Goal: Information Seeking & Learning: Learn about a topic

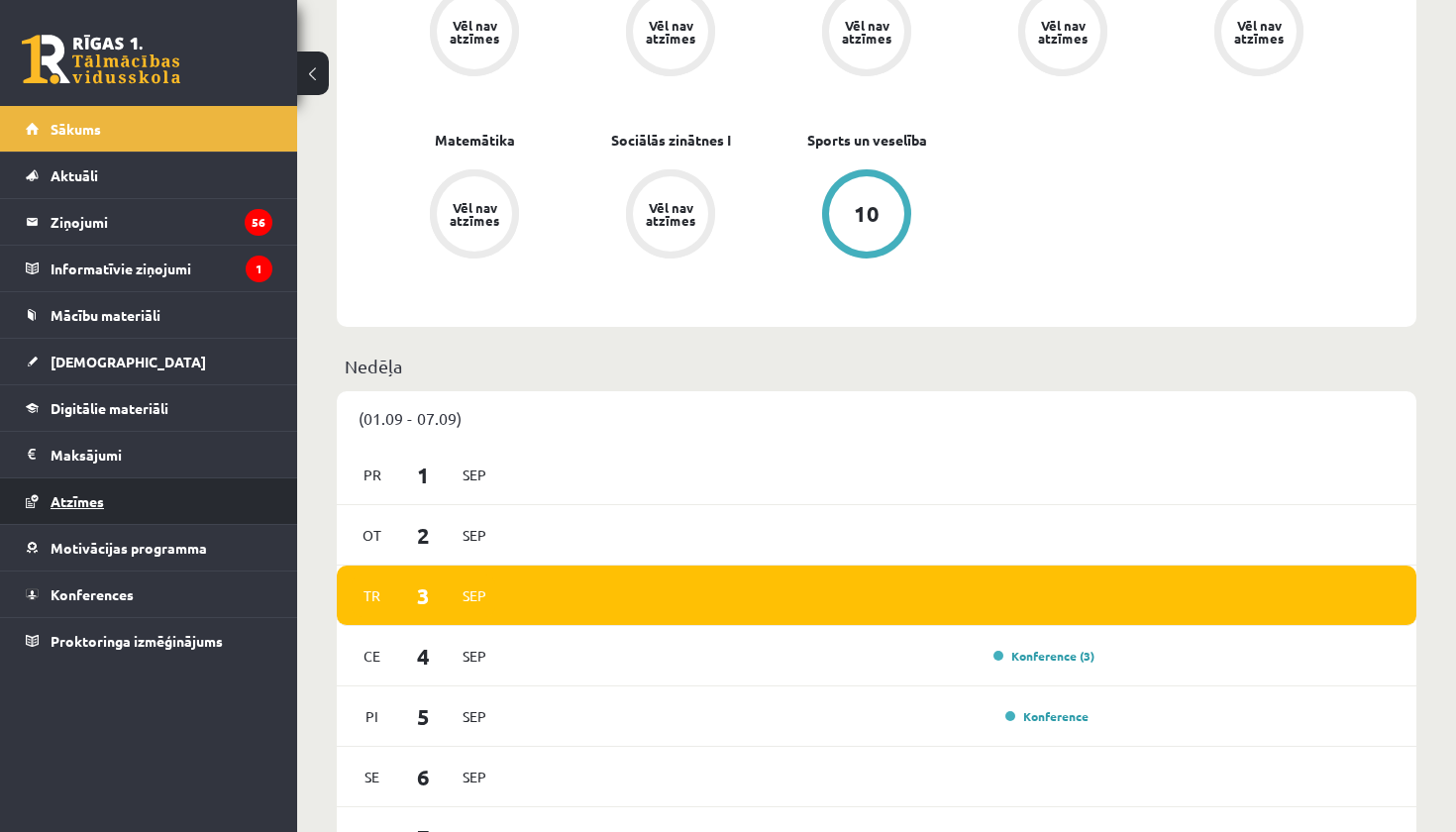
scroll to position [1005, 0]
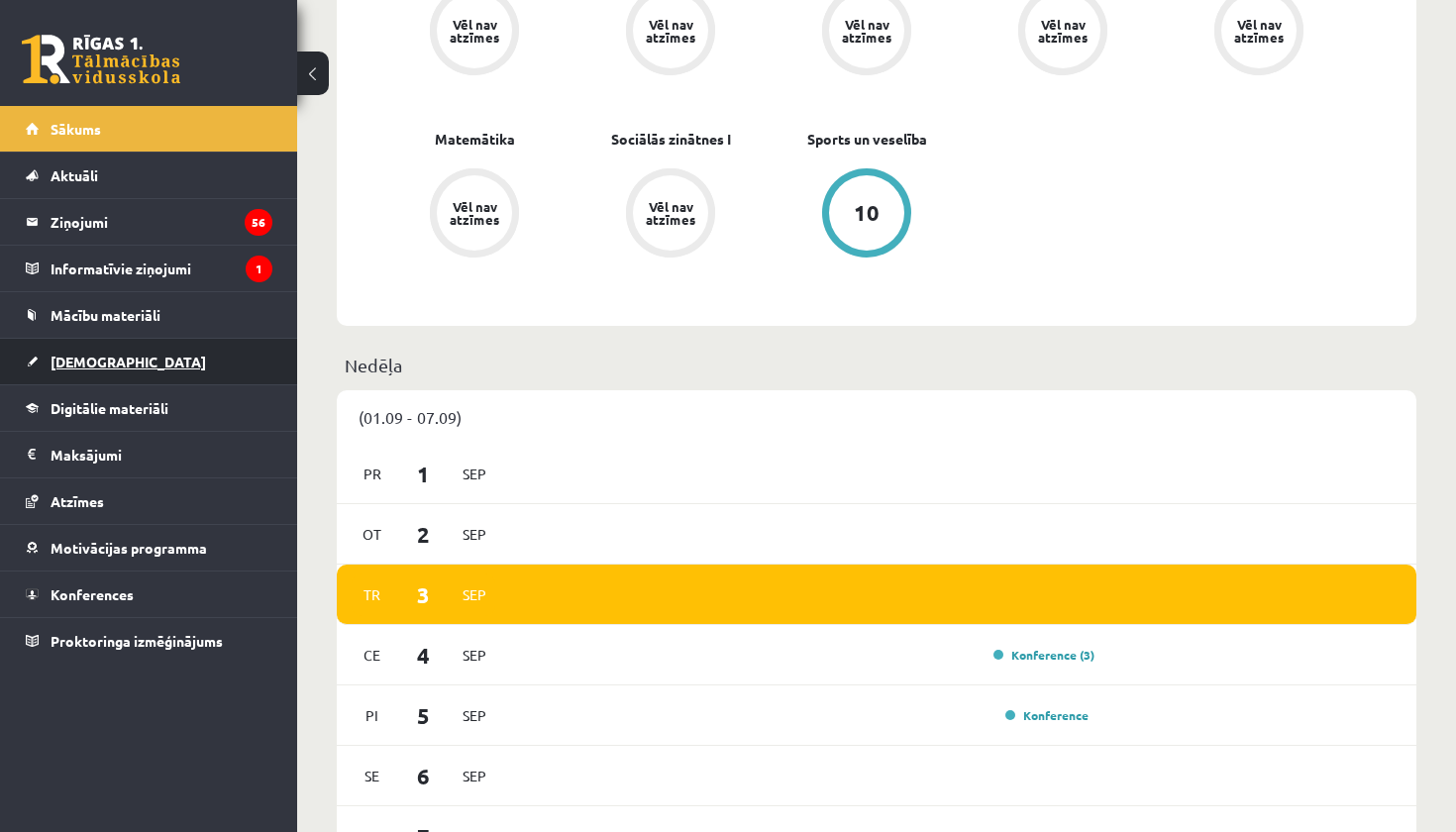
click at [114, 359] on link "[DEMOGRAPHIC_DATA]" at bounding box center [149, 362] width 247 height 46
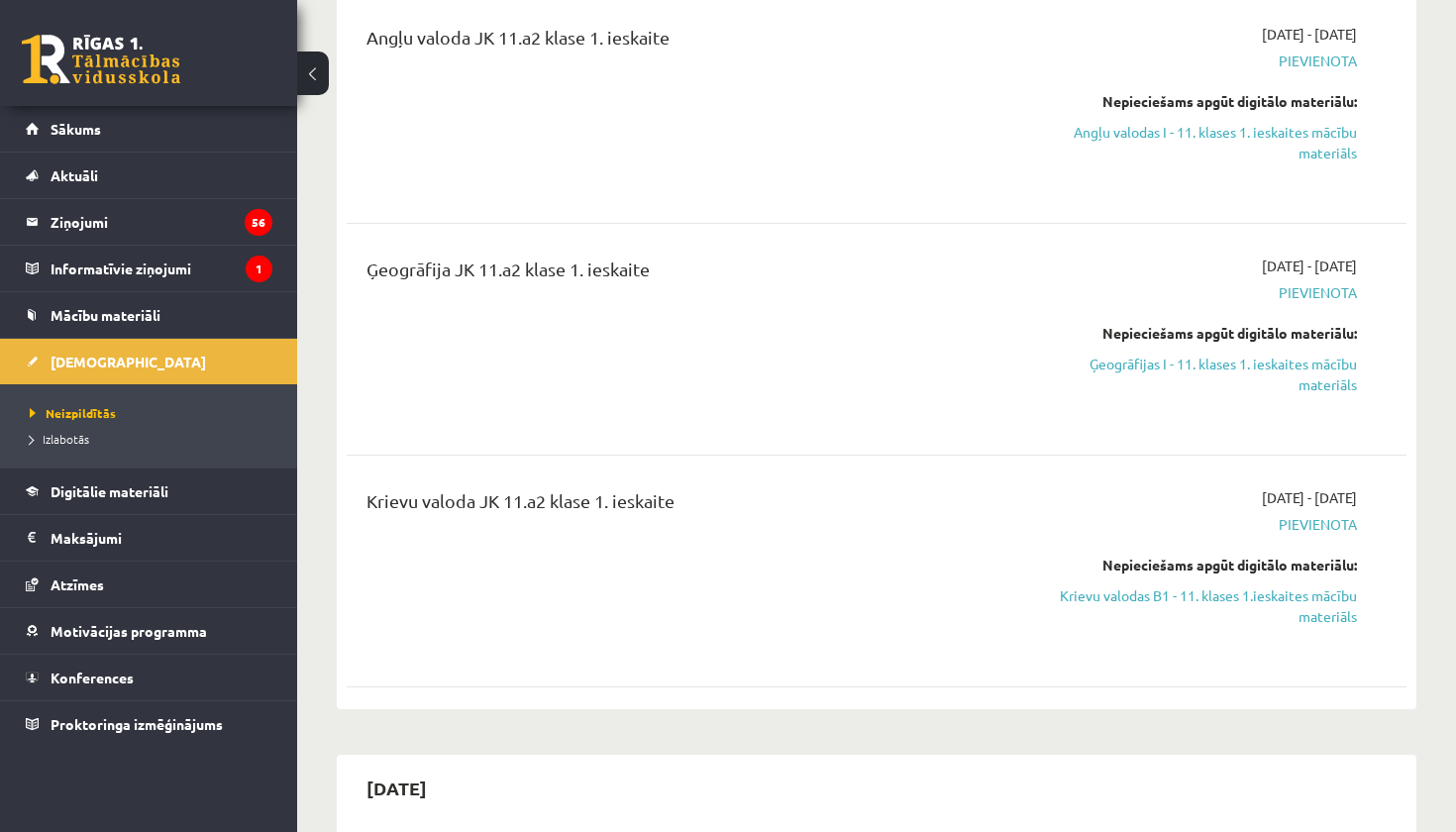
scroll to position [263, 0]
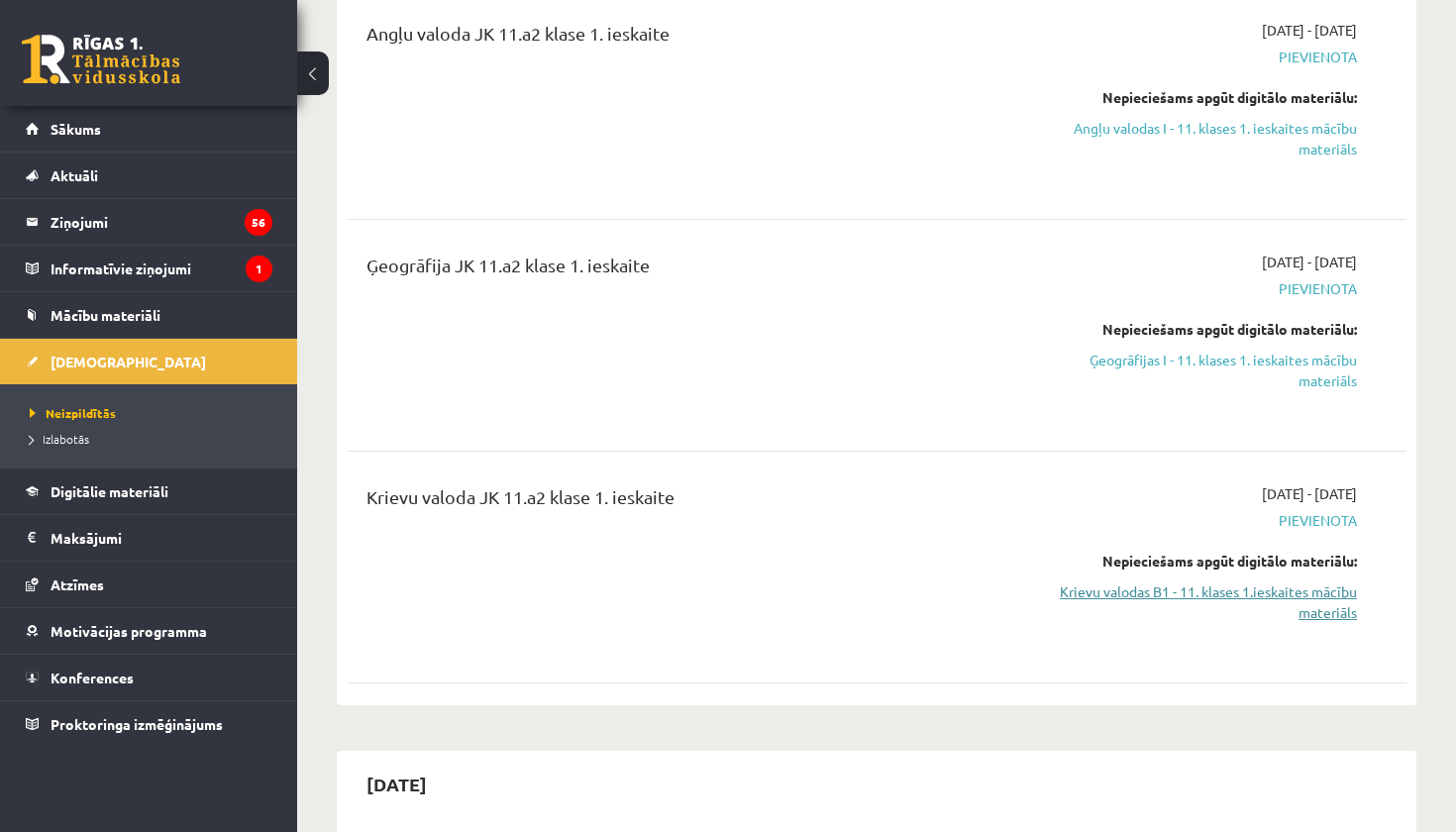
click at [1342, 598] on link "Krievu valodas B1 - 11. klases 1.ieskaites mācību materiāls" at bounding box center [1202, 603] width 310 height 42
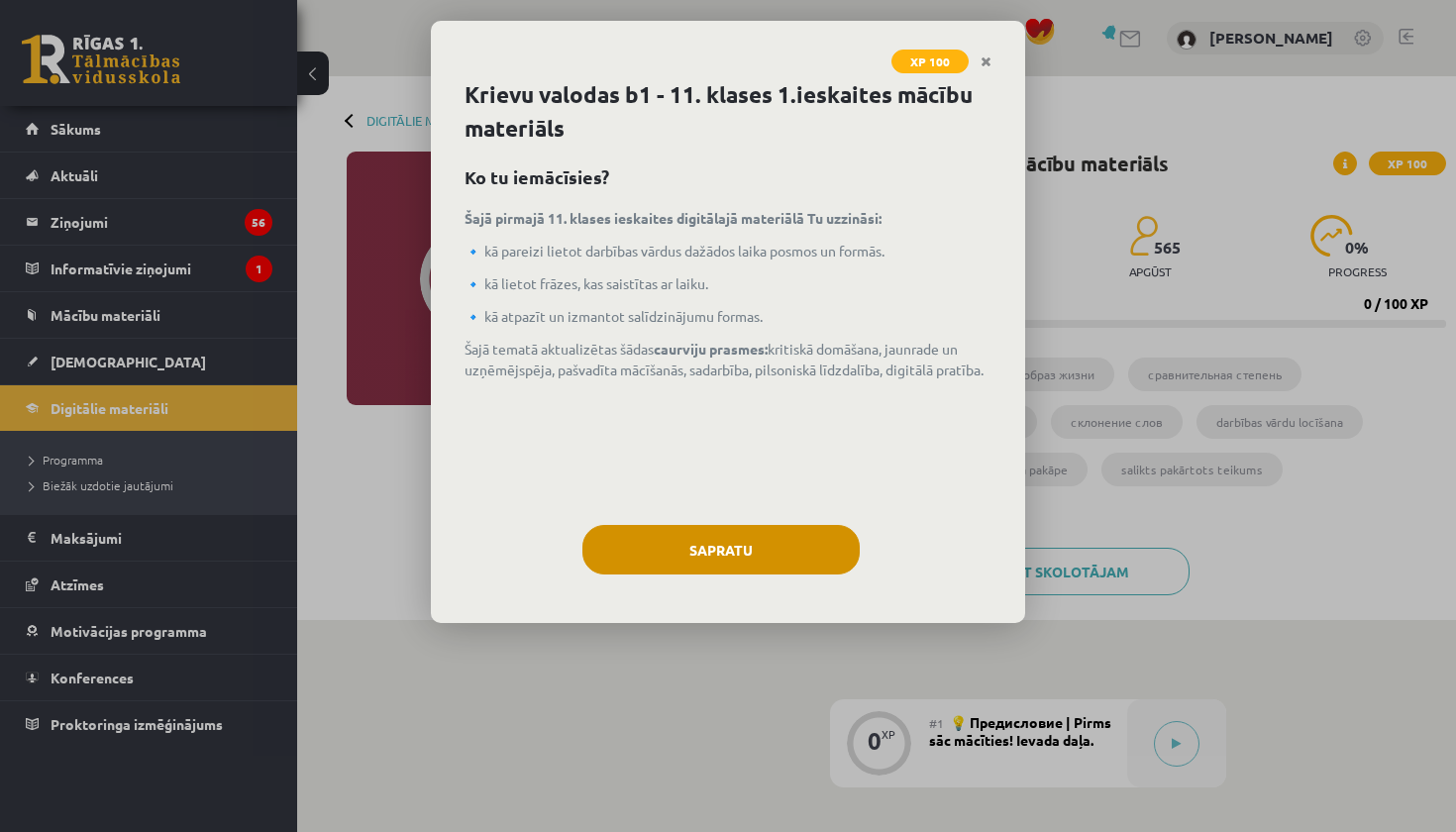
click at [688, 526] on button "Sapratu" at bounding box center [722, 550] width 277 height 50
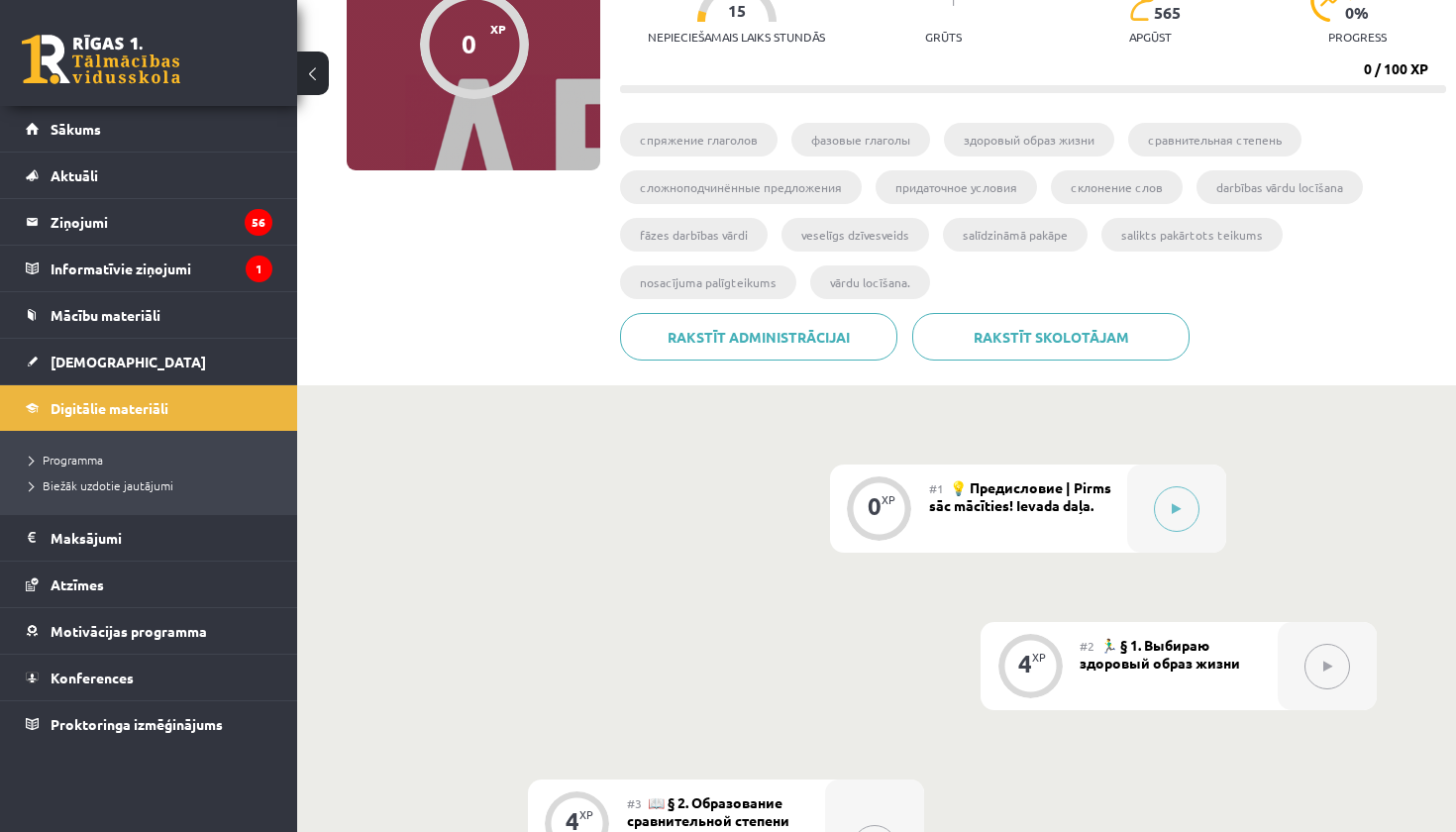
scroll to position [251, 0]
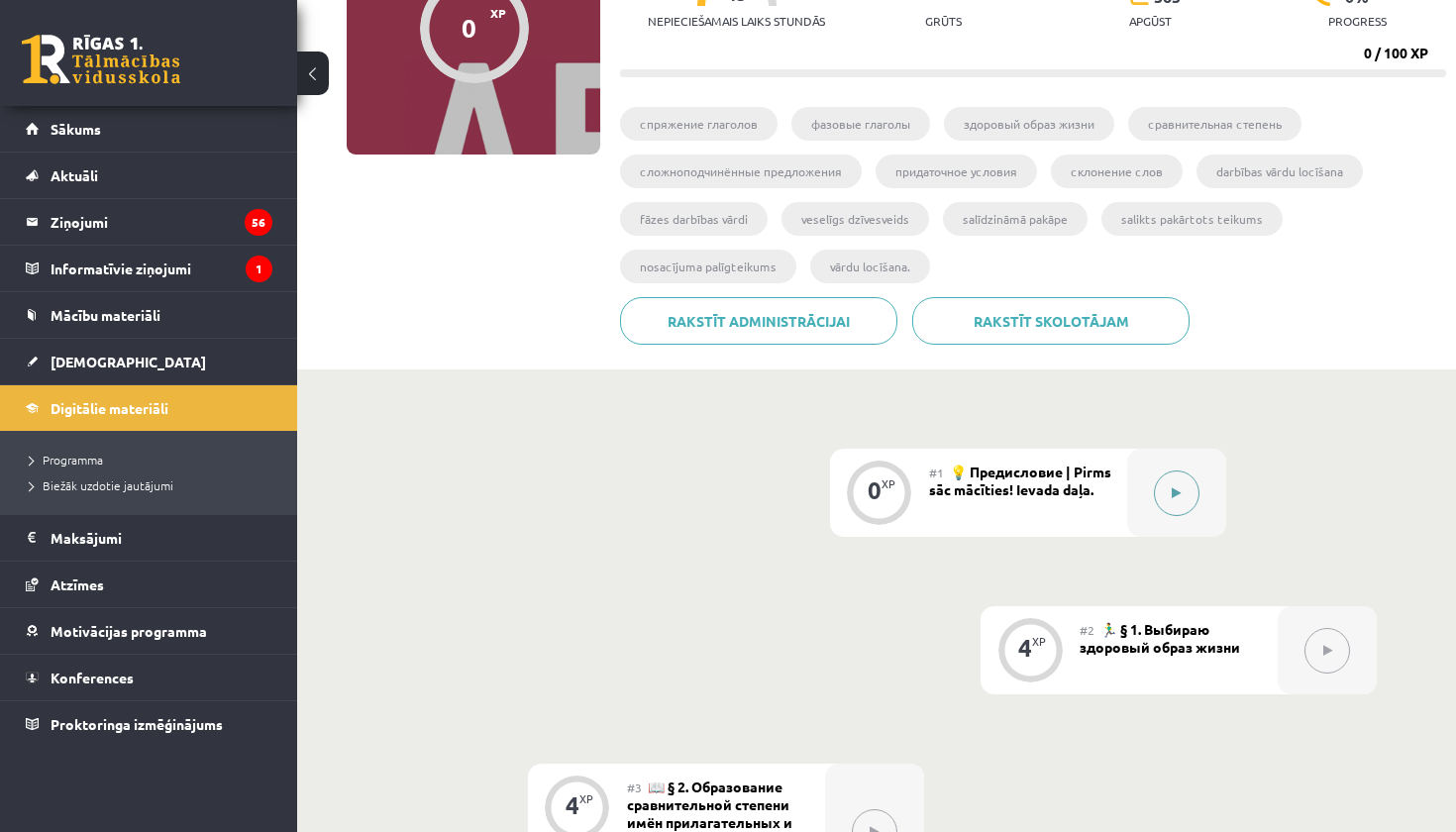
click at [1174, 491] on icon at bounding box center [1176, 493] width 9 height 12
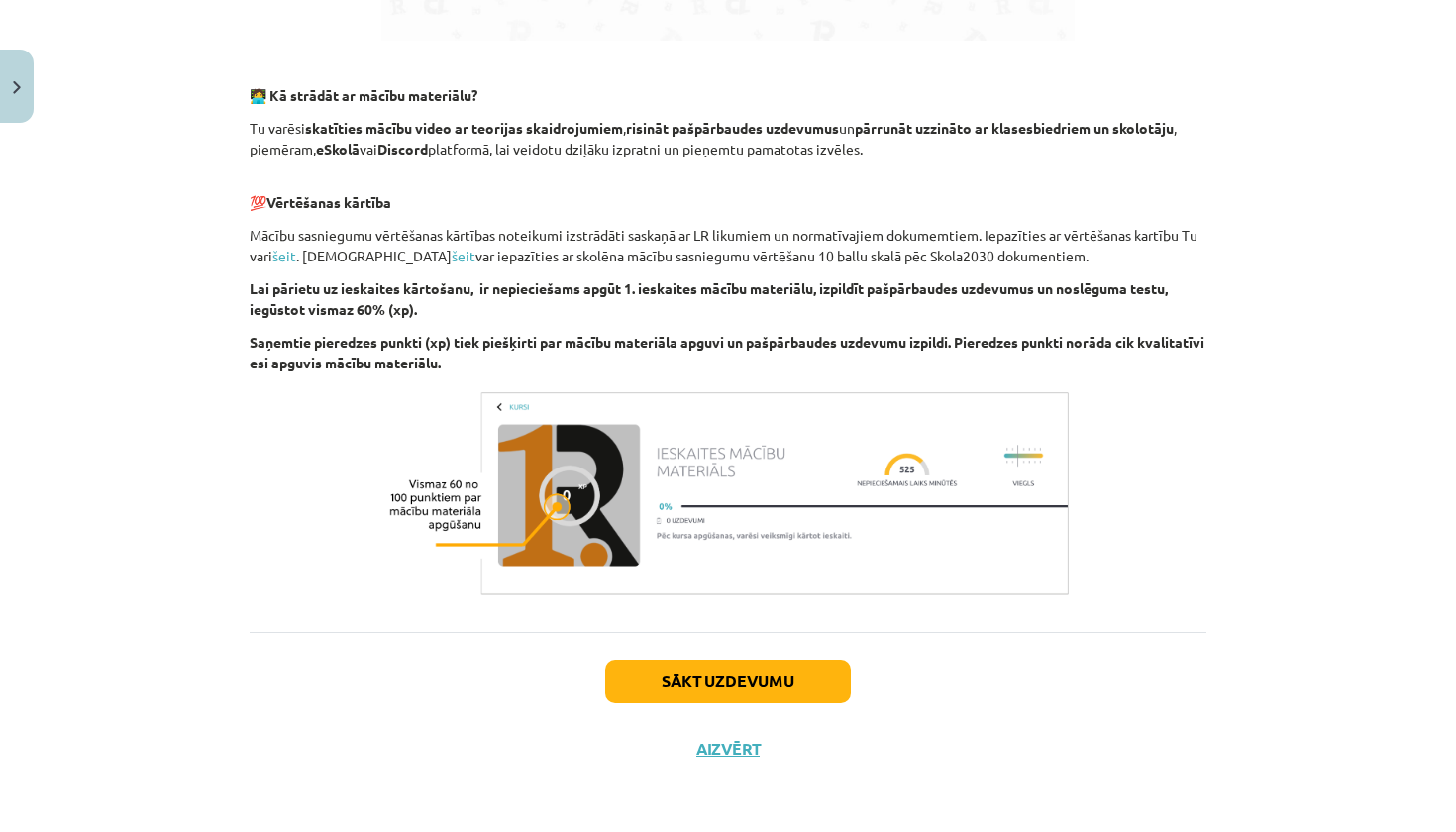
scroll to position [1193, 0]
click at [722, 692] on button "Sākt uzdevumu" at bounding box center [728, 682] width 246 height 44
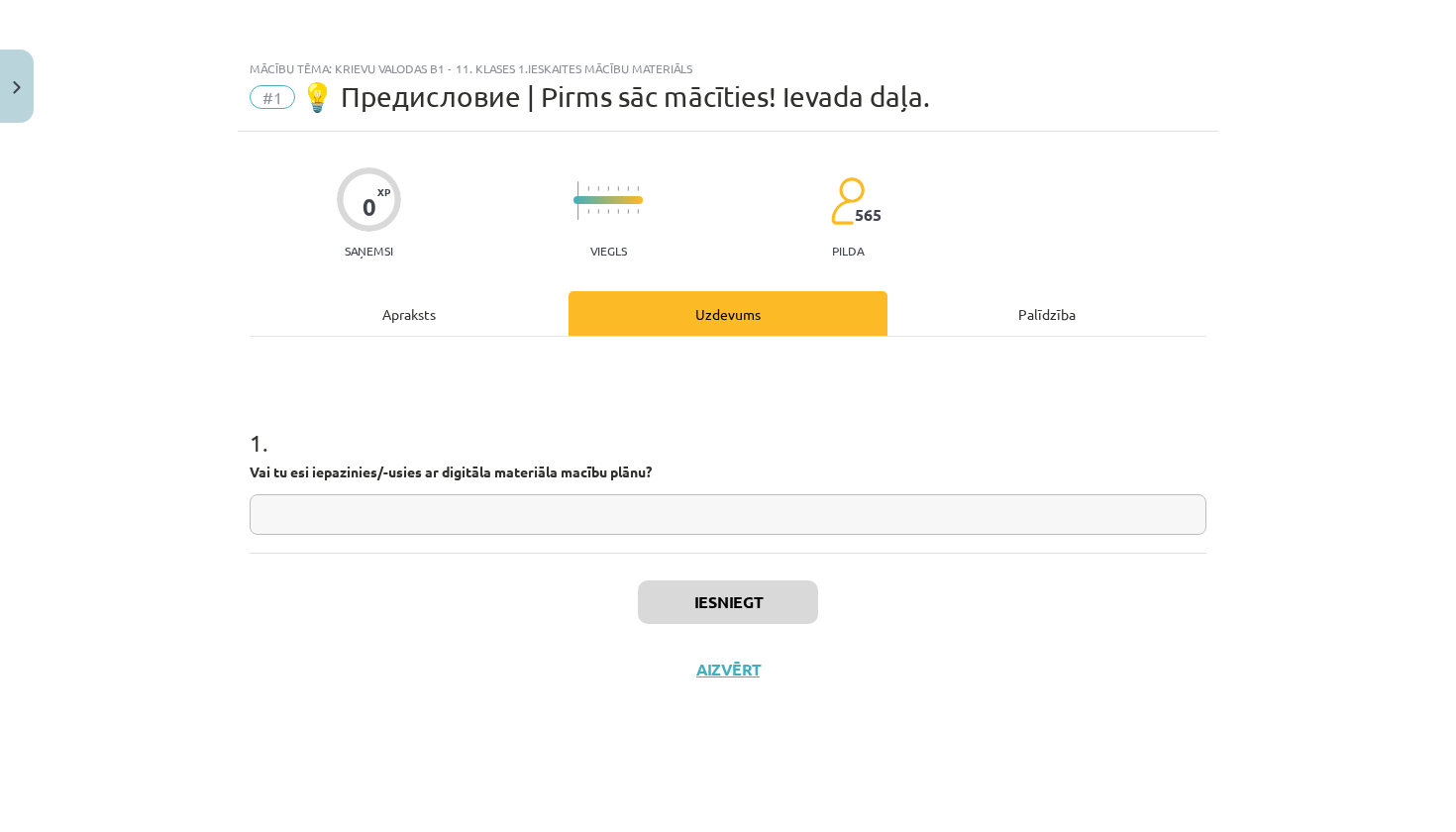
click at [662, 515] on input "text" at bounding box center [728, 514] width 957 height 41
type input "***"
click at [676, 604] on button "Iesniegt" at bounding box center [728, 603] width 180 height 44
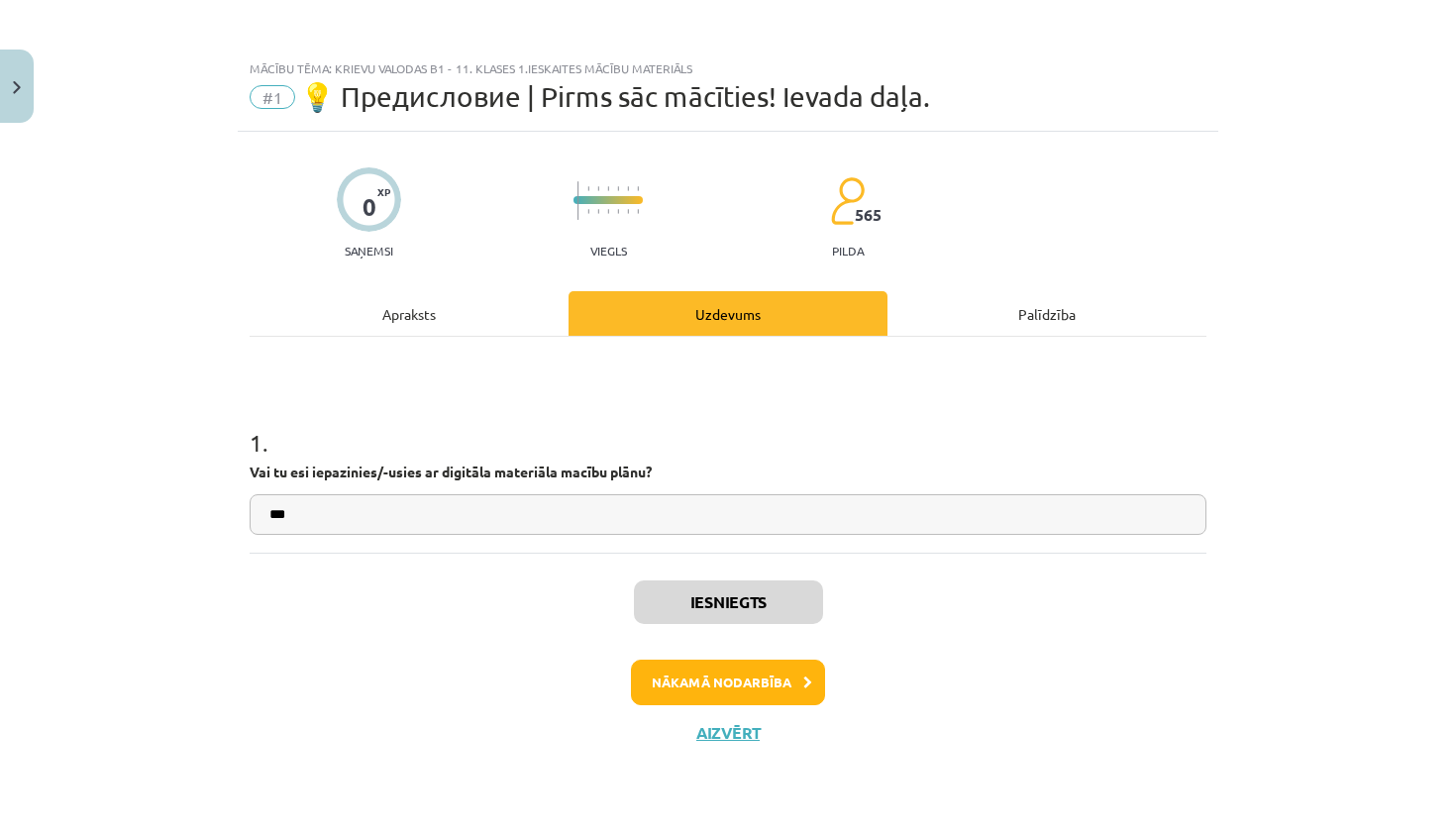
click at [662, 676] on button "Nākamā nodarbība" at bounding box center [728, 683] width 194 height 46
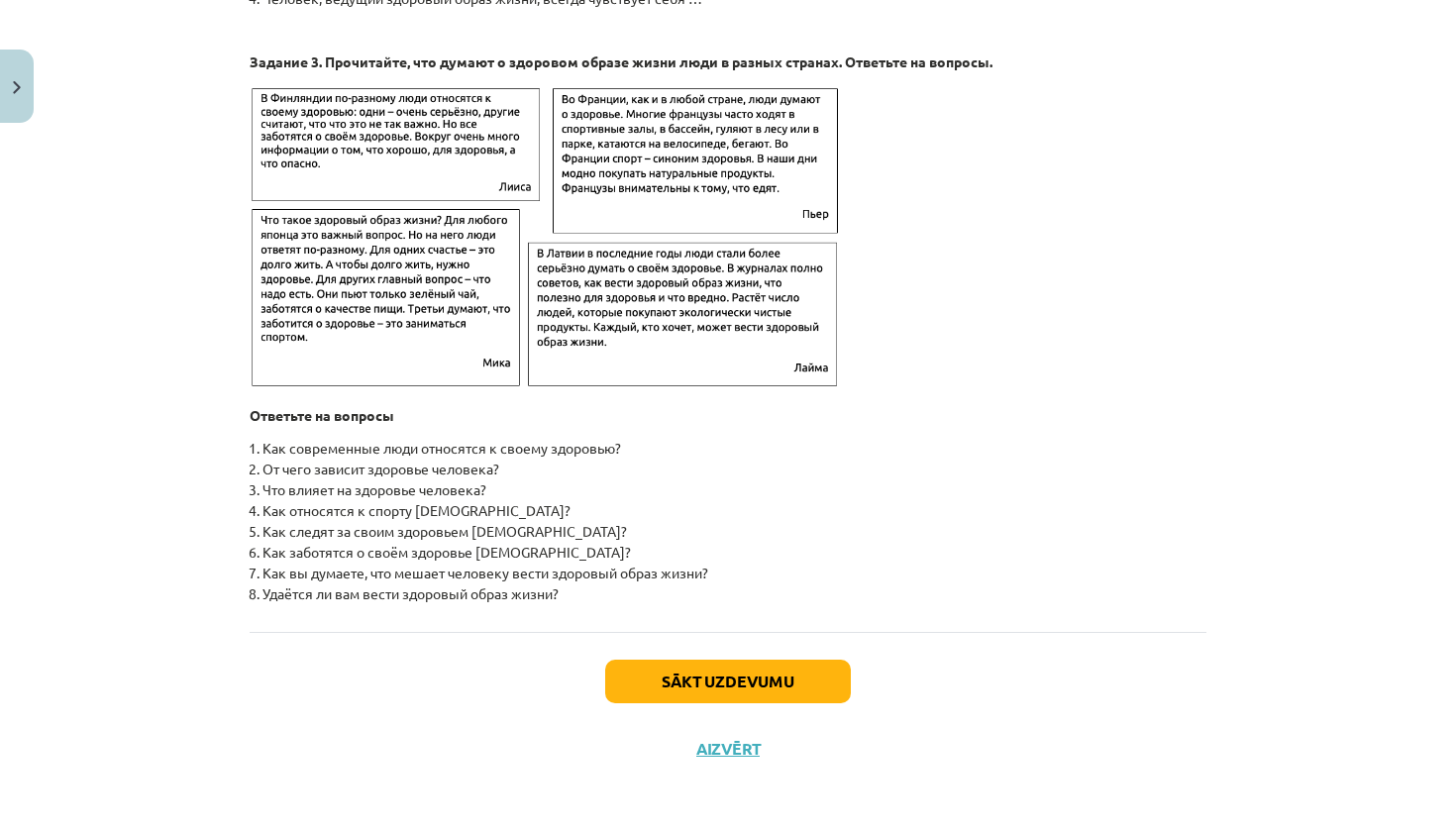
scroll to position [3072, 0]
click at [782, 678] on button "Sākt uzdevumu" at bounding box center [728, 682] width 246 height 44
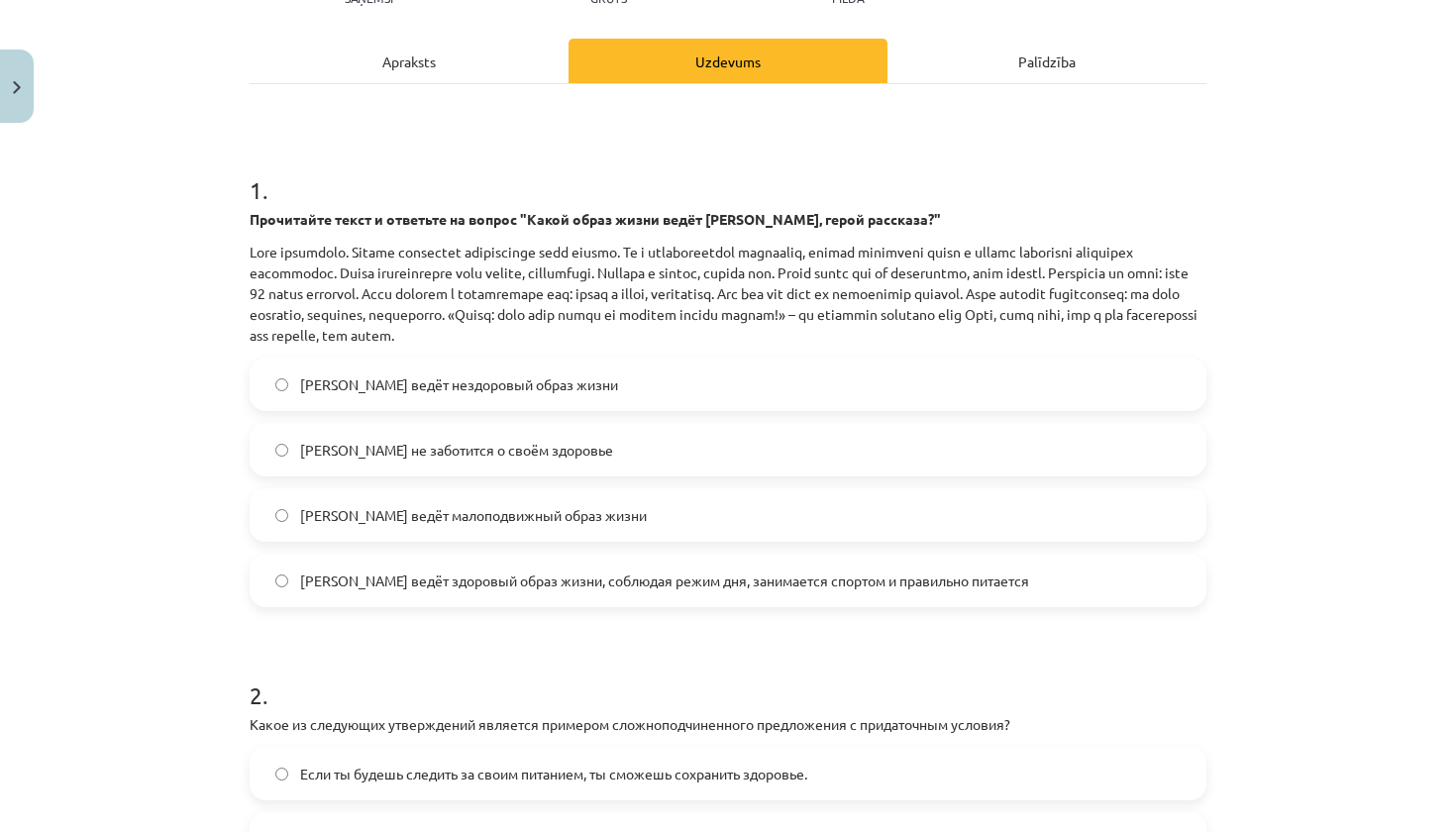
scroll to position [250, 0]
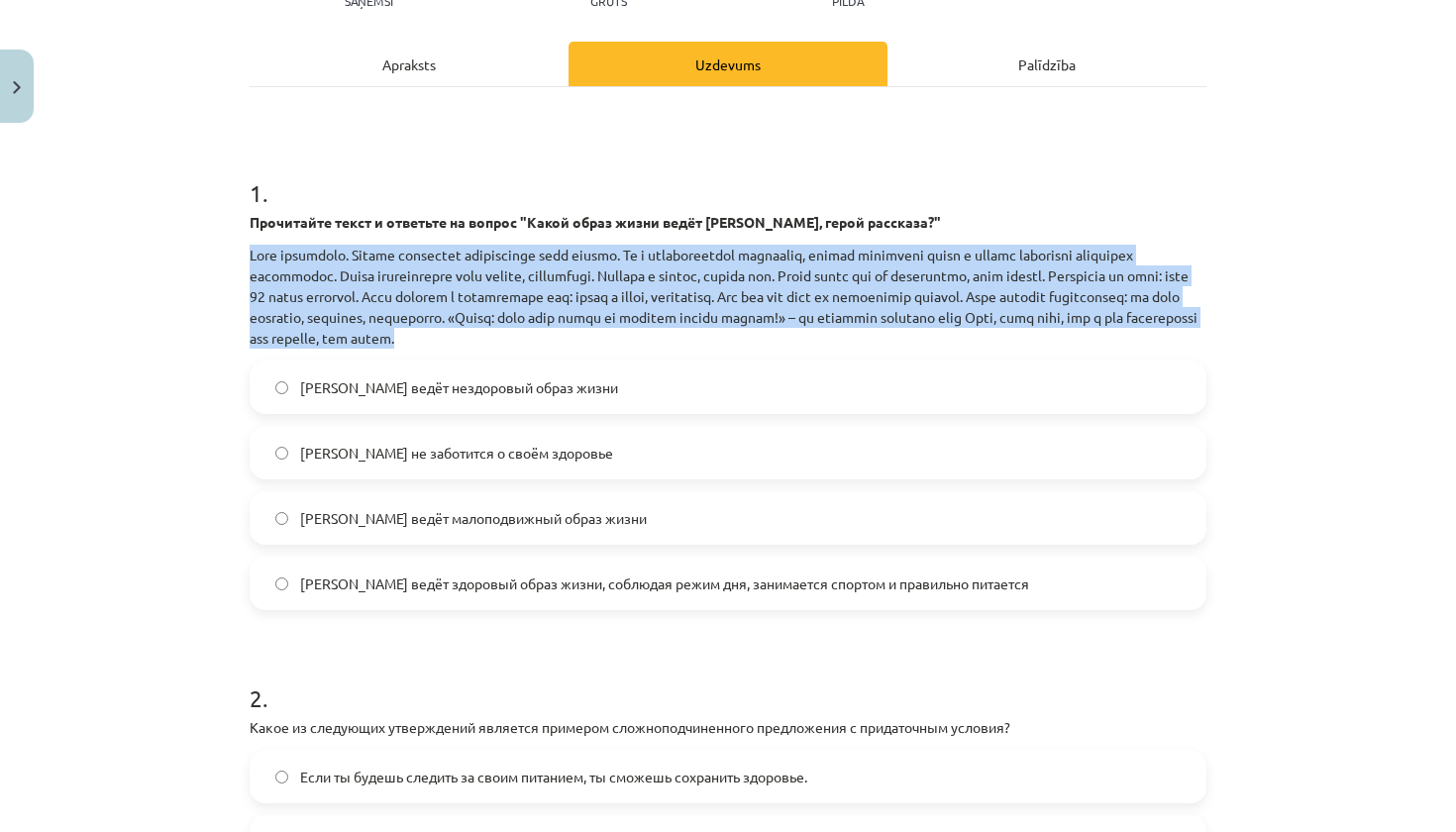
drag, startPoint x: 249, startPoint y: 251, endPoint x: 903, endPoint y: 326, distance: 658.3
click at [903, 329] on div "4 XP Saņemsi Grūts 565 pilda Apraksts Uzdevums Palīdzība 1 . Прочитайте текст и…" at bounding box center [728, 531] width 981 height 1297
copy p "Lore ipsumdolo. Sitame consectet adipiscinge sedd eiusmo. Te i utlaboreetdol ma…"
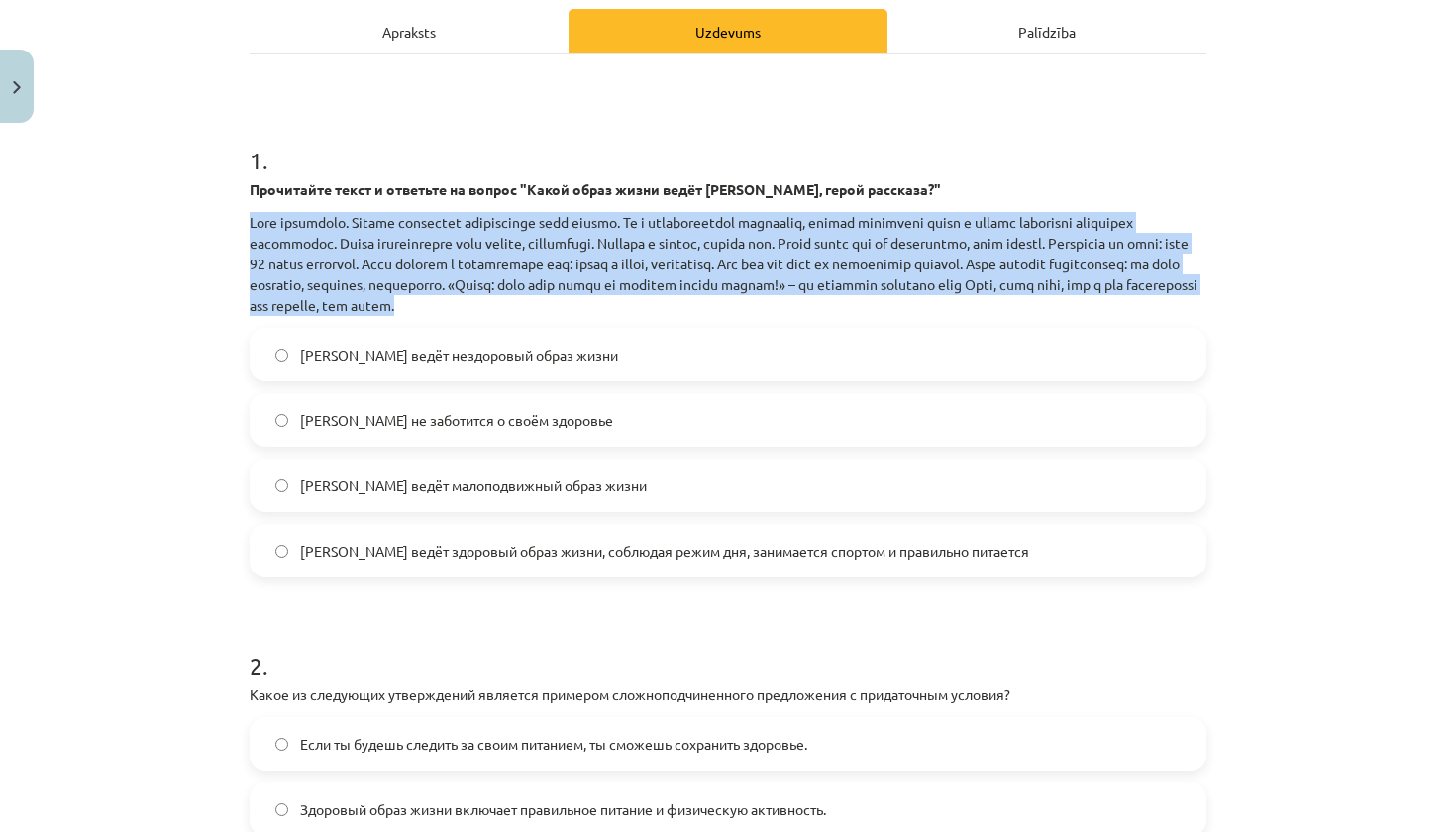
scroll to position [281, 0]
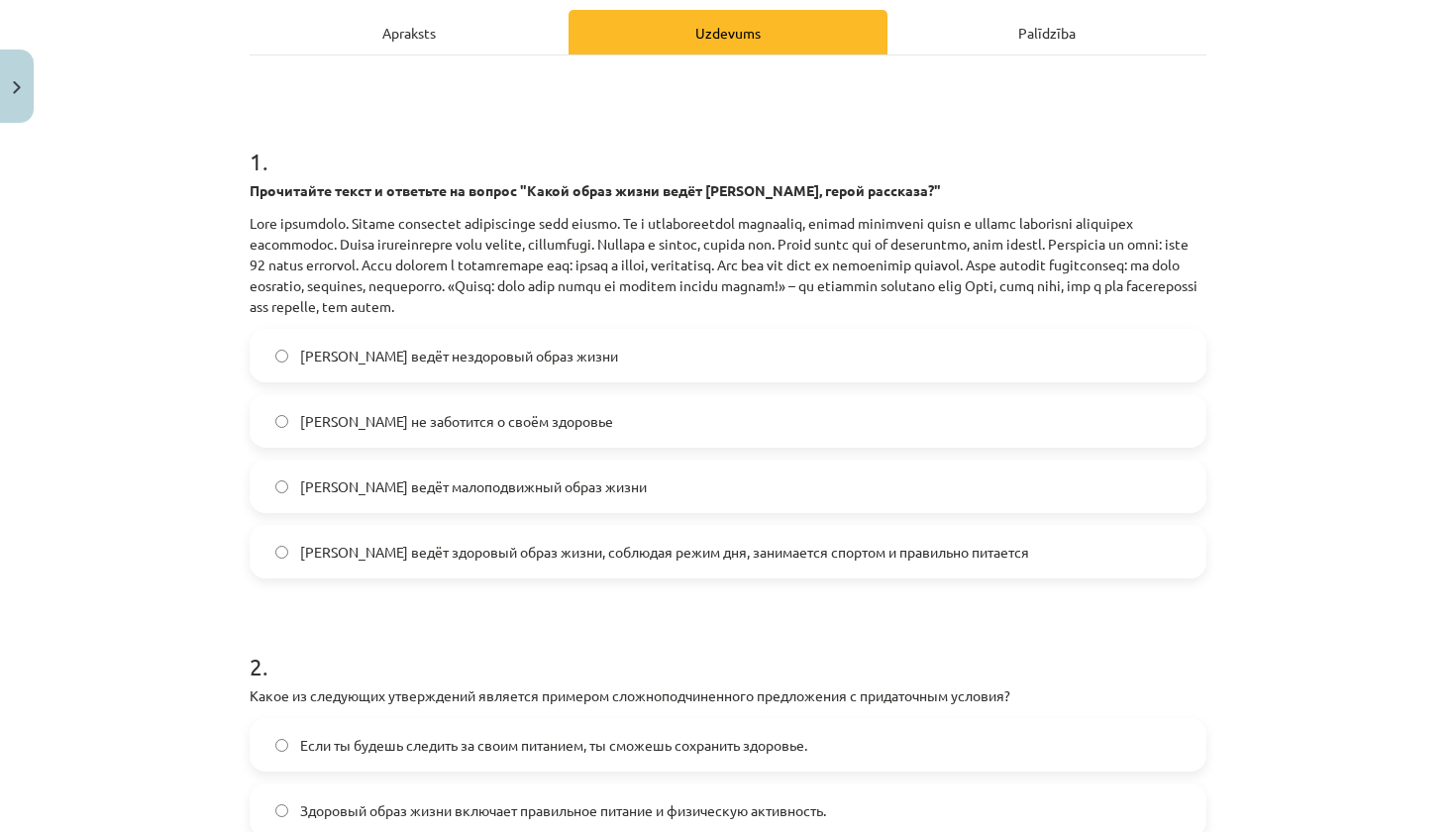
click at [708, 542] on span "[PERSON_NAME] ведёт здоровый образ жизни, соблюдая режим дня, занимается спорто…" at bounding box center [665, 552] width 729 height 21
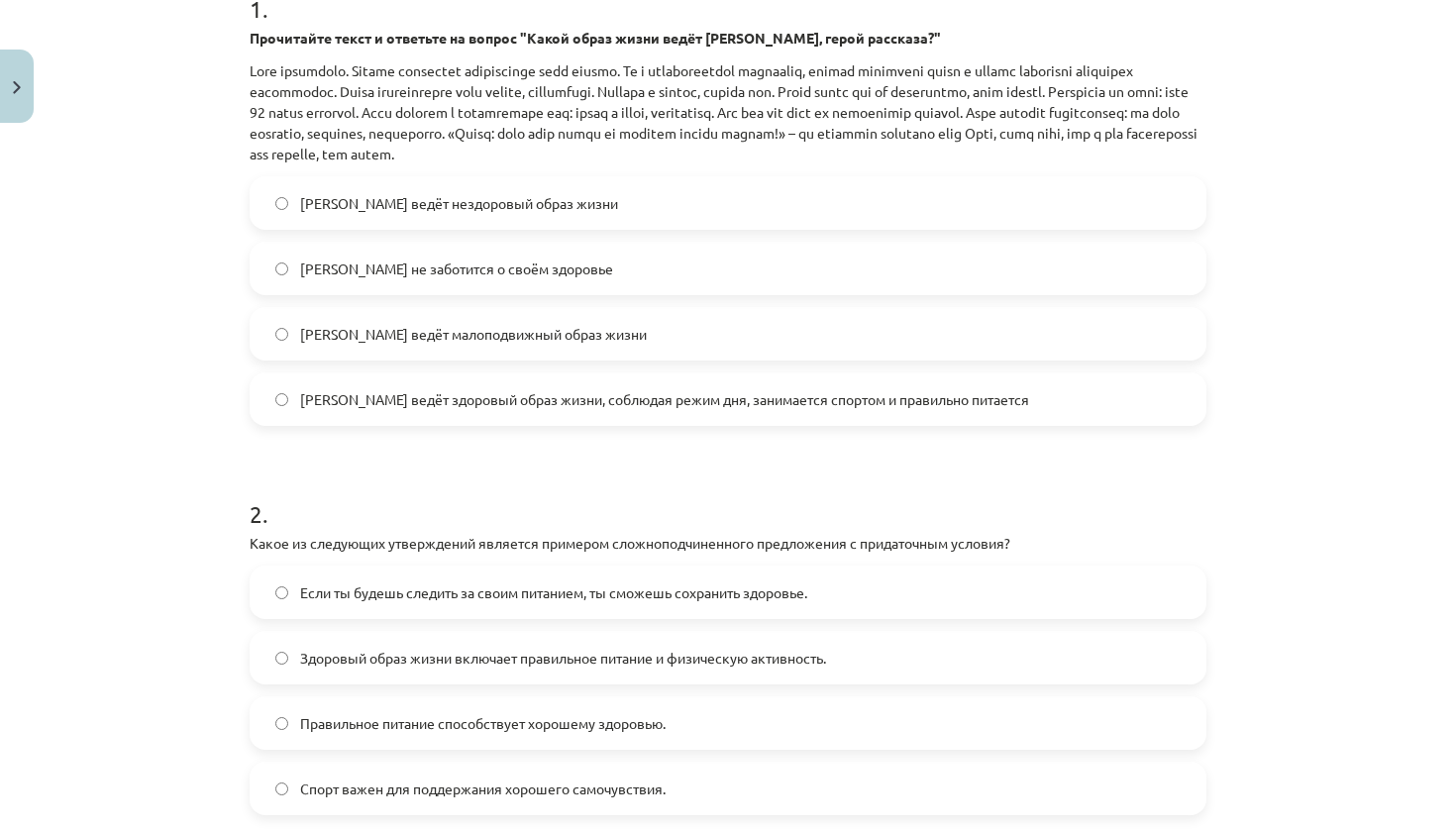
scroll to position [434, 0]
click at [390, 602] on label "Если ты будешь следить за своим питанием, ты сможешь сохранить здоровье." at bounding box center [728, 592] width 953 height 50
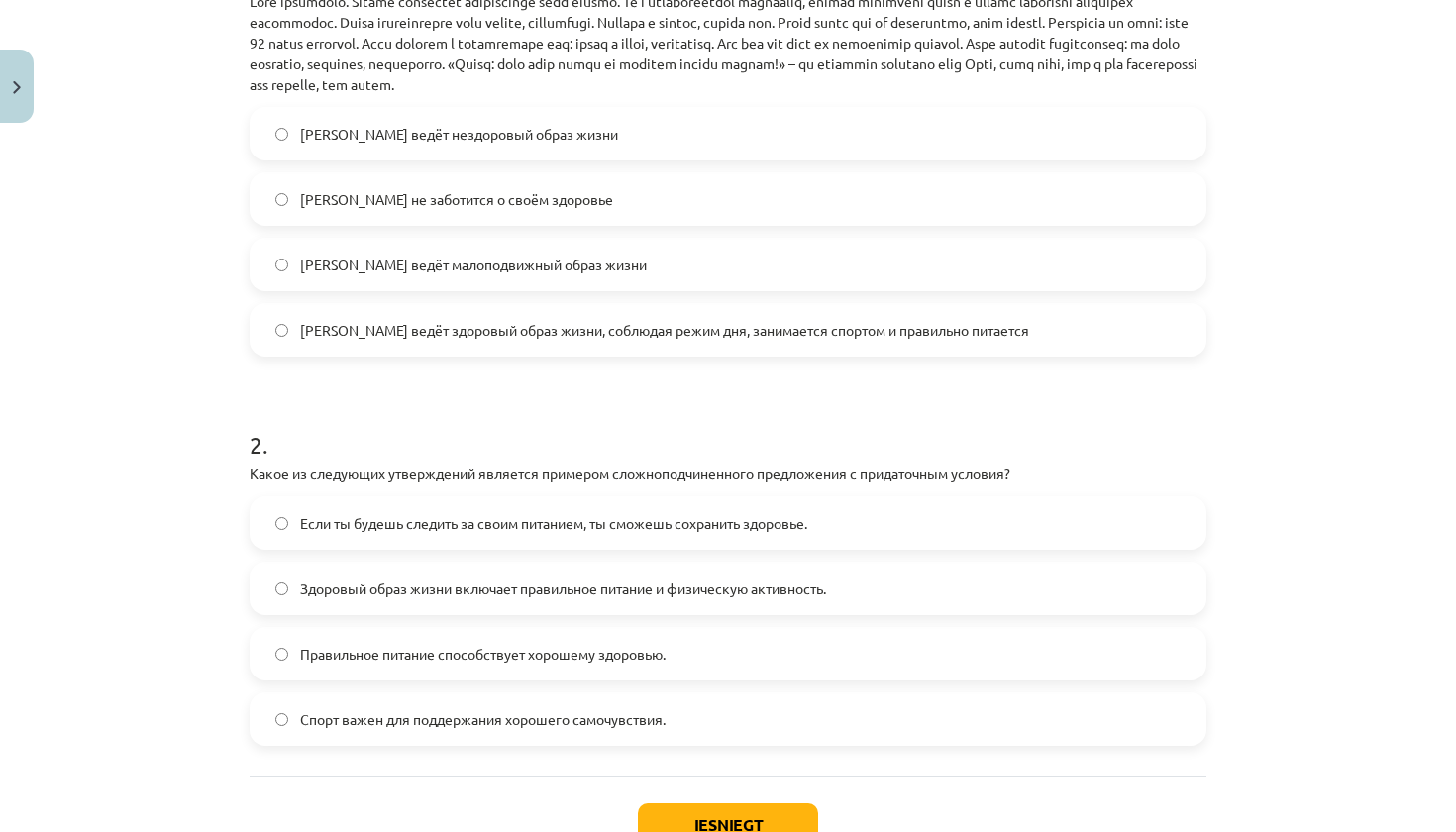
scroll to position [514, 0]
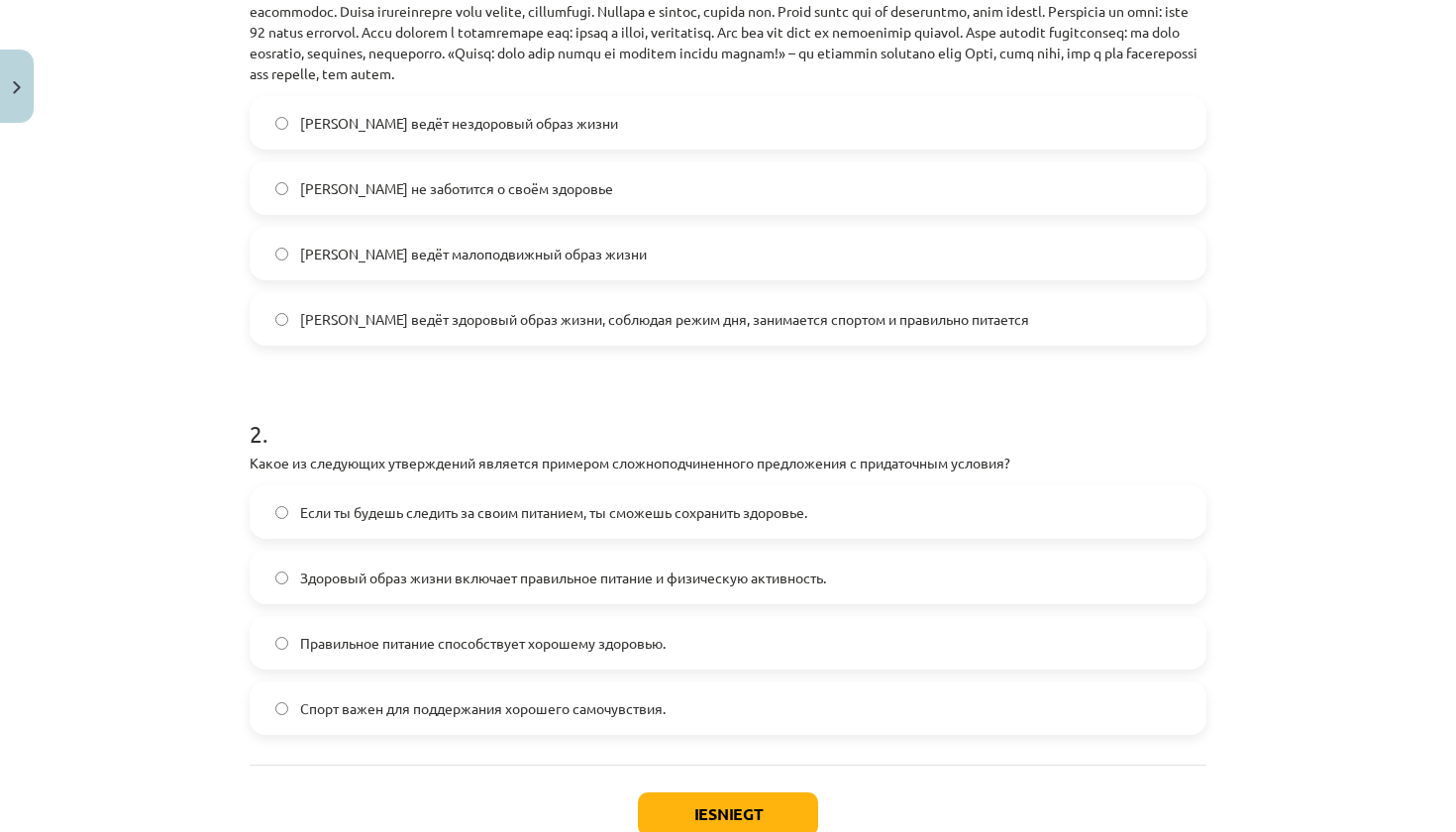
click at [390, 602] on div "Здоровый образ жизни включает правильное питание и физическую активность." at bounding box center [728, 578] width 957 height 54
click at [387, 594] on label "Здоровый образ жизни включает правильное питание и физическую активность." at bounding box center [728, 578] width 953 height 50
click at [447, 583] on span "Здоровый образ жизни включает правильное питание и физическую активность." at bounding box center [563, 578] width 526 height 21
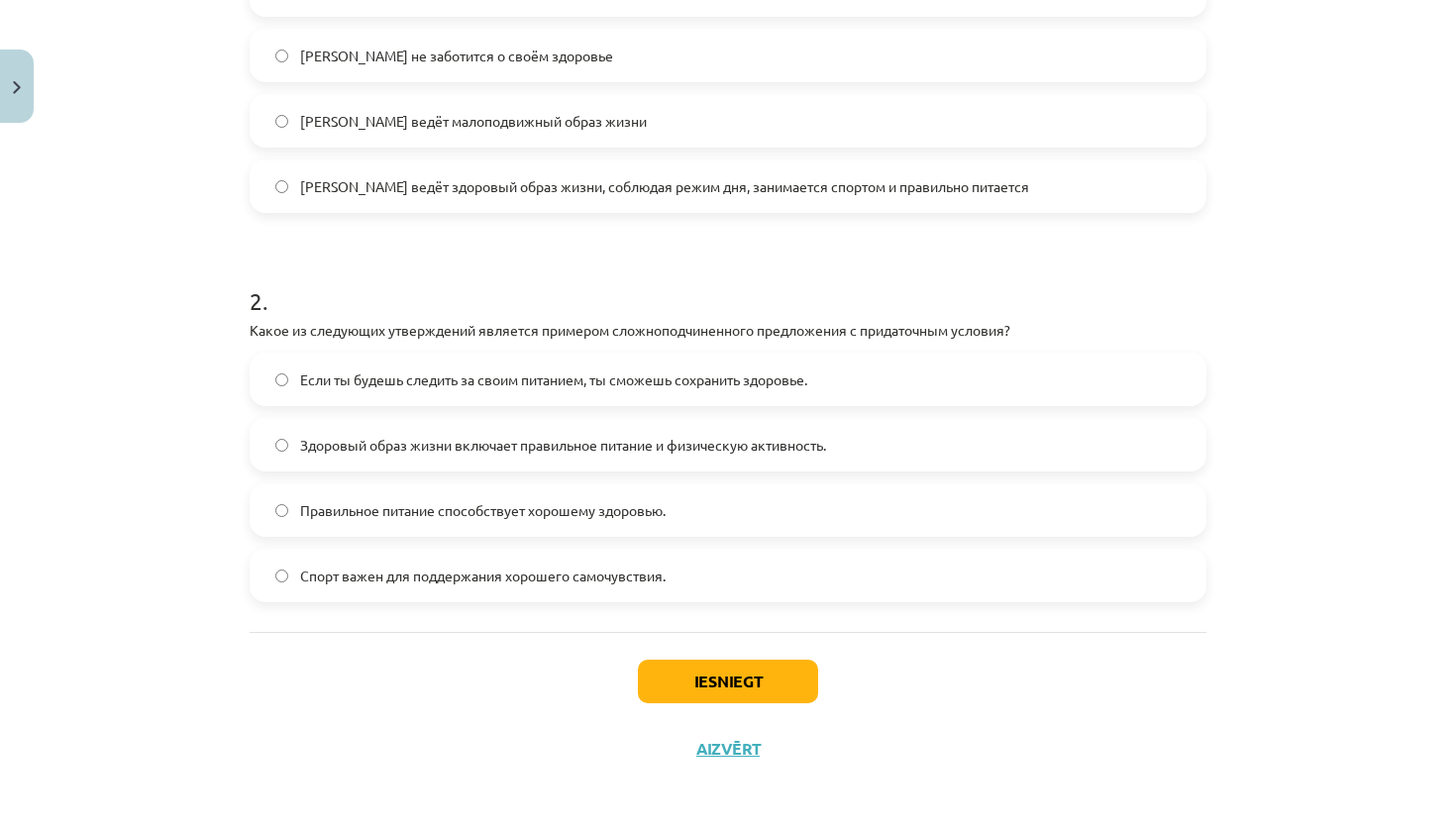
scroll to position [650, 0]
drag, startPoint x: 618, startPoint y: 328, endPoint x: 759, endPoint y: 322, distance: 141.1
click at [761, 323] on p "Какое из следующих утверждений является примером сложноподчиненного предложения…" at bounding box center [728, 330] width 957 height 21
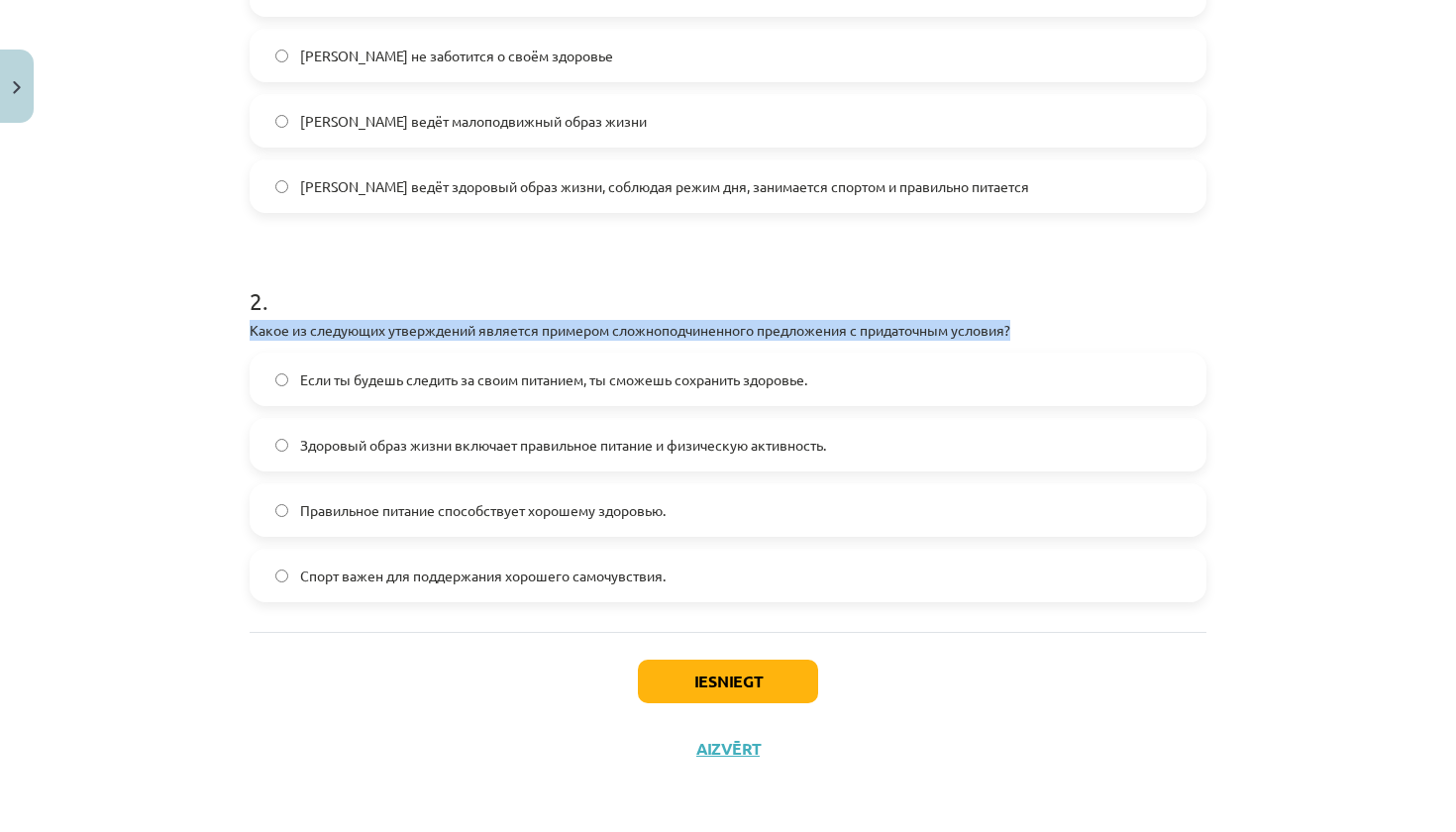
drag, startPoint x: 247, startPoint y: 321, endPoint x: 1031, endPoint y: 332, distance: 784.1
click at [1031, 332] on div "4 XP Saņemsi Grūts 565 pilda Apraksts Uzdevums Palīdzība 1 . Прочитайте текст и…" at bounding box center [728, 134] width 981 height 1297
copy p "Какое из следующих утверждений является примером сложноподчиненного предложения…"
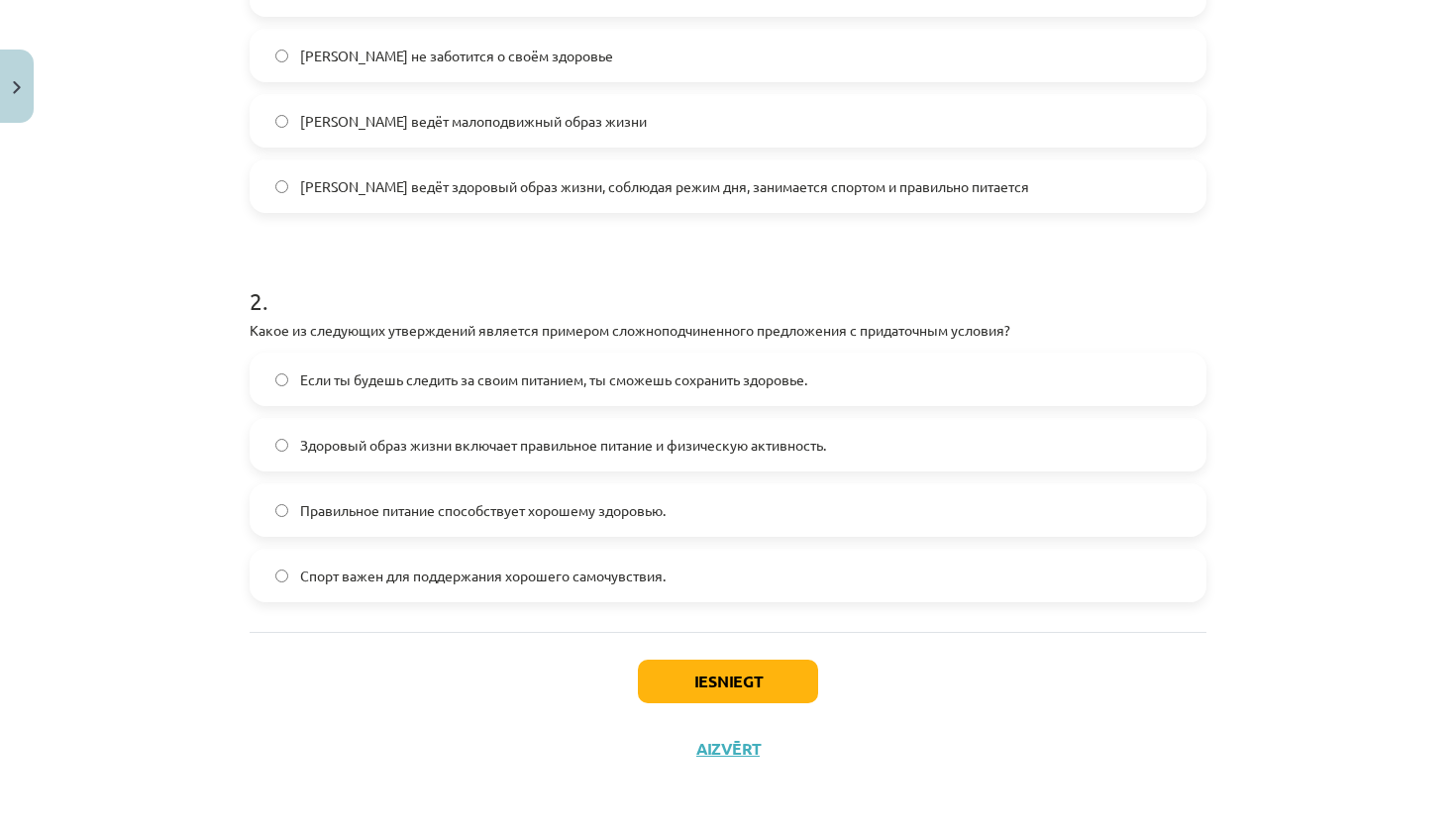
click at [235, 356] on div "Mācību tēma: Krievu valodas b1 - 11. klases 1.ieskaites mācību materiāls #2 🏃‍♂…" at bounding box center [728, 416] width 1456 height 832
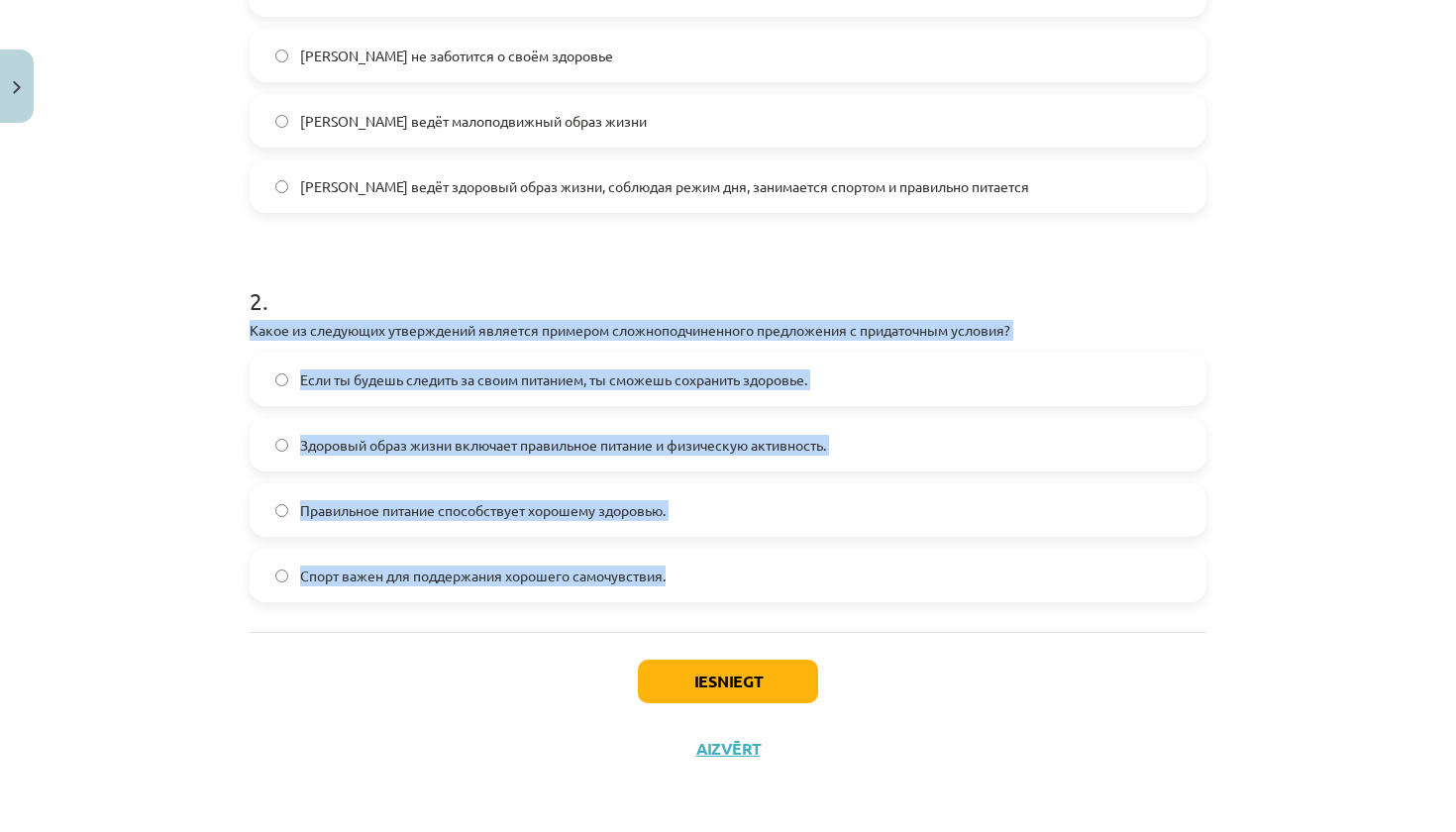
drag, startPoint x: 249, startPoint y: 328, endPoint x: 671, endPoint y: 598, distance: 501.0
click at [671, 598] on div "4 XP Saņemsi Grūts 565 pilda Apraksts Uzdevums Palīdzība 1 . Прочитайте текст и…" at bounding box center [728, 134] width 981 height 1297
copy div "Какое из следующих утверждений является примером сложноподчиненного предложения…"
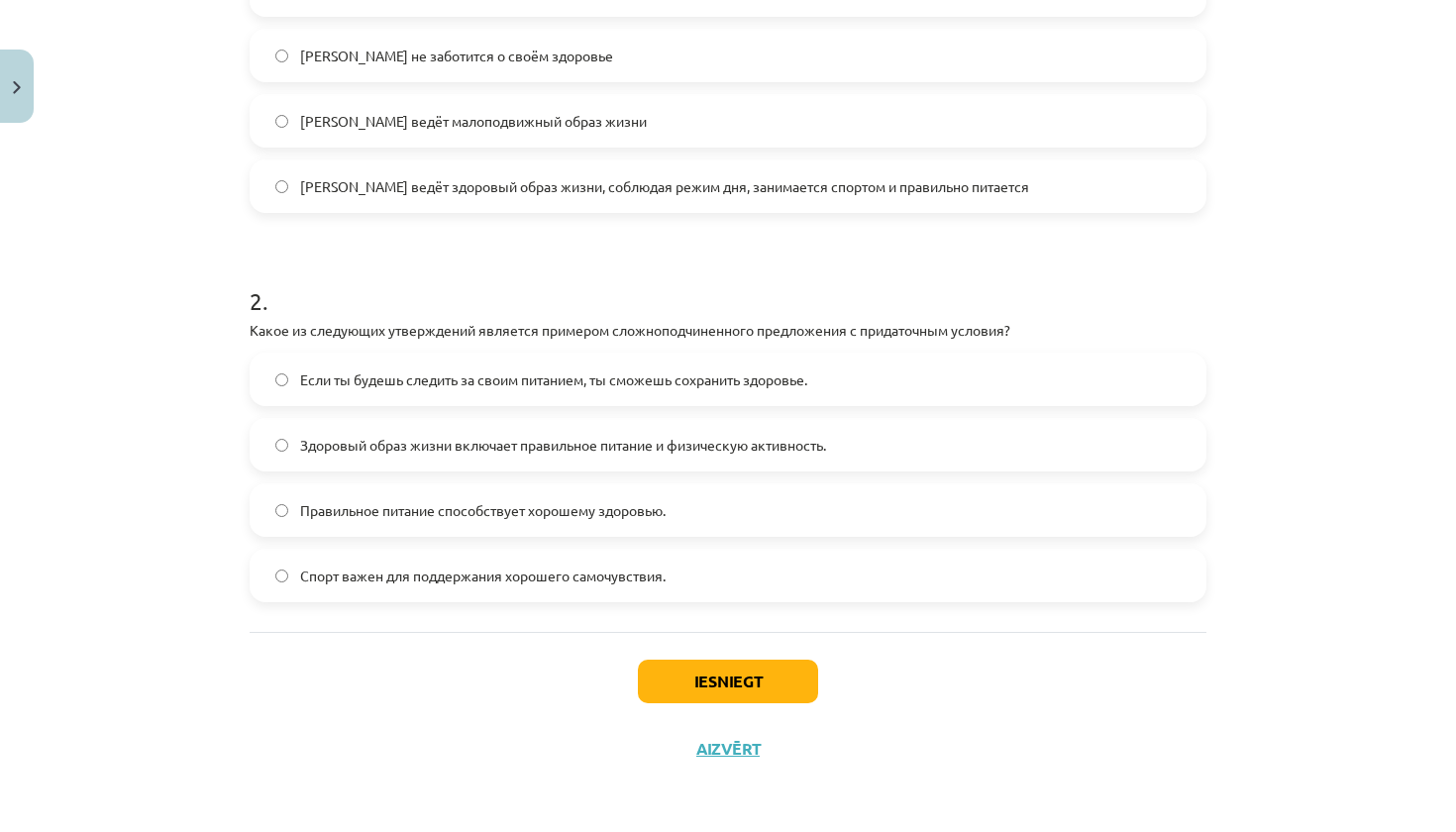
click at [807, 370] on span "Если ты будешь следить за своим питанием, ты сможешь сохранить здоровье." at bounding box center [553, 380] width 507 height 21
click at [735, 682] on button "Iesniegt" at bounding box center [728, 682] width 180 height 44
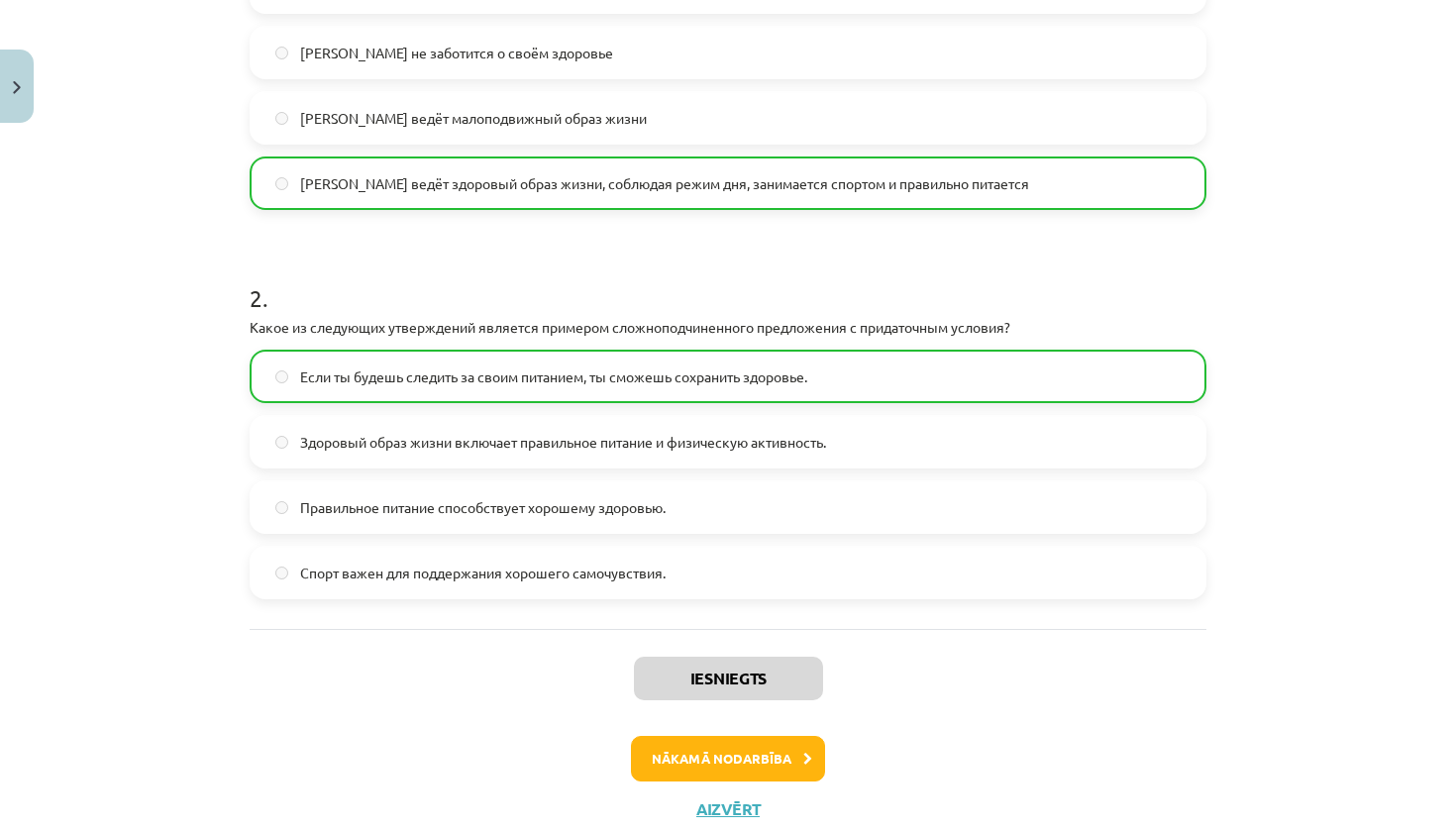
click at [739, 806] on button "Aizvērt" at bounding box center [728, 809] width 76 height 20
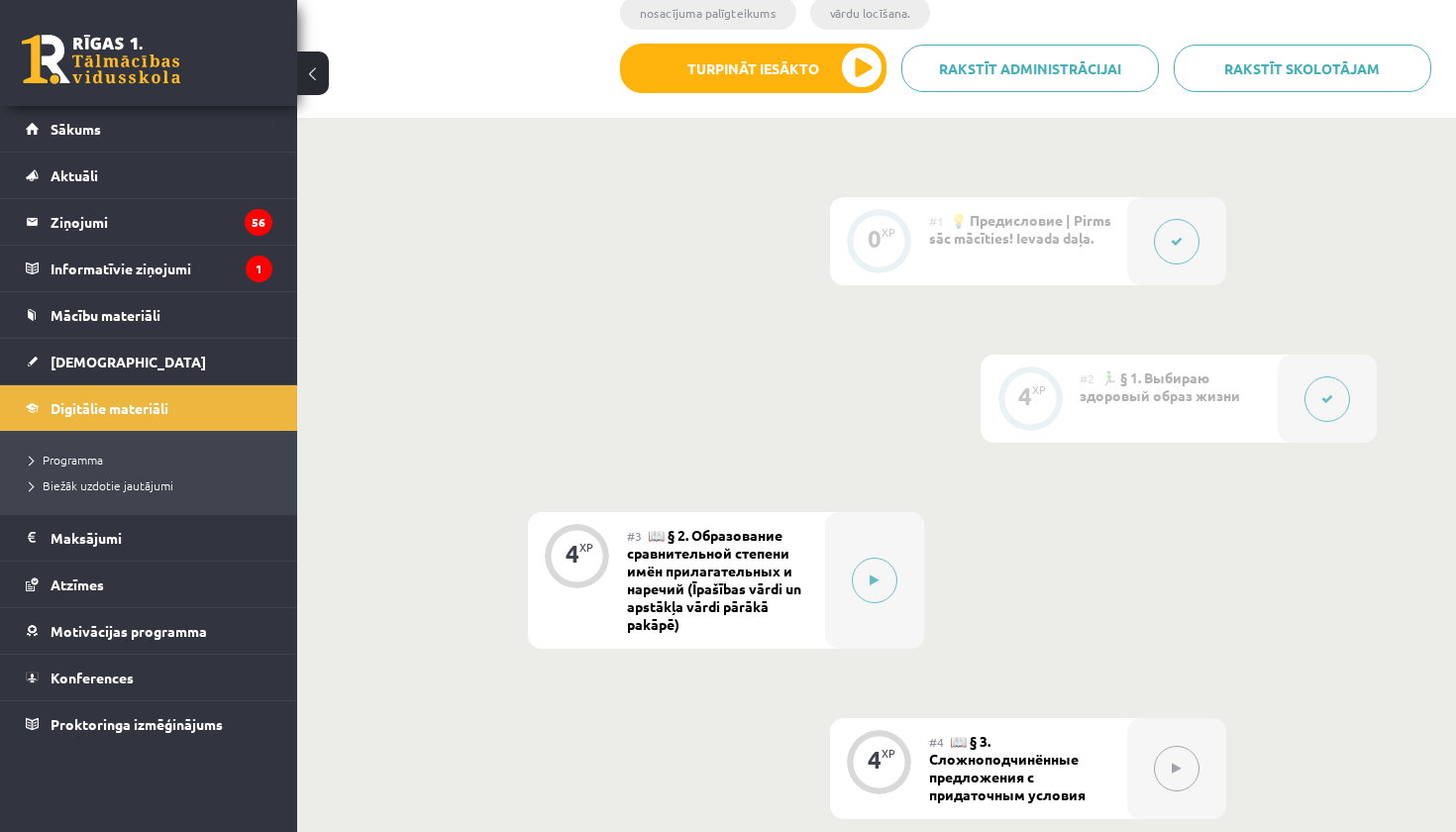
scroll to position [609, 0]
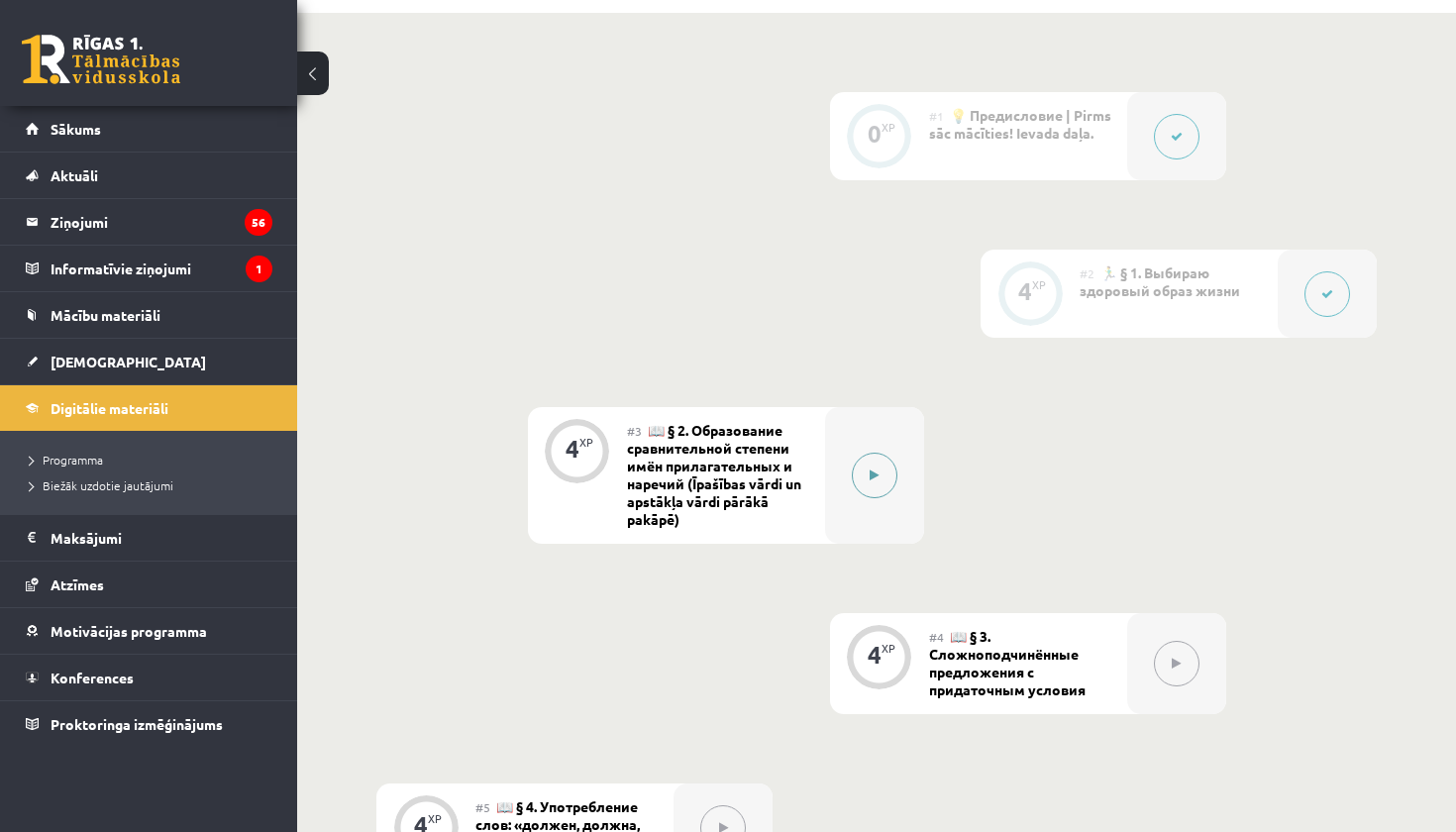
click at [858, 484] on button at bounding box center [875, 475] width 46 height 46
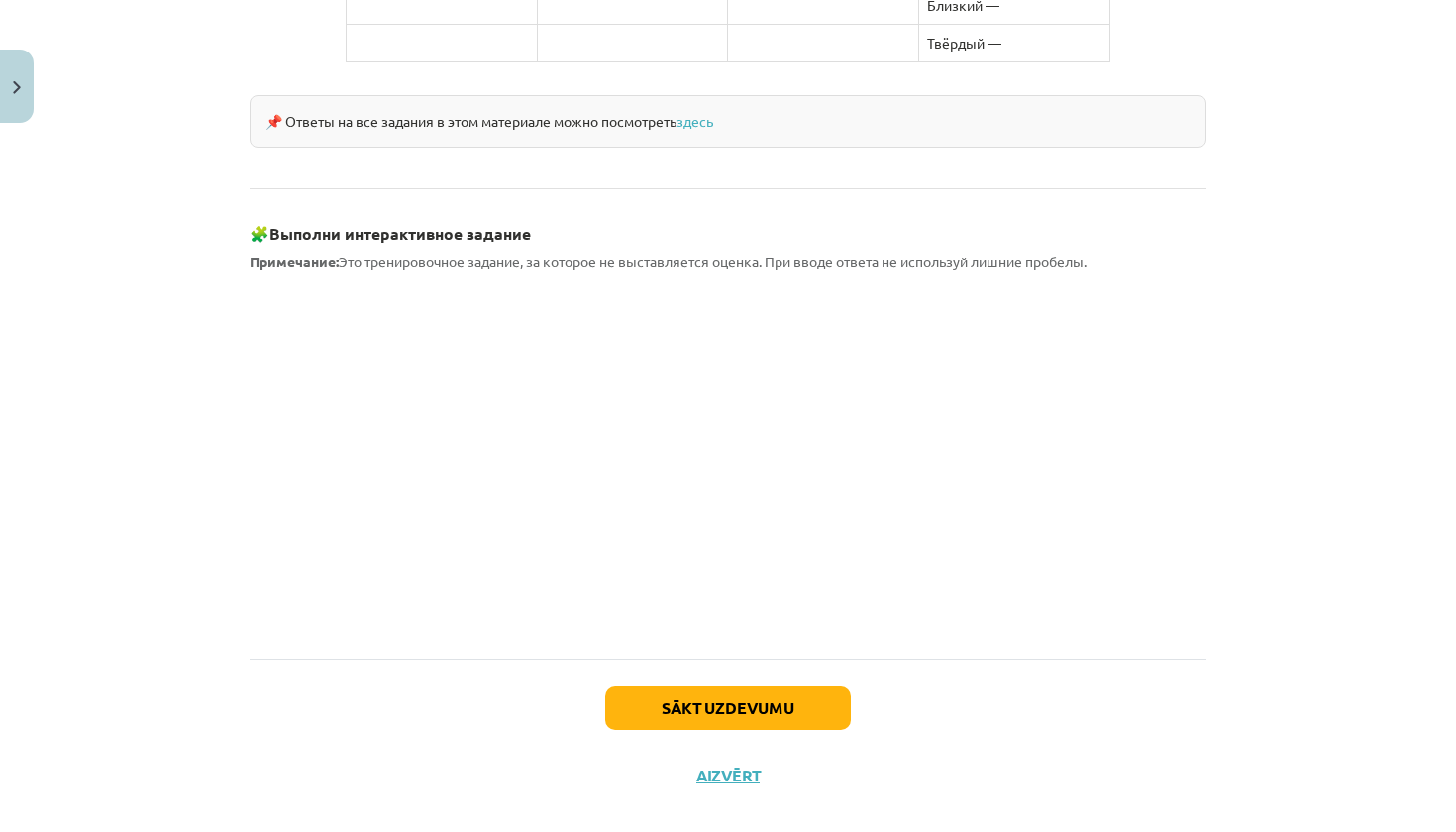
scroll to position [1676, 0]
click at [693, 688] on button "Sākt uzdevumu" at bounding box center [728, 709] width 246 height 44
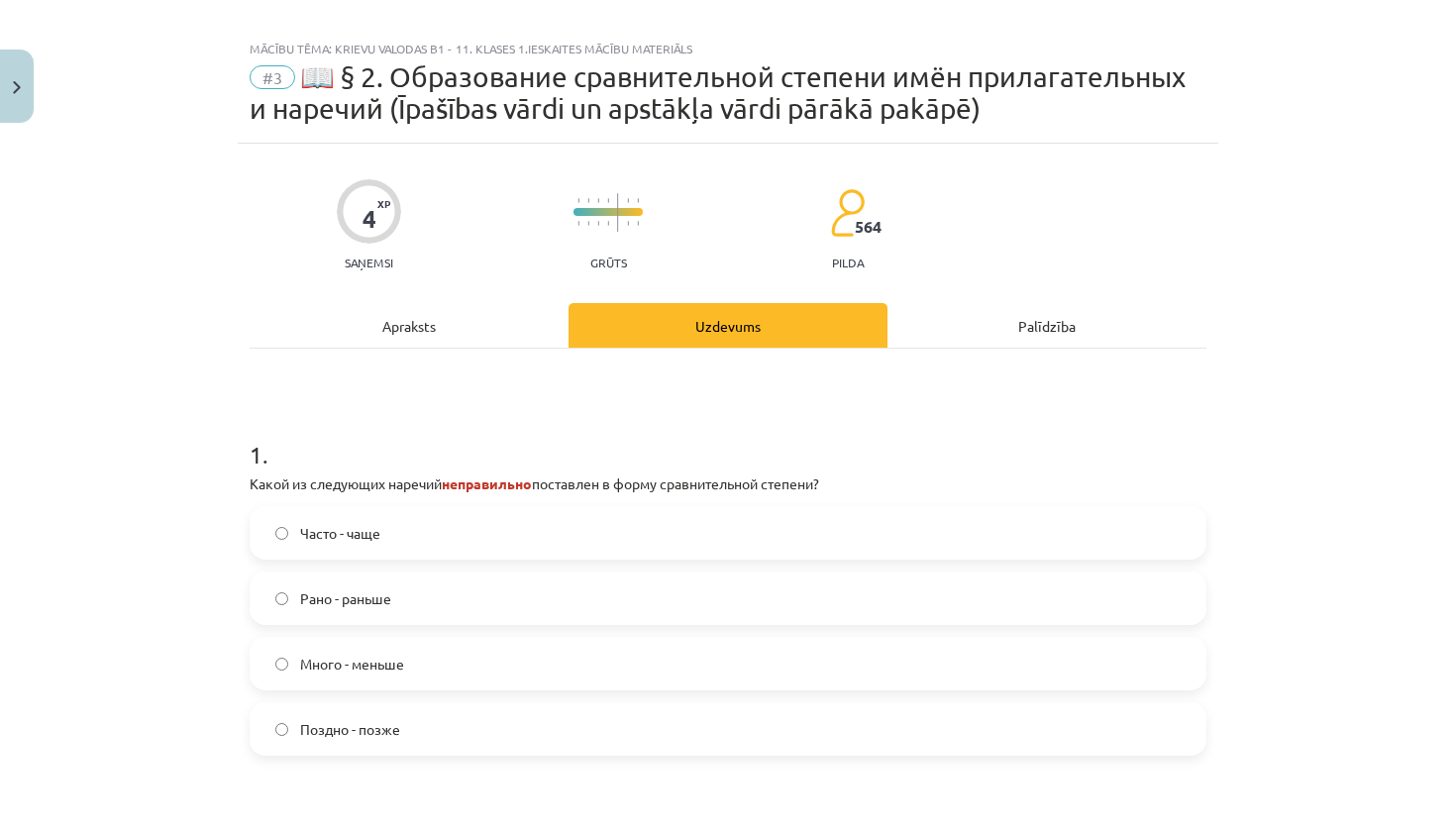
scroll to position [62, 0]
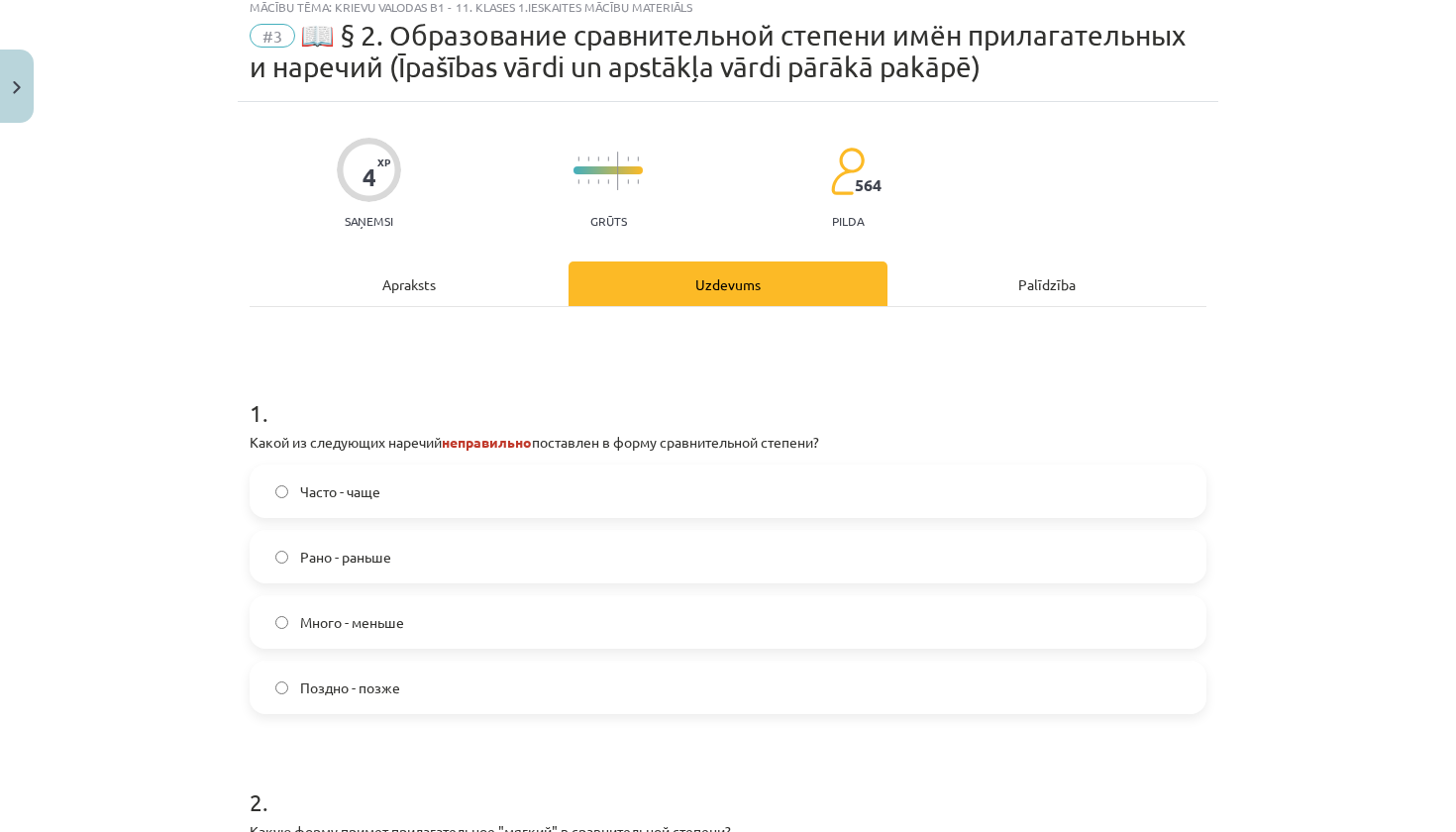
click at [693, 670] on label "Поздно - позже" at bounding box center [728, 688] width 953 height 50
click at [371, 624] on span "Много - меньше" at bounding box center [352, 622] width 104 height 21
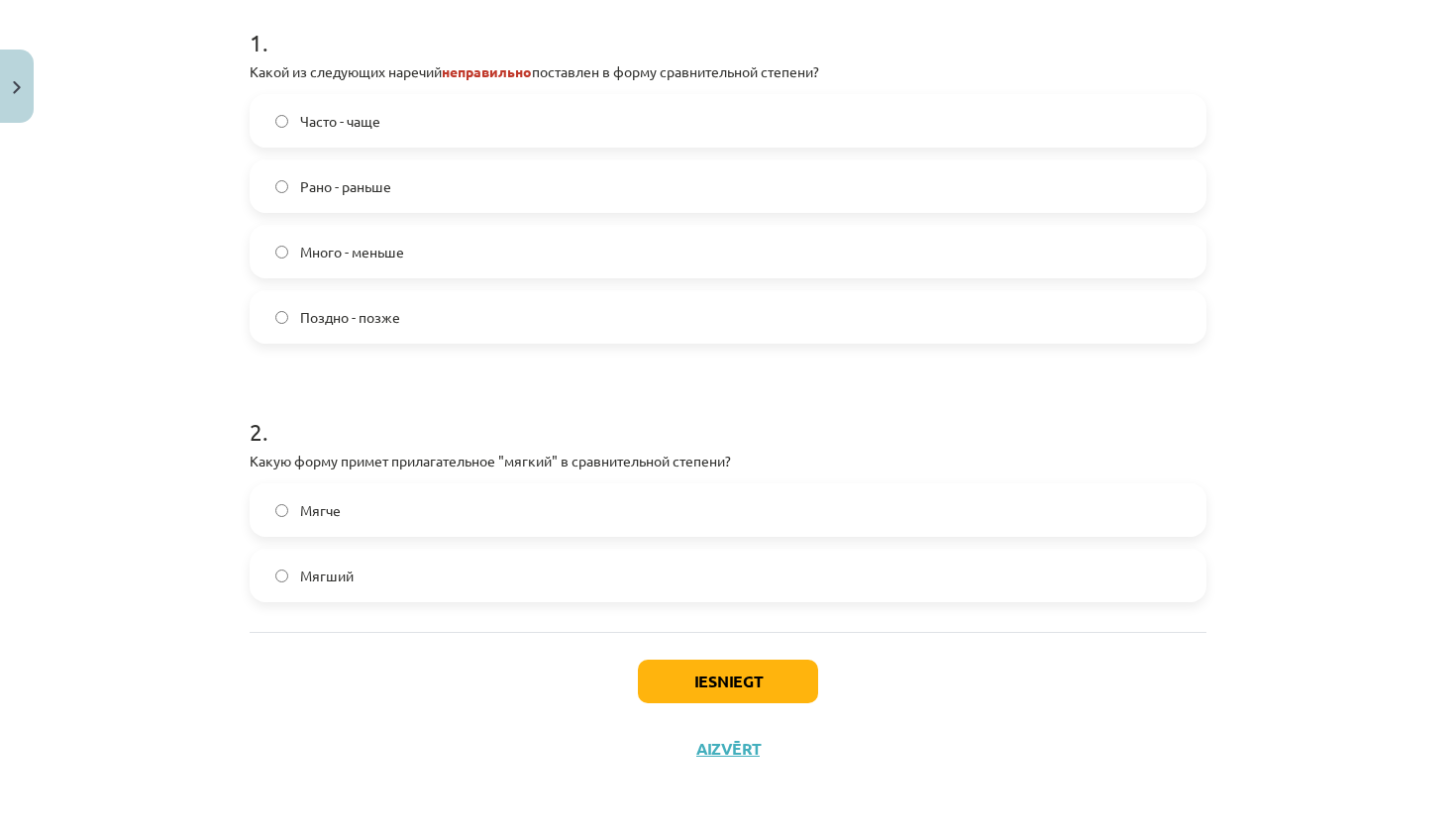
scroll to position [434, 0]
click at [388, 511] on label "Мягче" at bounding box center [728, 510] width 953 height 50
click at [678, 673] on button "Iesniegt" at bounding box center [728, 682] width 180 height 44
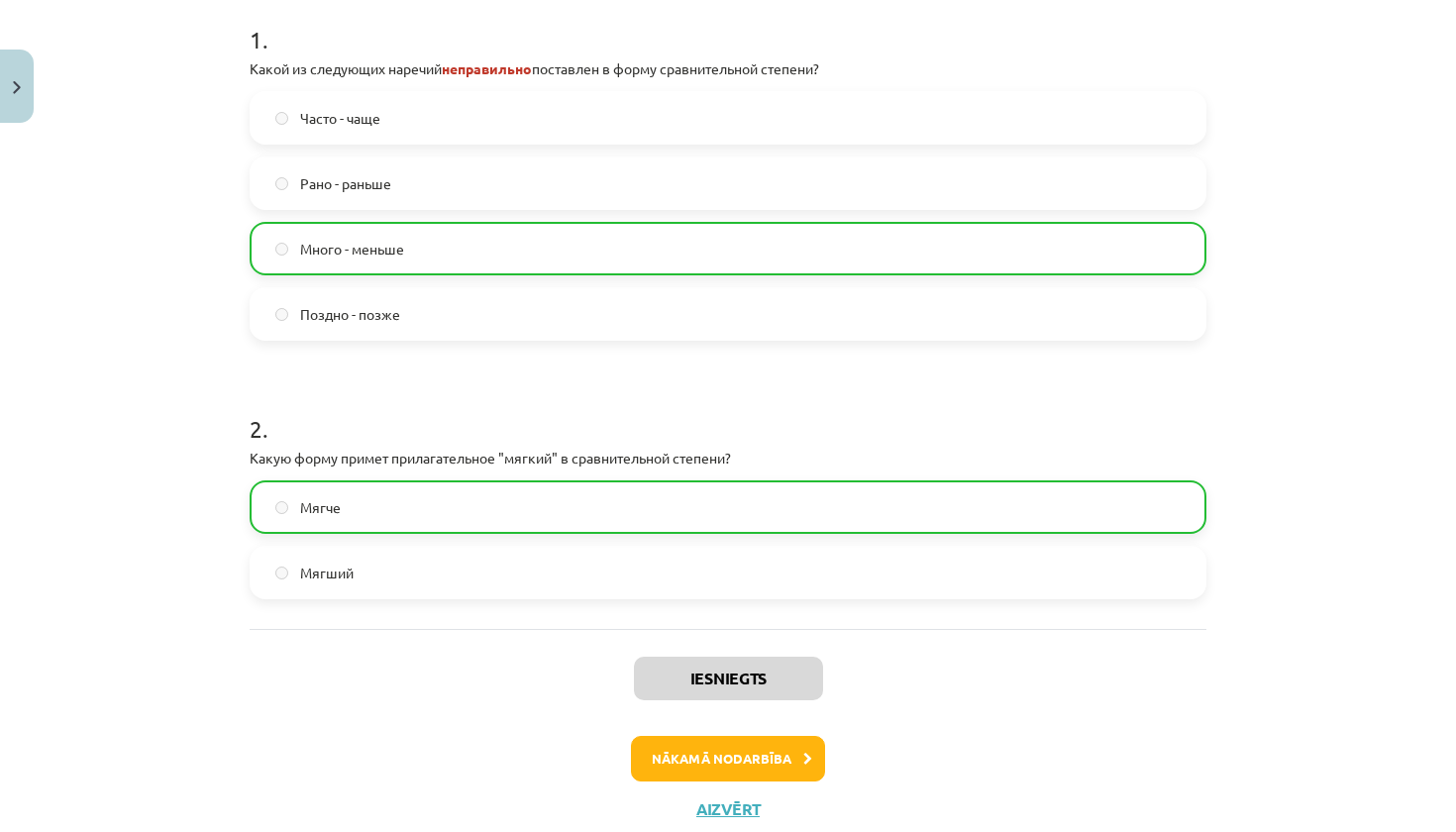
click at [702, 764] on button "Nākamā nodarbība" at bounding box center [728, 759] width 194 height 46
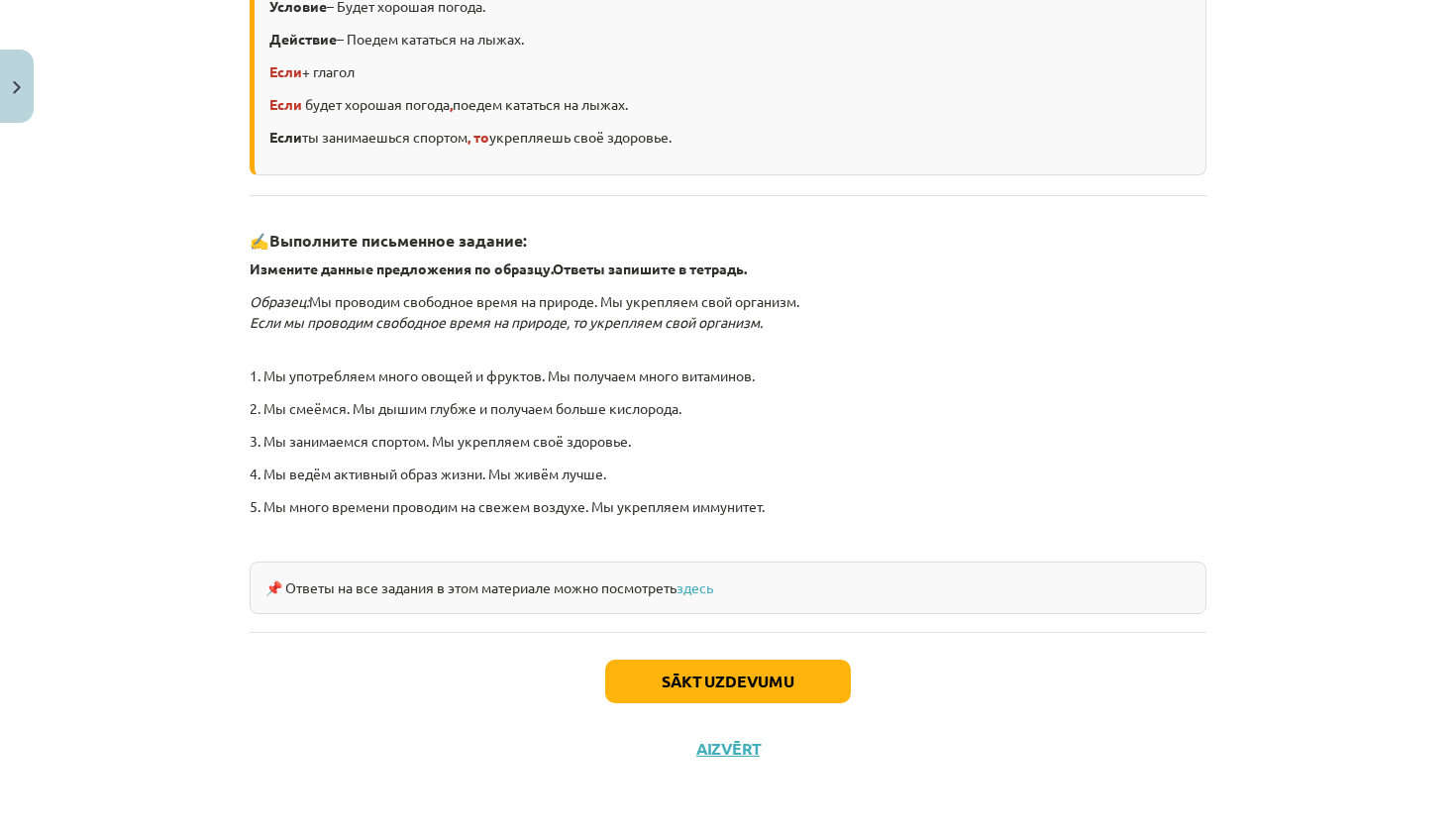
click at [671, 685] on button "Sākt uzdevumu" at bounding box center [728, 682] width 246 height 44
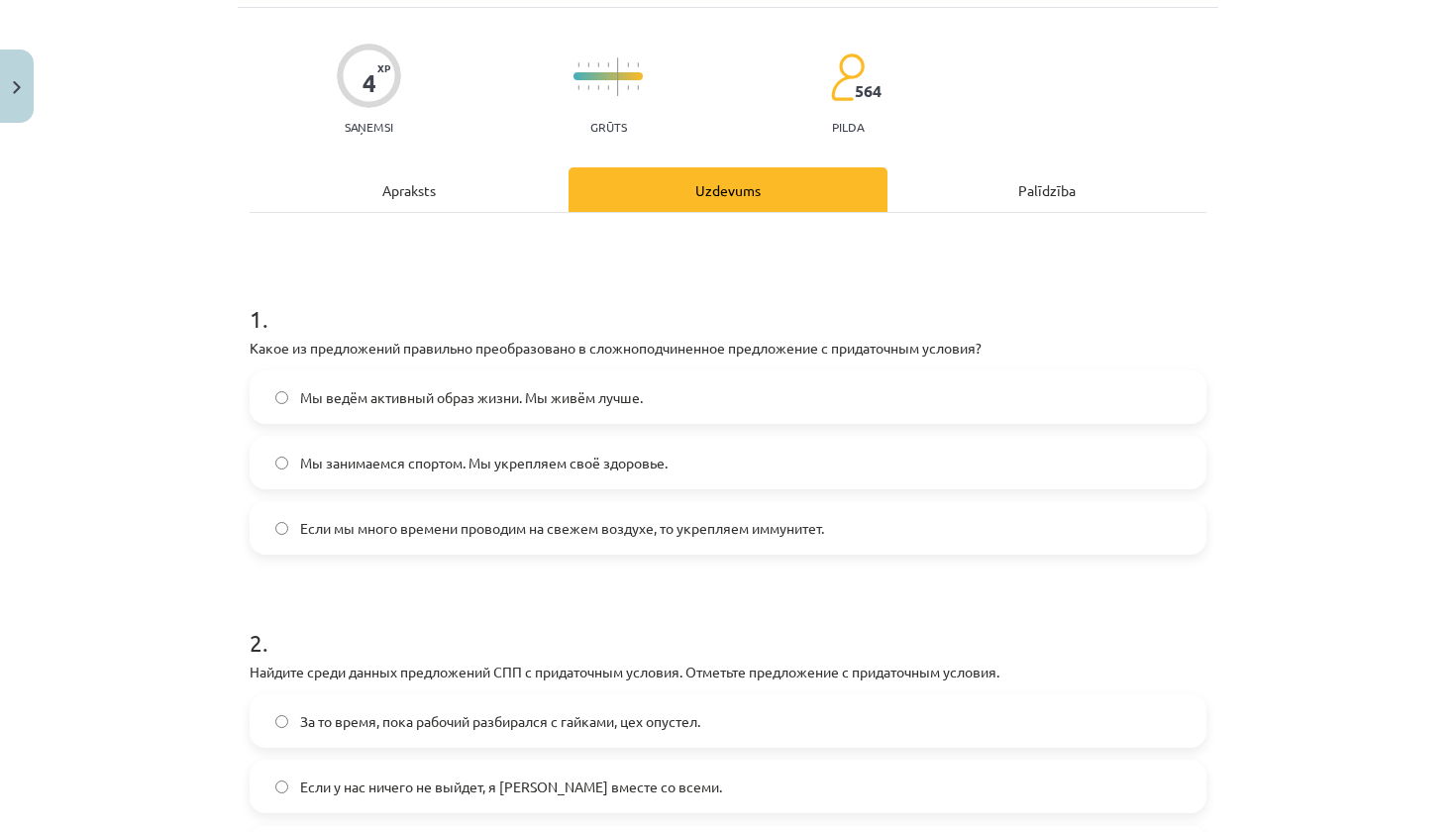
scroll to position [125, 0]
click at [421, 194] on div "Apraksts" at bounding box center [410, 188] width 319 height 45
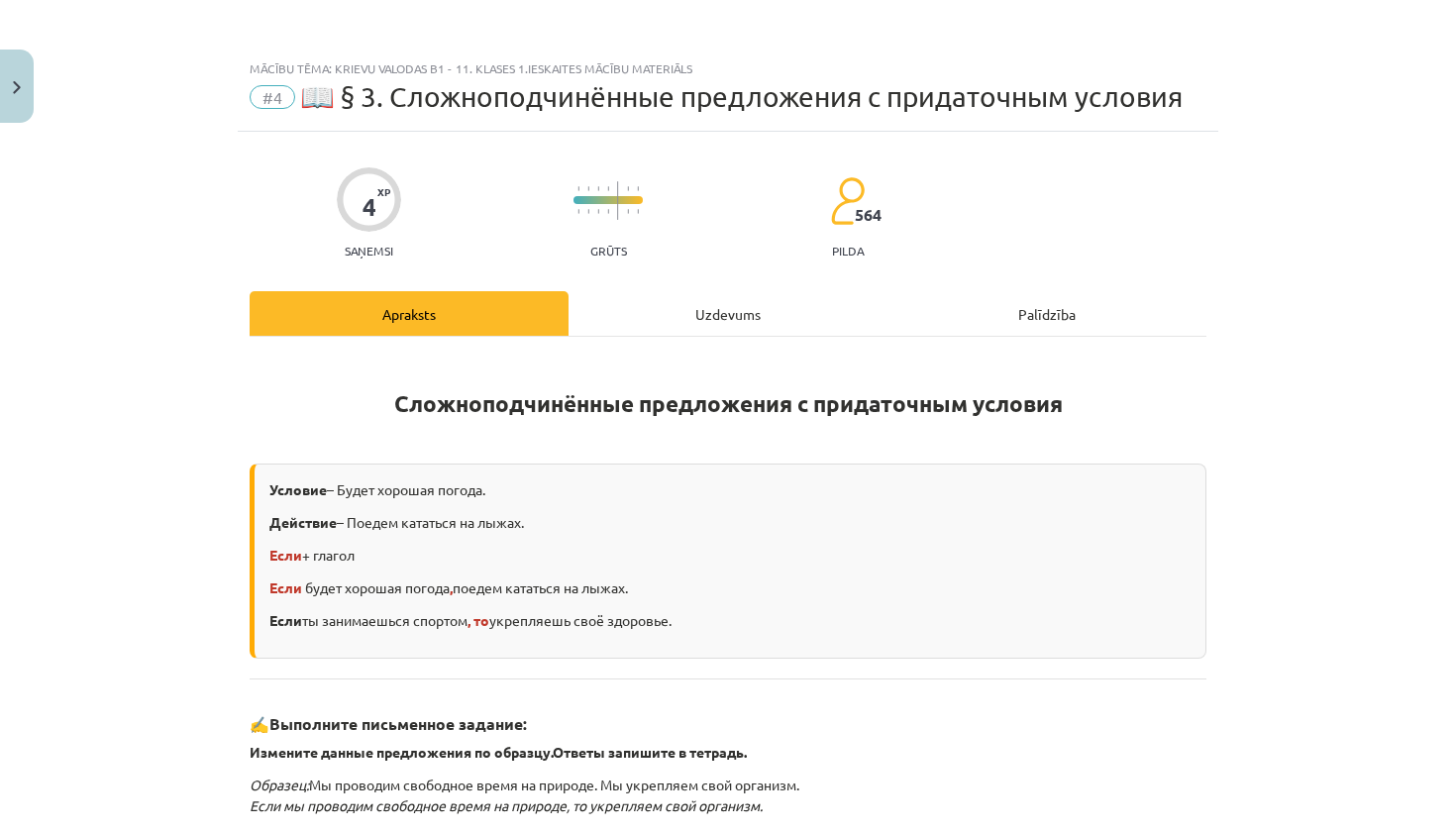
scroll to position [0, 0]
click at [729, 312] on div "Uzdevums" at bounding box center [728, 313] width 319 height 45
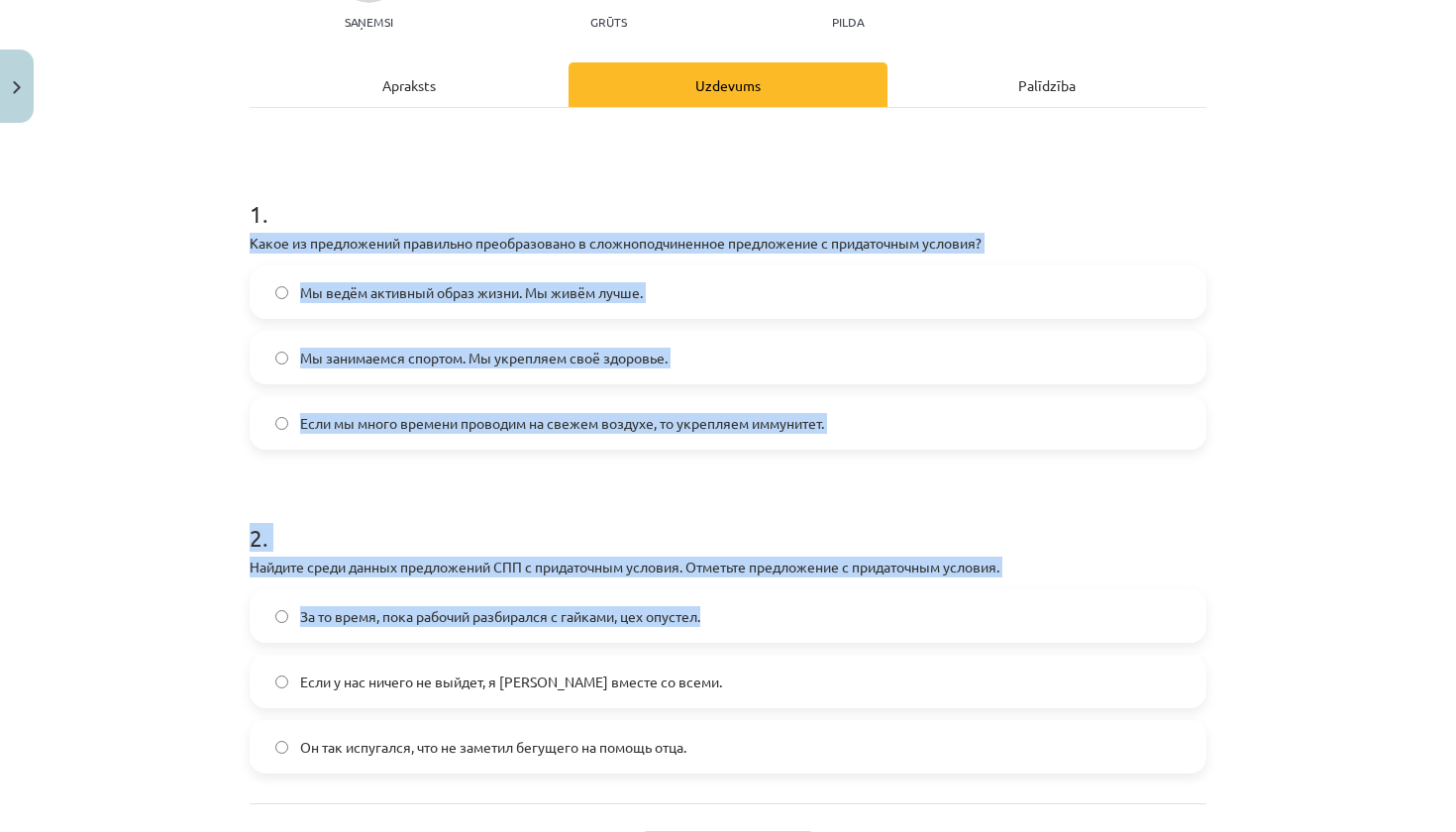
scroll to position [227, 0]
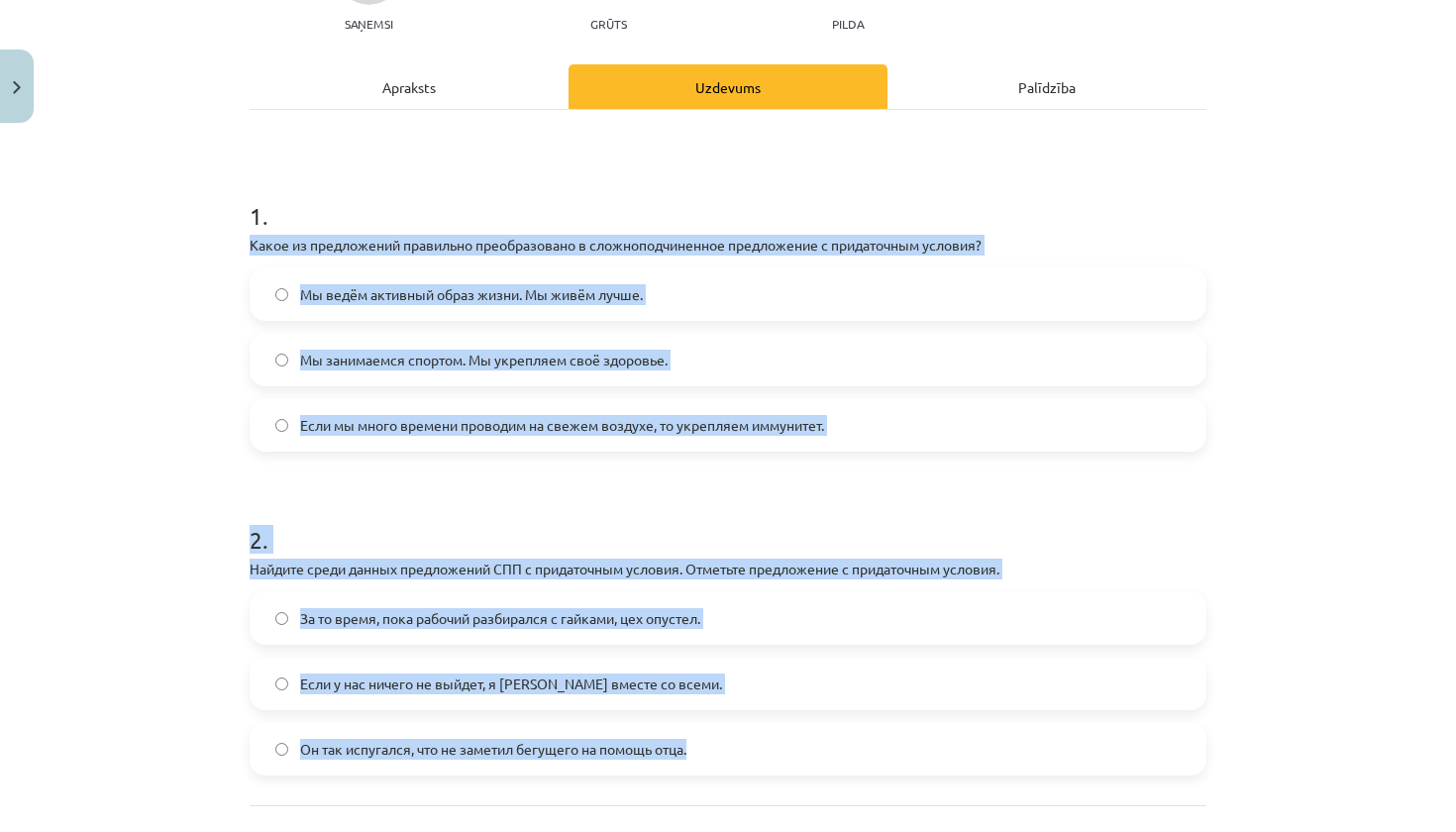
drag, startPoint x: 248, startPoint y: 149, endPoint x: 726, endPoint y: 753, distance: 770.3
click at [726, 753] on div "4 XP Saņemsi Grūts 564 pilda Apraksts Uzdevums Palīdzība 1 . Какое из предложен…" at bounding box center [728, 430] width 981 height 1051
copy form "Какое из предложений правильно преобразовано в сложноподчиненное предложение с …"
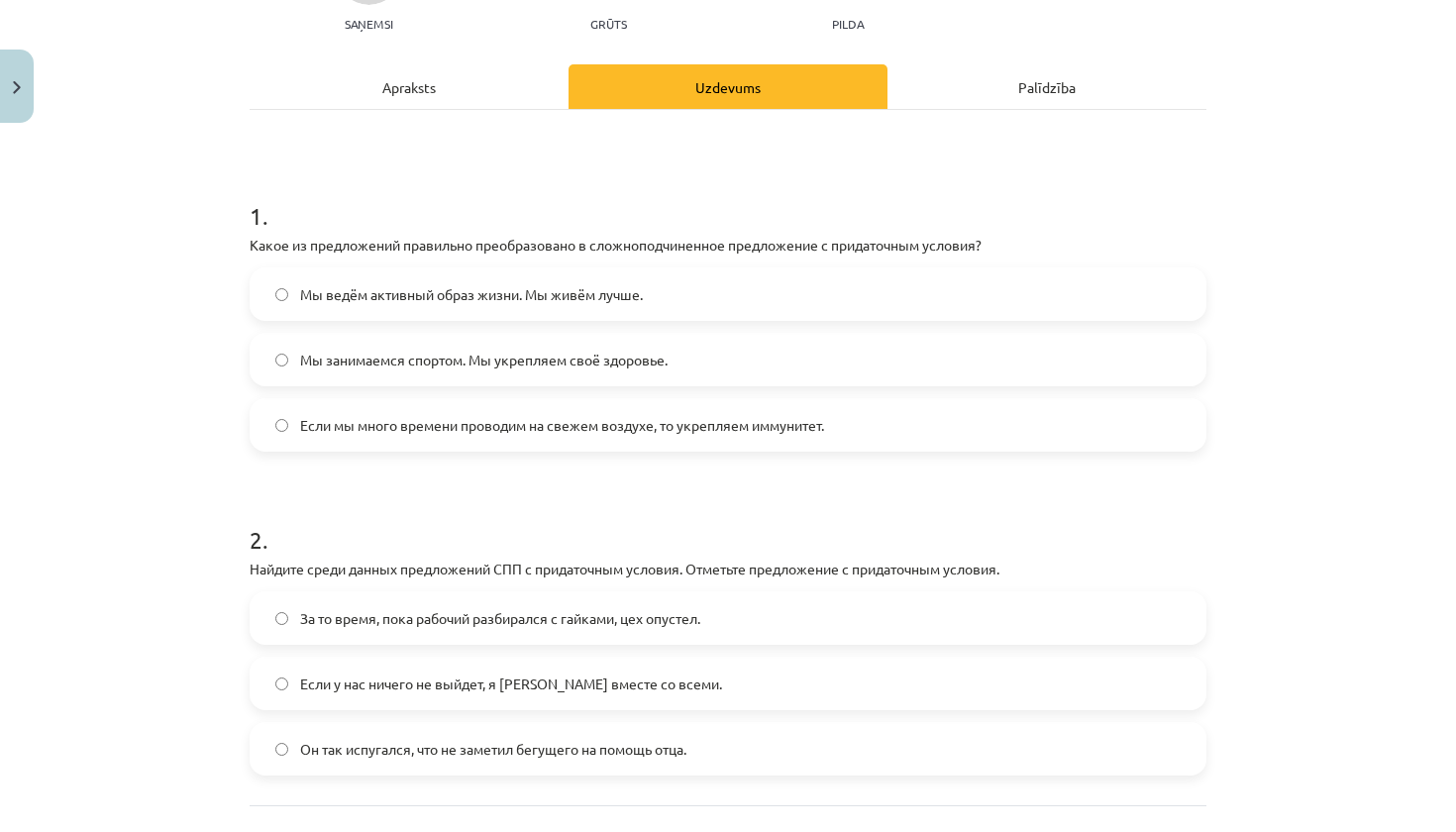
click at [882, 573] on p "Найдите среди данных предложений СПП с придаточным условия. Отметьте предложени…" at bounding box center [728, 569] width 957 height 21
click at [856, 434] on label "Если мы много времени проводим на свежем воздухе, то укрепляем иммунитет." at bounding box center [728, 425] width 953 height 50
click at [693, 691] on label "Если у нас ничего не выйдет, я [PERSON_NAME] вместе со всеми." at bounding box center [728, 684] width 953 height 50
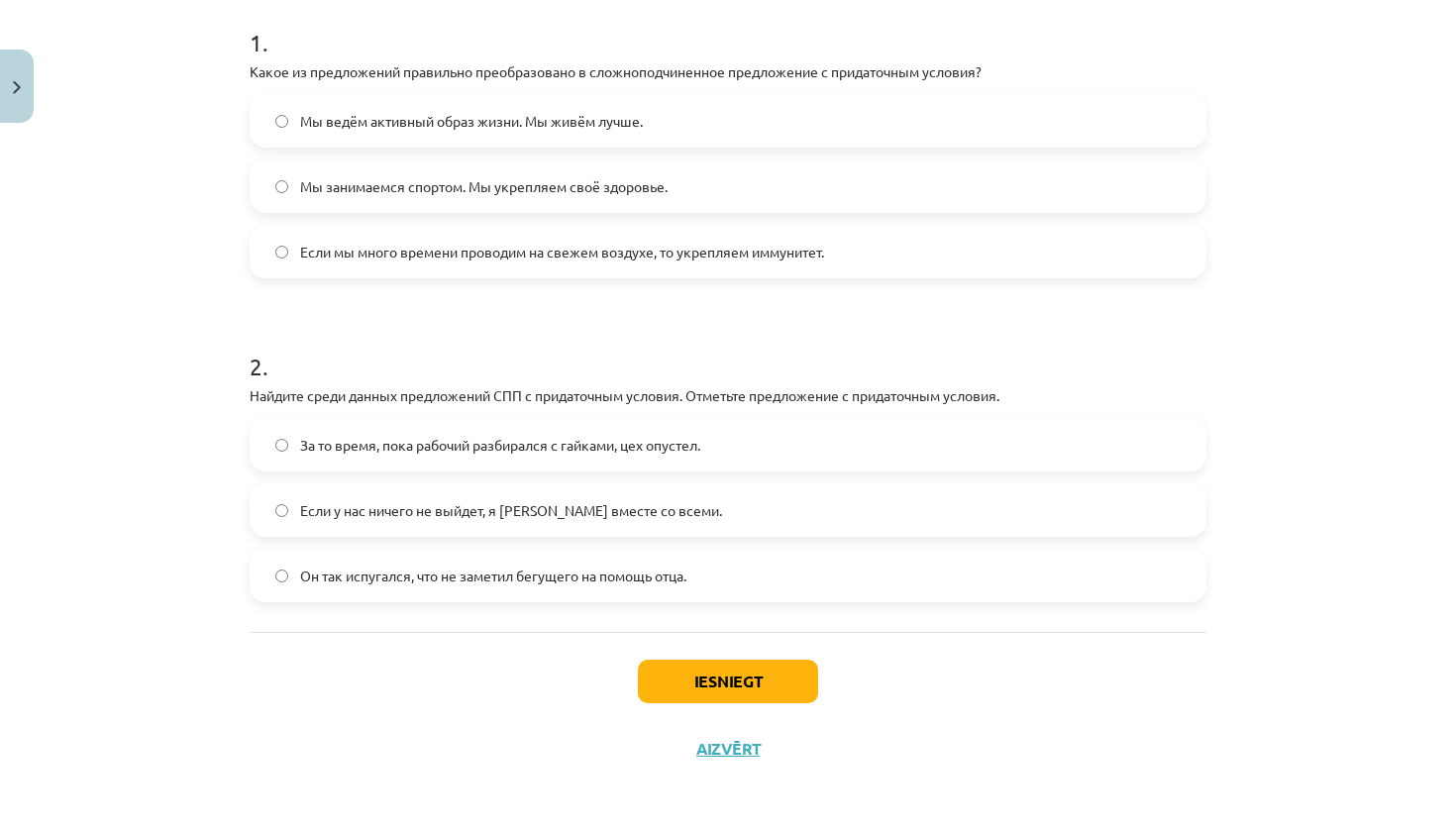
scroll to position [404, 0]
click at [693, 691] on button "Iesniegt" at bounding box center [728, 682] width 180 height 44
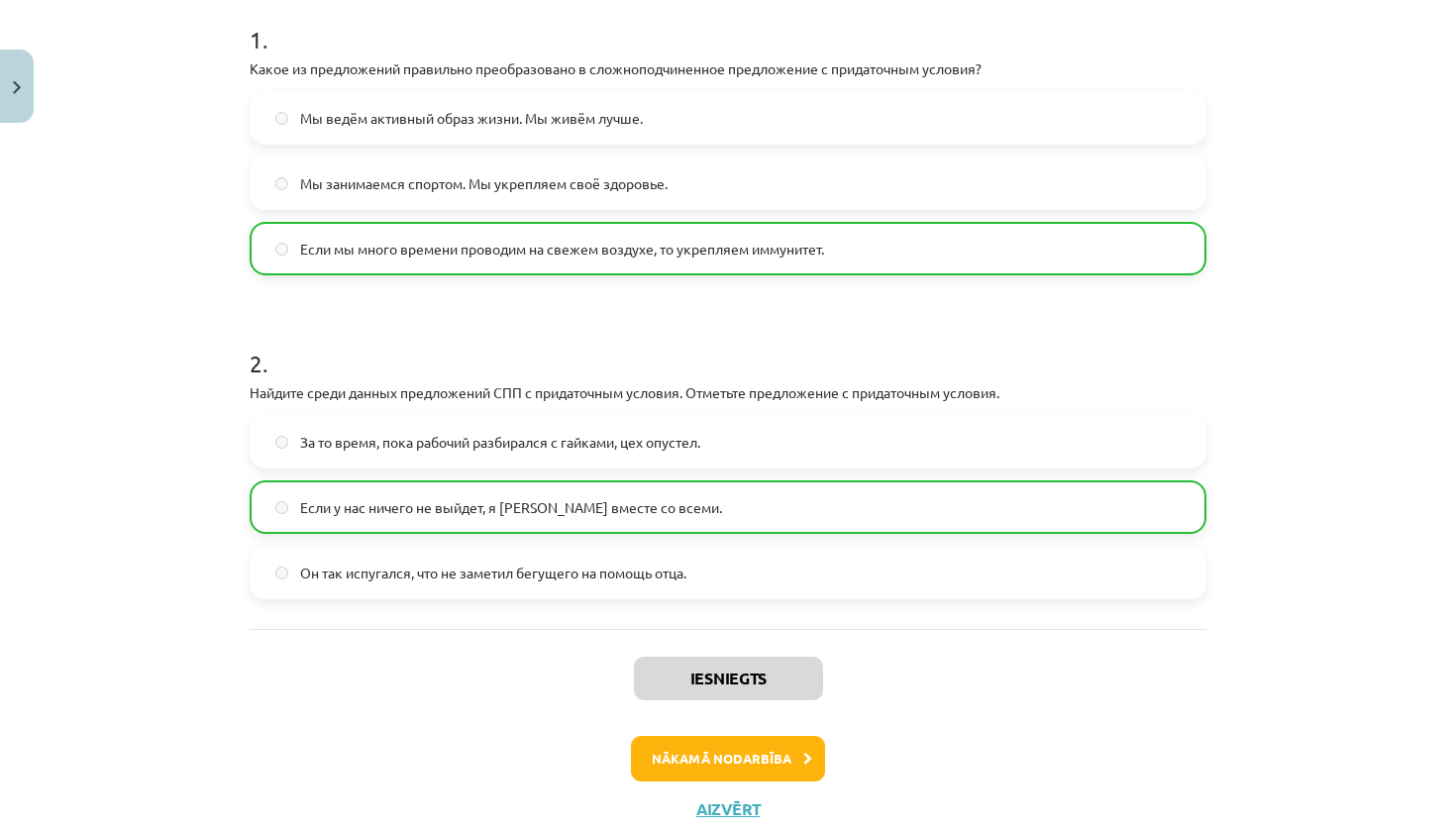
click at [715, 766] on button "Nākamā nodarbība" at bounding box center [728, 759] width 194 height 46
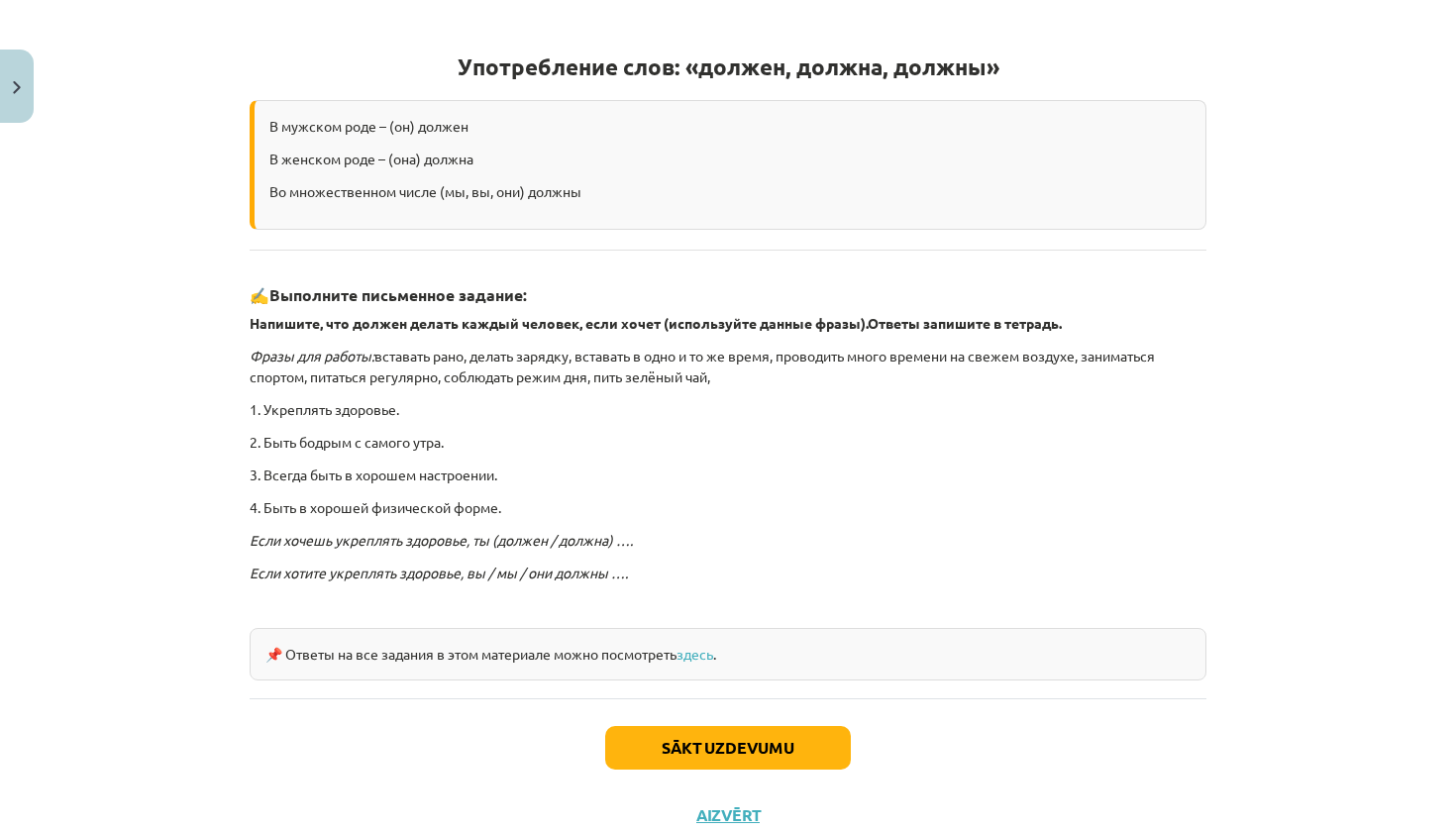
scroll to position [338, 0]
click at [732, 741] on button "Sākt uzdevumu" at bounding box center [728, 747] width 246 height 44
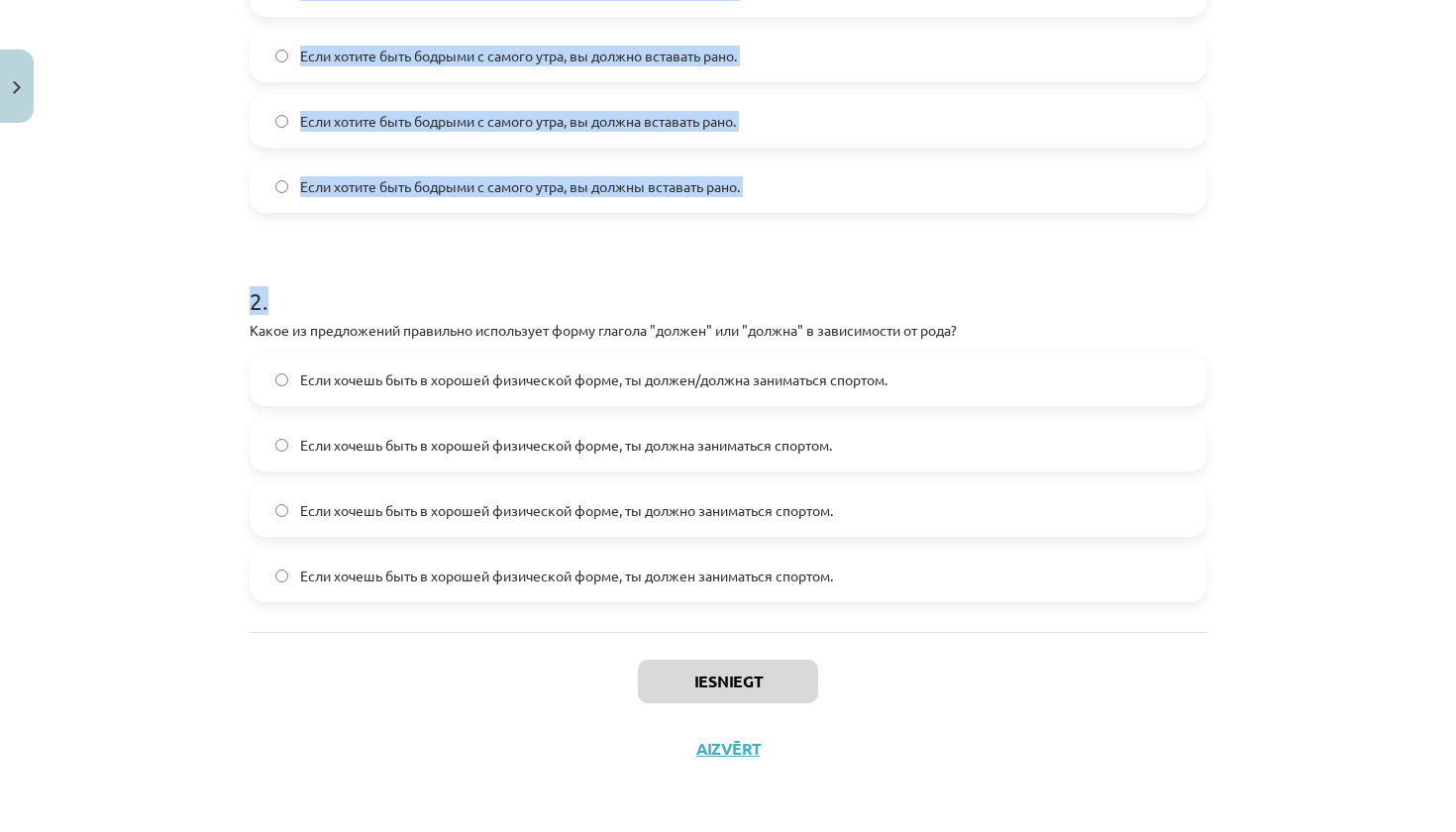
scroll to position [748, 0]
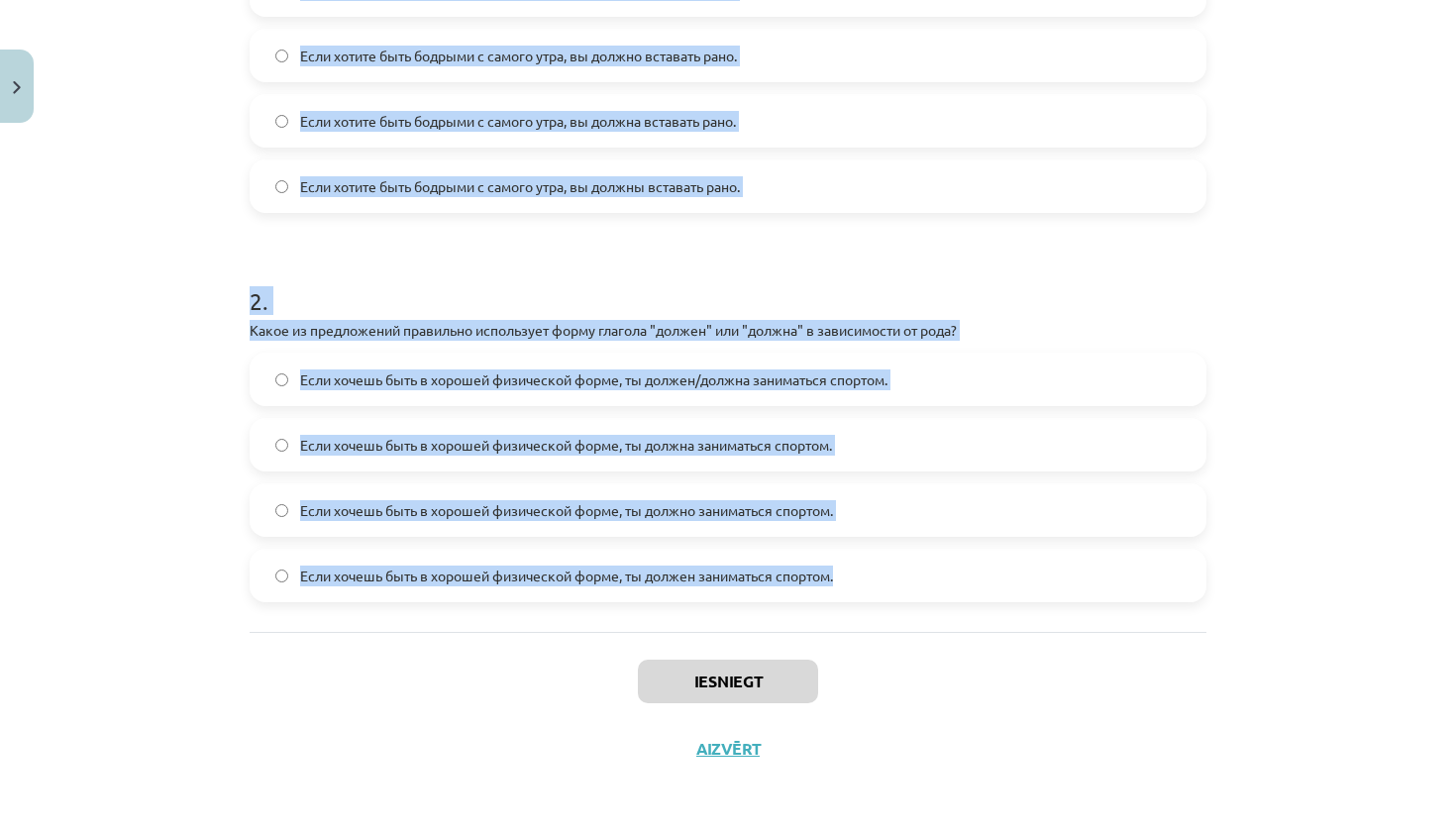
drag, startPoint x: 243, startPoint y: 162, endPoint x: 857, endPoint y: 592, distance: 749.6
click at [857, 592] on div "4 XP Saņemsi Grūts 564 pilda Apraksts Uzdevums Palīdzība 1 . Какой вариант прав…" at bounding box center [728, 191] width 981 height 1182
copy form "Lorem ipsumdo sitametcon adi elitseddoeiusm tempo? Inci utlabo etdo magnaal e a…"
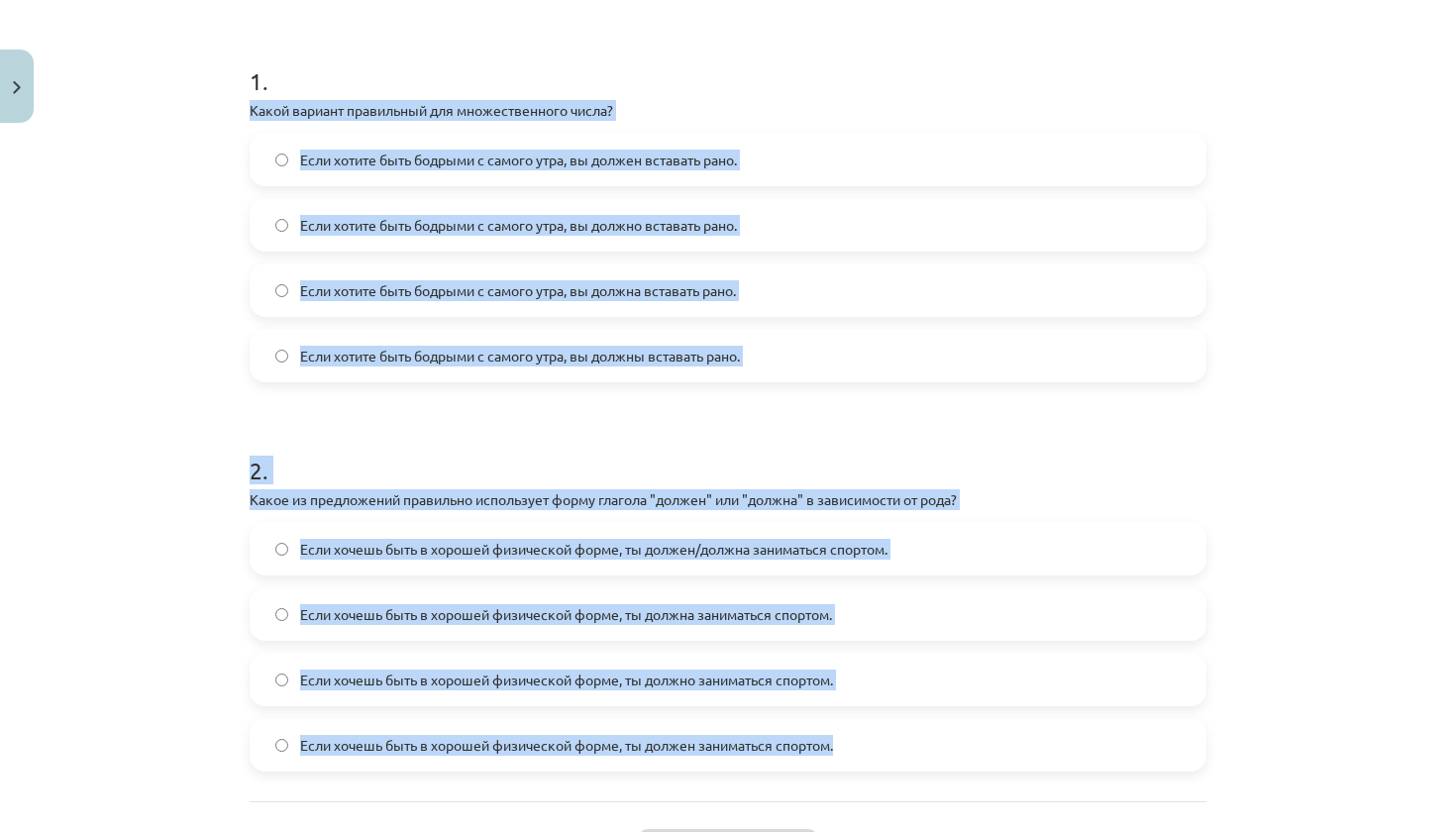
scroll to position [361, 0]
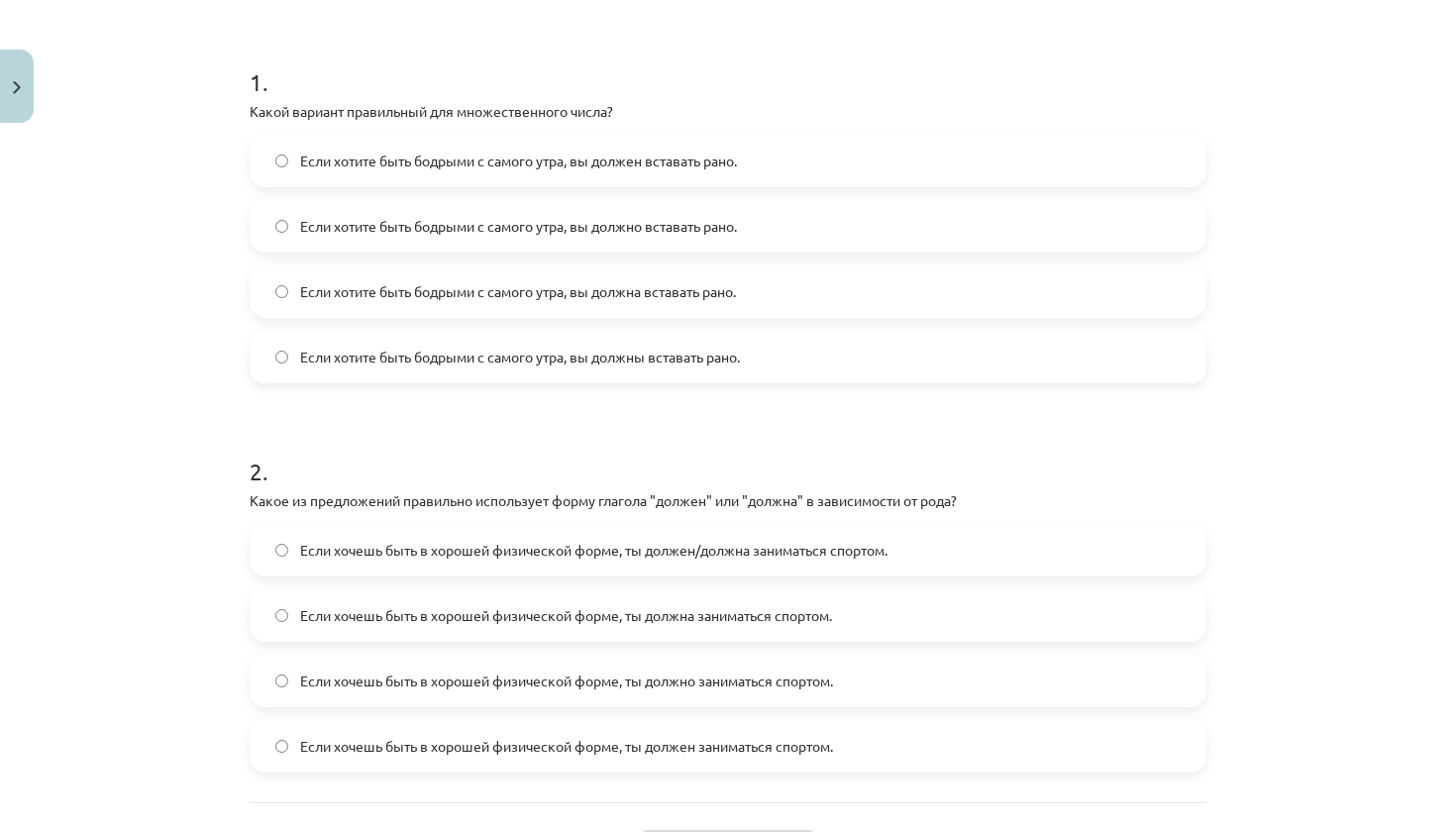
click at [658, 354] on span "Если хотите быть бодрыми с самого утра, вы должны вставать рано." at bounding box center [519, 357] width 439 height 21
click at [828, 540] on span "Если хочешь быть в хорошей физической форме, ты должен/должна заниматься спорто…" at bounding box center [594, 550] width 588 height 21
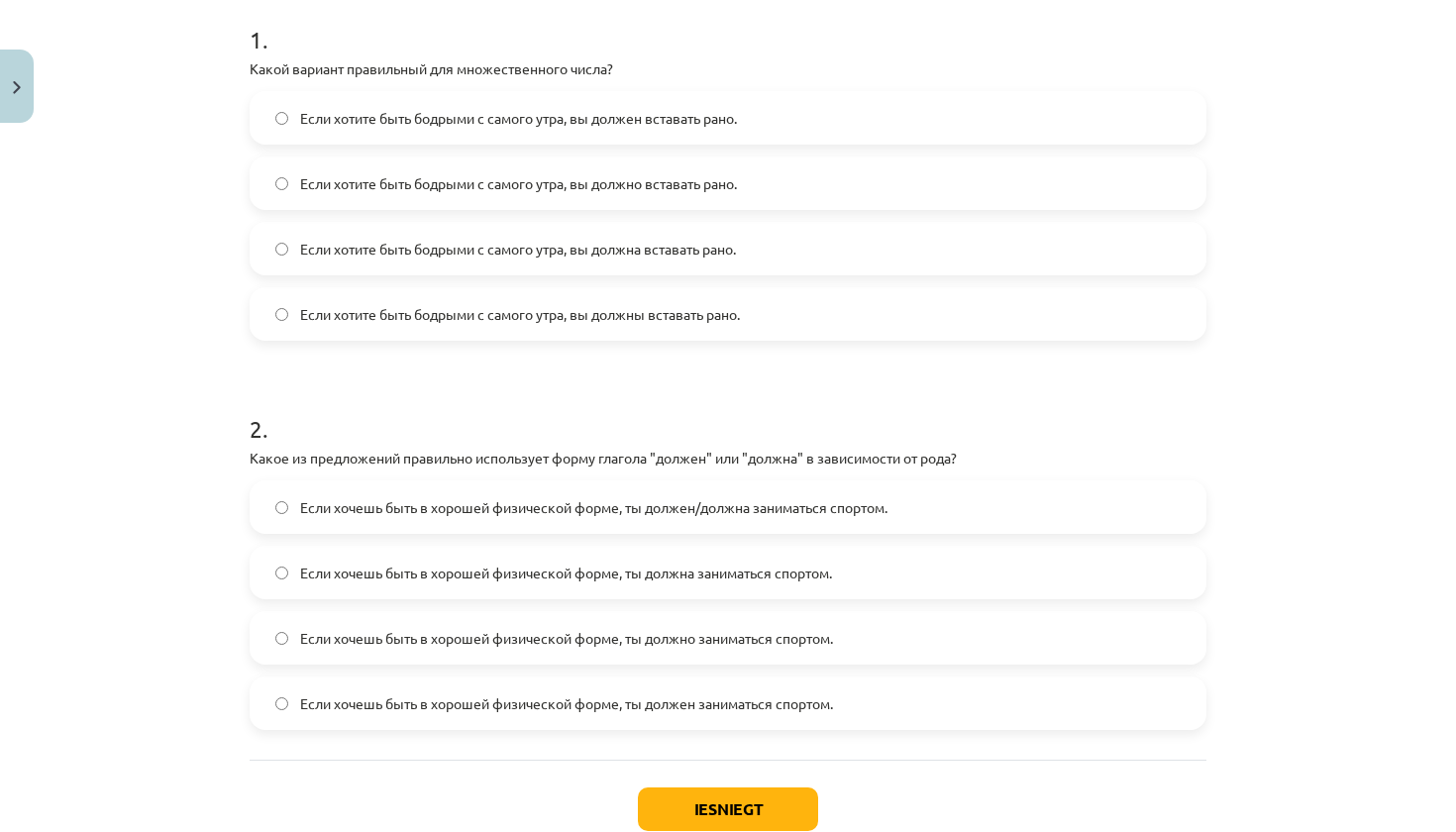
click at [834, 513] on span "Если хочешь быть в хорошей физической форме, ты должен/должна заниматься спорто…" at bounding box center [594, 507] width 588 height 21
click at [832, 504] on span "Если хочешь быть в хорошей физической форме, ты должен/должна заниматься спорто…" at bounding box center [594, 507] width 588 height 21
click at [769, 801] on button "Iesniegt" at bounding box center [728, 809] width 180 height 44
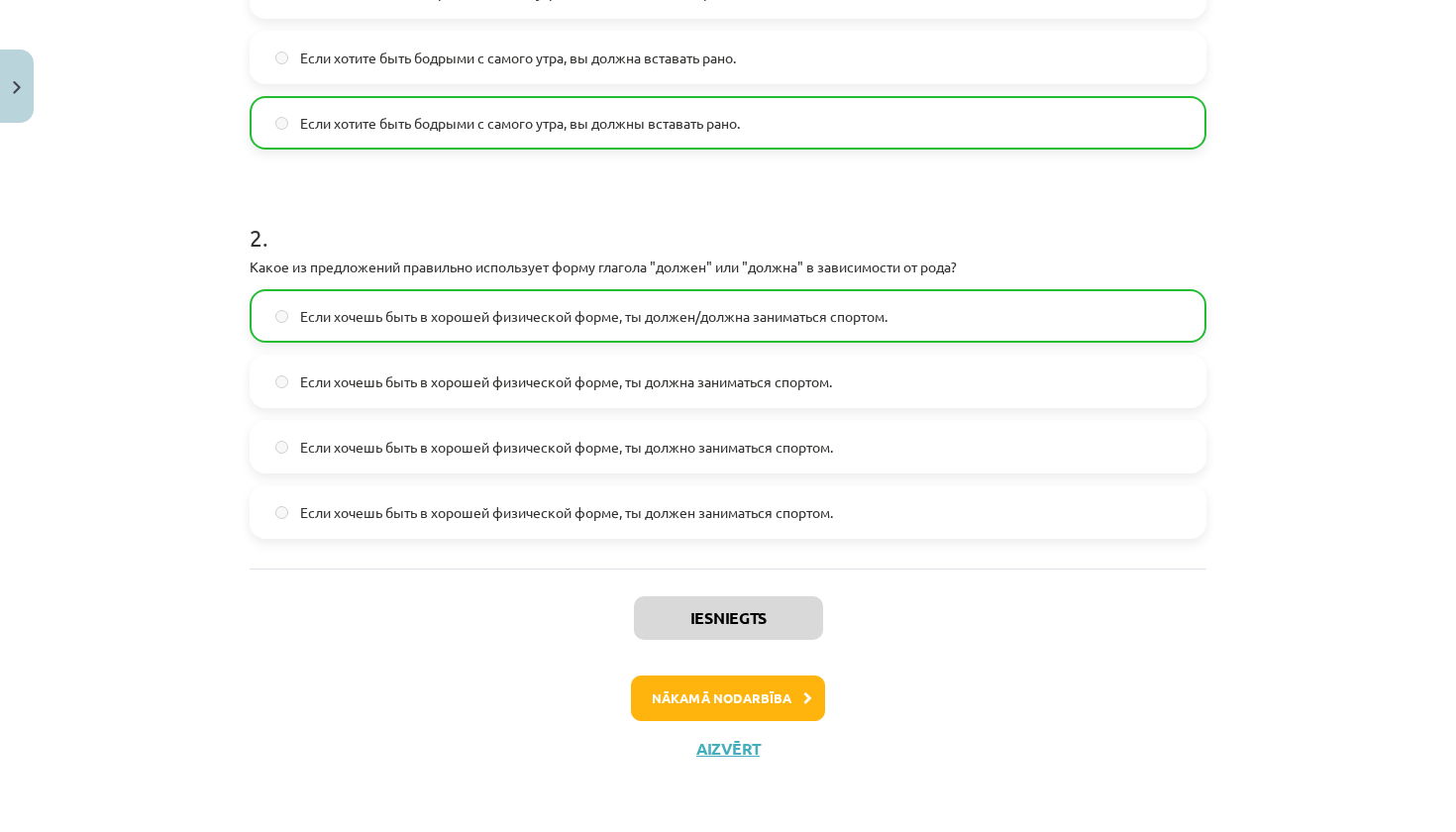
click at [759, 694] on button "Nākamā nodarbība" at bounding box center [728, 698] width 194 height 46
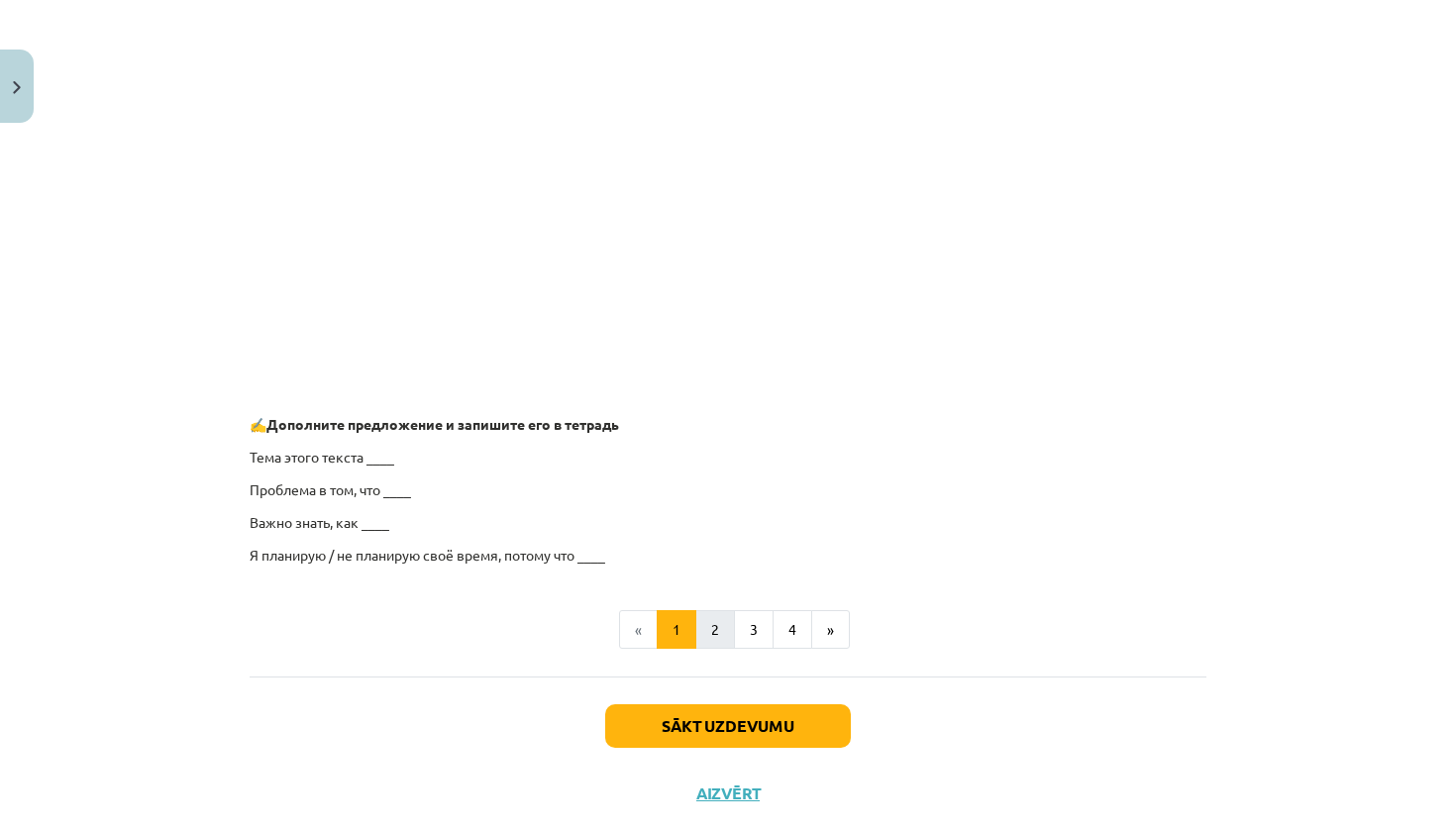
scroll to position [1408, 0]
click at [721, 729] on button "Sākt uzdevumu" at bounding box center [728, 725] width 246 height 44
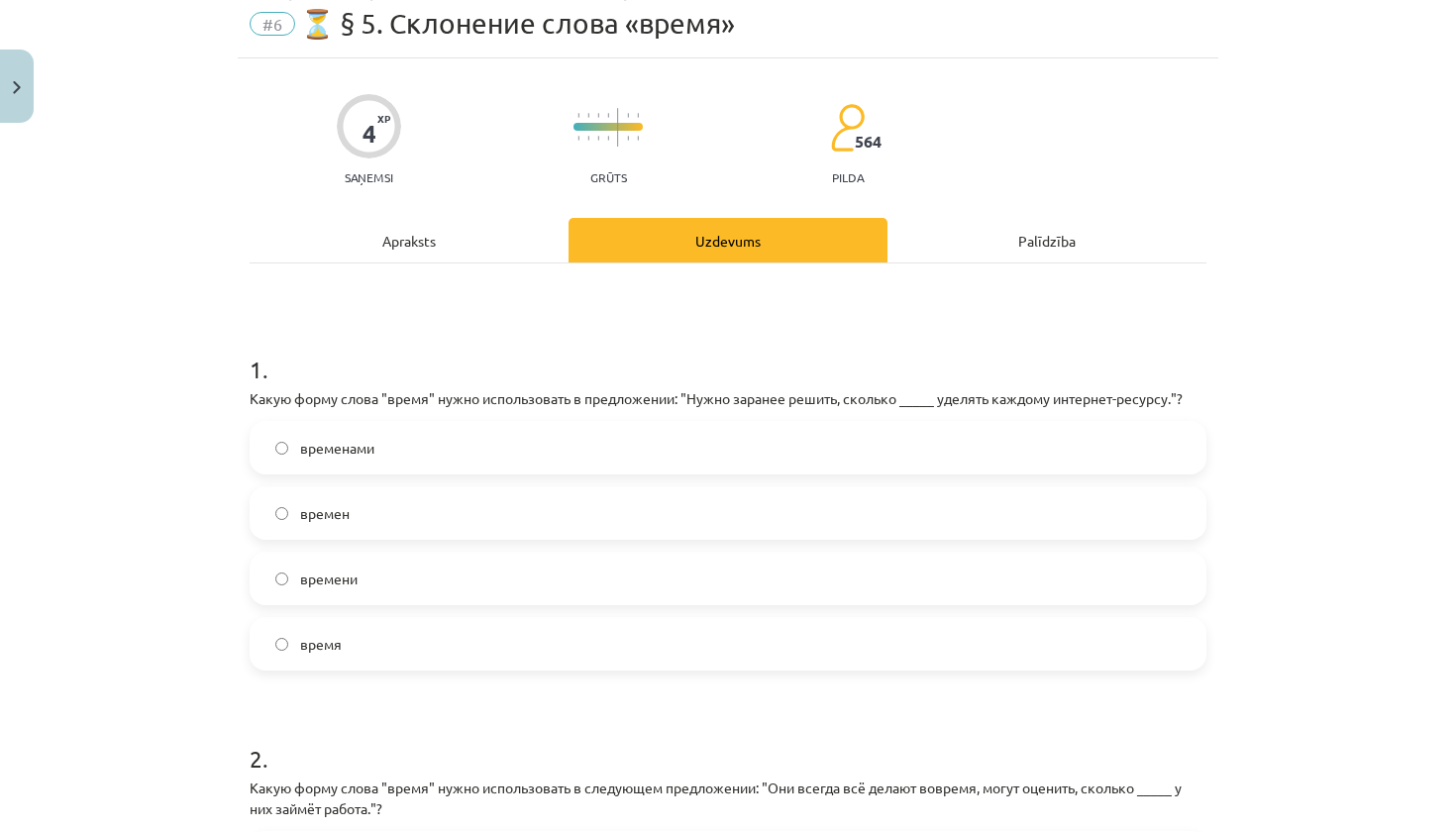
scroll to position [73, 0]
click at [542, 649] on label "время" at bounding box center [728, 645] width 953 height 50
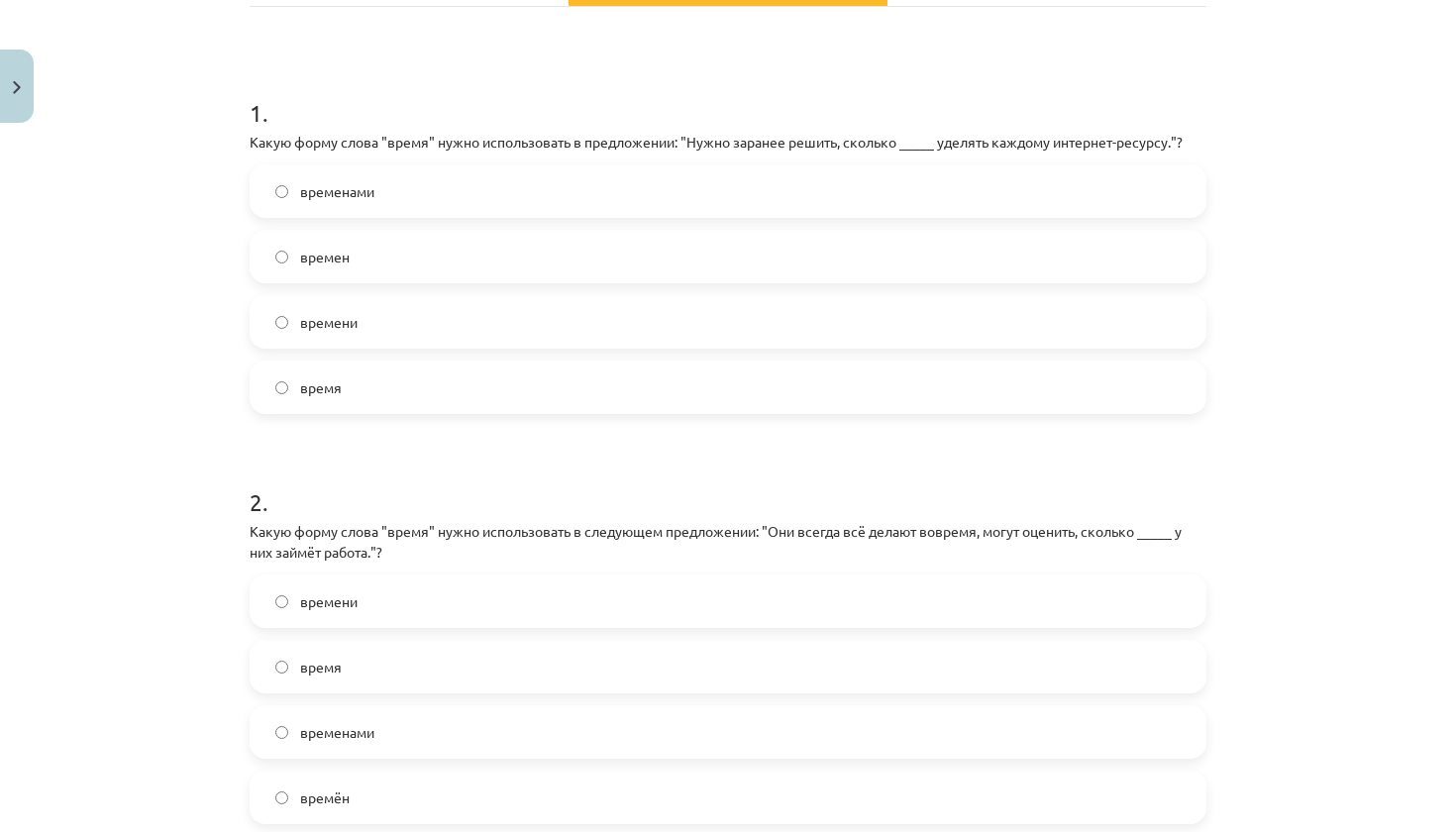
scroll to position [339, 0]
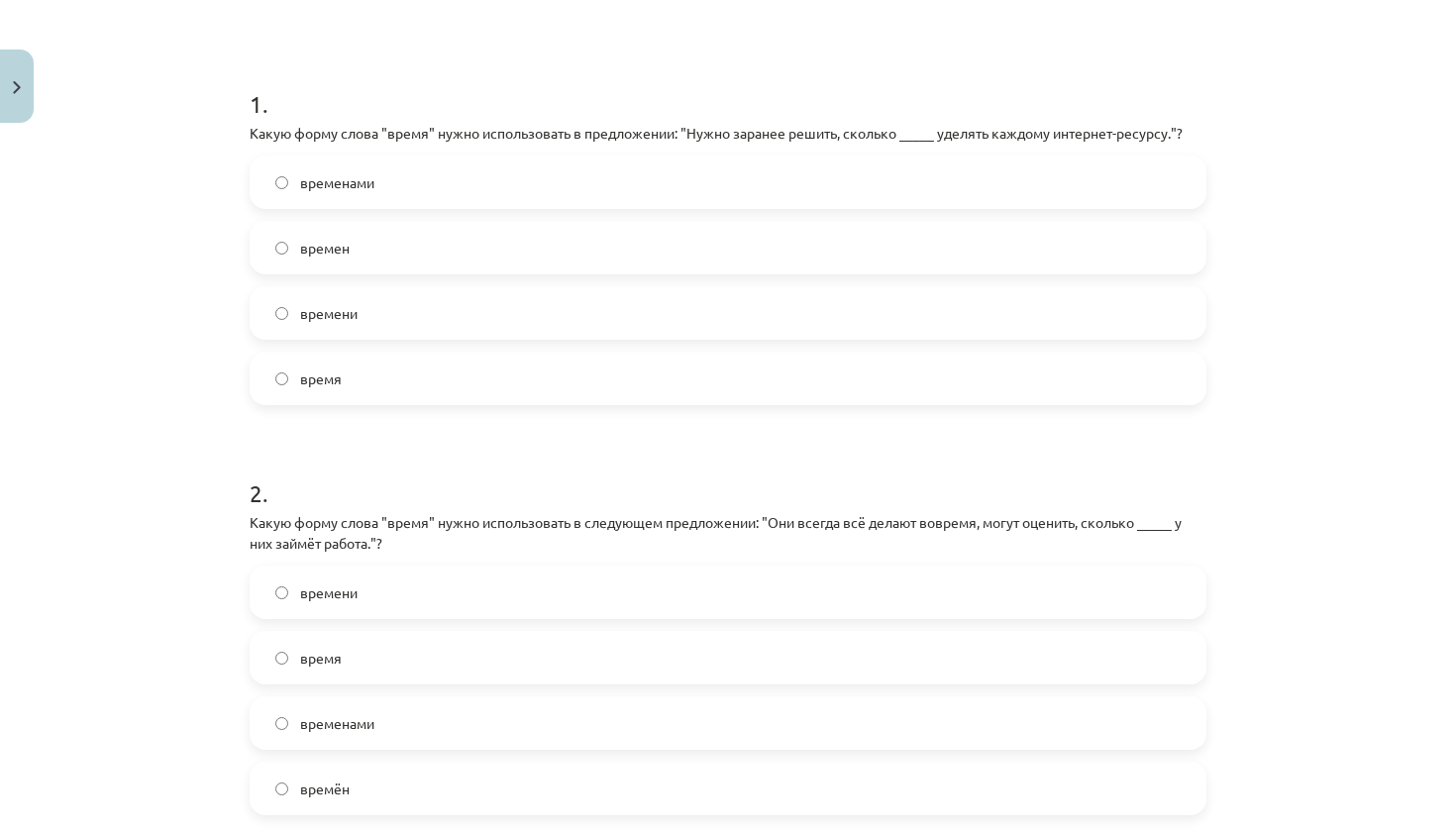
click at [529, 666] on label "время" at bounding box center [728, 658] width 953 height 50
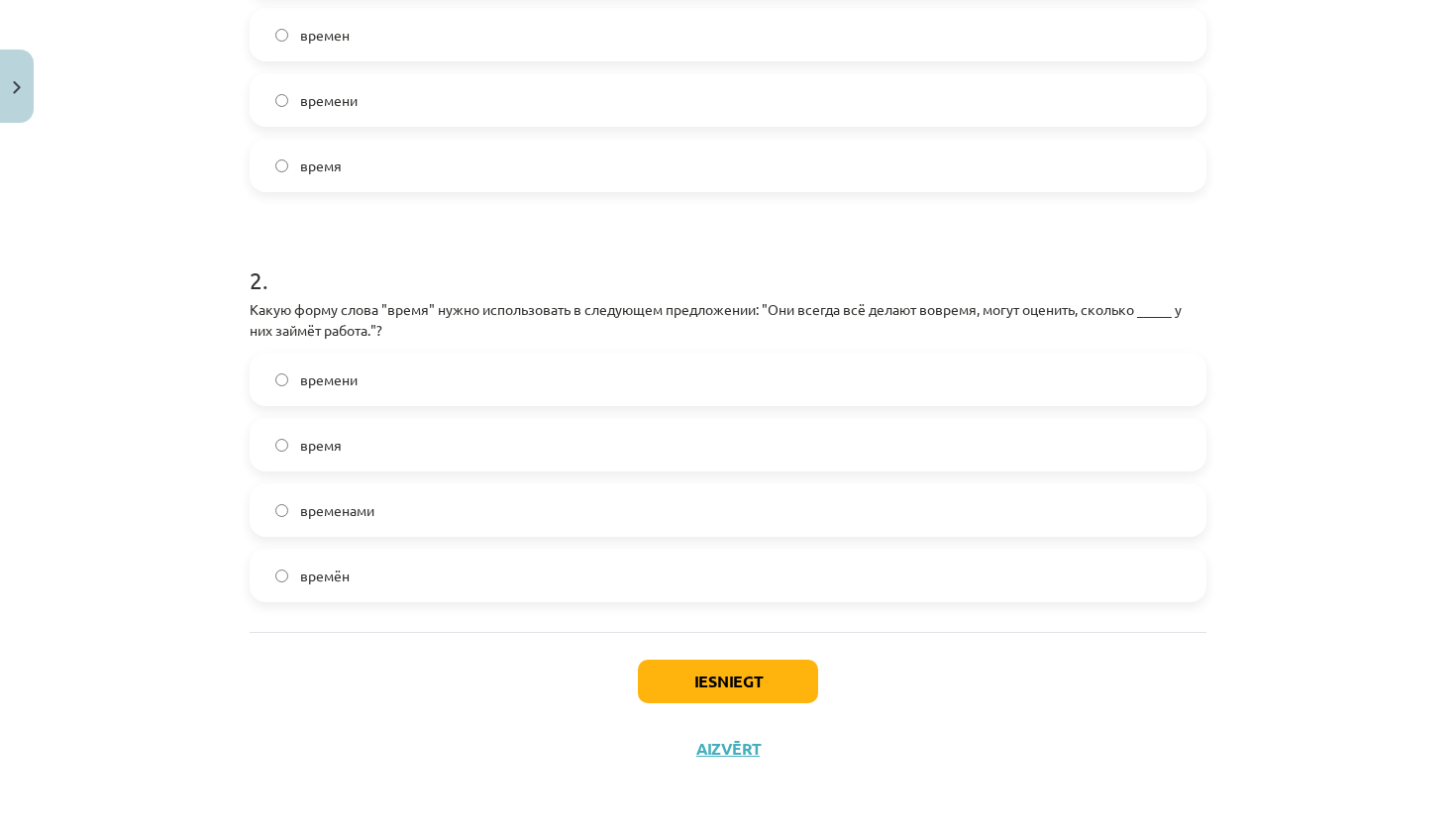
scroll to position [555, 0]
click at [527, 580] on label "времён" at bounding box center [728, 576] width 953 height 50
click at [543, 436] on label "время" at bounding box center [728, 445] width 953 height 50
click at [706, 676] on button "Iesniegt" at bounding box center [728, 682] width 180 height 44
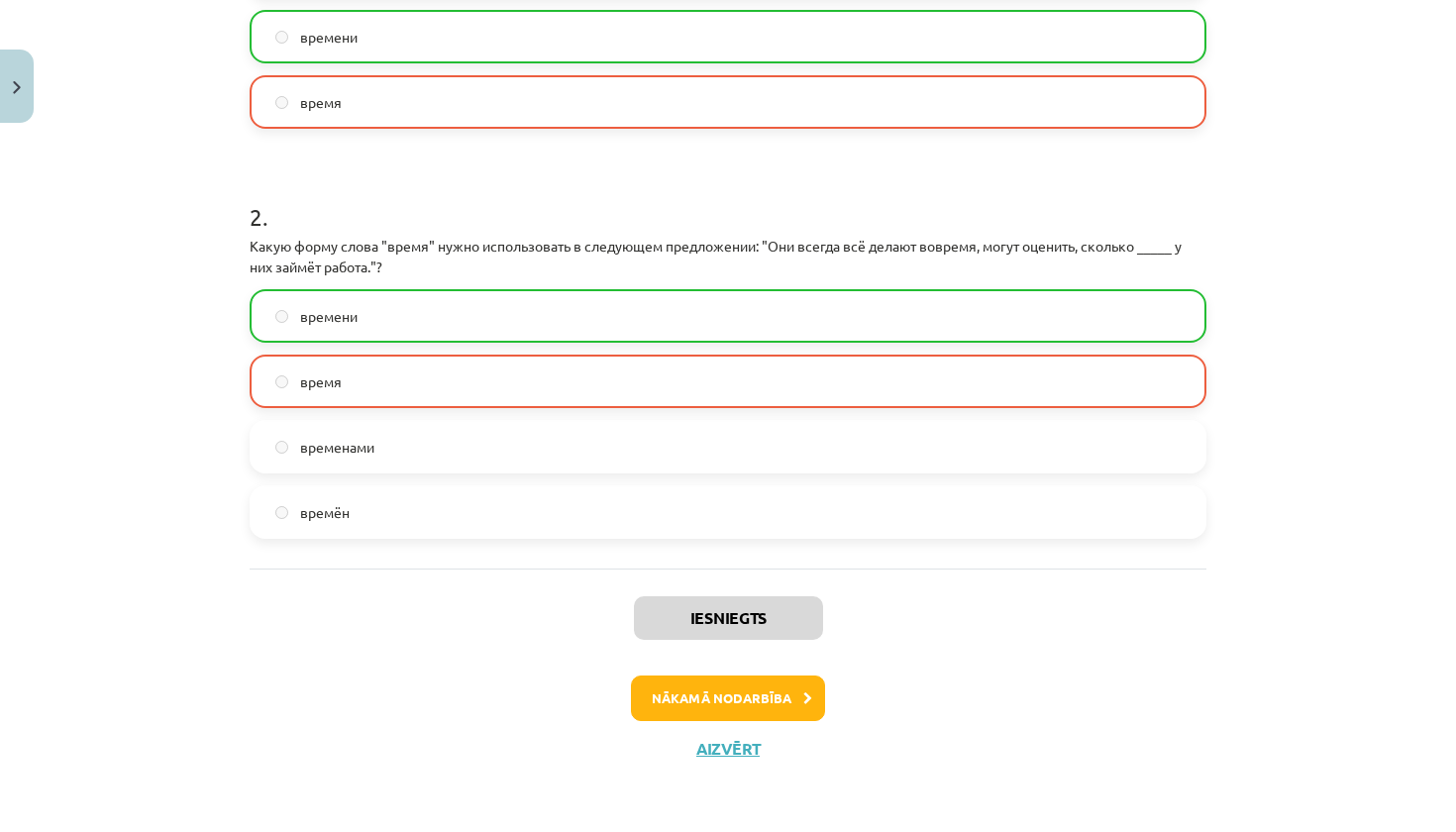
scroll to position [617, 0]
click at [701, 687] on button "Nākamā nodarbība" at bounding box center [728, 698] width 194 height 46
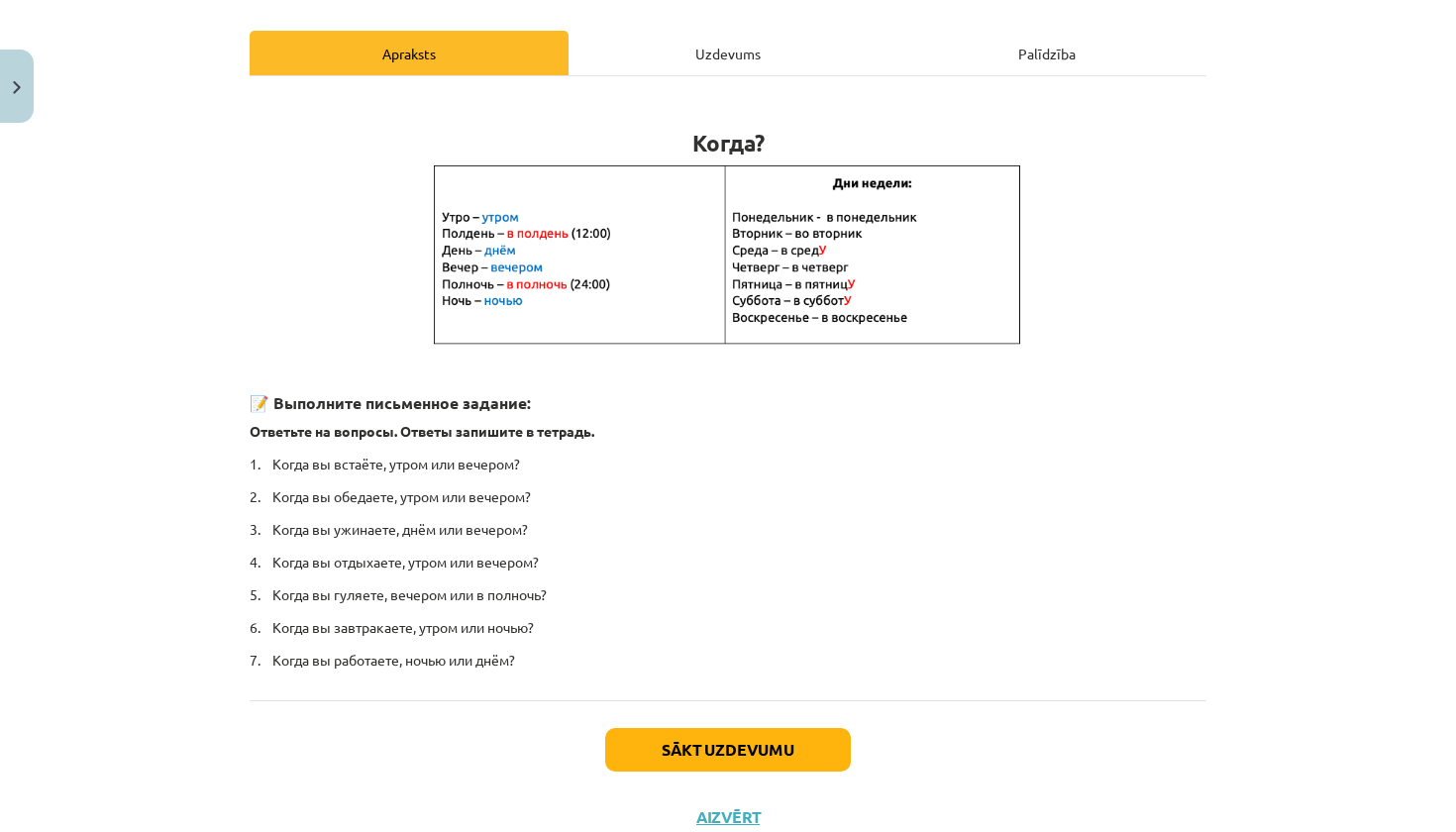
scroll to position [256, 0]
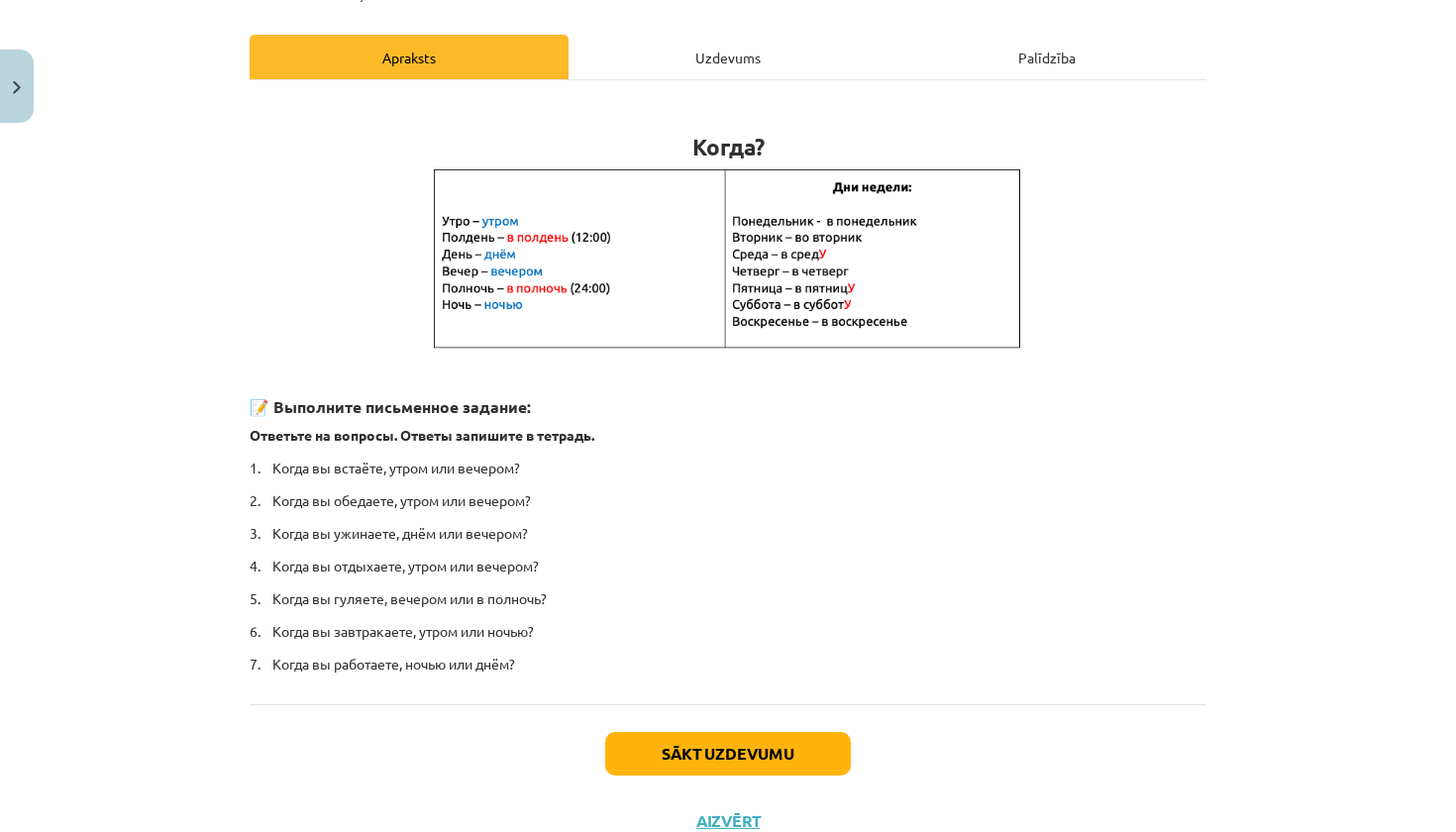
click at [714, 758] on button "Sākt uzdevumu" at bounding box center [728, 754] width 246 height 44
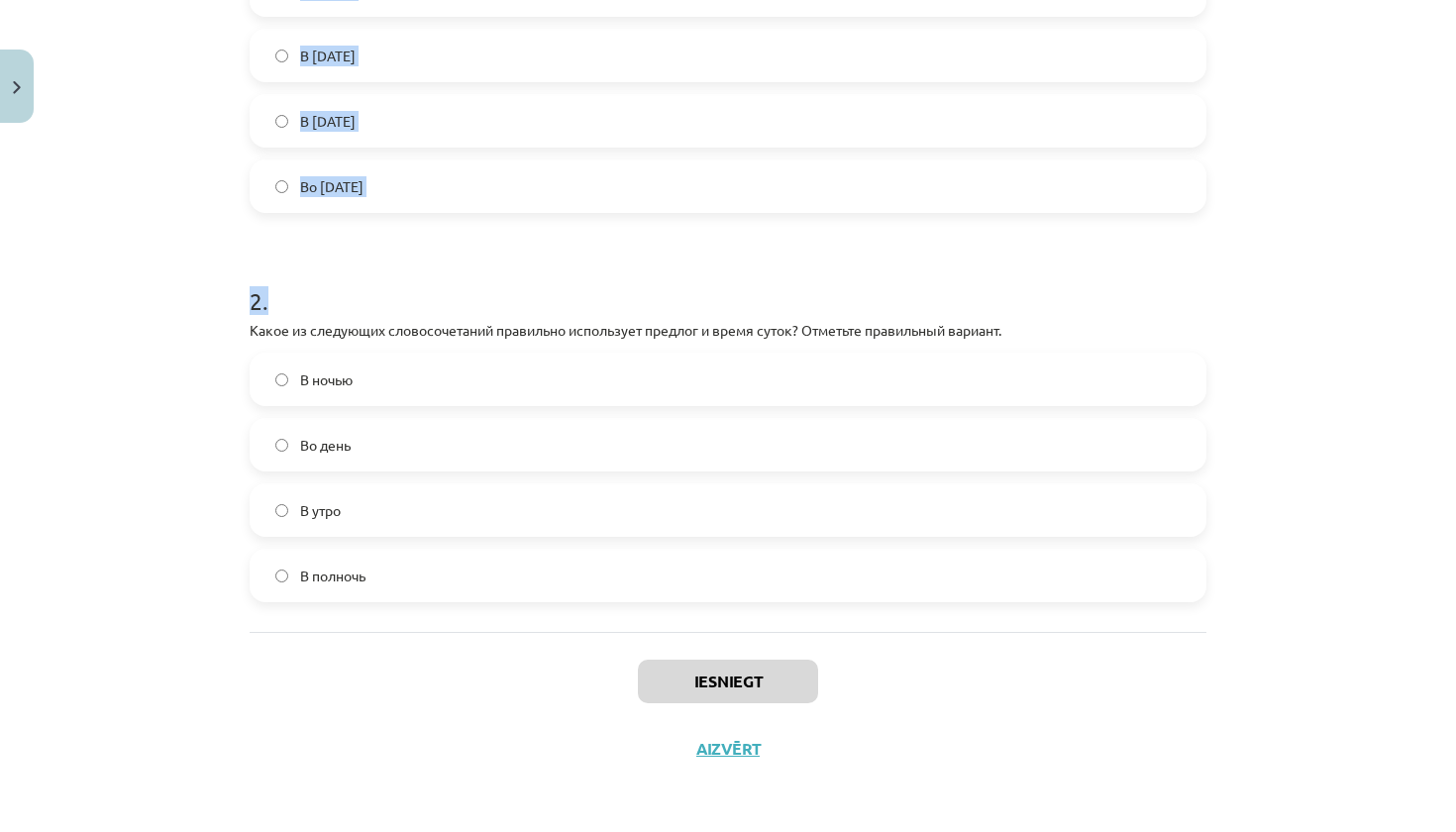
scroll to position [854, 0]
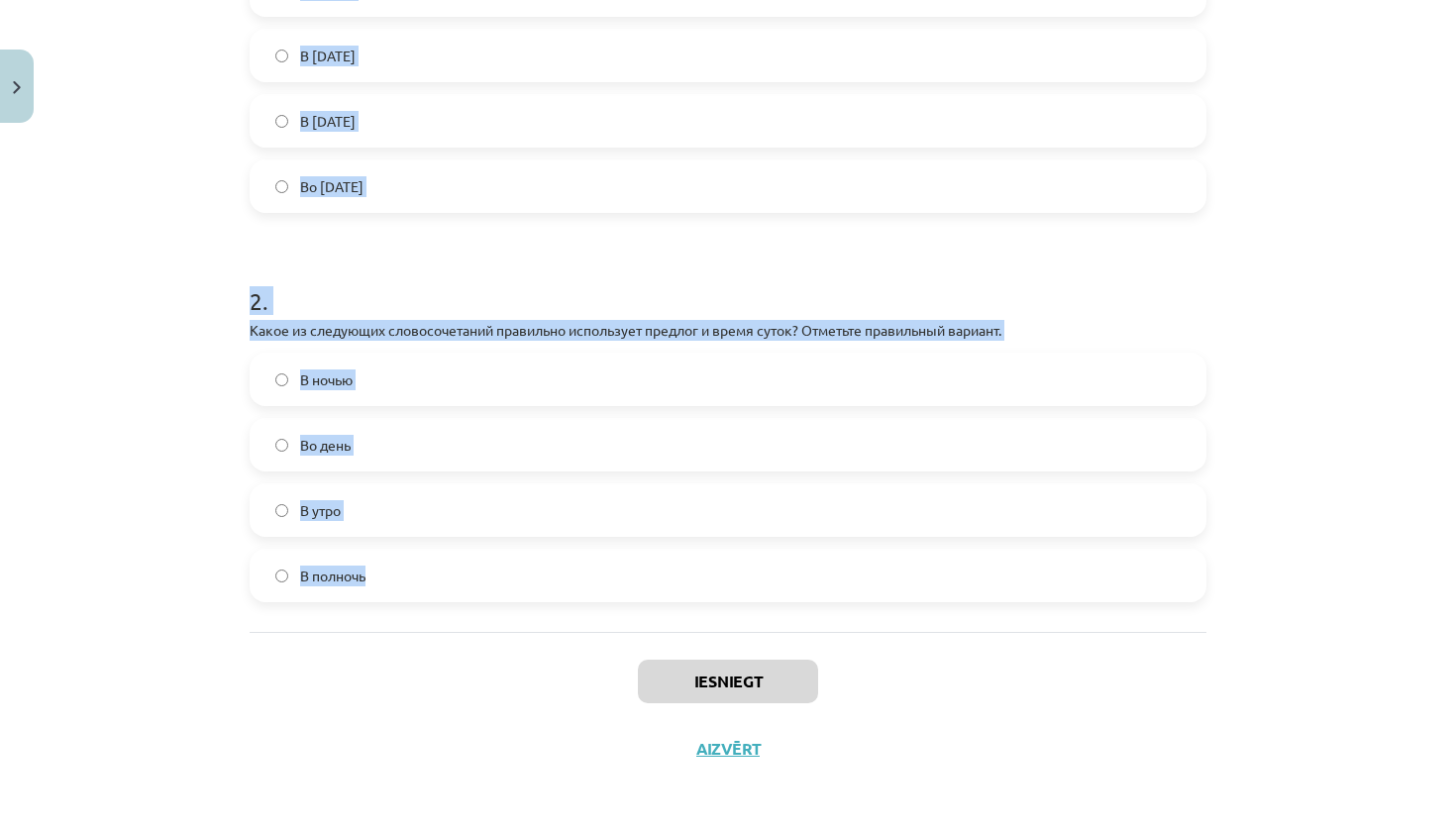
drag, startPoint x: 249, startPoint y: 470, endPoint x: 840, endPoint y: 581, distance: 601.3
click at [840, 581] on div "4 XP Saņemsi Grūts 564 pilda Apraksts Uzdevums Palīdzība 1 . Какое из следующих…" at bounding box center [728, 191] width 981 height 1182
copy form "Какое из следующих утверждений правильно использует предлог и день недели? Отме…"
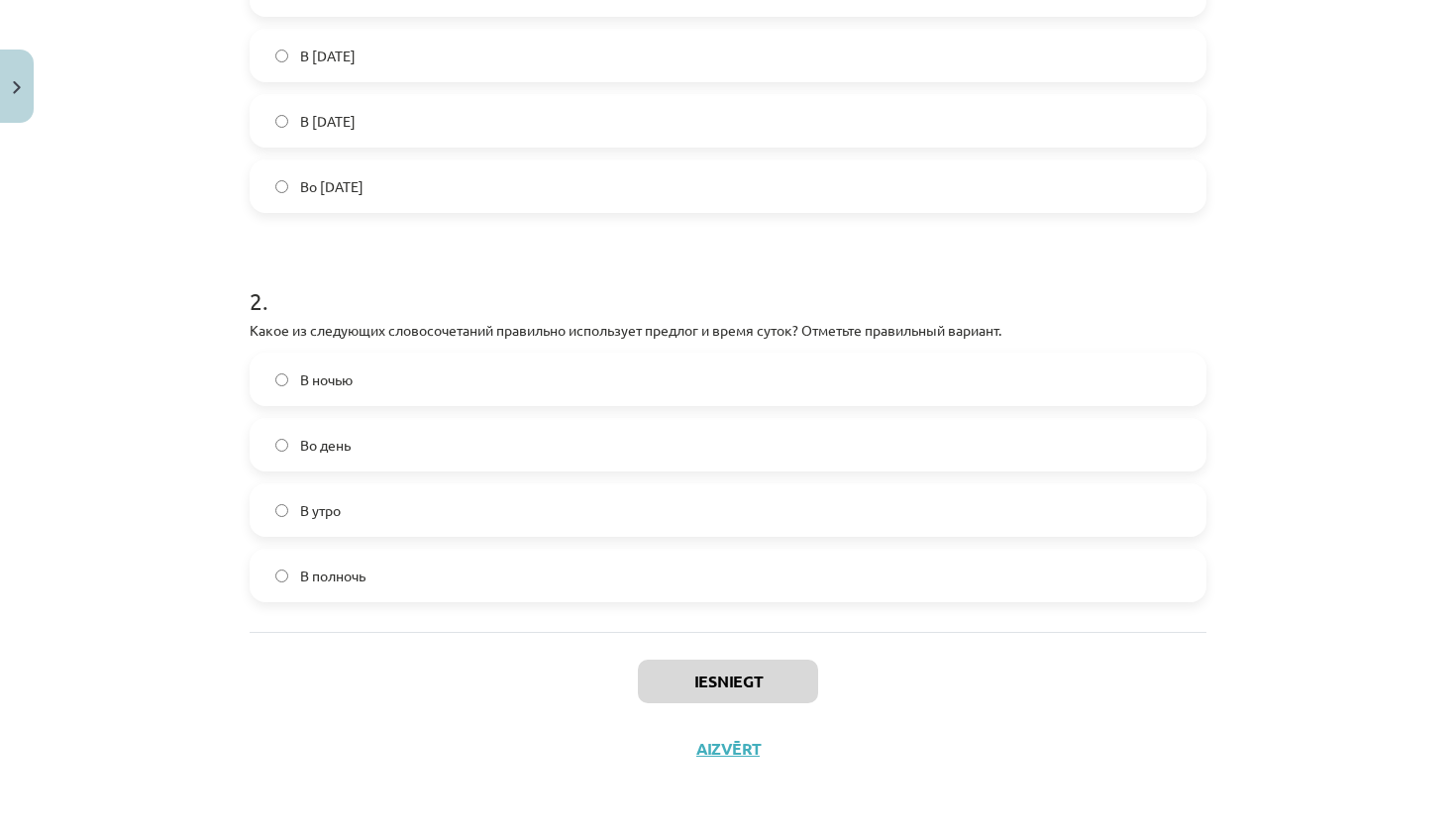
click at [647, 577] on label "В полночь" at bounding box center [728, 576] width 953 height 50
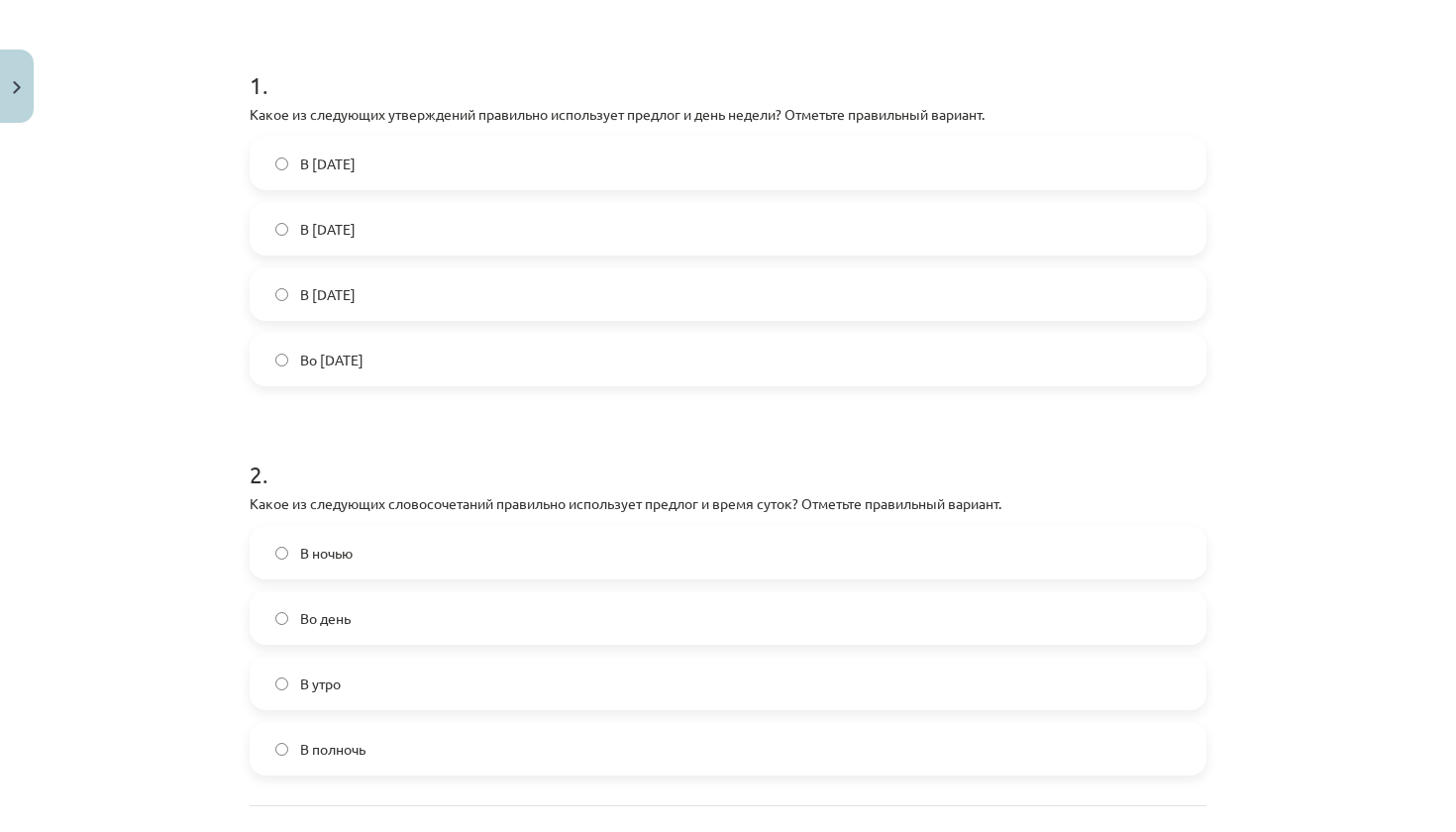
scroll to position [343, 0]
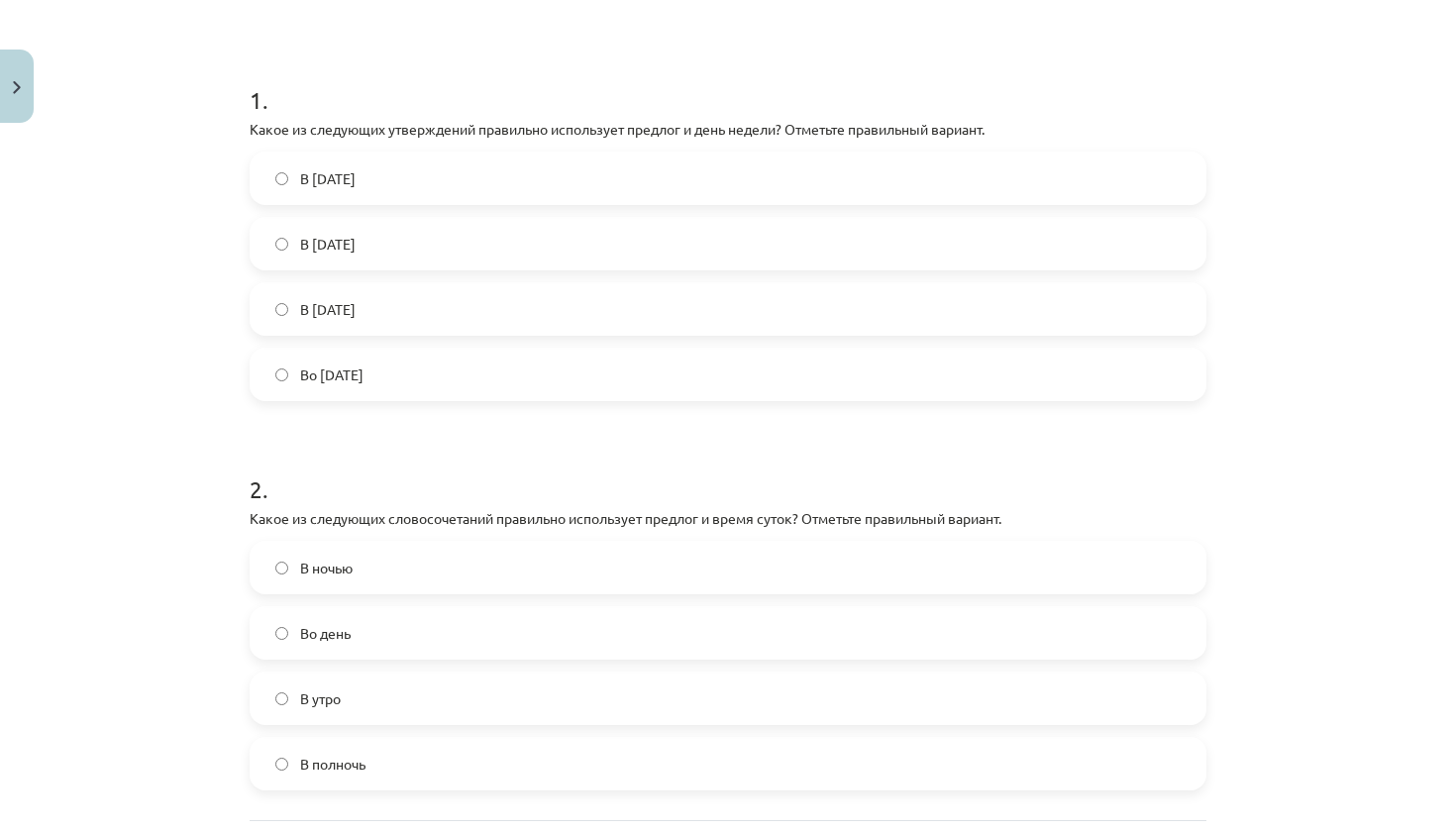
click at [509, 353] on label "Во [DATE]" at bounding box center [728, 375] width 953 height 50
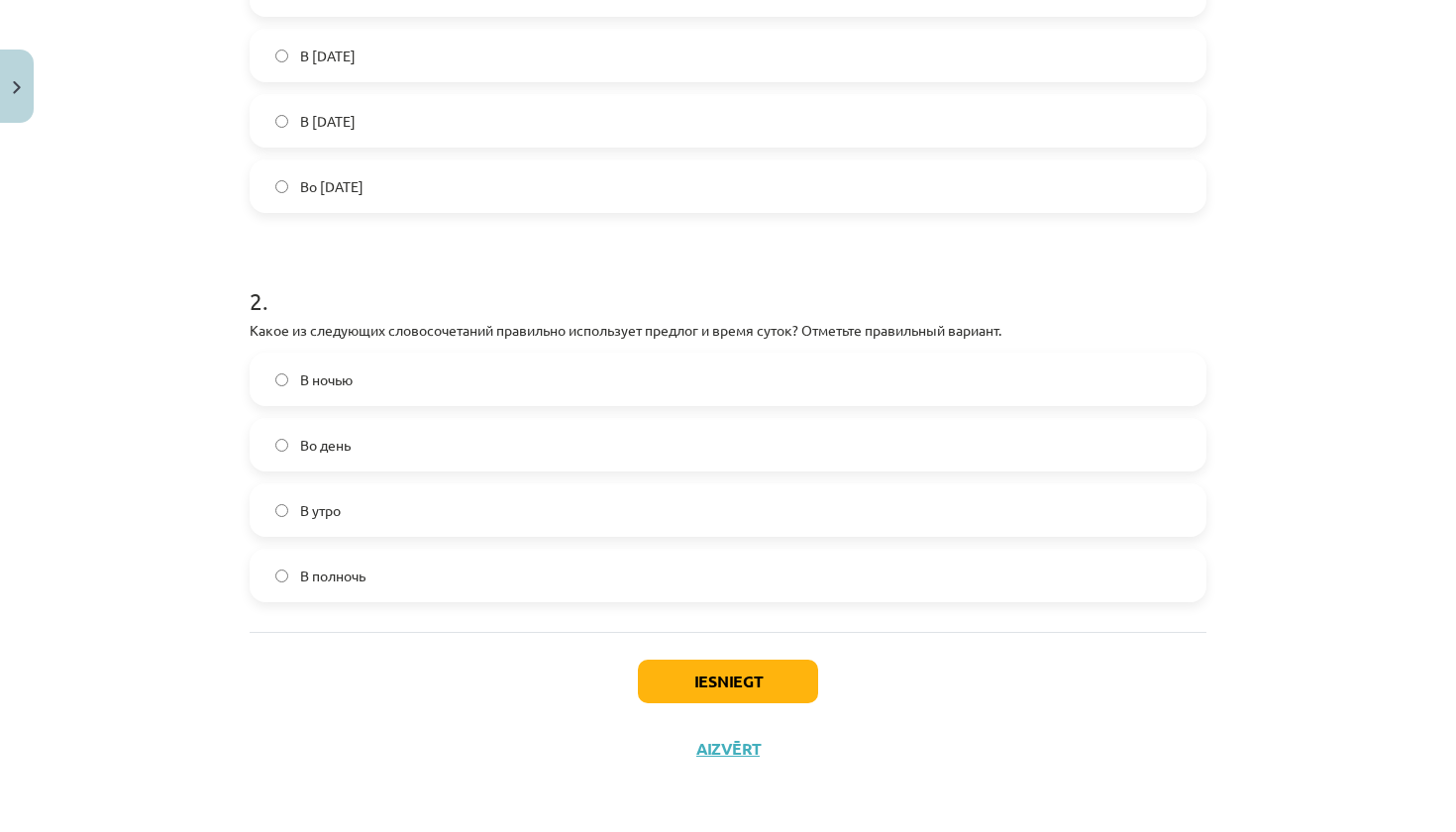
scroll to position [534, 0]
click at [698, 679] on button "Iesniegt" at bounding box center [728, 682] width 180 height 44
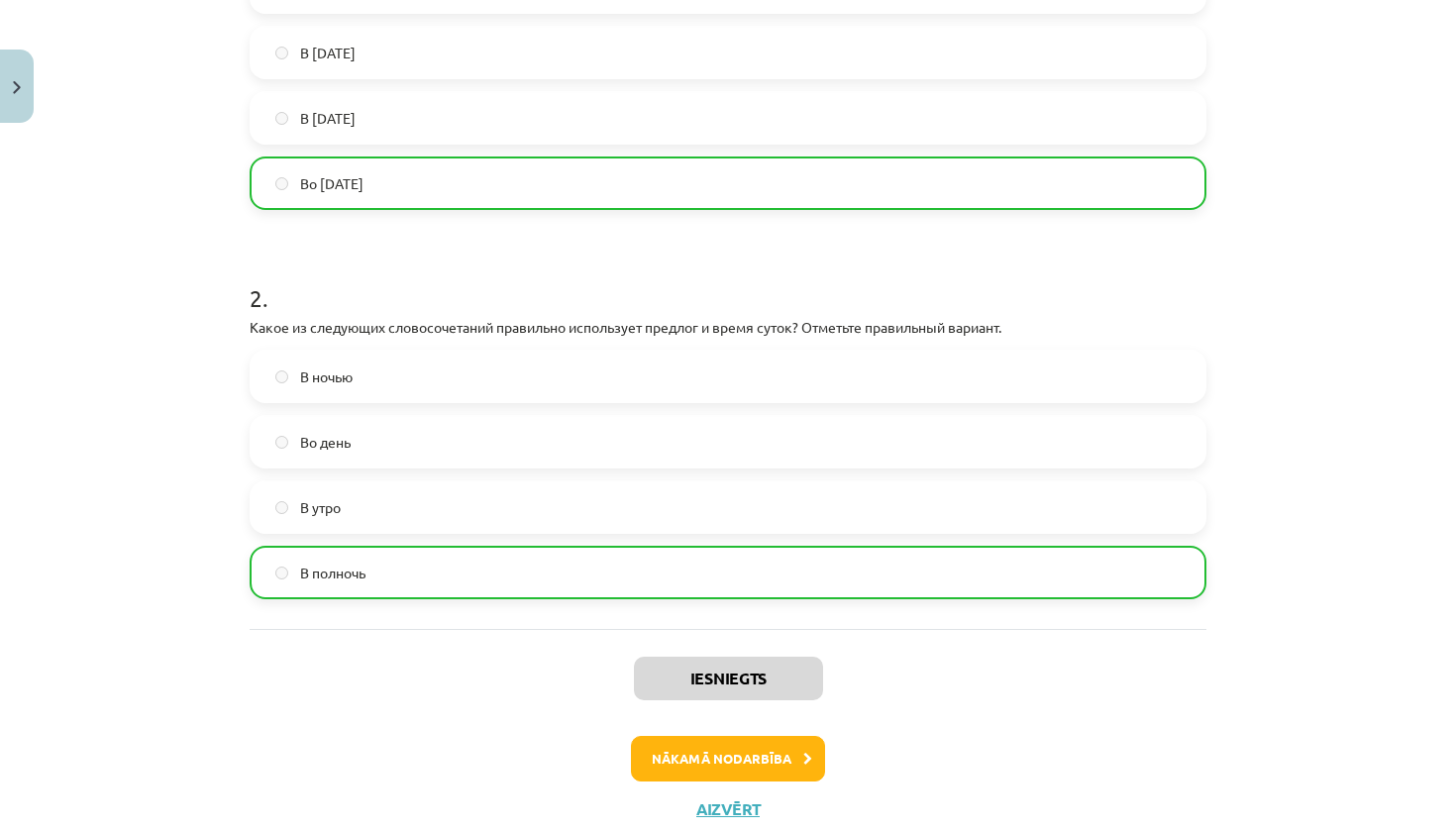
click at [709, 751] on button "Nākamā nodarbība" at bounding box center [728, 759] width 194 height 46
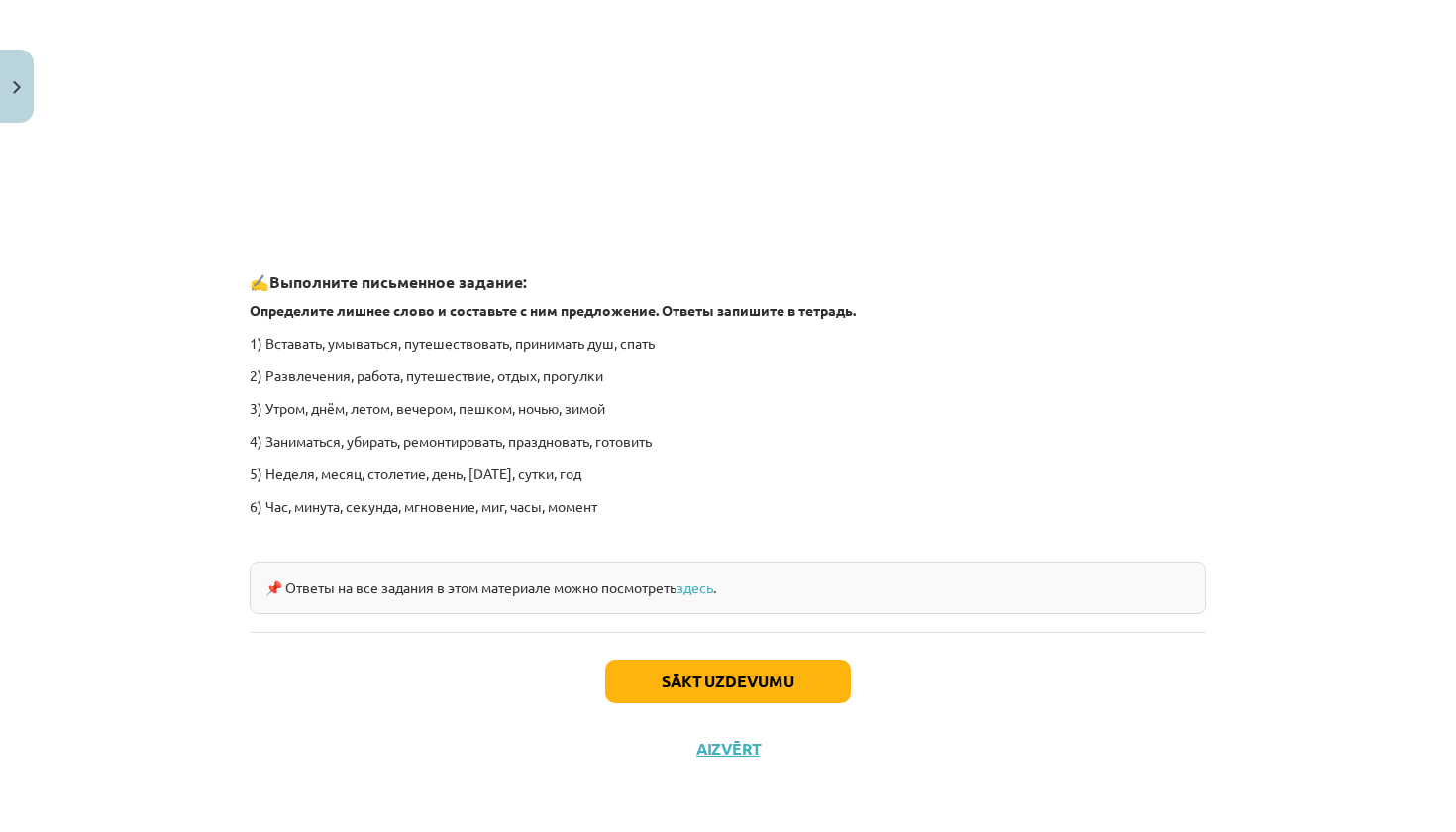
click at [671, 676] on button "Sākt uzdevumu" at bounding box center [728, 682] width 246 height 44
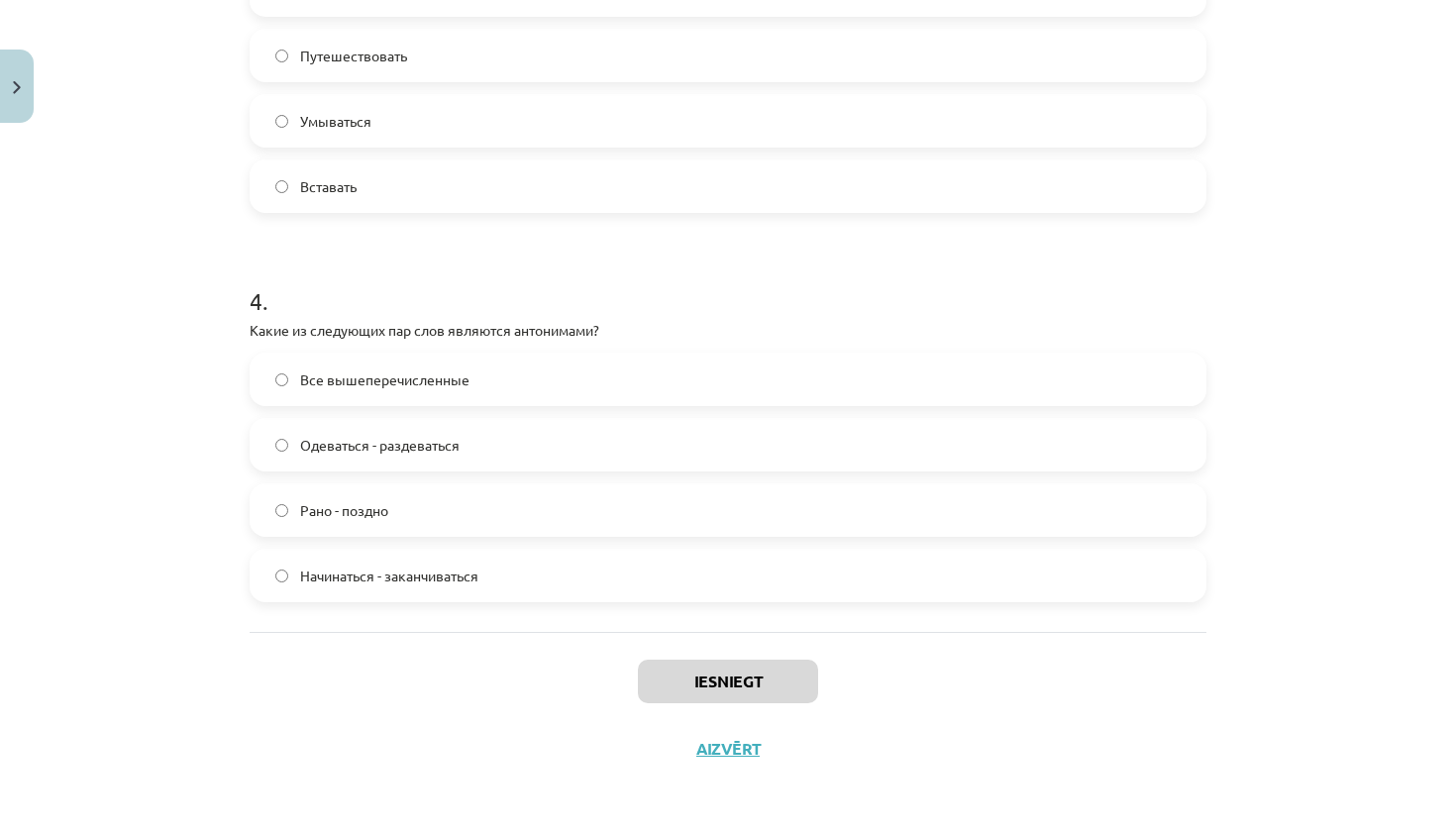
scroll to position [894, 0]
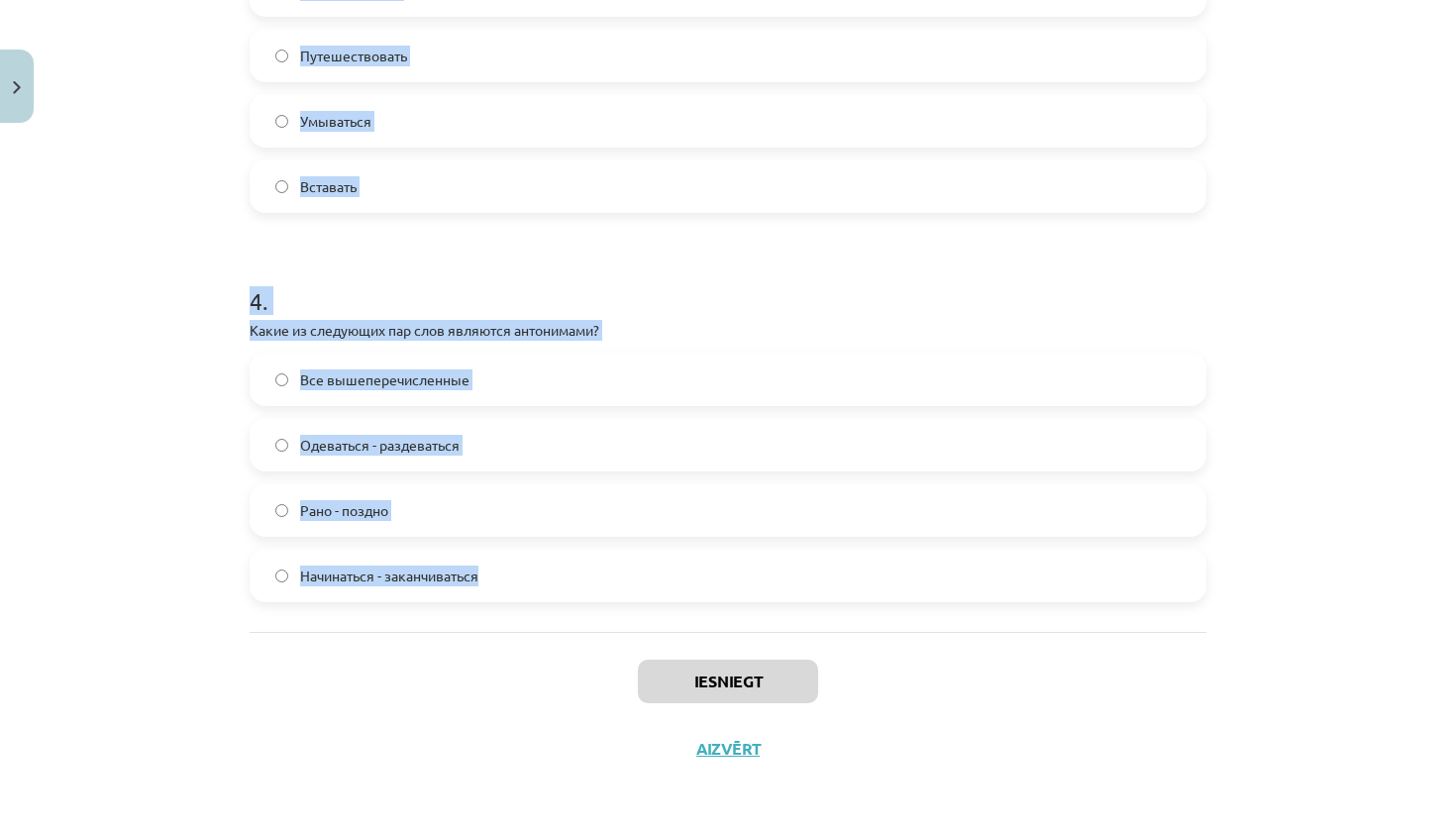
drag, startPoint x: 246, startPoint y: 212, endPoint x: 621, endPoint y: 599, distance: 538.9
copy form "Какие из следующих пар слов являются синонимами? Бездельник - трудолюбивый Пере…"
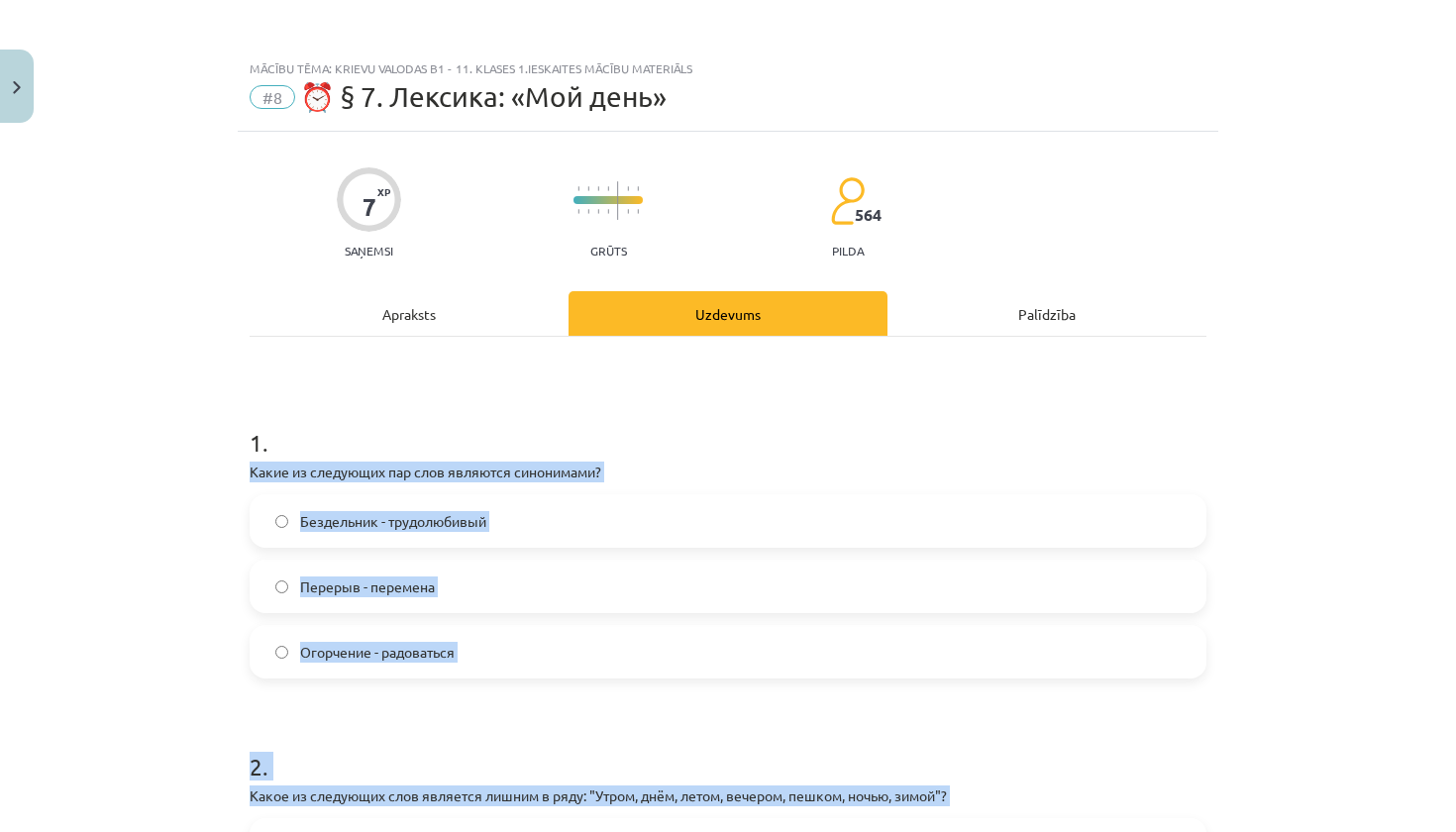
scroll to position [0, 0]
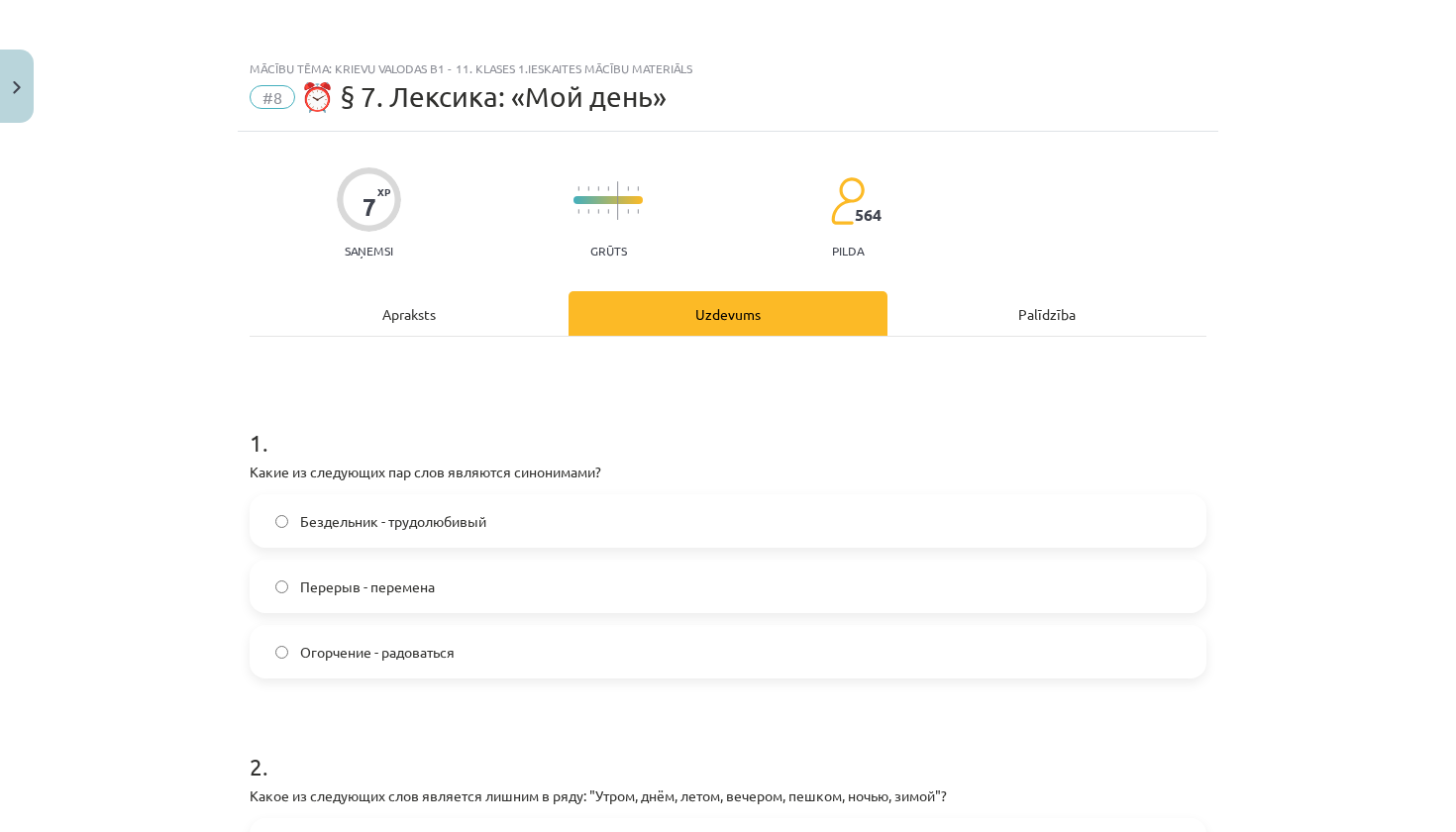
click at [470, 587] on label "Перерыв - перемена" at bounding box center [728, 587] width 953 height 50
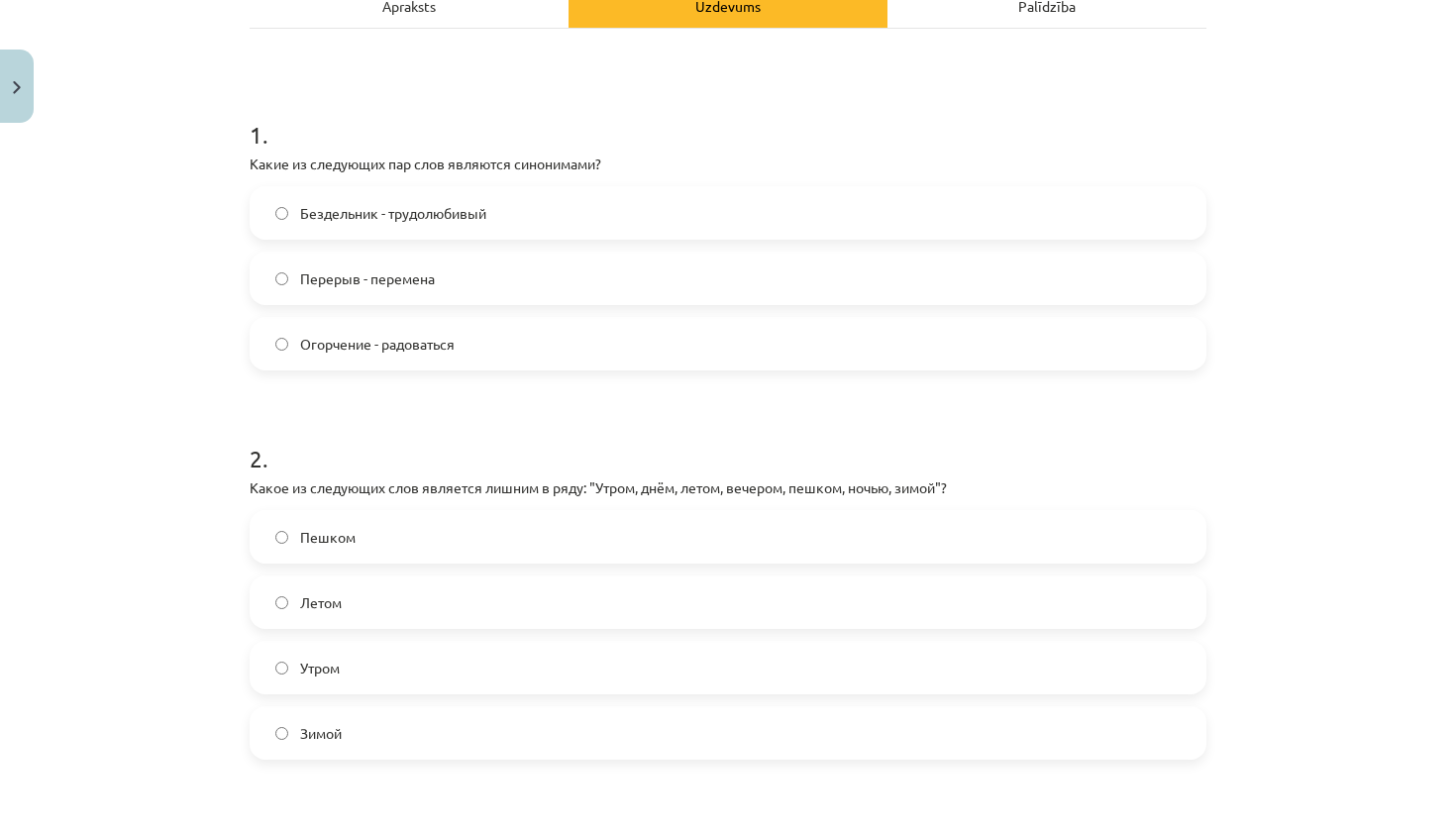
scroll to position [310, 0]
click at [457, 535] on label "Пешком" at bounding box center [728, 535] width 953 height 50
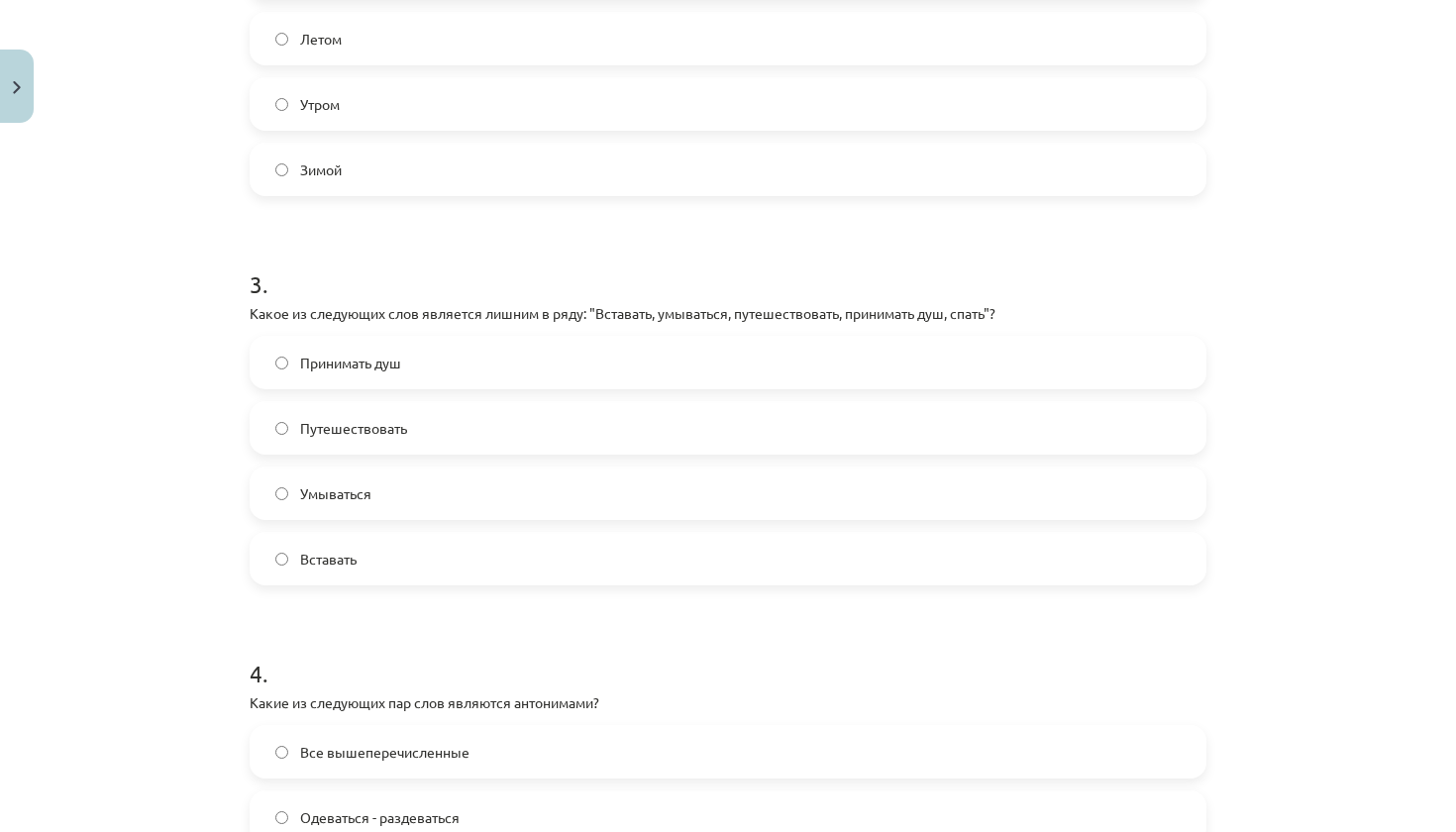
scroll to position [894, 0]
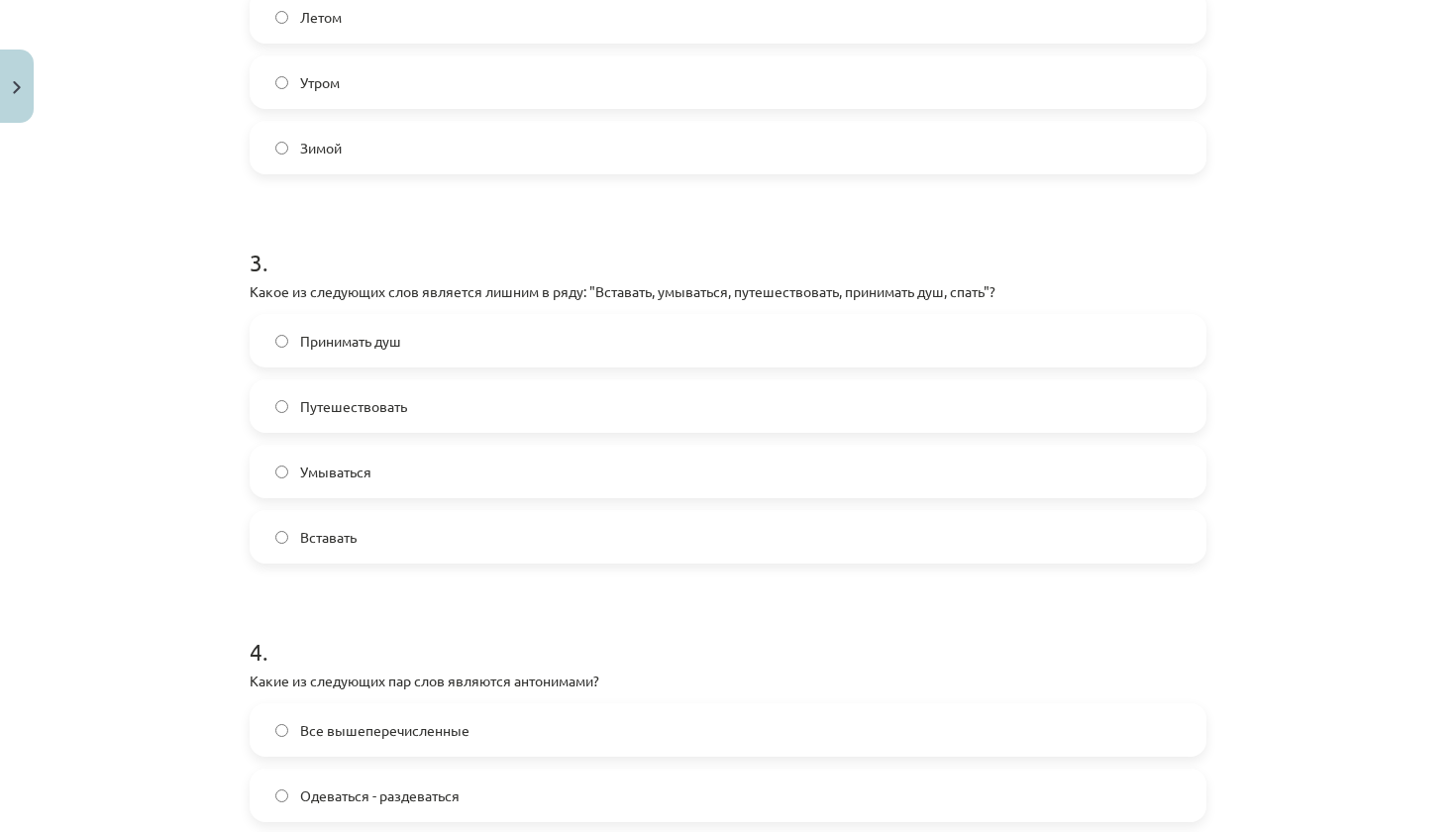
click at [550, 411] on label "Путешествовать" at bounding box center [728, 407] width 953 height 50
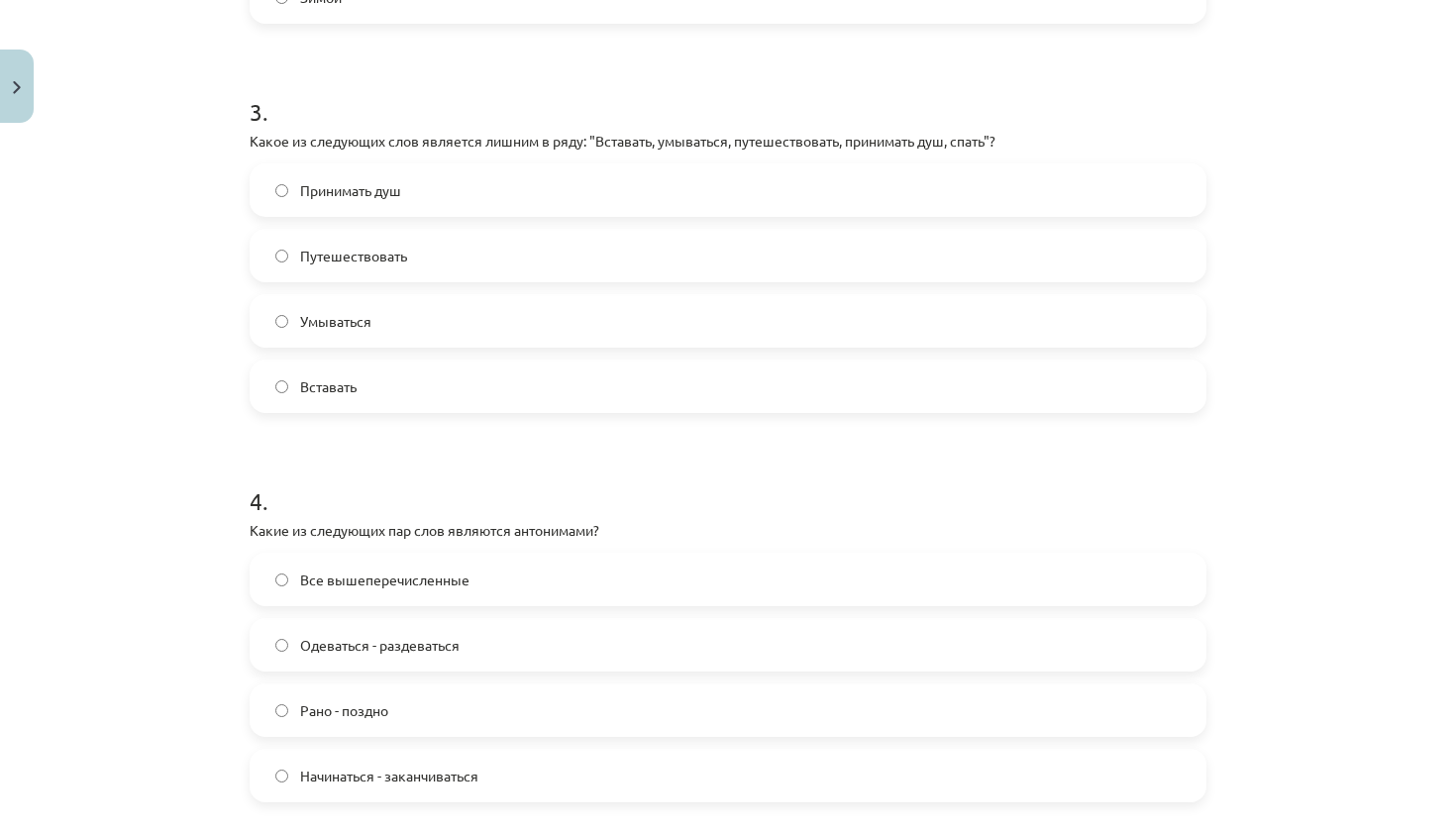
click at [518, 582] on label "Все вышеперечисленные" at bounding box center [728, 580] width 953 height 50
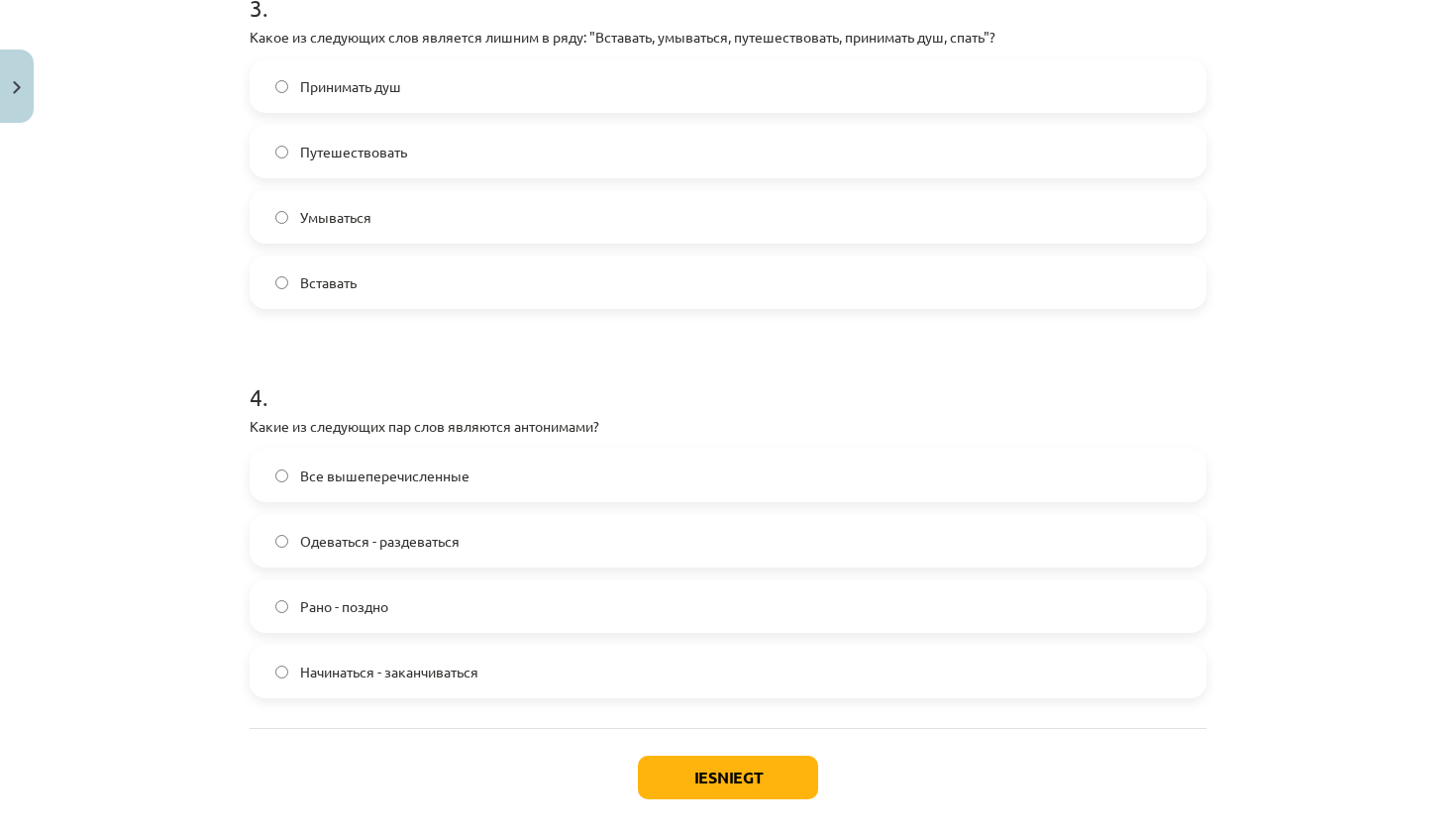
scroll to position [1203, 0]
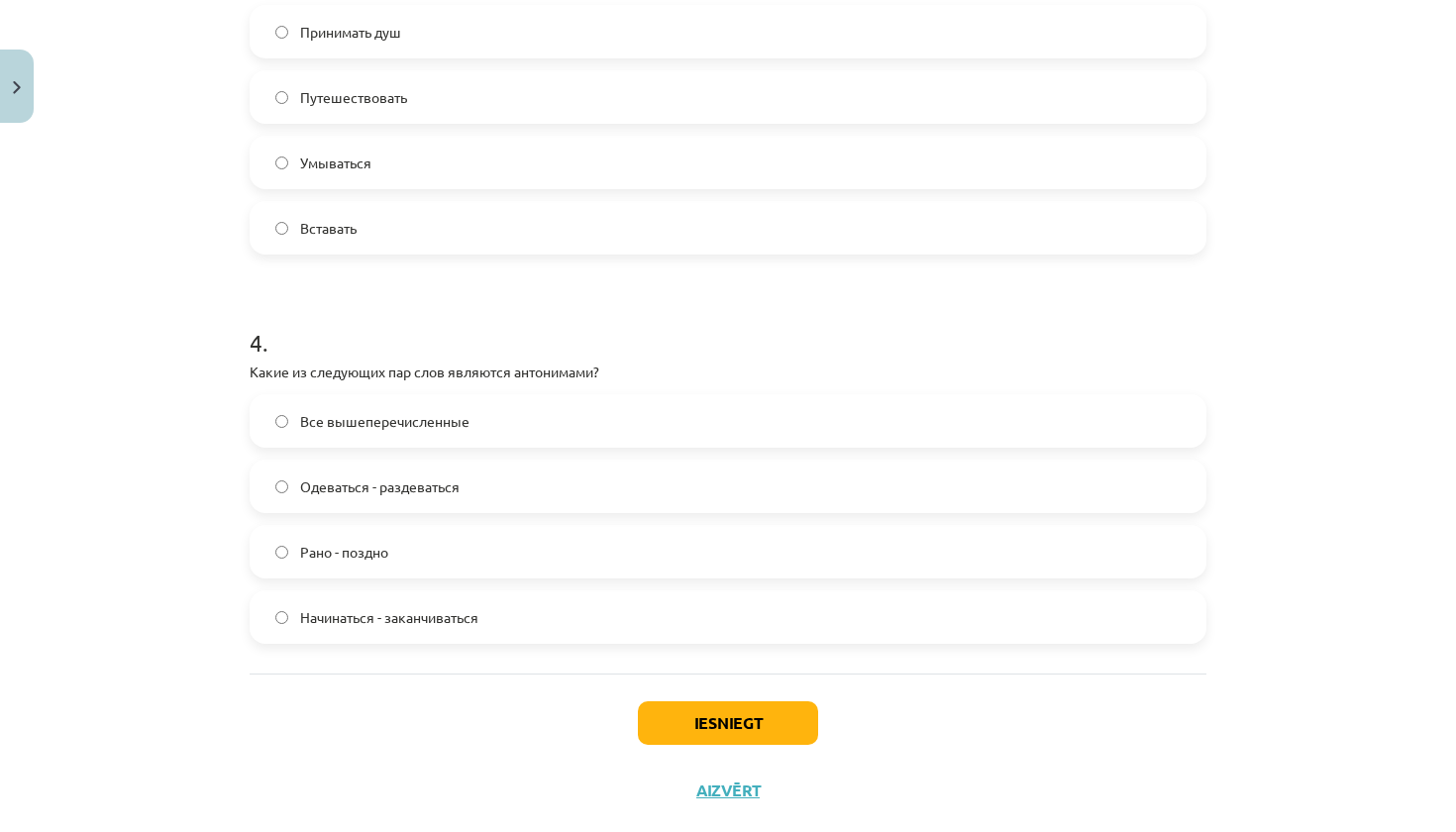
click at [709, 729] on button "Iesniegt" at bounding box center [728, 723] width 180 height 44
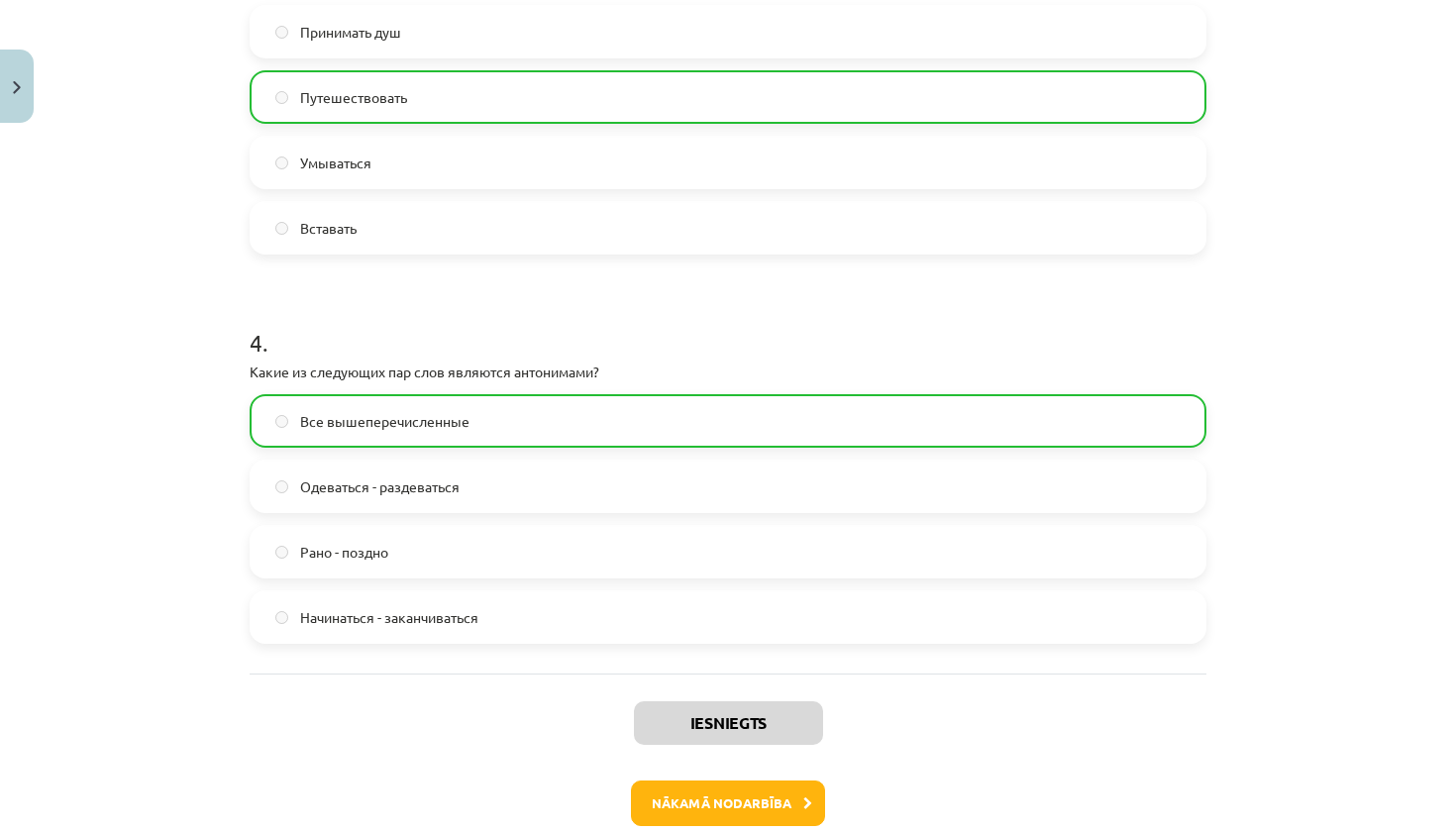
click at [731, 808] on button "Nākamā nodarbība" at bounding box center [728, 803] width 194 height 46
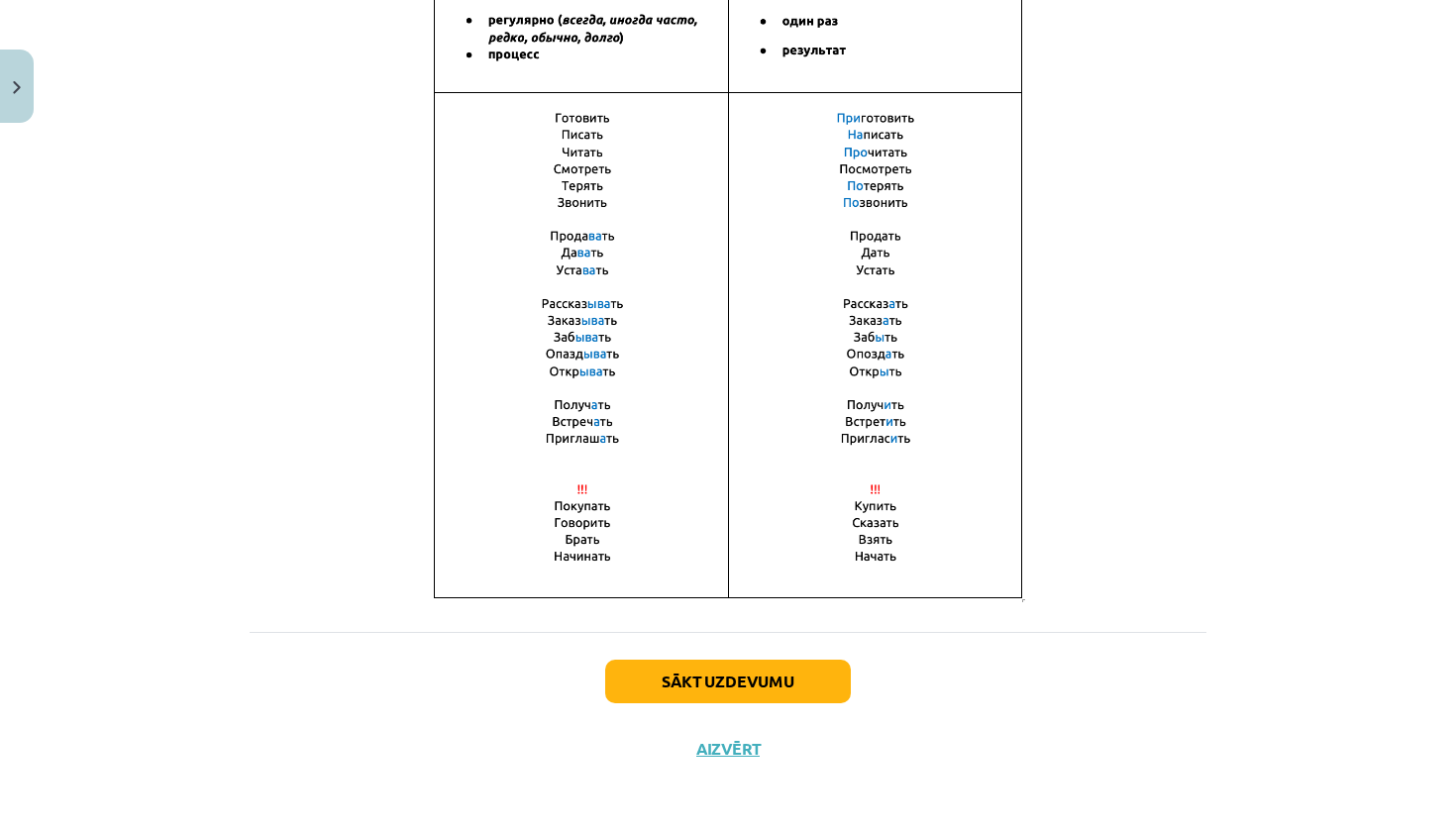
scroll to position [1298, 0]
click at [719, 681] on button "Sākt uzdevumu" at bounding box center [728, 682] width 246 height 44
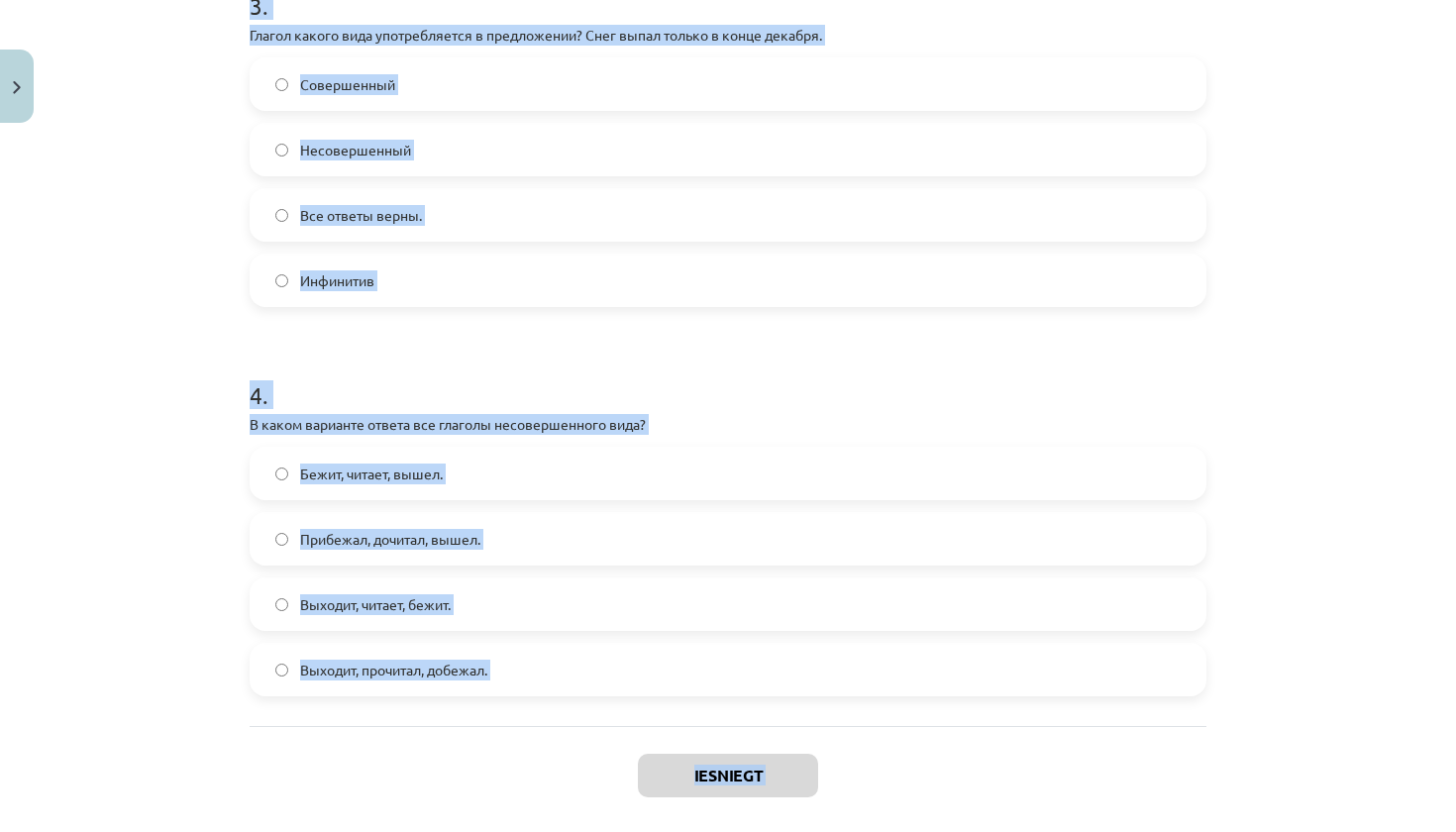
scroll to position [1235, 0]
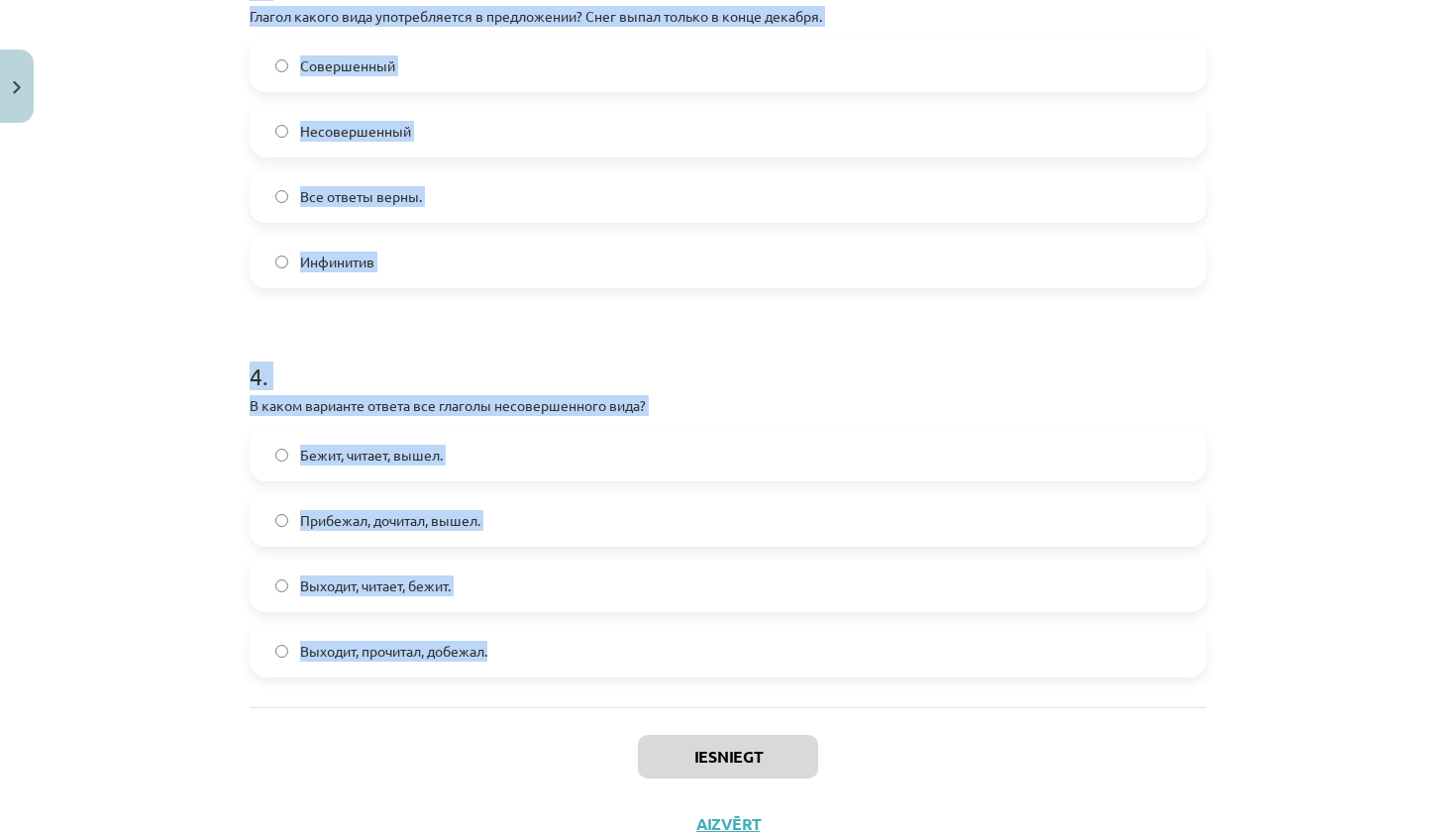
drag, startPoint x: 236, startPoint y: 169, endPoint x: 678, endPoint y: 693, distance: 685.5
click at [678, 693] on div "Mācību tēma: Krievu valodas b1 - 11. klases 1.ieskaites mācību materiāls #9 📖 §…" at bounding box center [728, 416] width 1456 height 832
copy div "5 LO Ipsumdo Sitam 335 conse Adipisci Elitsedd Eiusmodte 0 . Incidi utlabo etdo…"
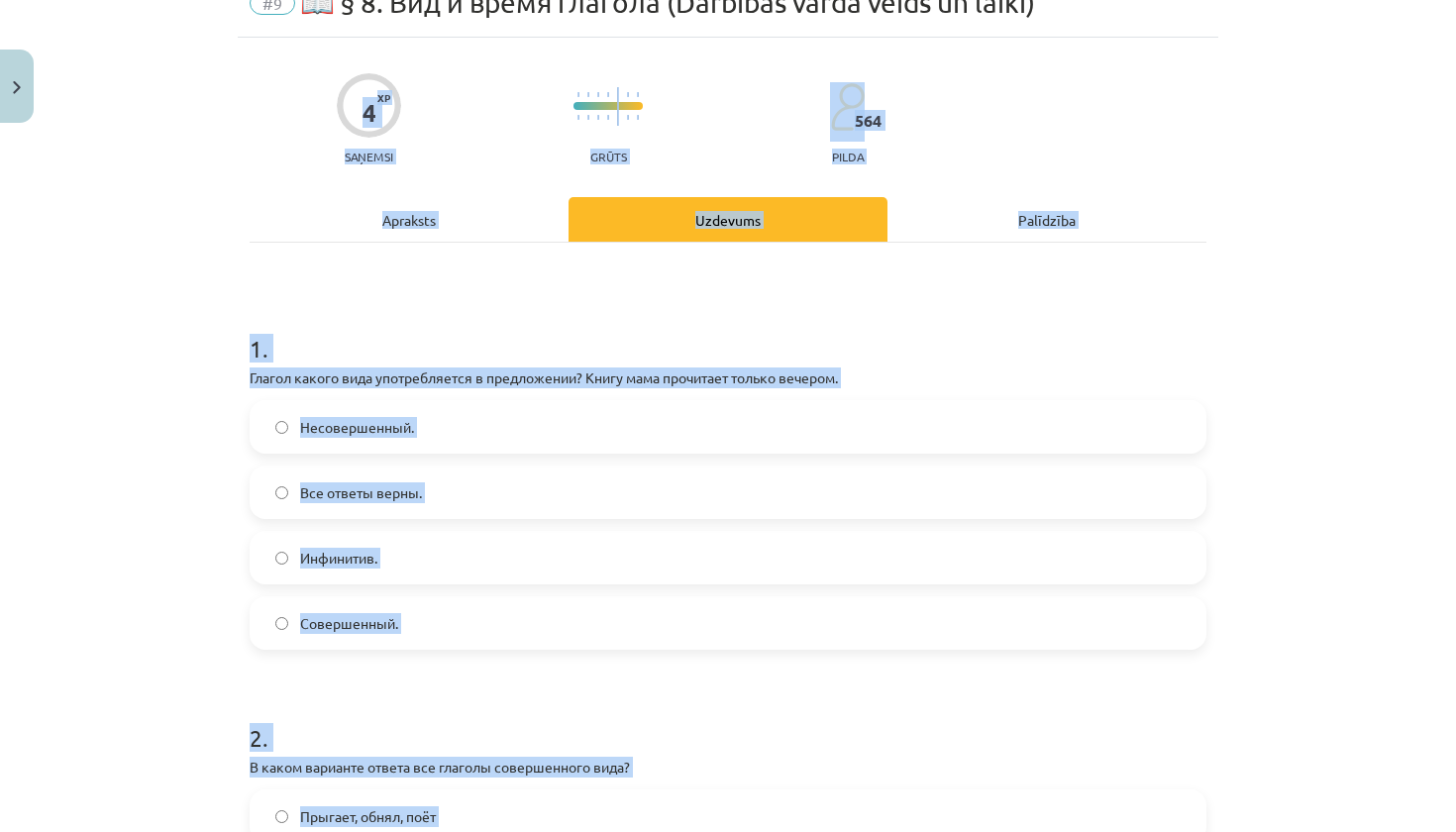
scroll to position [95, 0]
click at [498, 629] on label "Совершенный." at bounding box center [728, 622] width 953 height 50
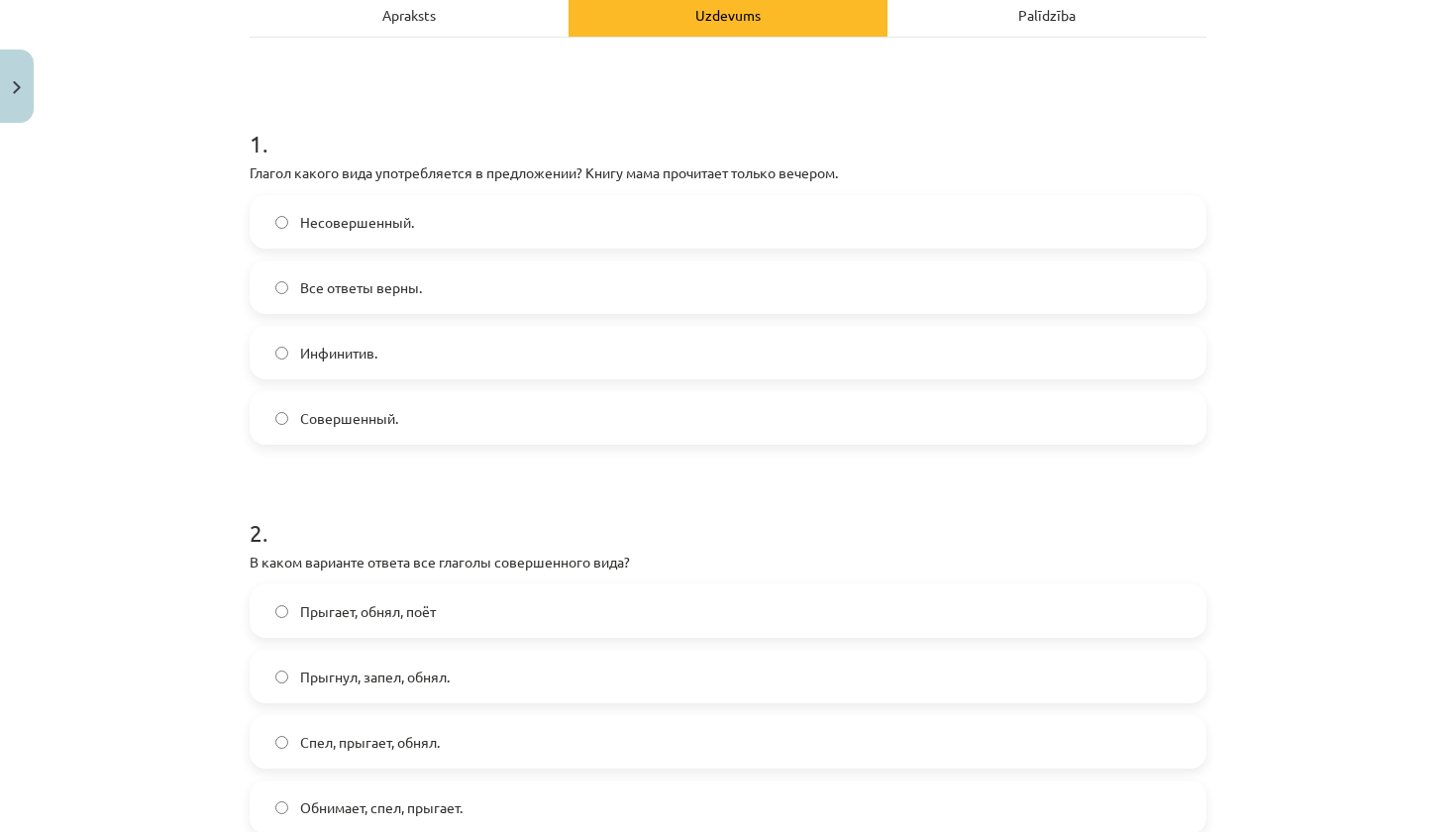
scroll to position [302, 0]
click at [550, 657] on label "Прыгнул, запел, обнял." at bounding box center [728, 674] width 953 height 50
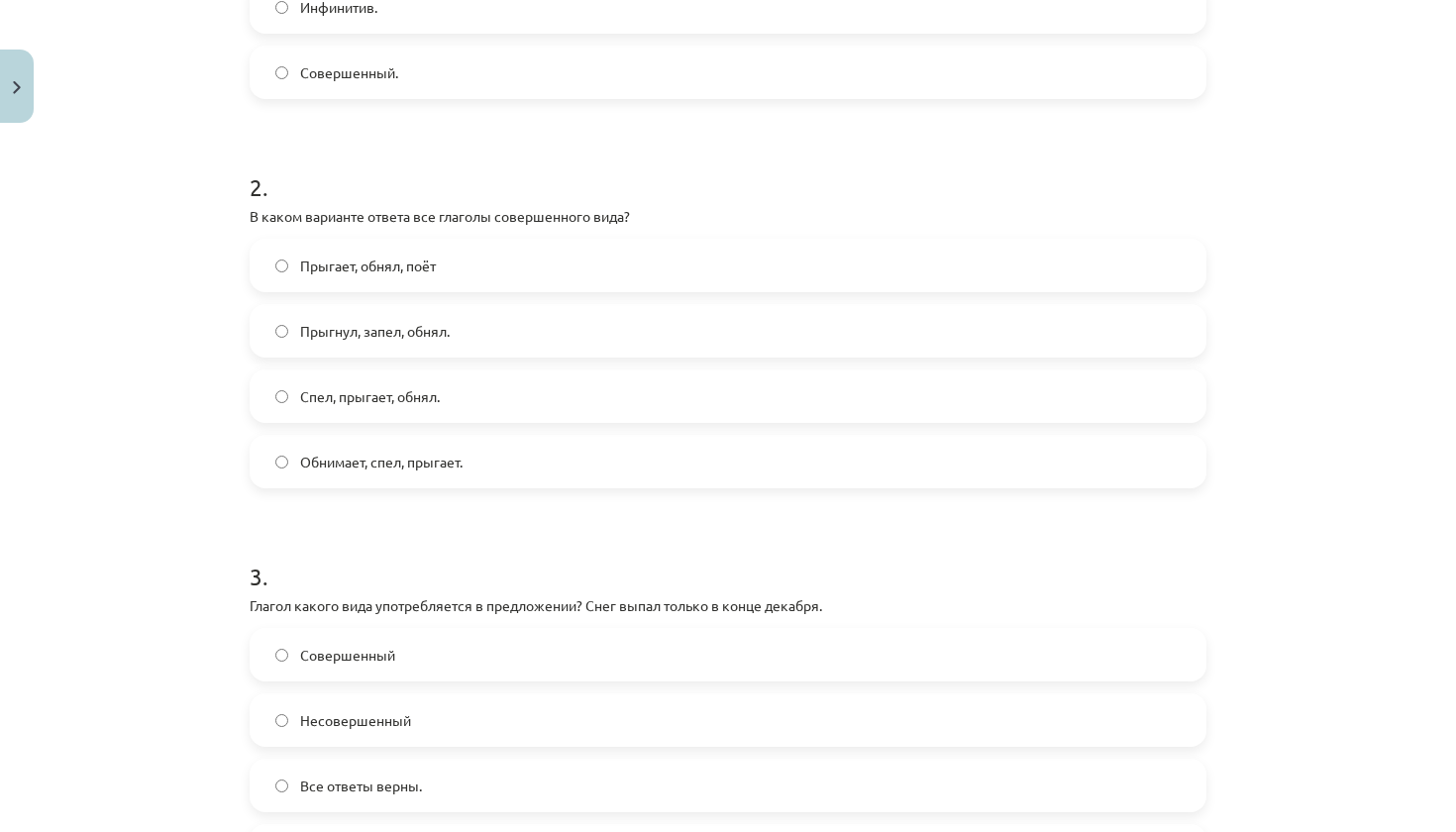
scroll to position [713, 0]
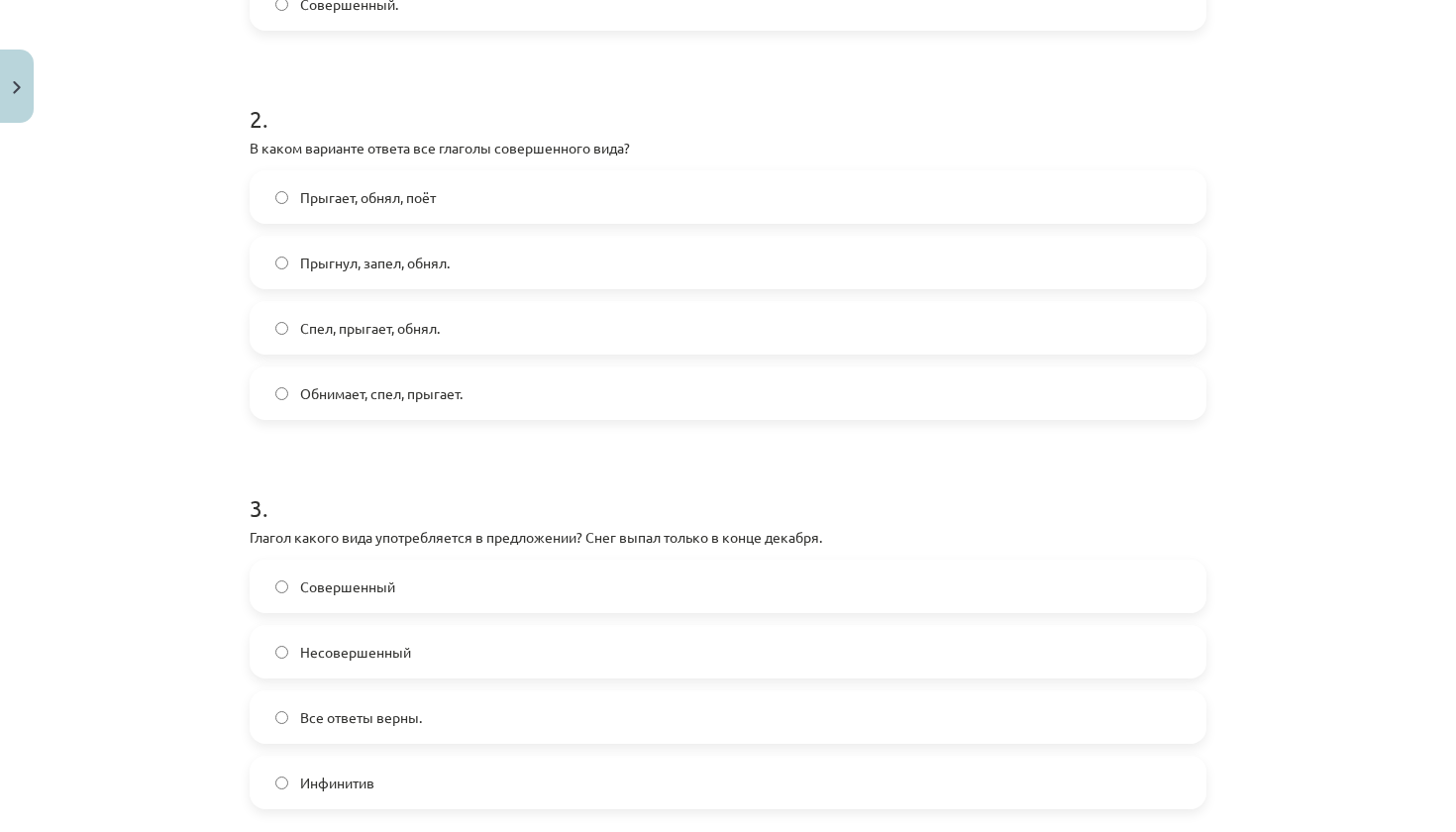
click at [450, 605] on label "Совершенный" at bounding box center [728, 587] width 953 height 50
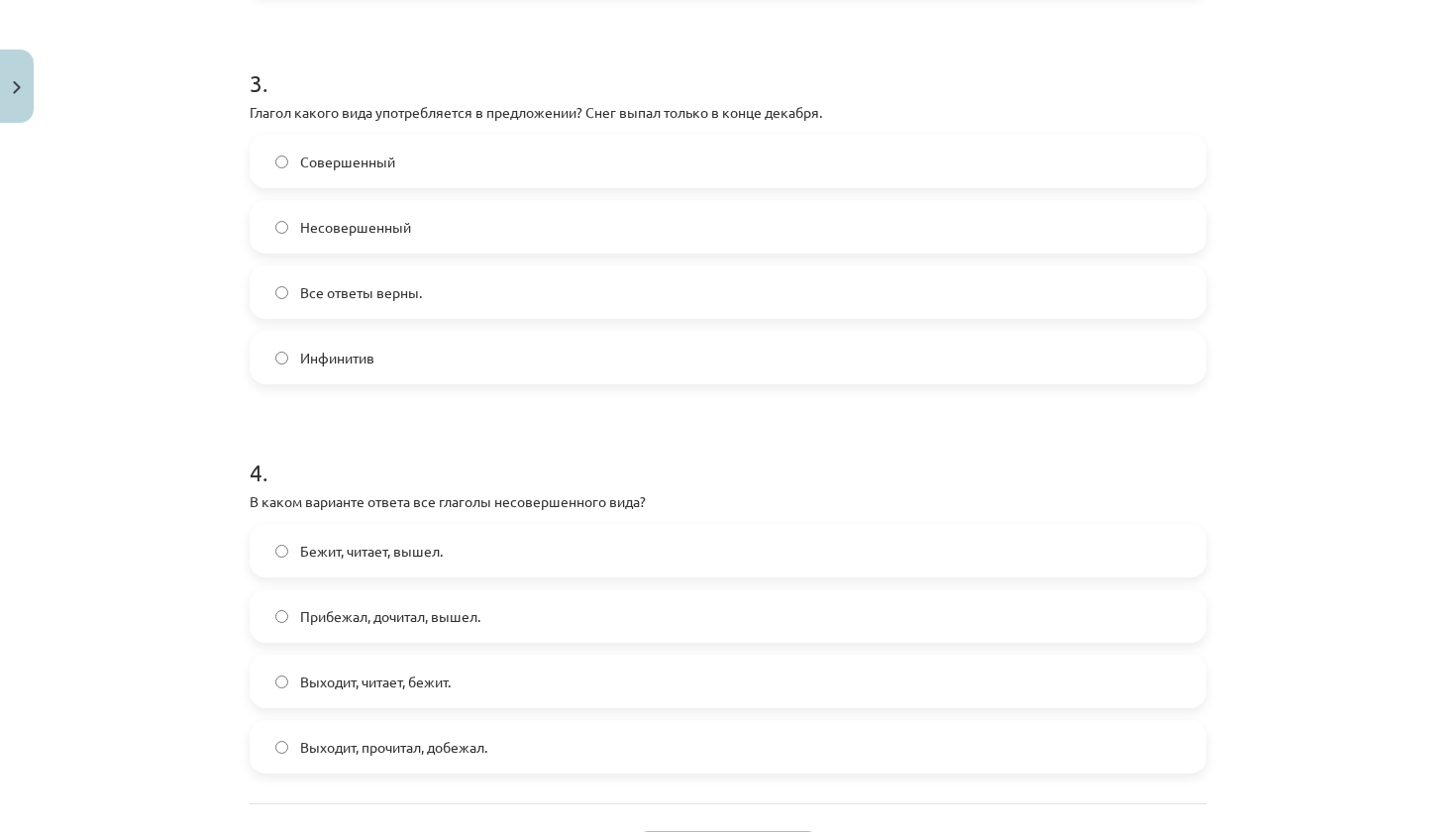
scroll to position [1137, 0]
click at [406, 691] on span "Выходит, читает, бежит." at bounding box center [375, 683] width 150 height 21
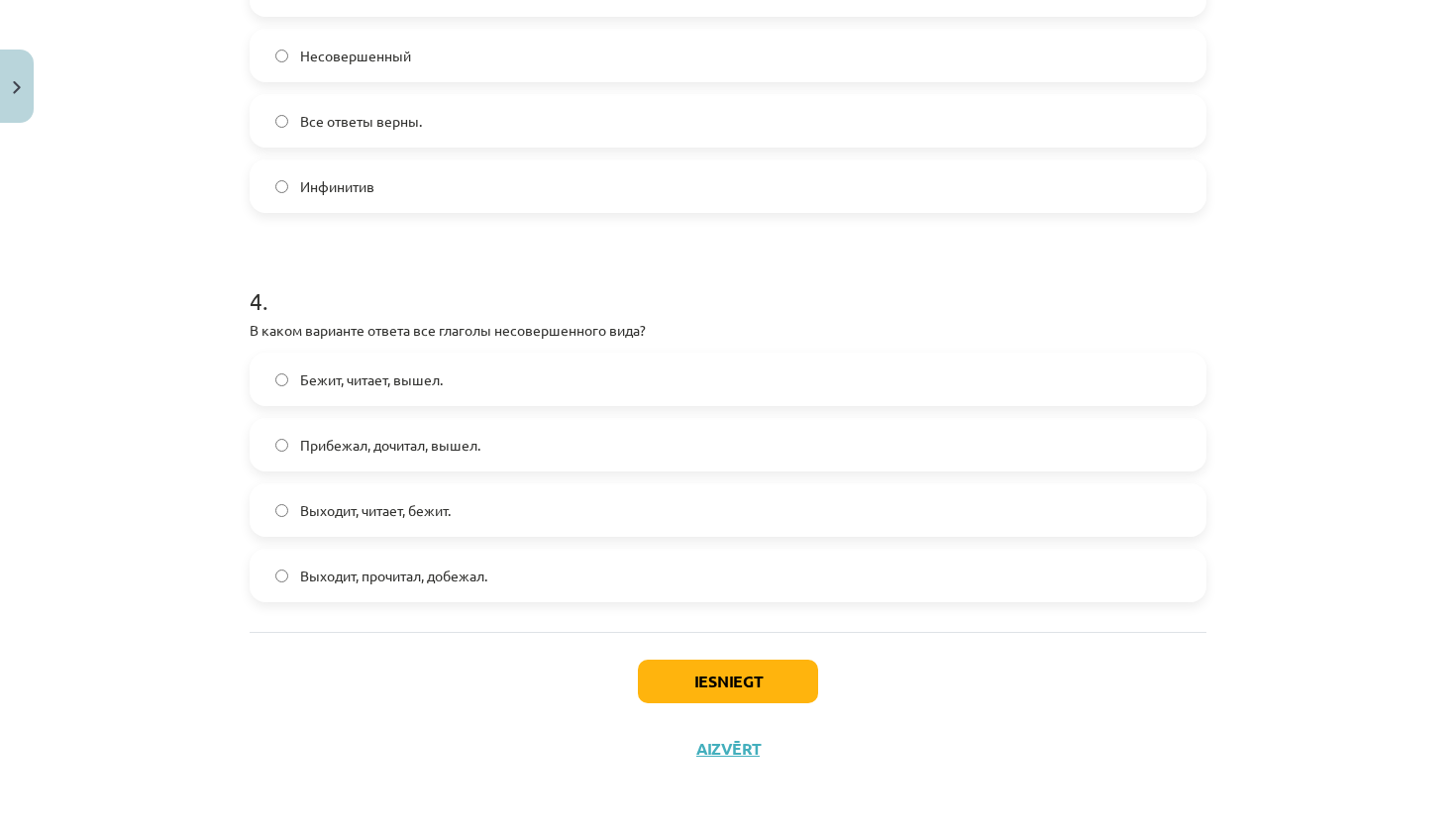
scroll to position [1312, 0]
click at [770, 675] on button "Iesniegt" at bounding box center [728, 682] width 180 height 44
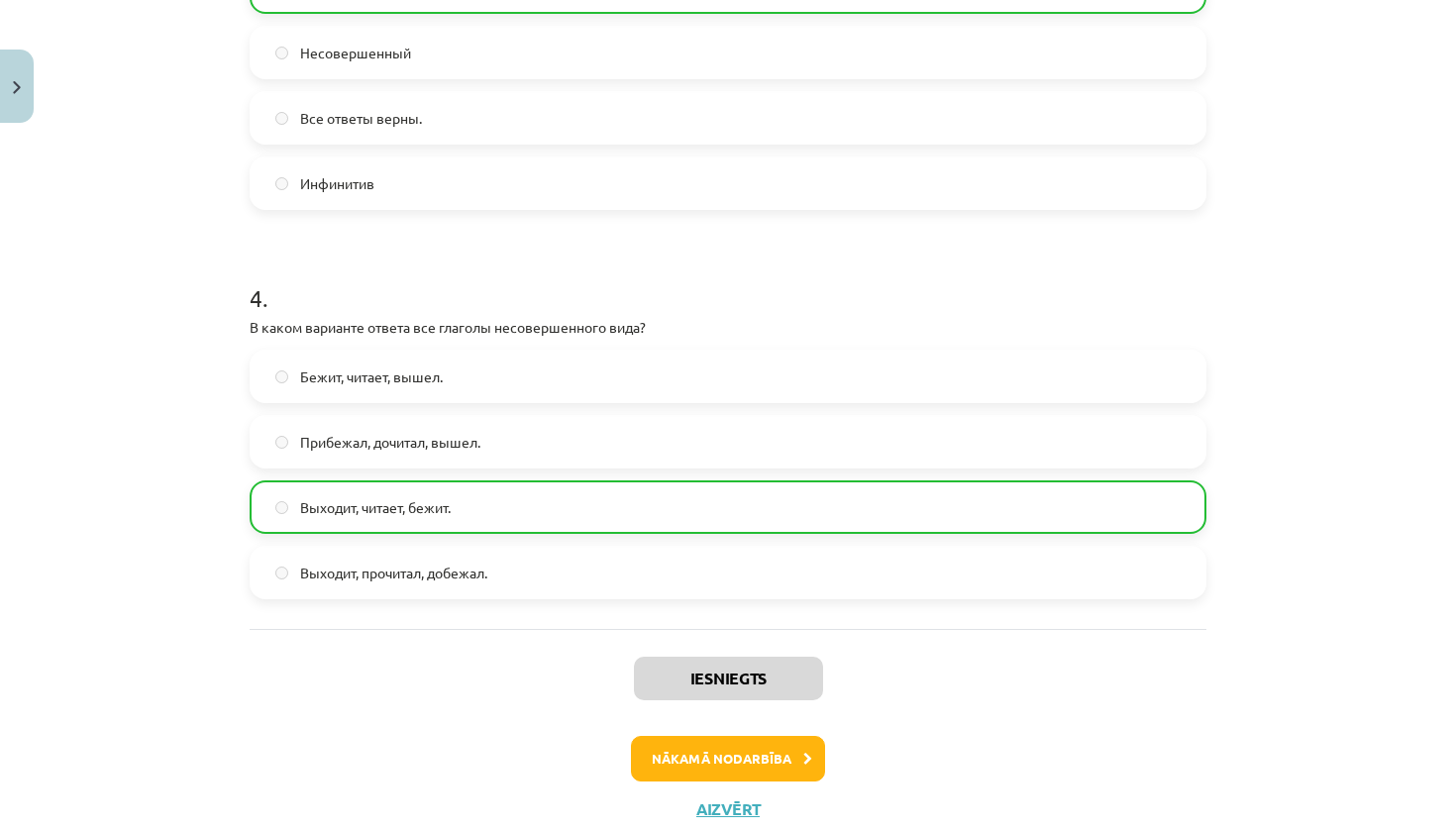
click at [728, 745] on button "Nākamā nodarbība" at bounding box center [728, 759] width 194 height 46
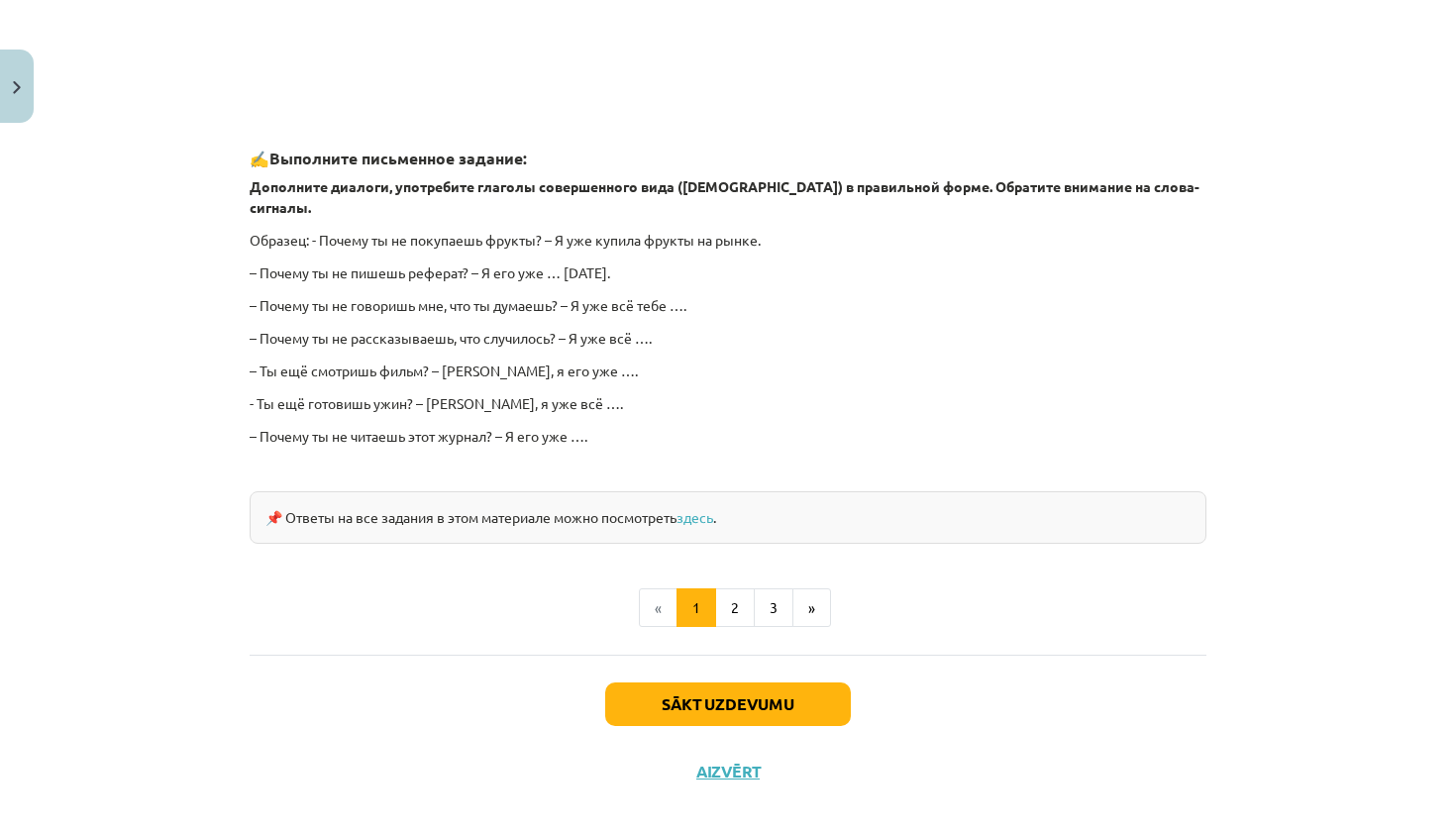
click at [712, 683] on button "Sākt uzdevumu" at bounding box center [728, 704] width 246 height 44
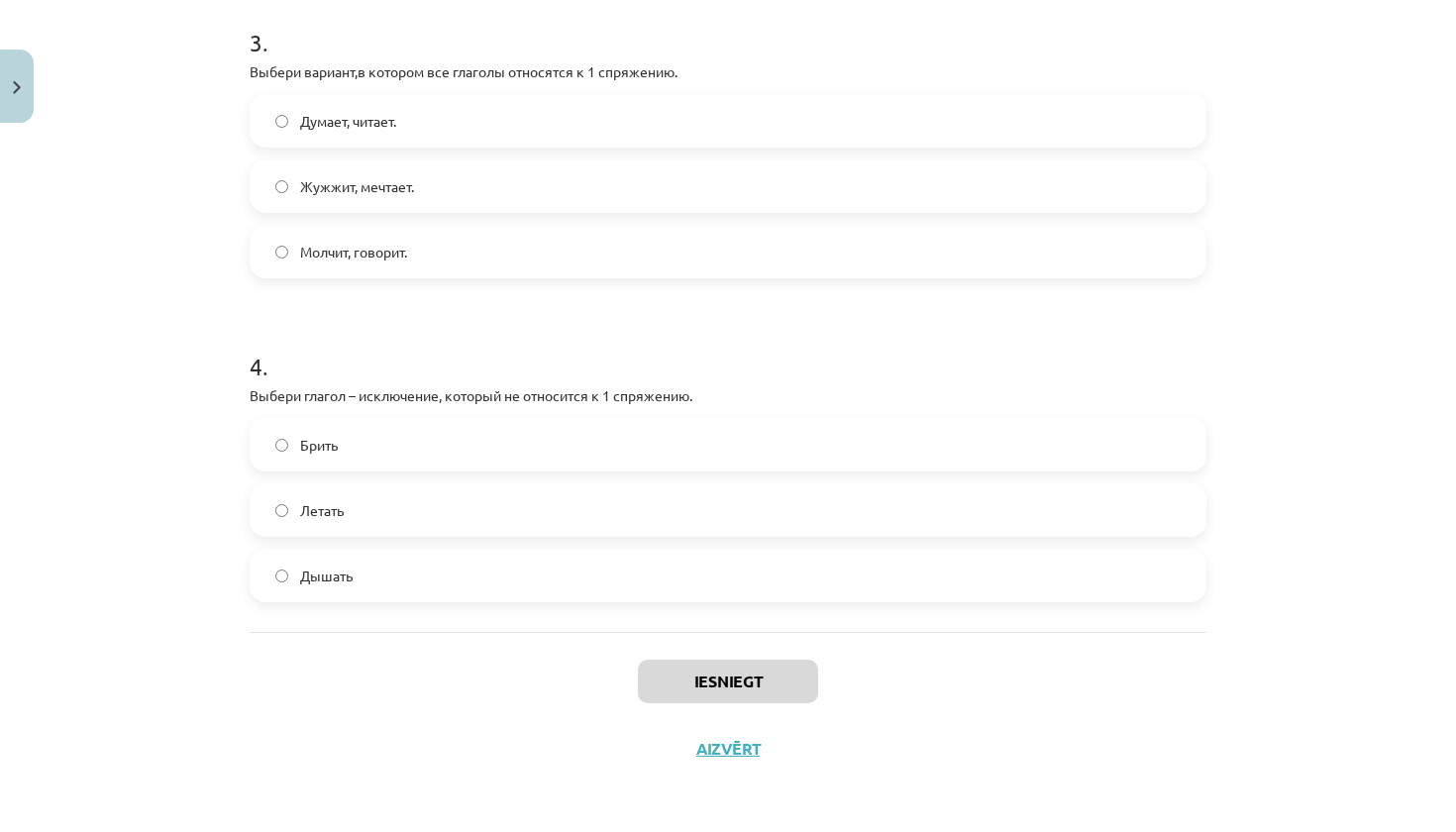
scroll to position [939, 0]
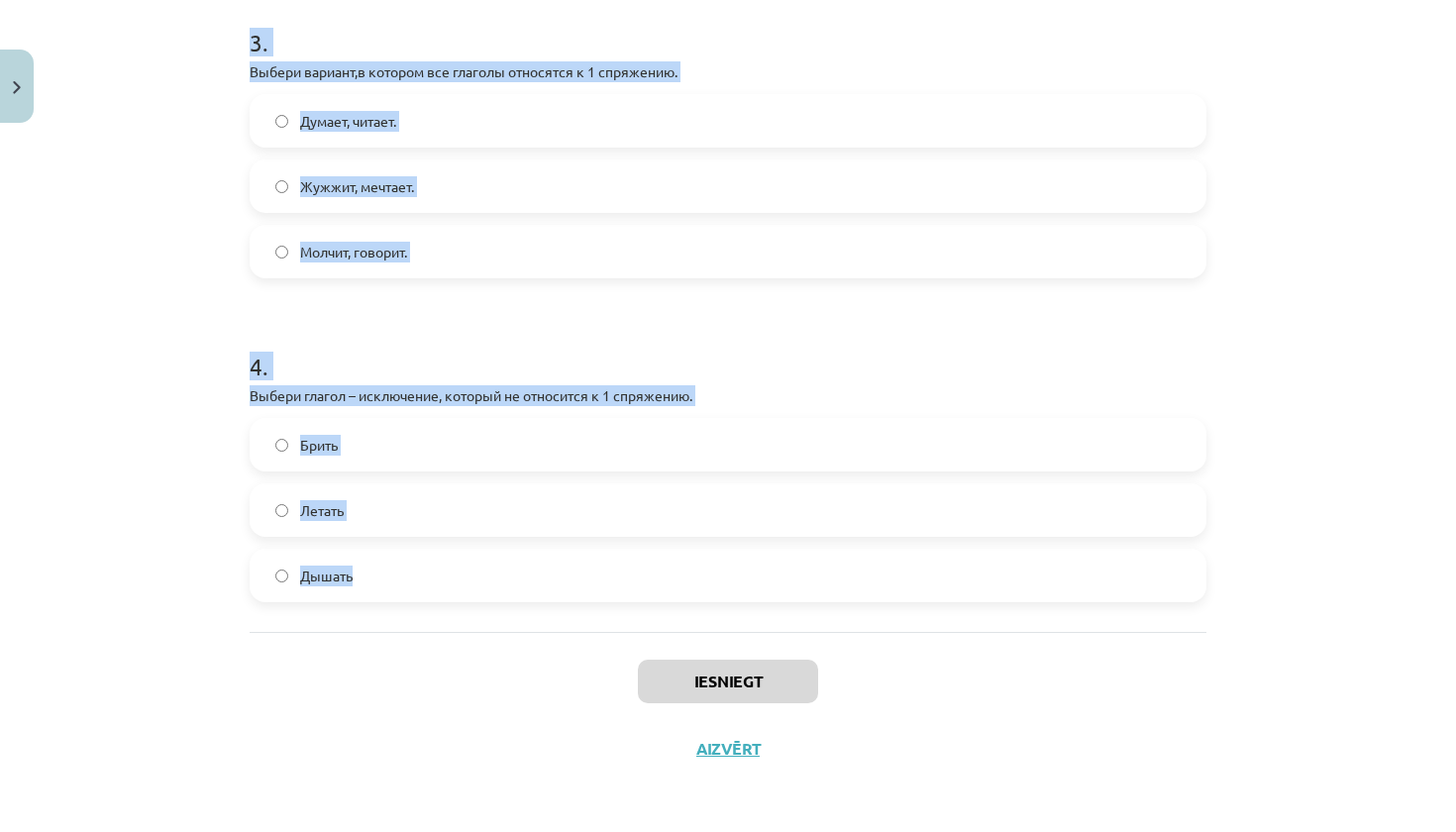
drag, startPoint x: 246, startPoint y: 393, endPoint x: 687, endPoint y: 612, distance: 492.4
copy form "Выбери глагол – исключение, который не относится ко 2 спряжению. Чинить Ходить.…"
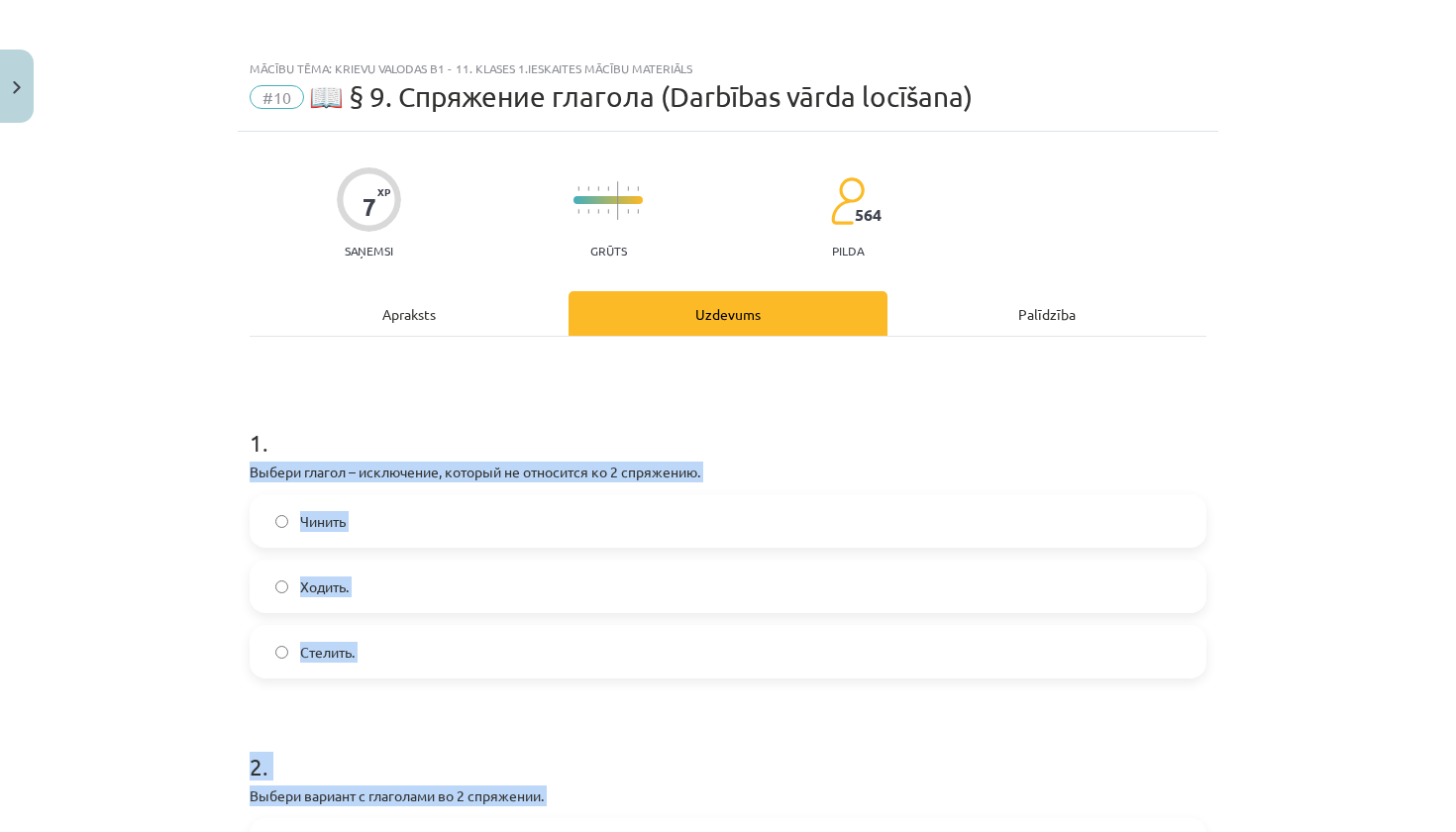
scroll to position [0, 0]
click at [512, 665] on label "Стелить." at bounding box center [728, 652] width 953 height 50
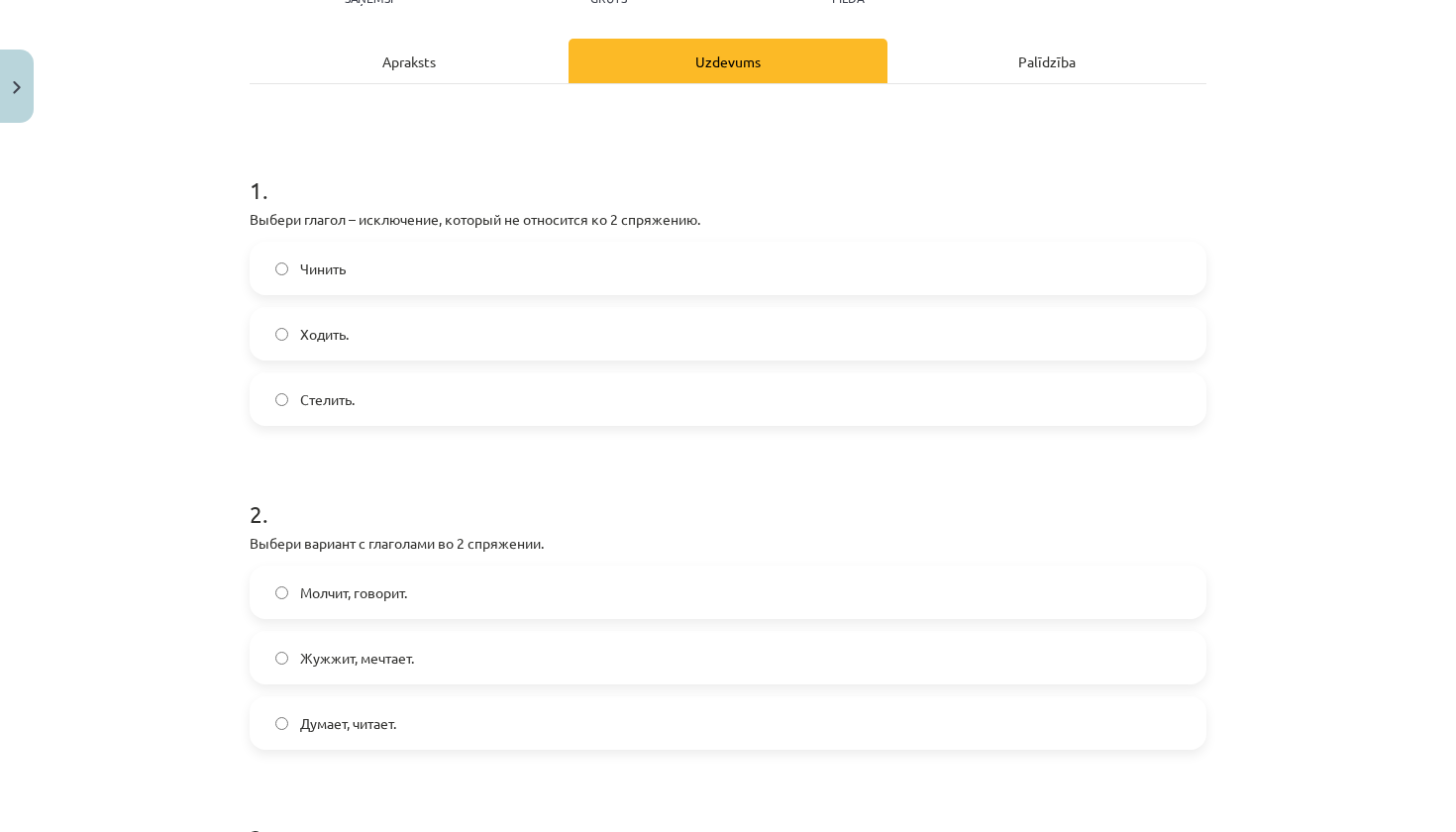
scroll to position [251, 0]
click at [540, 587] on label "Молчит, говорит." at bounding box center [728, 595] width 953 height 50
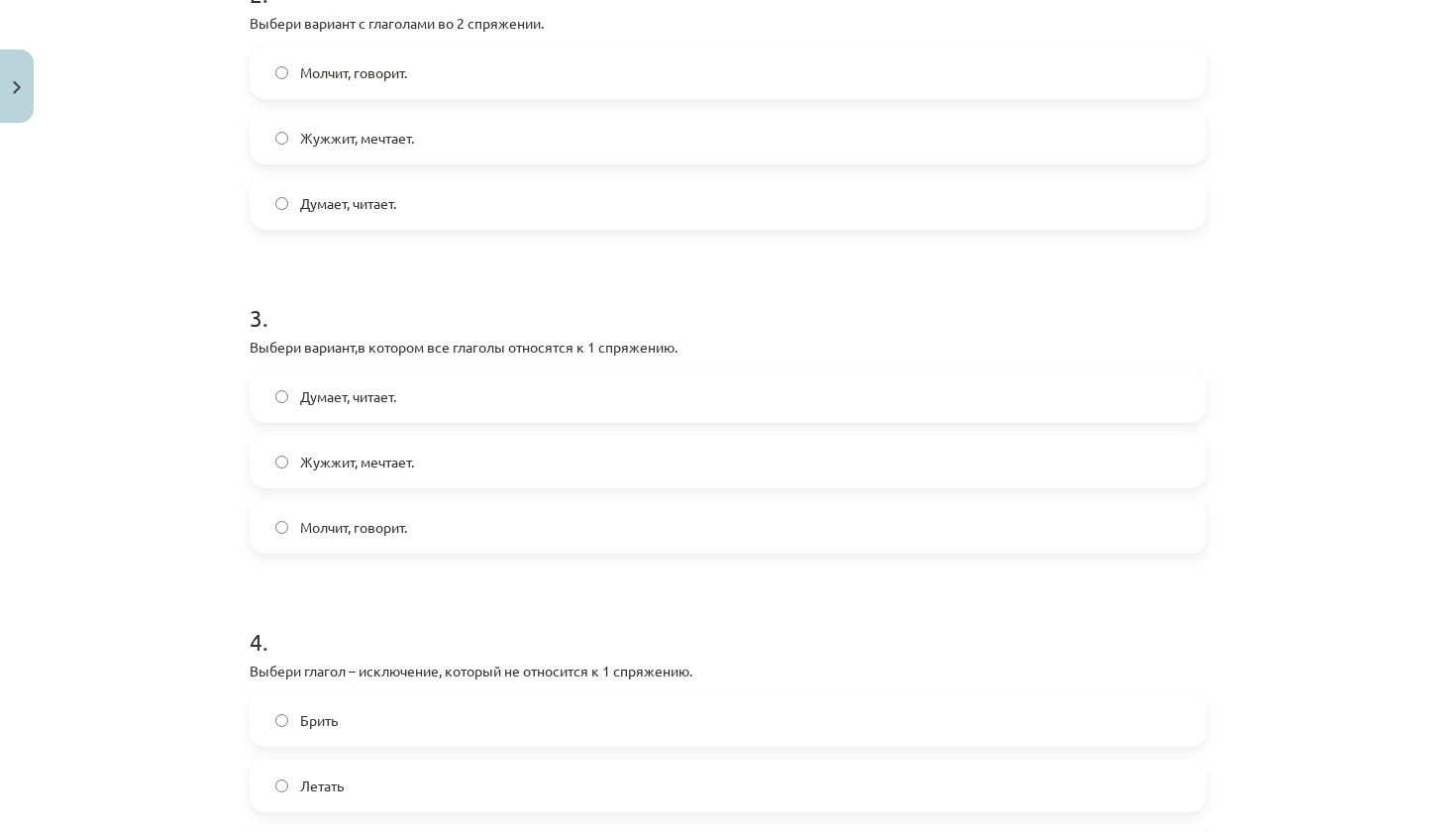
scroll to position [771, 0]
click at [450, 398] on label "Думает, читает." at bounding box center [728, 398] width 953 height 50
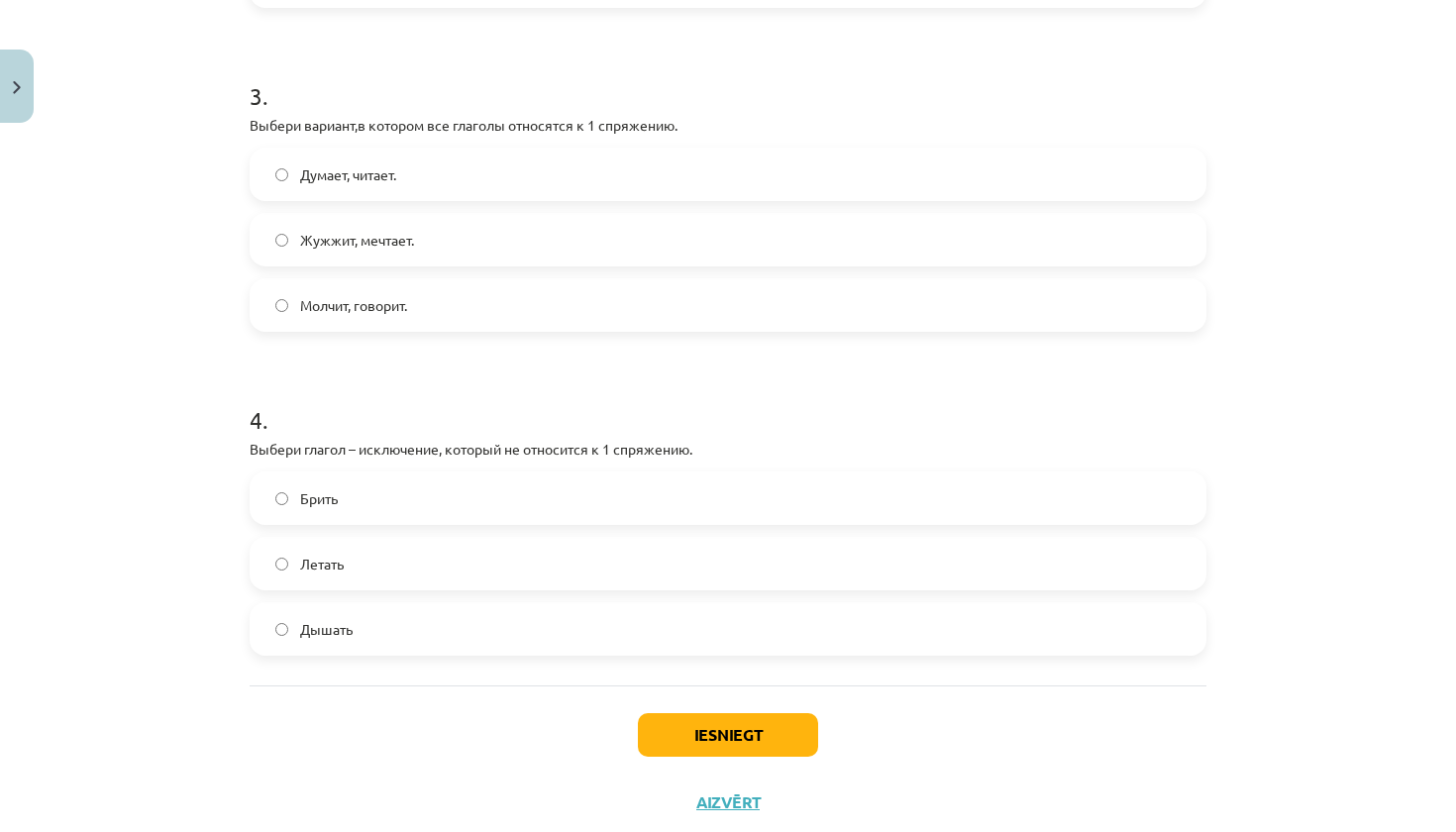
scroll to position [992, 0]
click at [573, 623] on label "Дышать" at bounding box center [728, 631] width 953 height 50
click at [754, 748] on button "Iesniegt" at bounding box center [728, 737] width 180 height 44
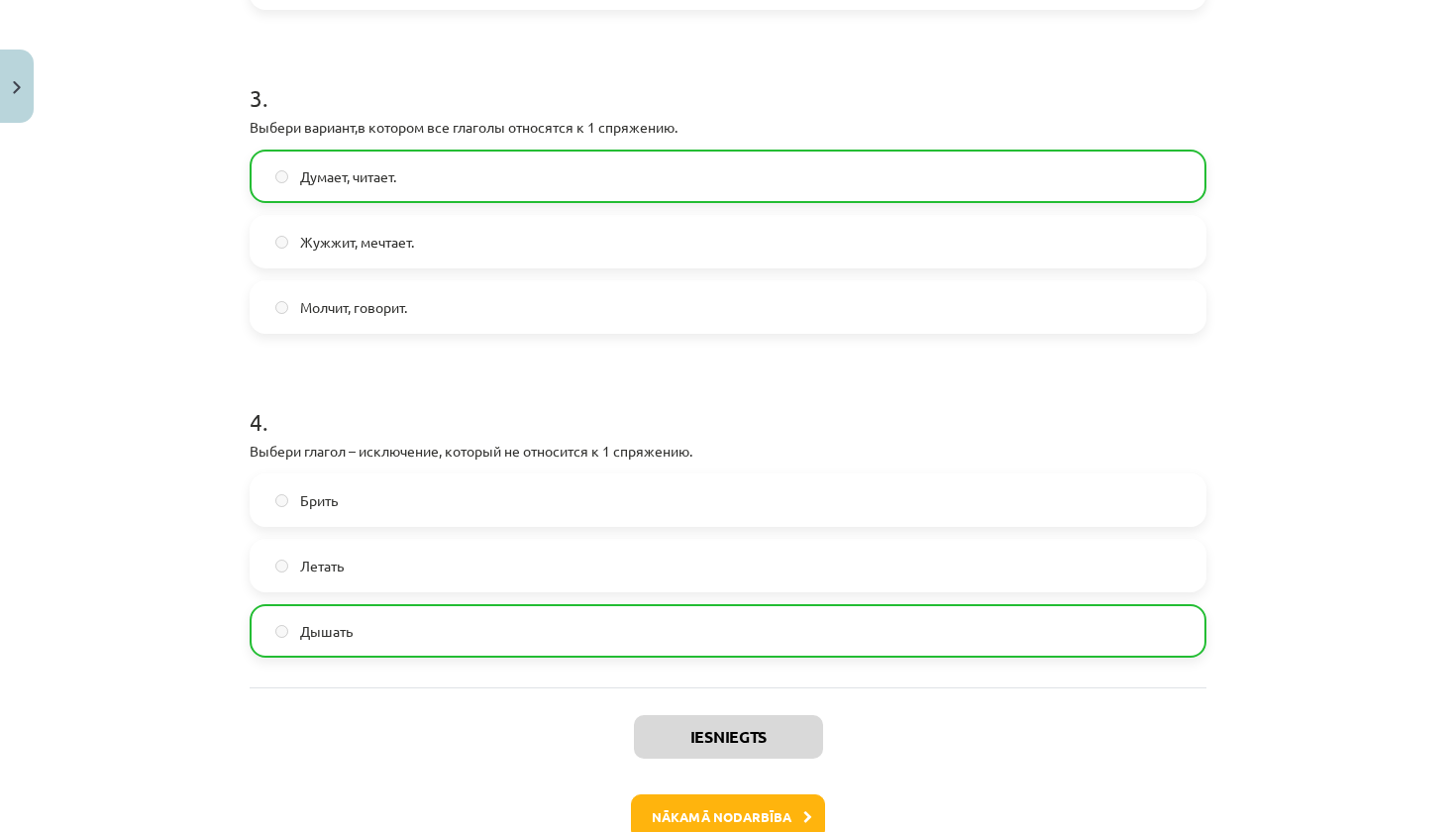
click at [743, 805] on button "Nākamā nodarbība" at bounding box center [728, 817] width 194 height 46
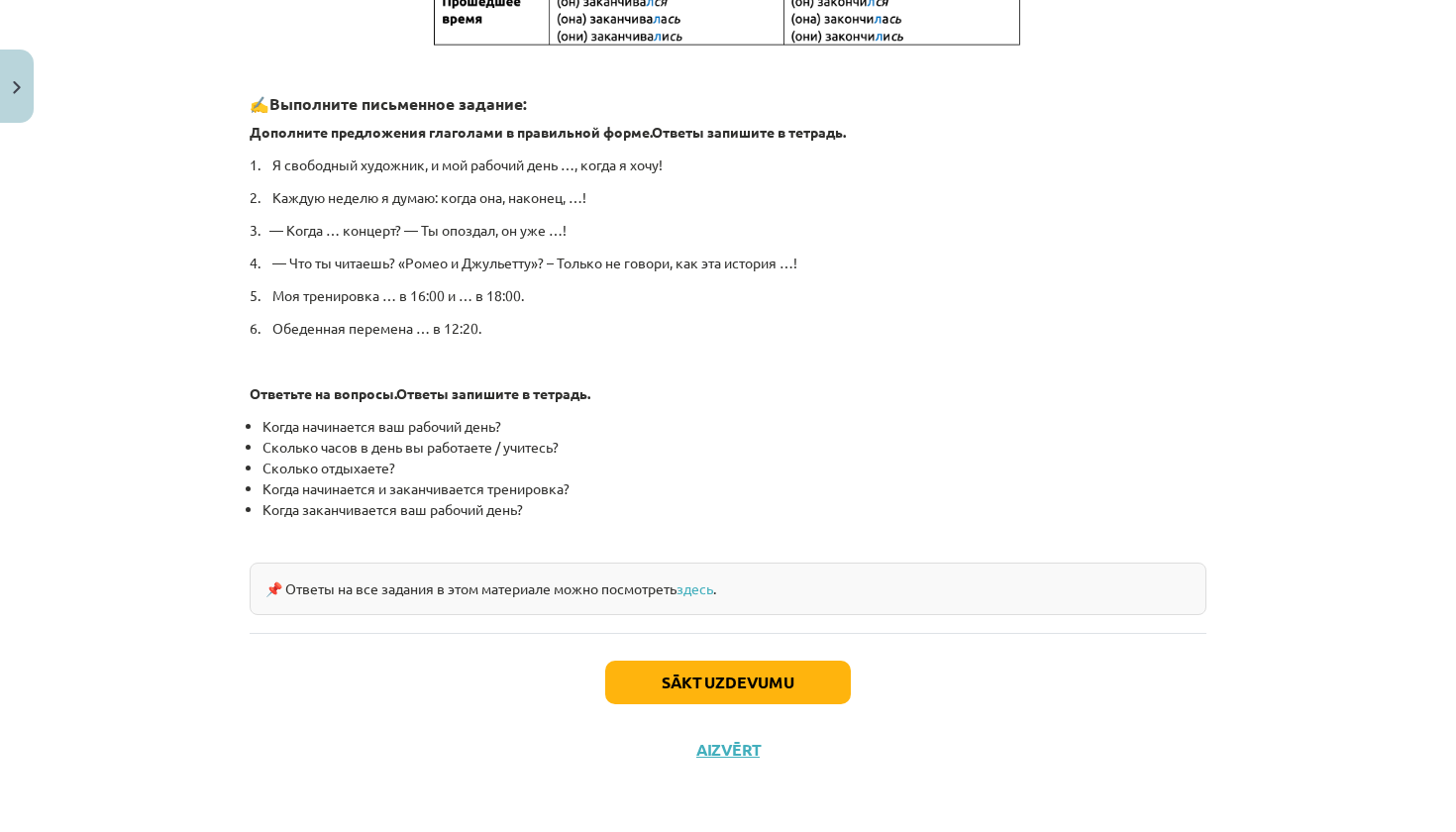
click at [741, 681] on button "Sākt uzdevumu" at bounding box center [728, 683] width 246 height 44
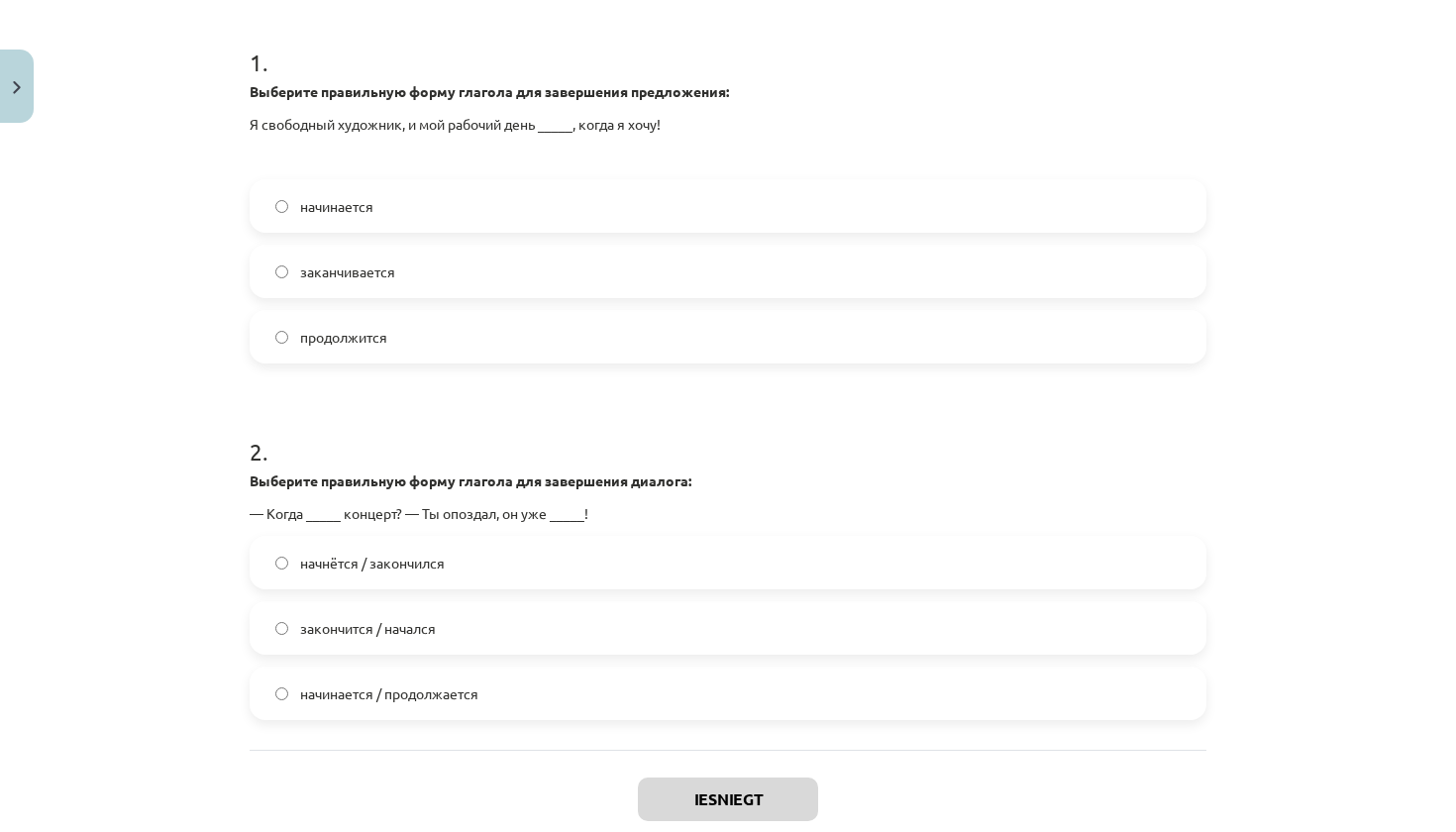
scroll to position [415, 0]
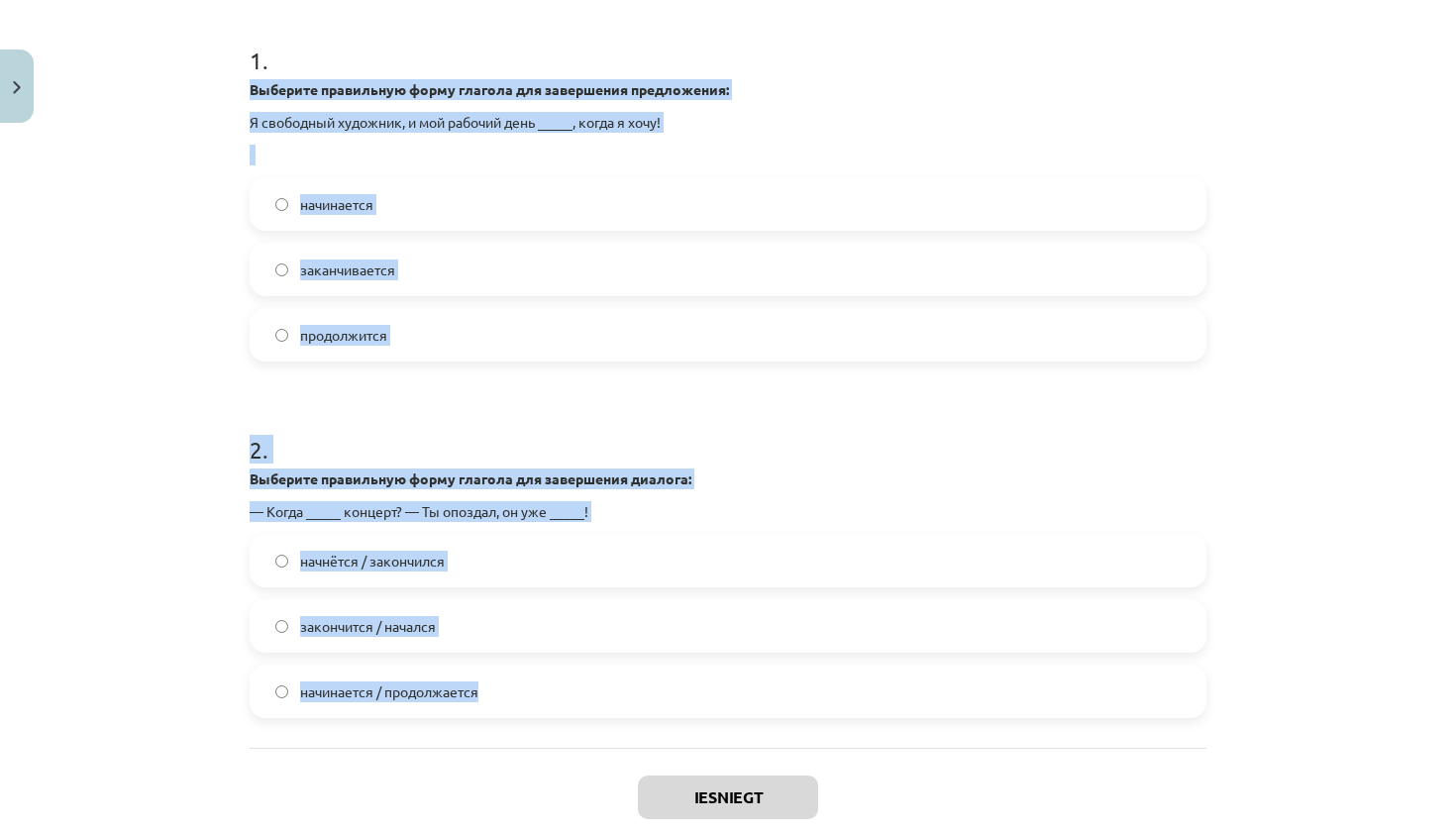
drag, startPoint x: 253, startPoint y: 88, endPoint x: 582, endPoint y: 691, distance: 686.9
click at [582, 691] on form "1 . Выберите правильную форму глагола для завершения предложения: Я свободный х…" at bounding box center [728, 365] width 957 height 706
copy form "Выберите правильную форму глагола для завершения предложения: Я свободный худож…"
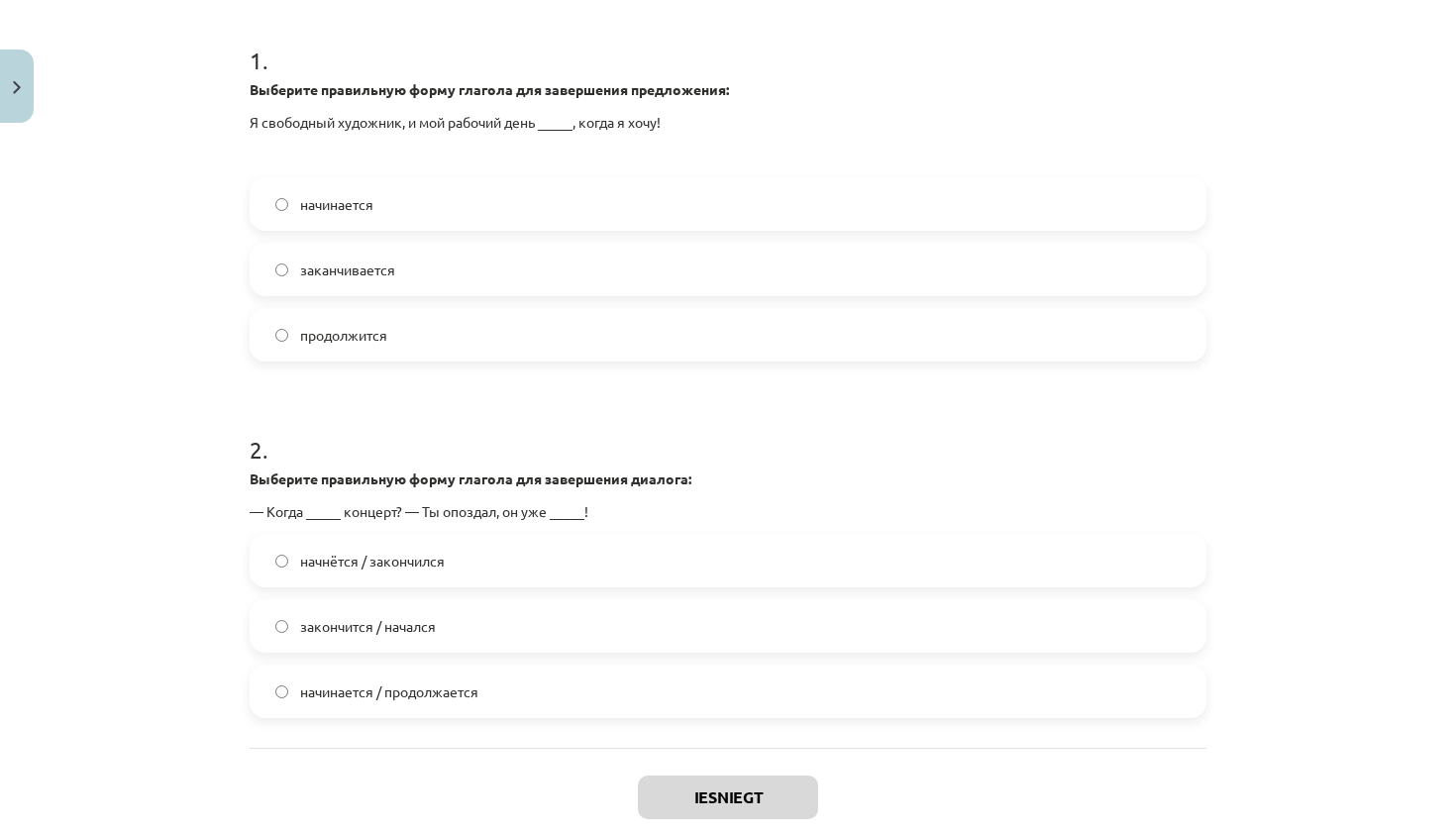
click at [439, 213] on label "начинается" at bounding box center [728, 204] width 953 height 50
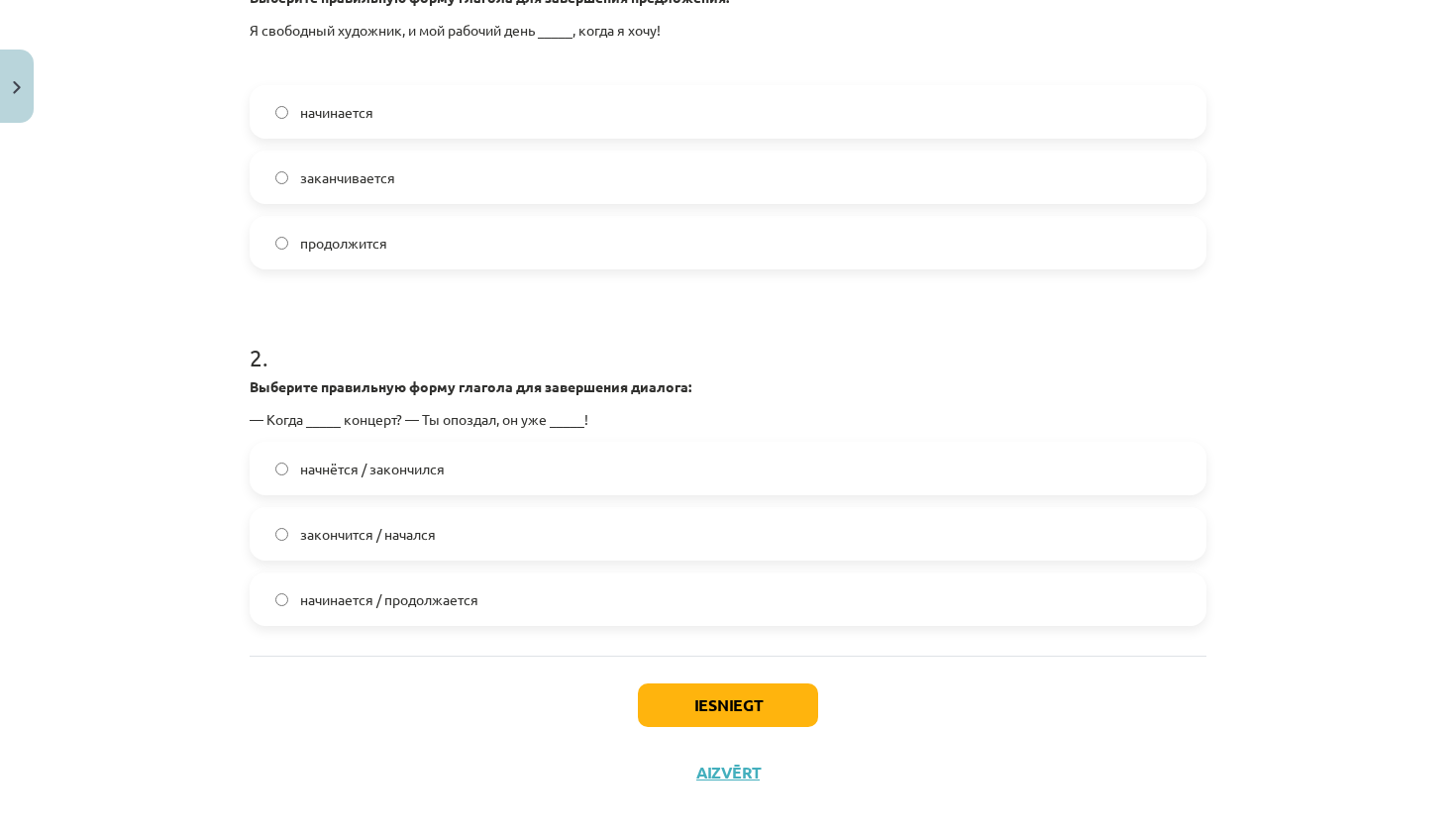
scroll to position [520, 0]
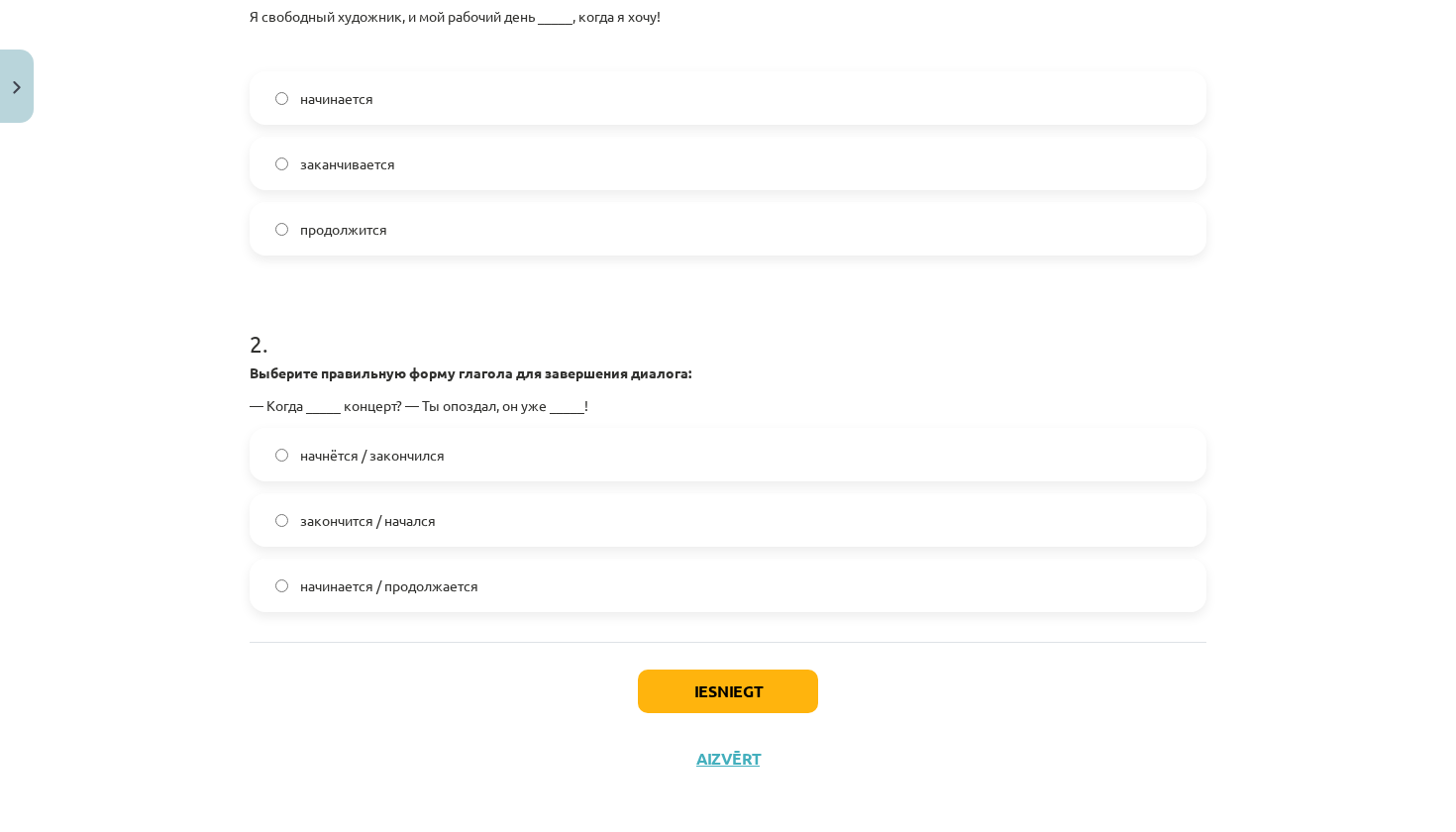
click at [418, 461] on span "начнётся / закончился" at bounding box center [372, 454] width 145 height 21
click at [782, 692] on button "Iesniegt" at bounding box center [728, 692] width 180 height 44
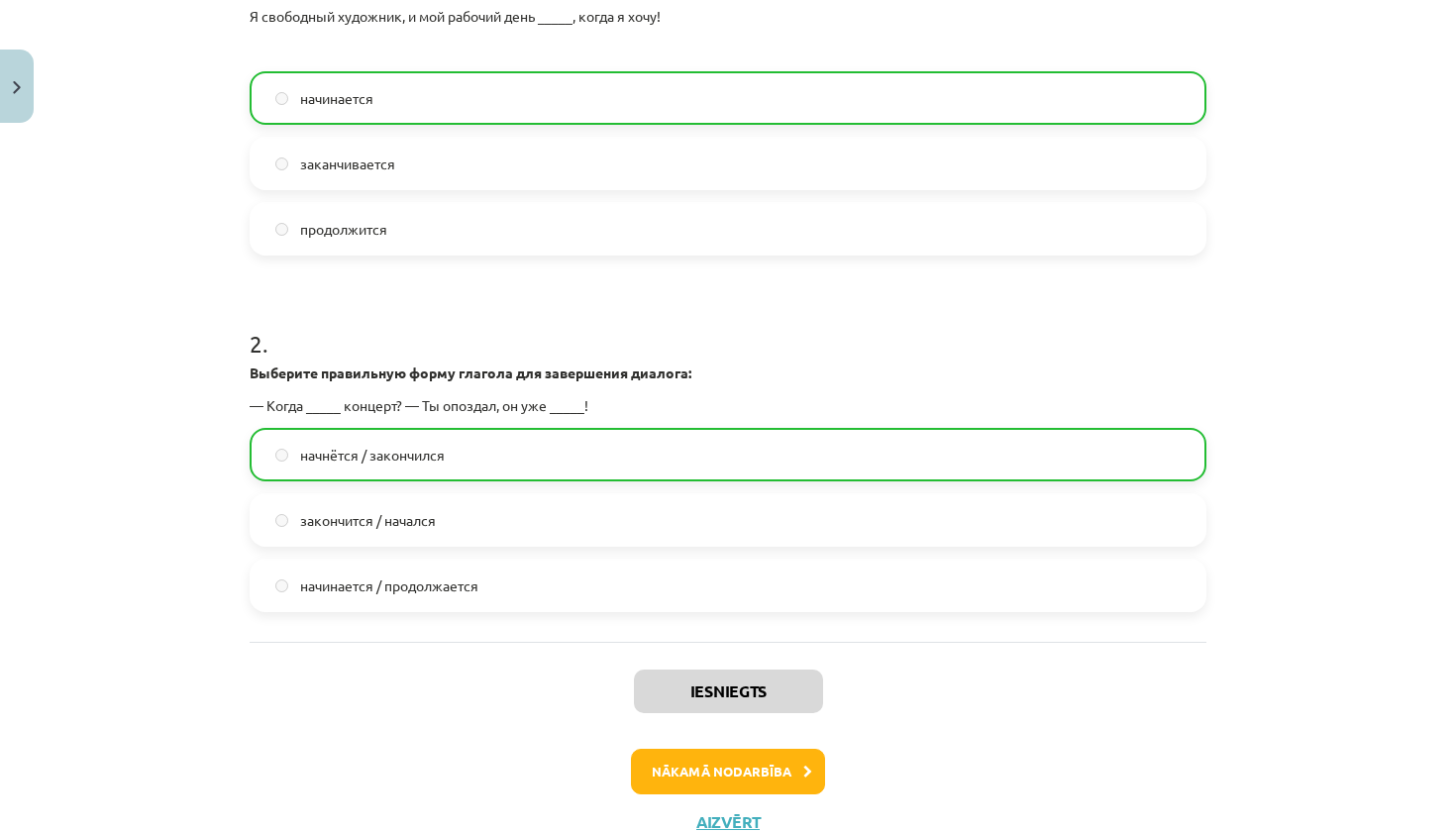
click at [765, 775] on button "Nākamā nodarbība" at bounding box center [728, 772] width 194 height 46
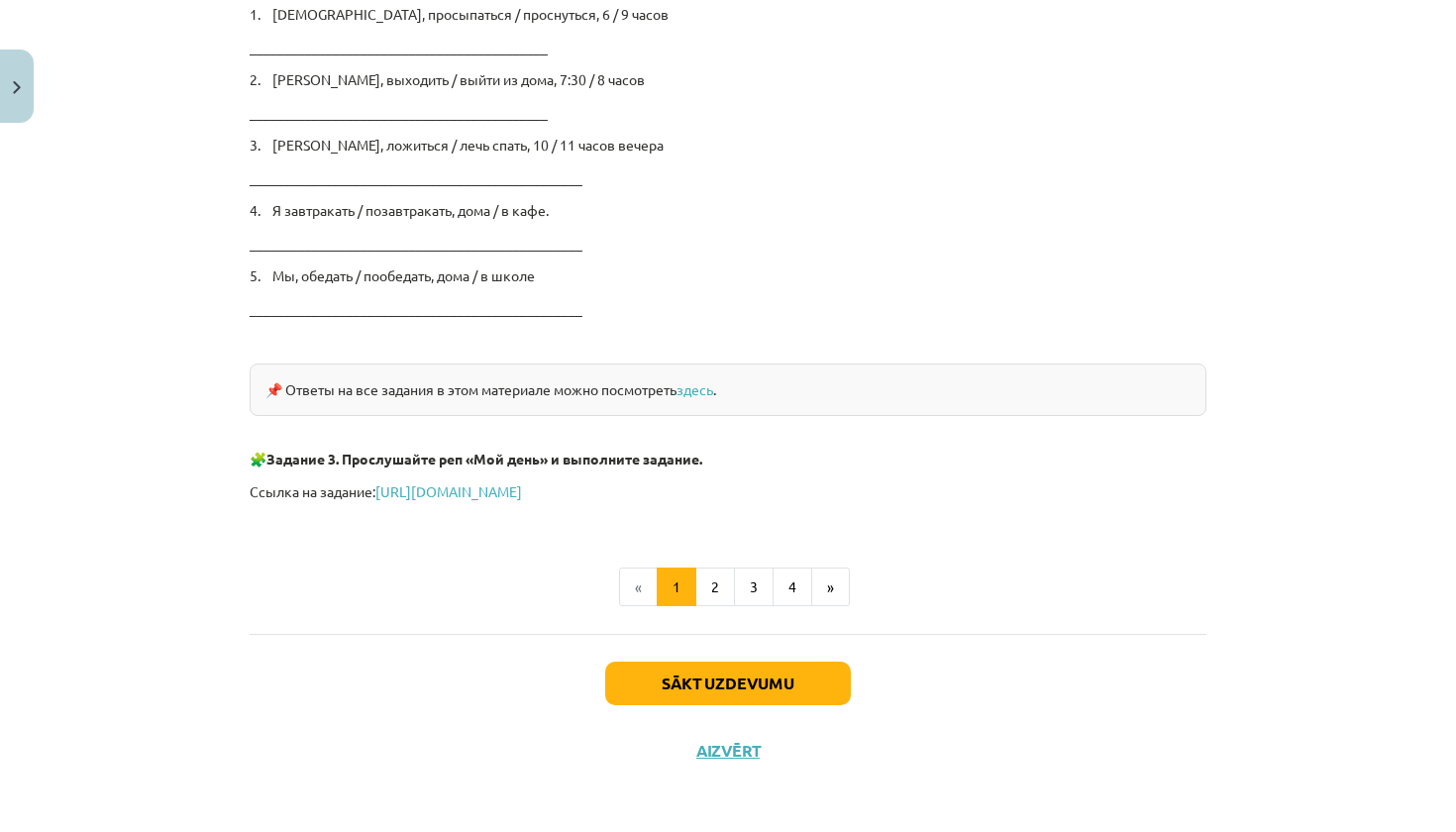
click at [776, 678] on button "Sākt uzdevumu" at bounding box center [728, 684] width 246 height 44
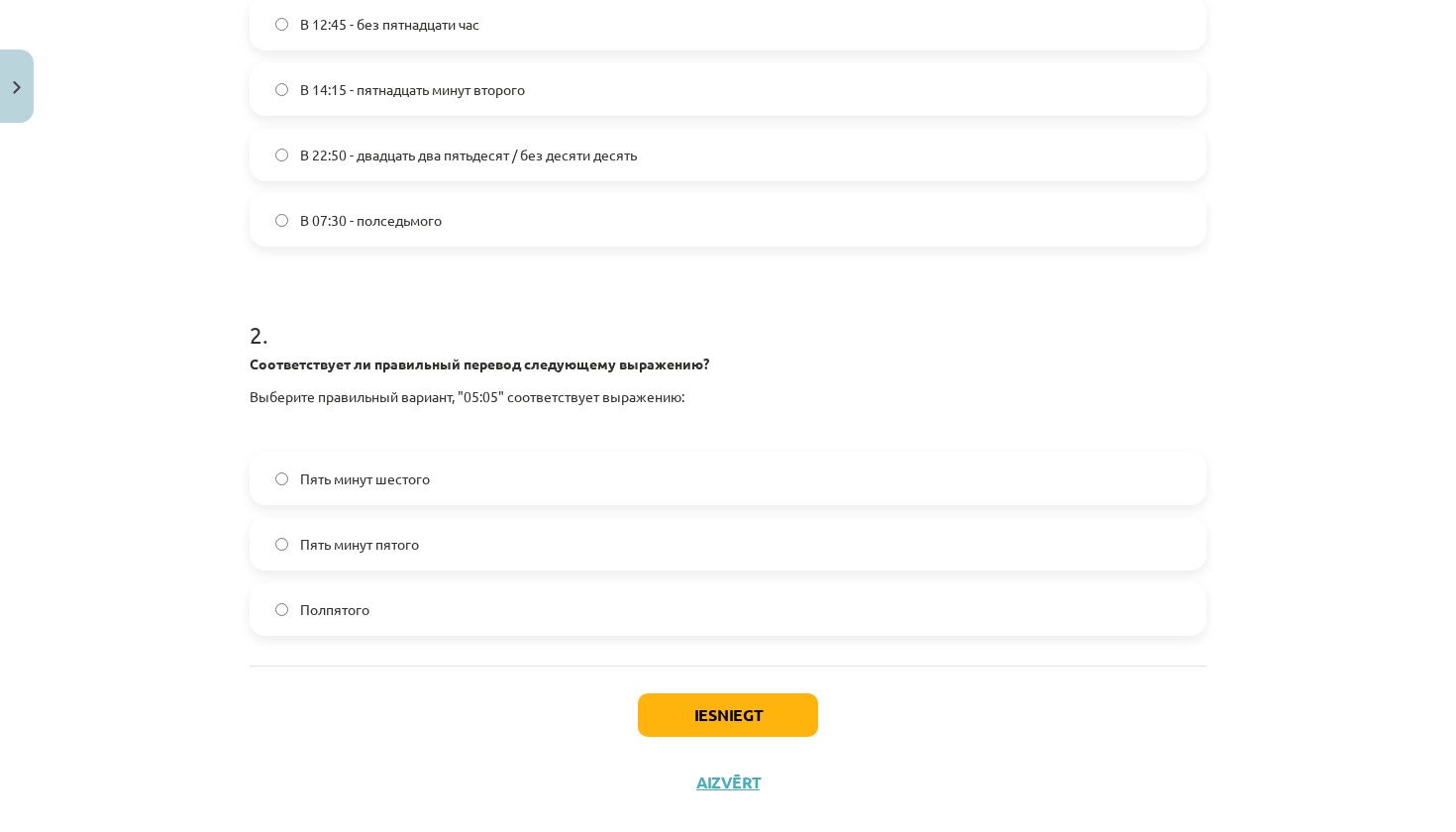
scroll to position [501, 0]
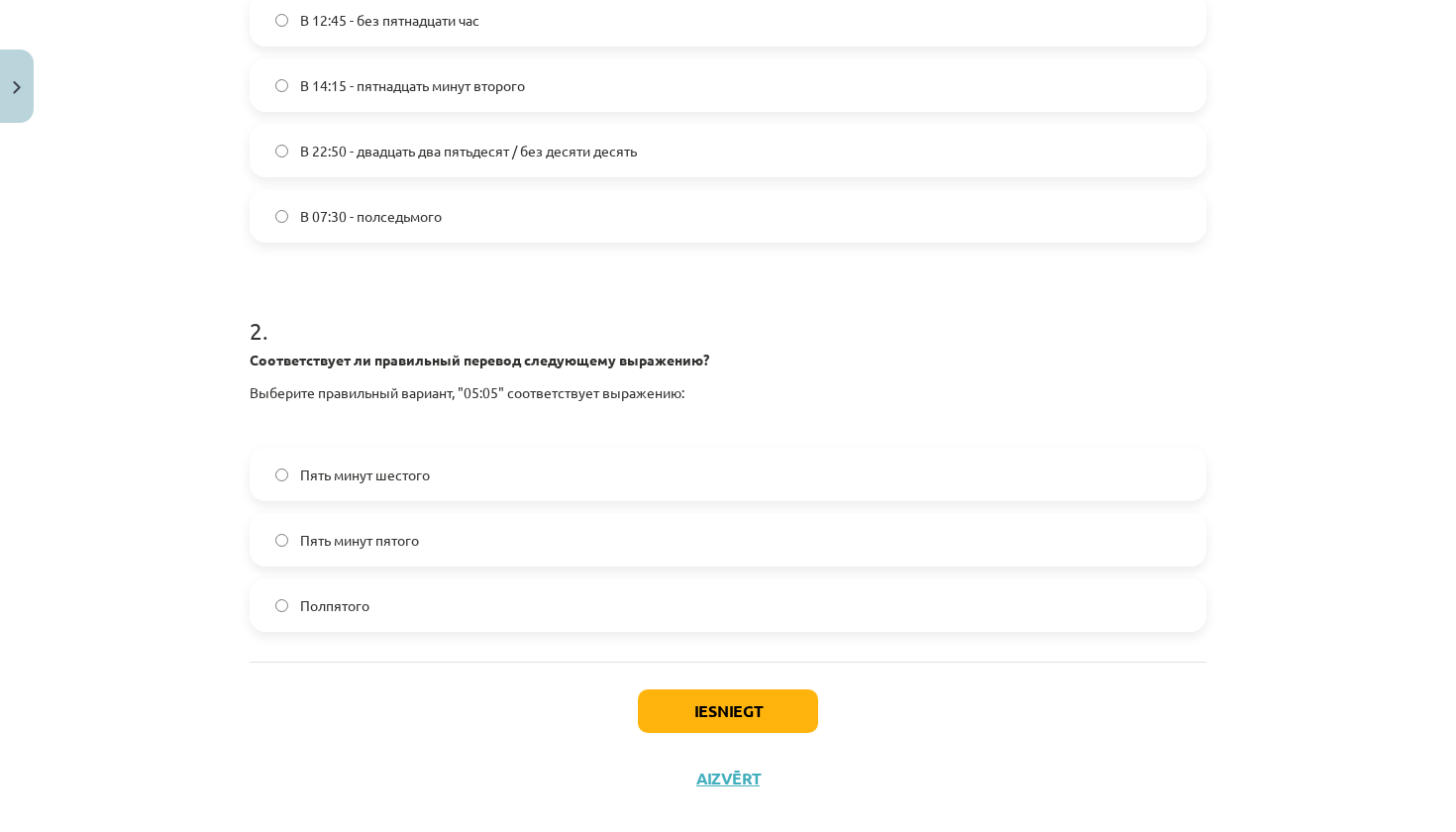
click at [646, 531] on label "Пять минут пятого" at bounding box center [728, 540] width 953 height 50
click at [751, 714] on button "Iesniegt" at bounding box center [728, 711] width 180 height 44
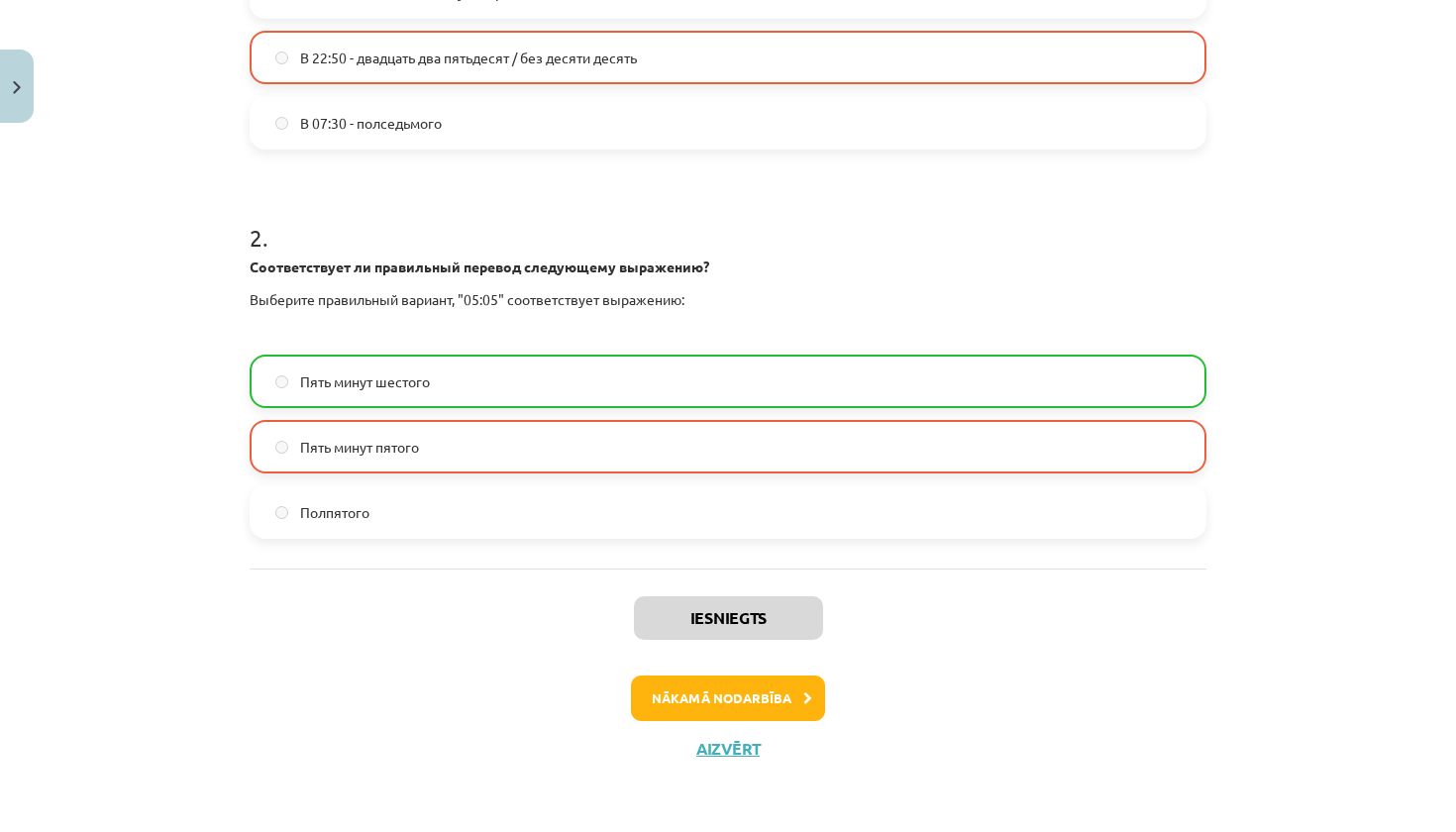
scroll to position [596, 0]
click at [745, 695] on button "Nākamā nodarbība" at bounding box center [728, 698] width 194 height 46
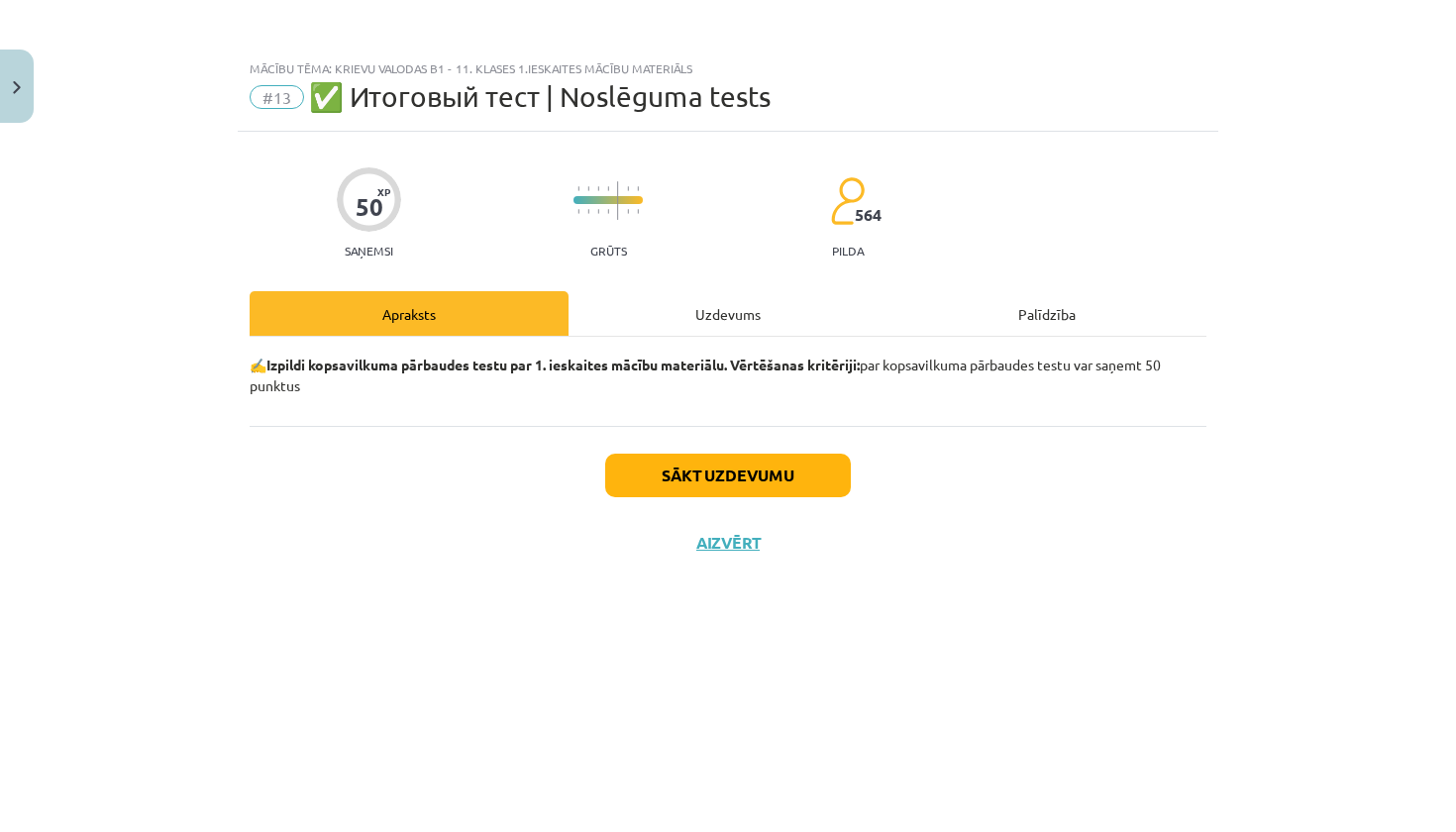
click at [740, 486] on button "Sākt uzdevumu" at bounding box center [728, 475] width 246 height 44
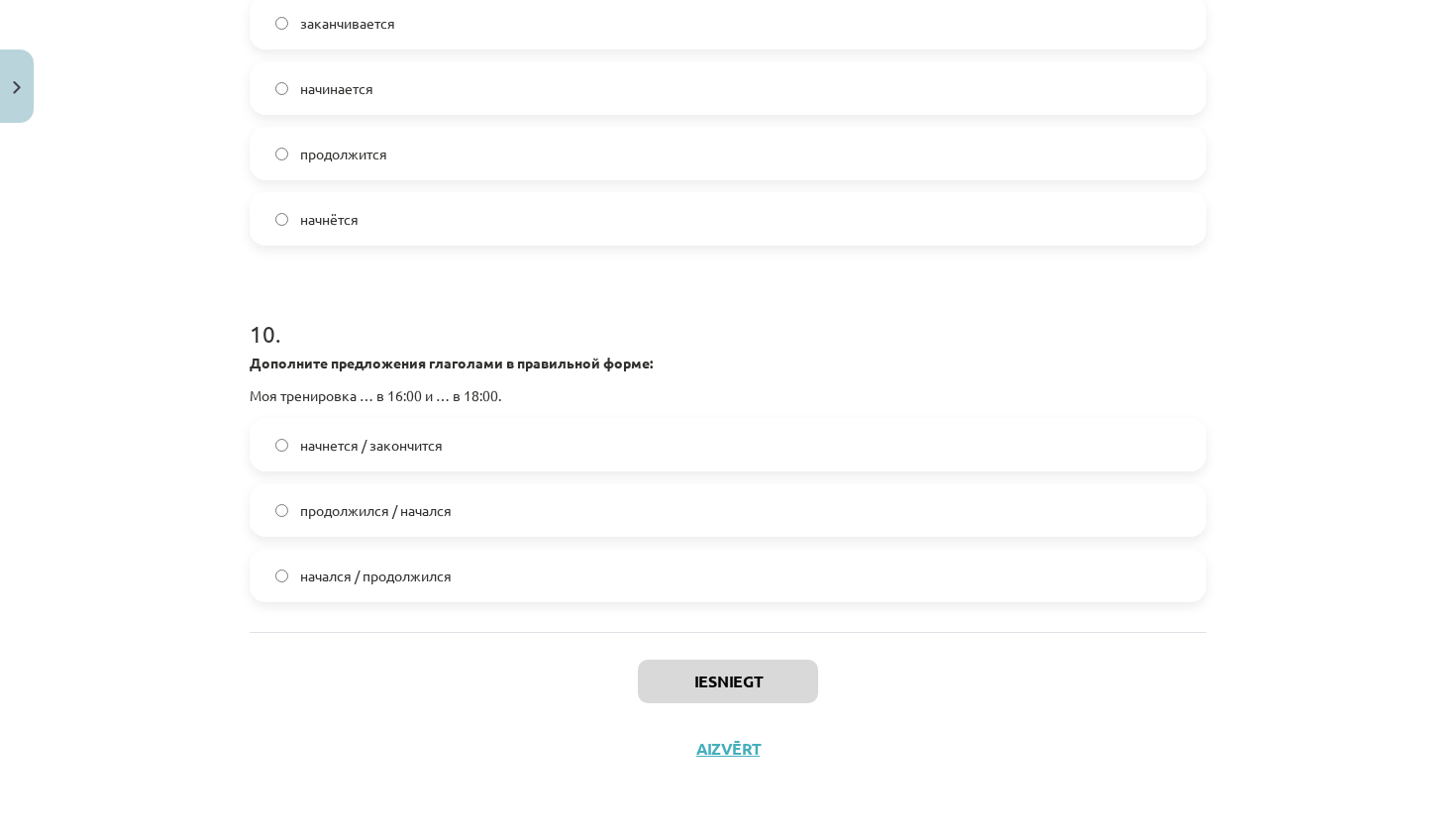
scroll to position [1069, 0]
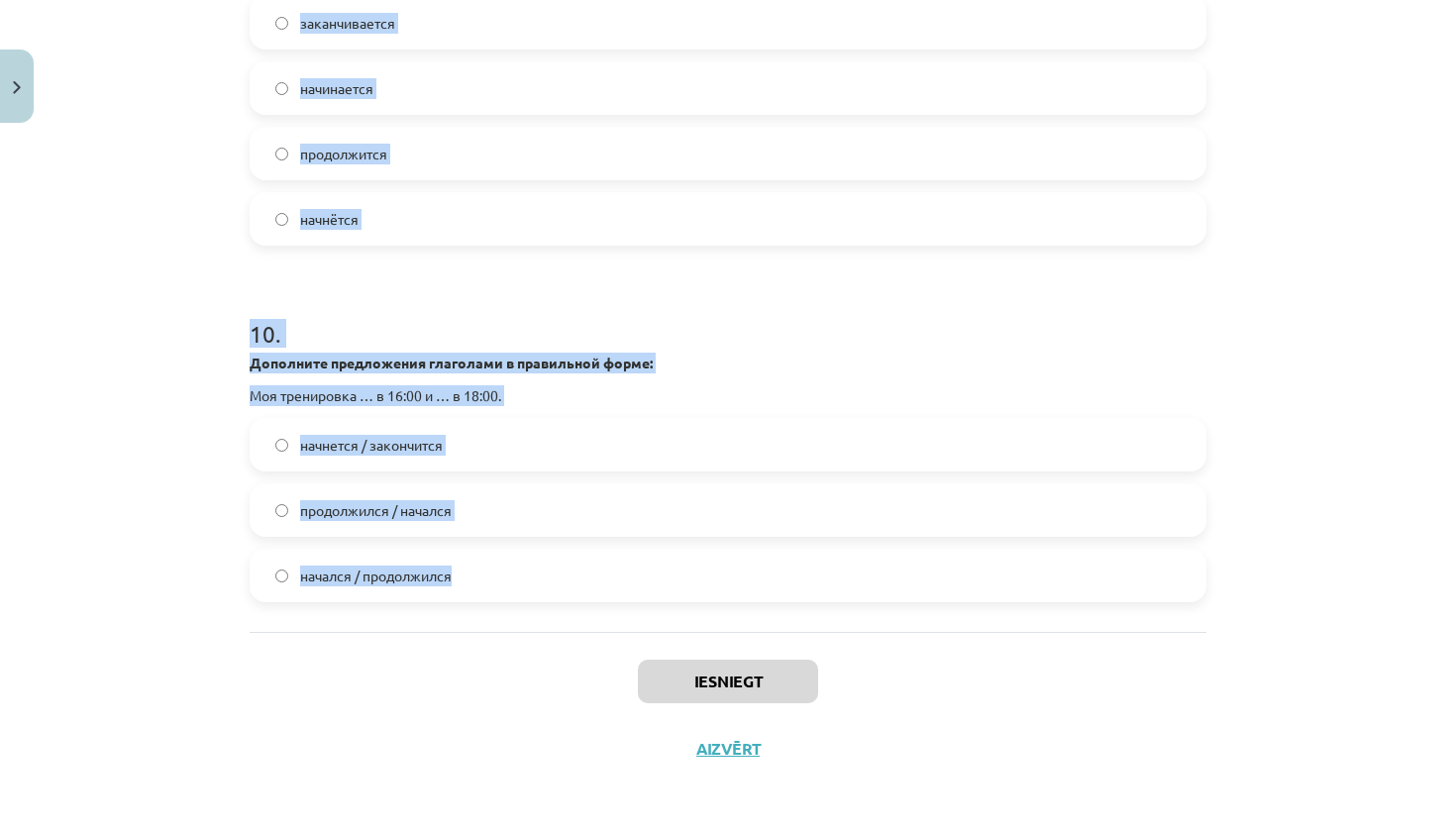
drag, startPoint x: 252, startPoint y: 472, endPoint x: 527, endPoint y: 606, distance: 305.9
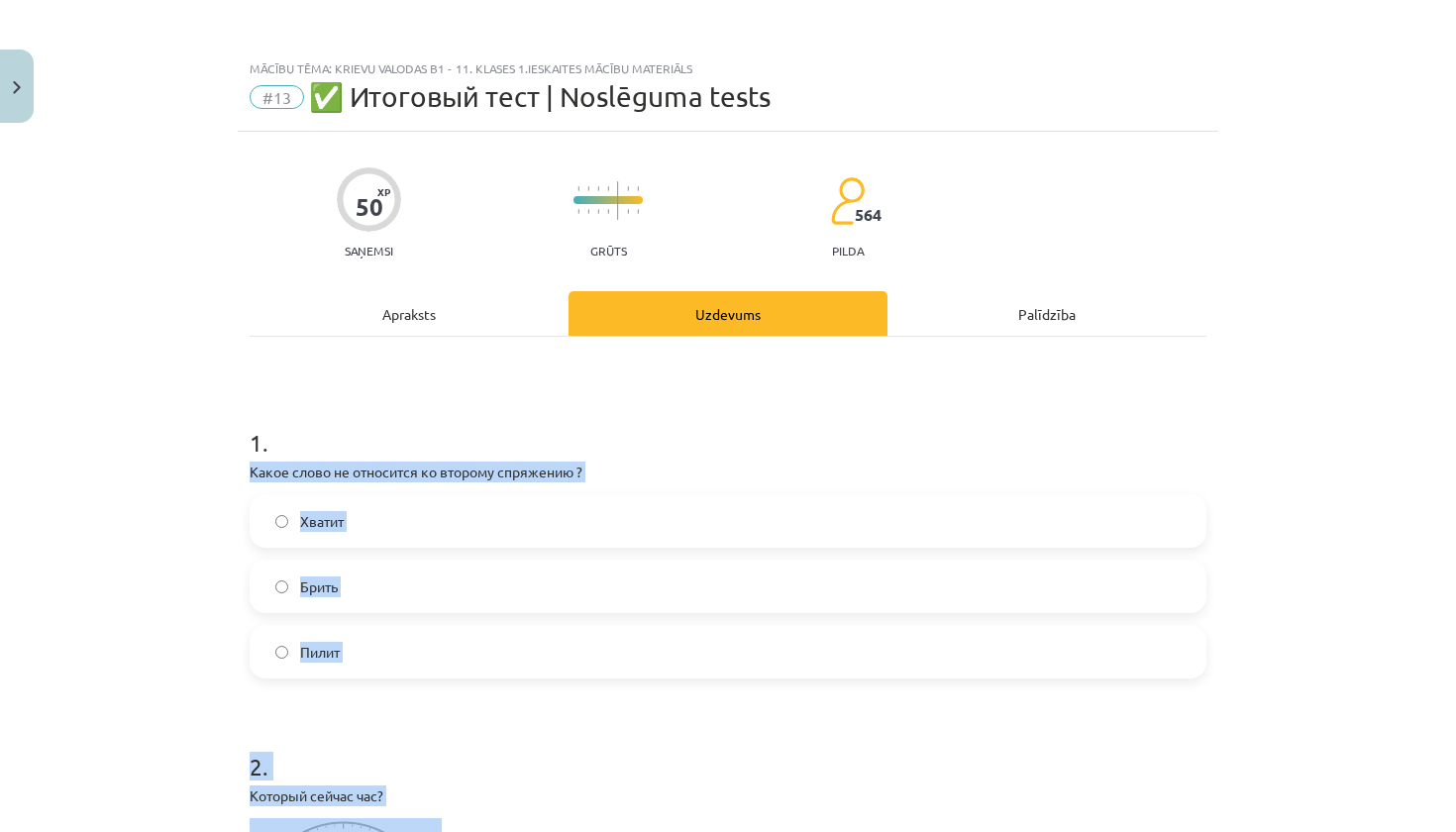
scroll to position [0, 0]
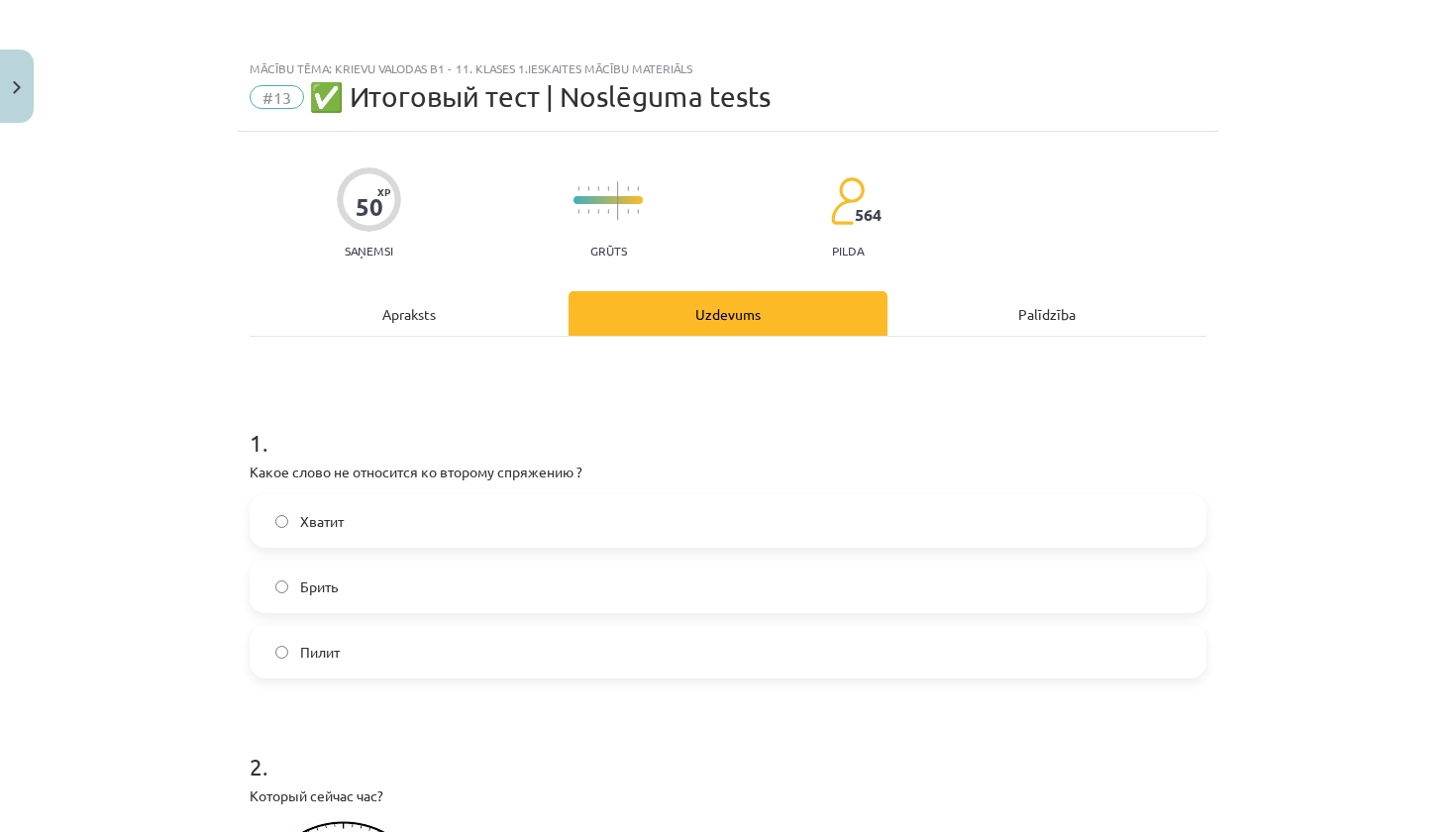
click at [423, 601] on label "Брить" at bounding box center [728, 587] width 953 height 50
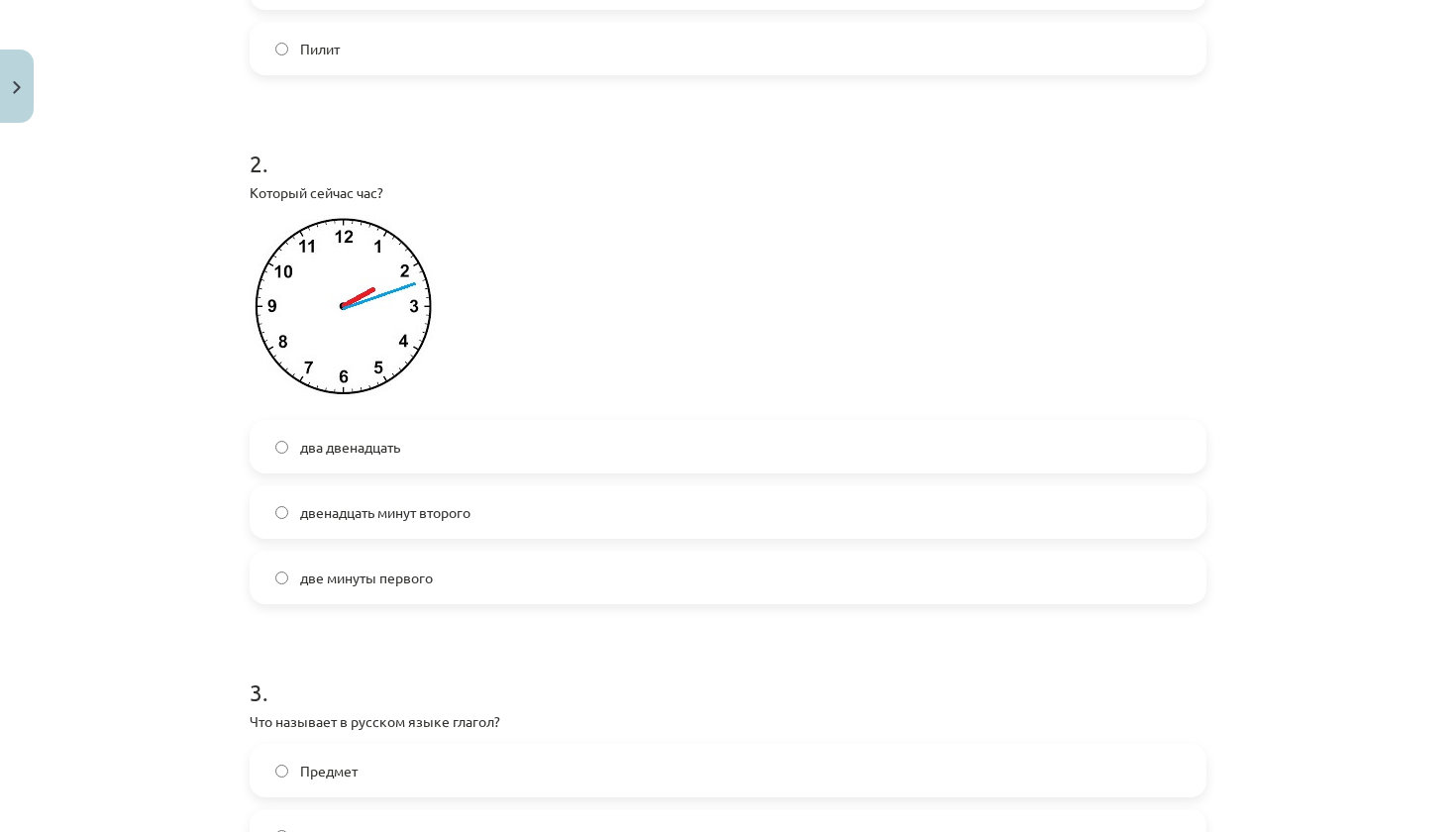
scroll to position [605, 0]
click at [307, 484] on div "двенадцать минут второго" at bounding box center [728, 510] width 957 height 54
click at [304, 442] on span "два двенадцать" at bounding box center [350, 444] width 100 height 21
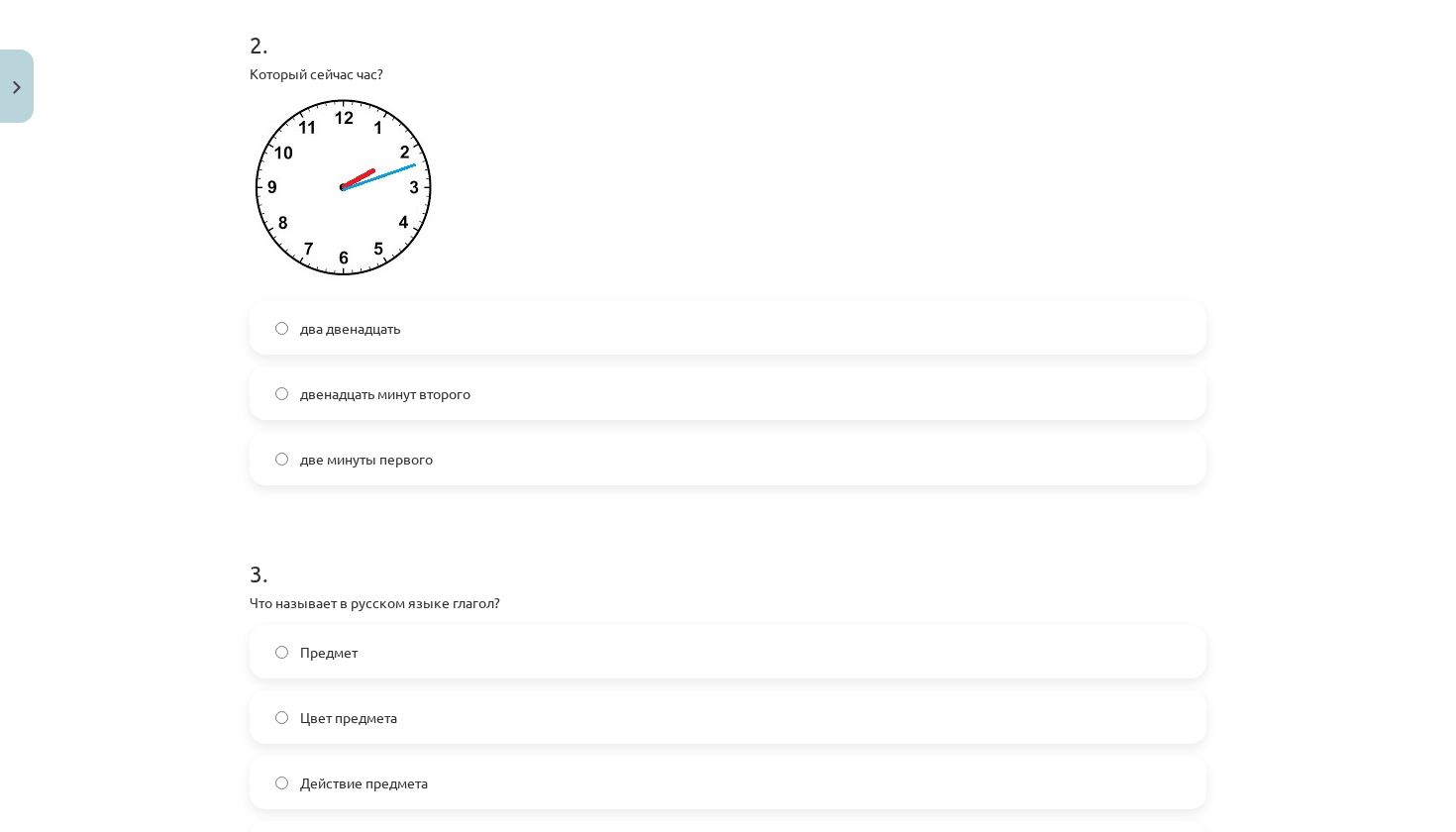
scroll to position [733, 0]
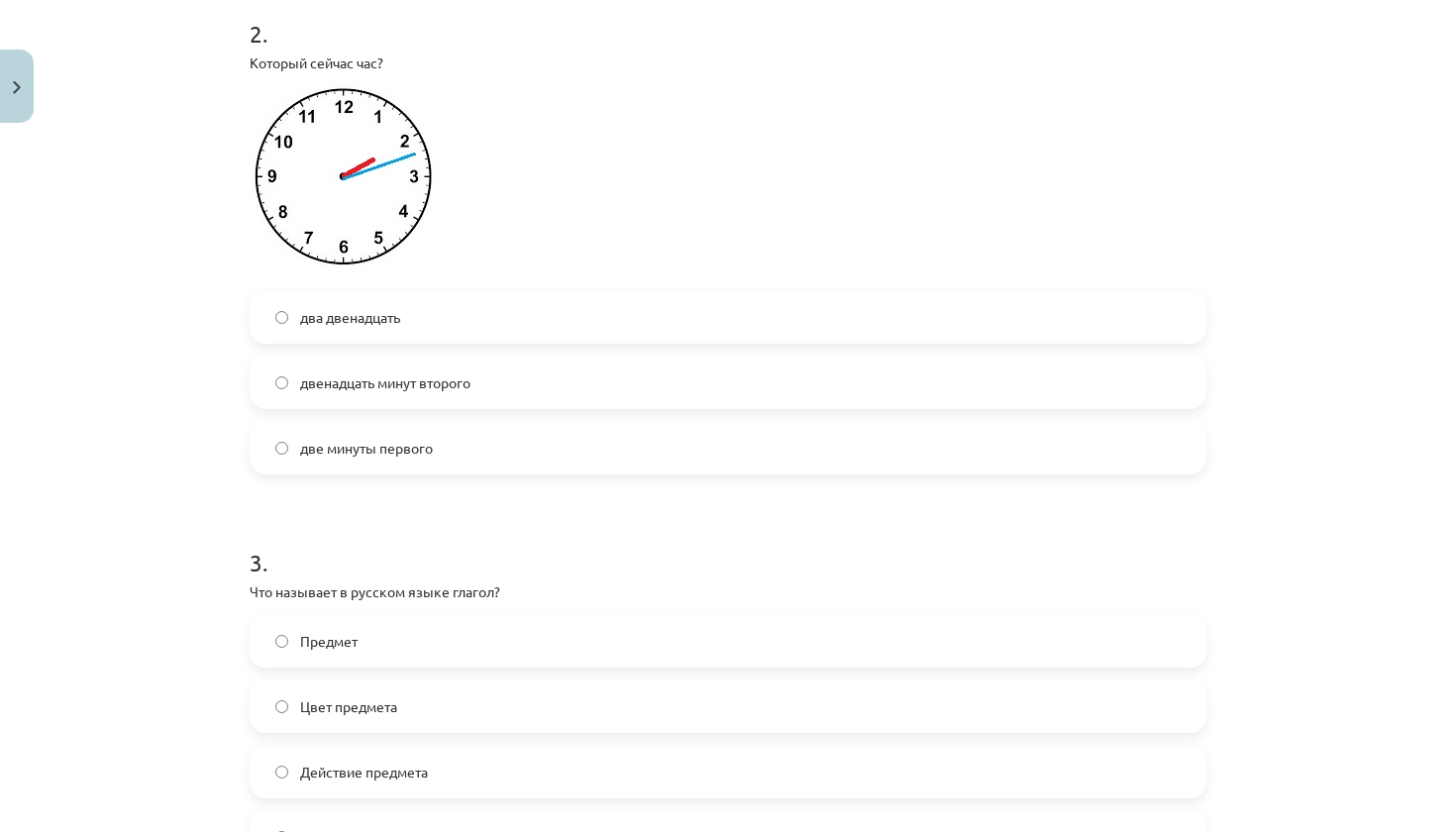
click at [564, 391] on label "двенадцать минут второго" at bounding box center [728, 383] width 953 height 50
click at [456, 768] on label "Действие предмета" at bounding box center [728, 772] width 953 height 50
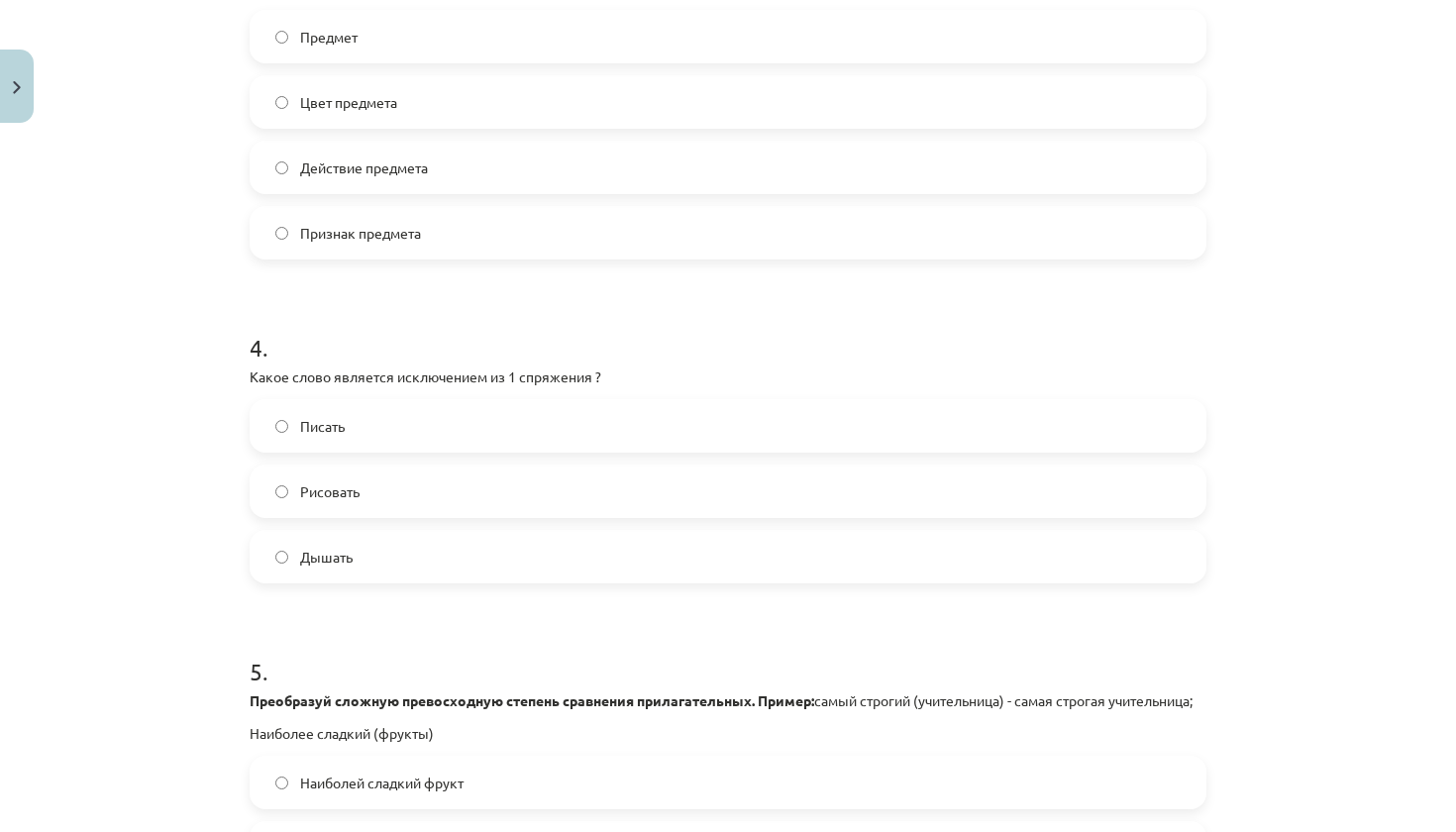
scroll to position [1336, 0]
click at [547, 568] on label "Дышать" at bounding box center [728, 558] width 953 height 50
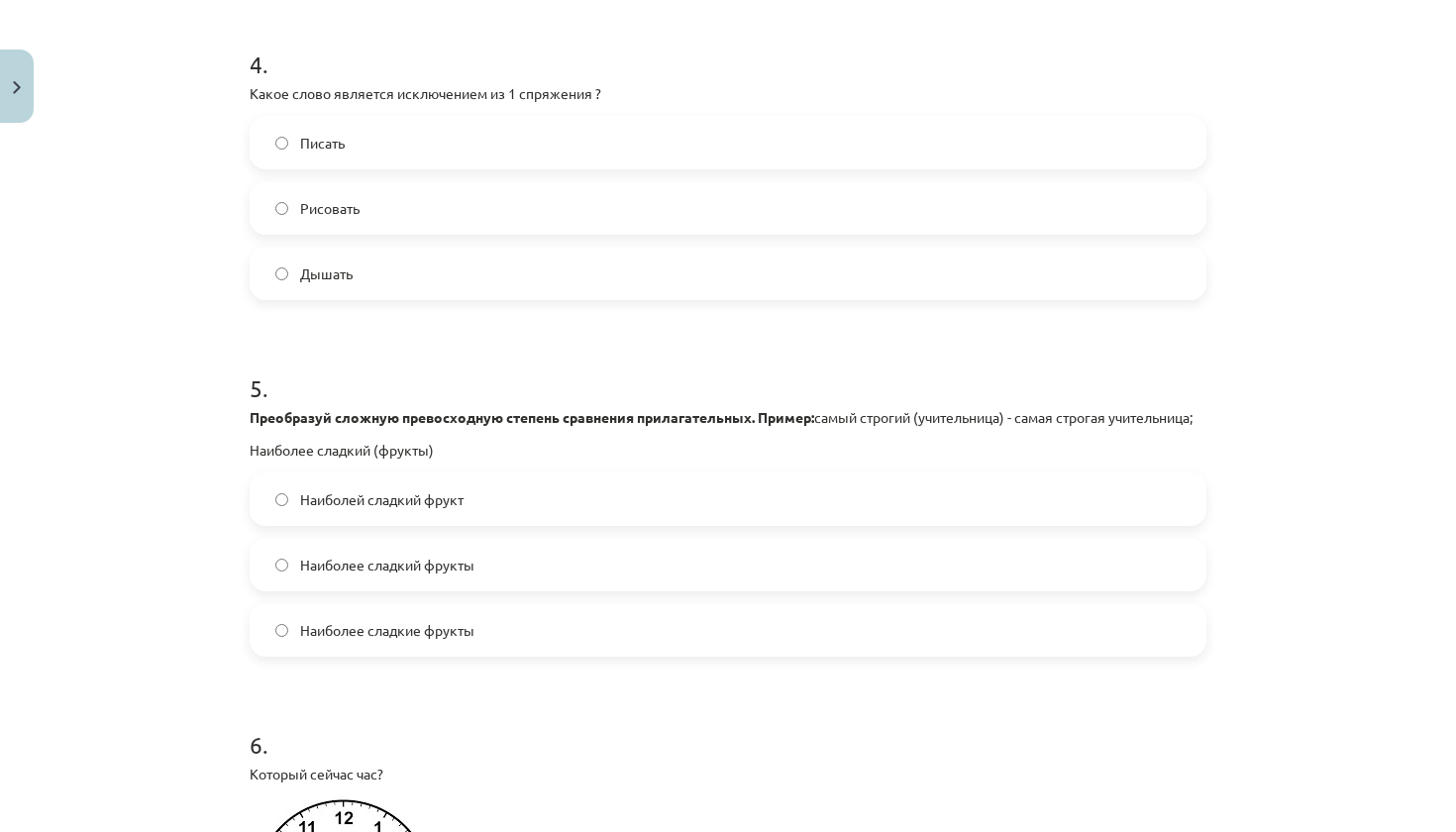
scroll to position [1630, 0]
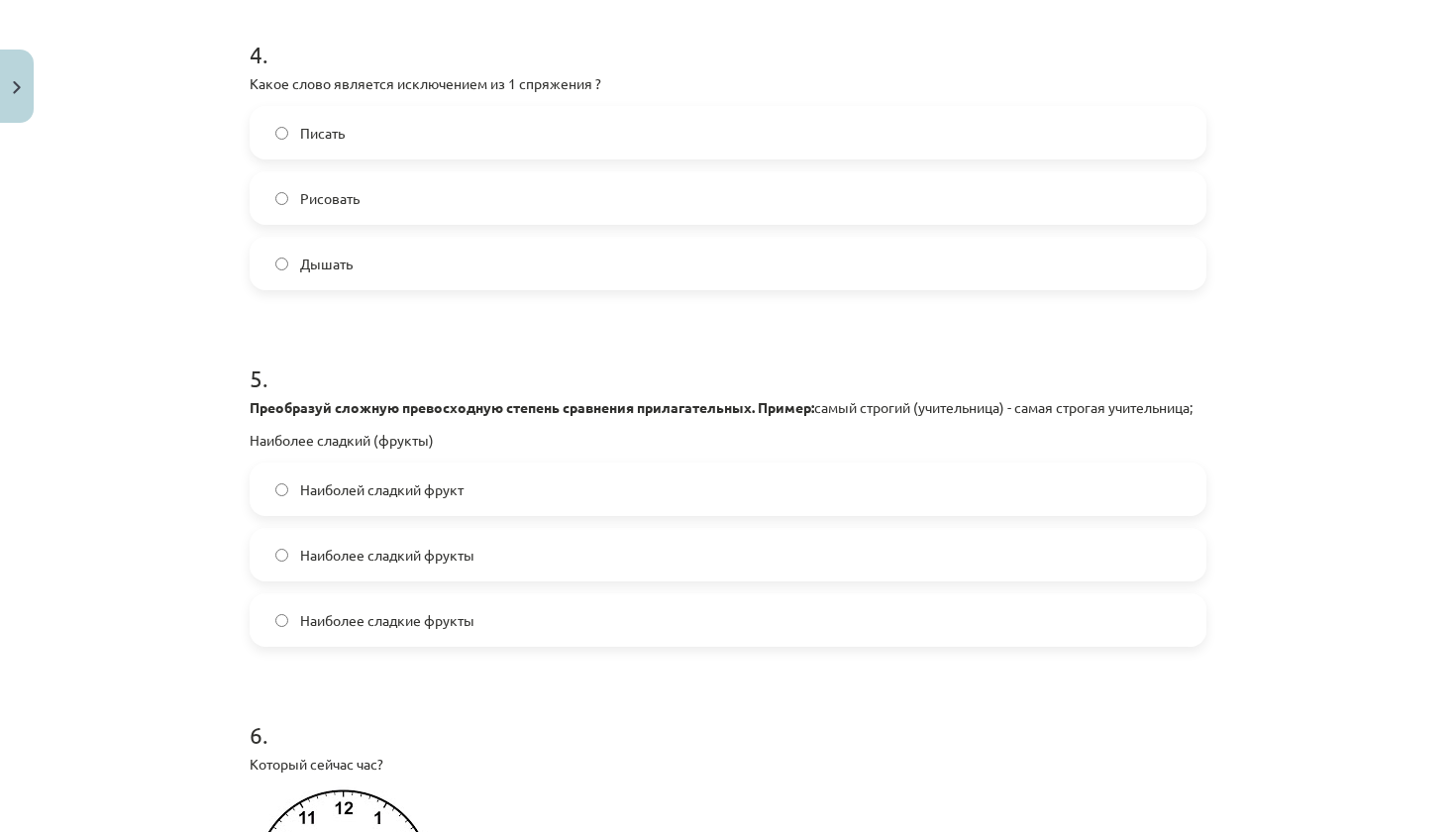
click at [591, 645] on label "Наиболее сладкие фрукты" at bounding box center [728, 620] width 953 height 50
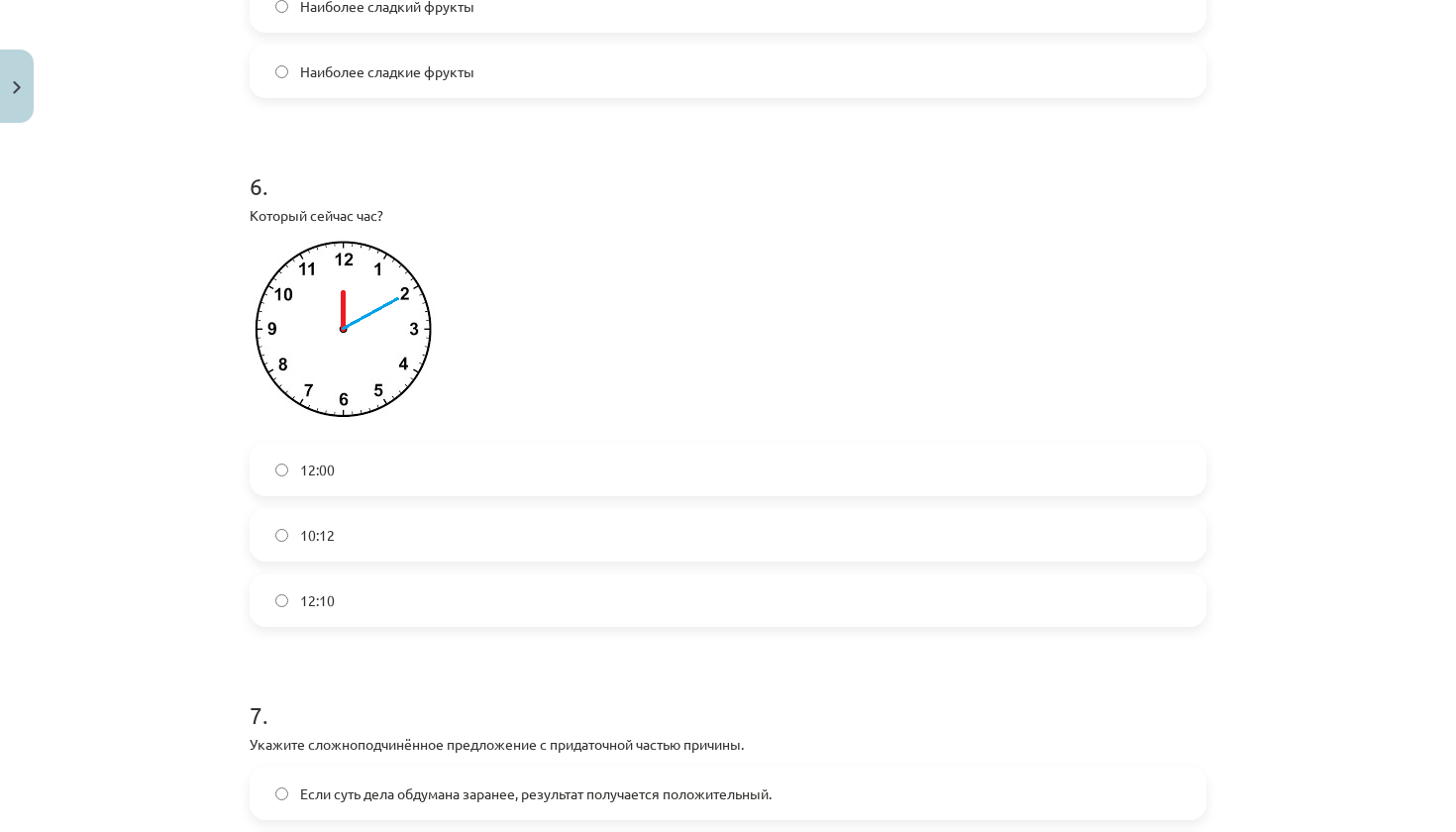
scroll to position [2182, 0]
click at [517, 599] on label "12:10" at bounding box center [728, 598] width 953 height 50
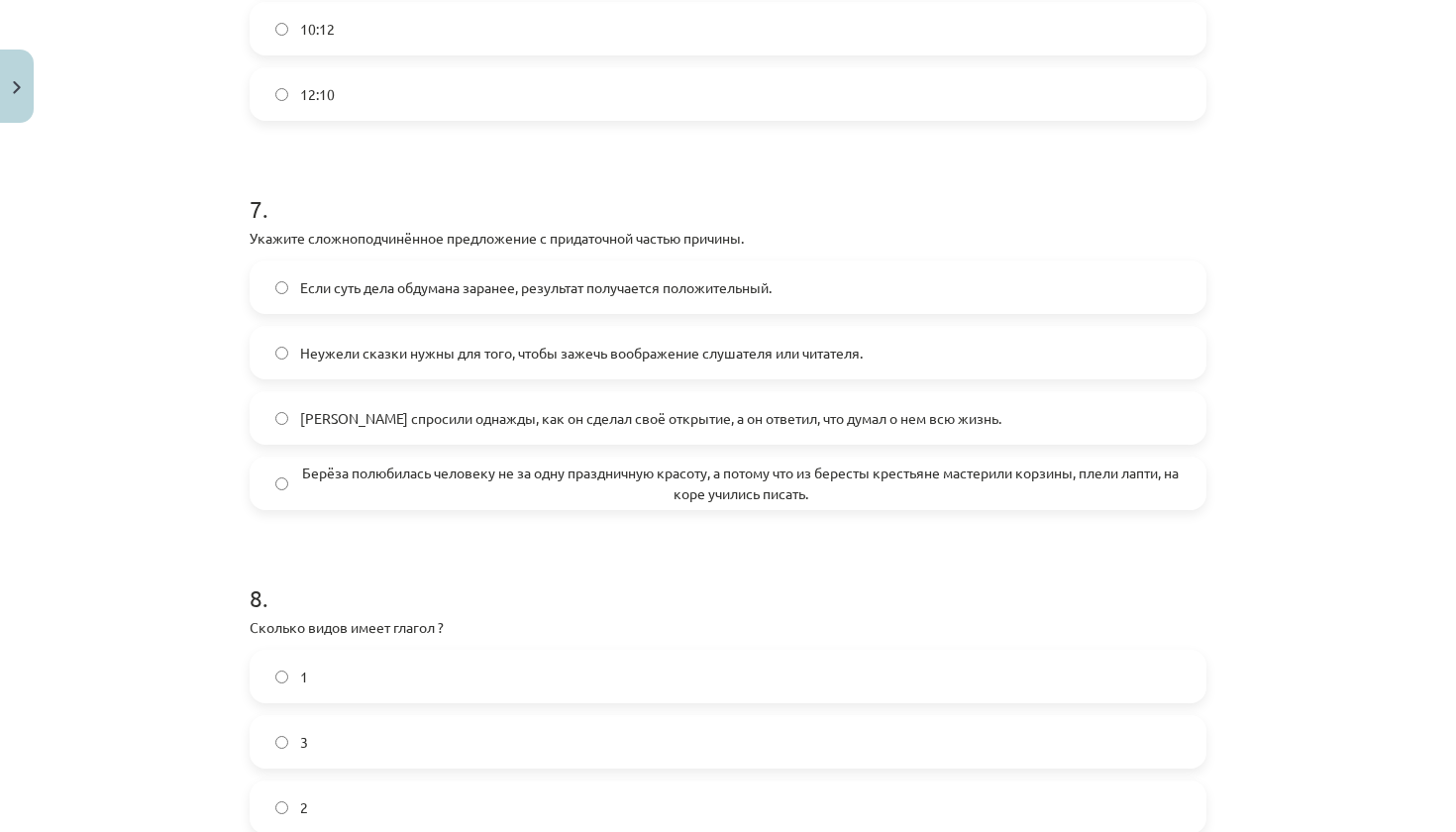
scroll to position [2687, 0]
click at [890, 502] on span "Берёза полюбилась человеку не за одну праздничную красоту, а потому что из бере…" at bounding box center [740, 481] width 881 height 42
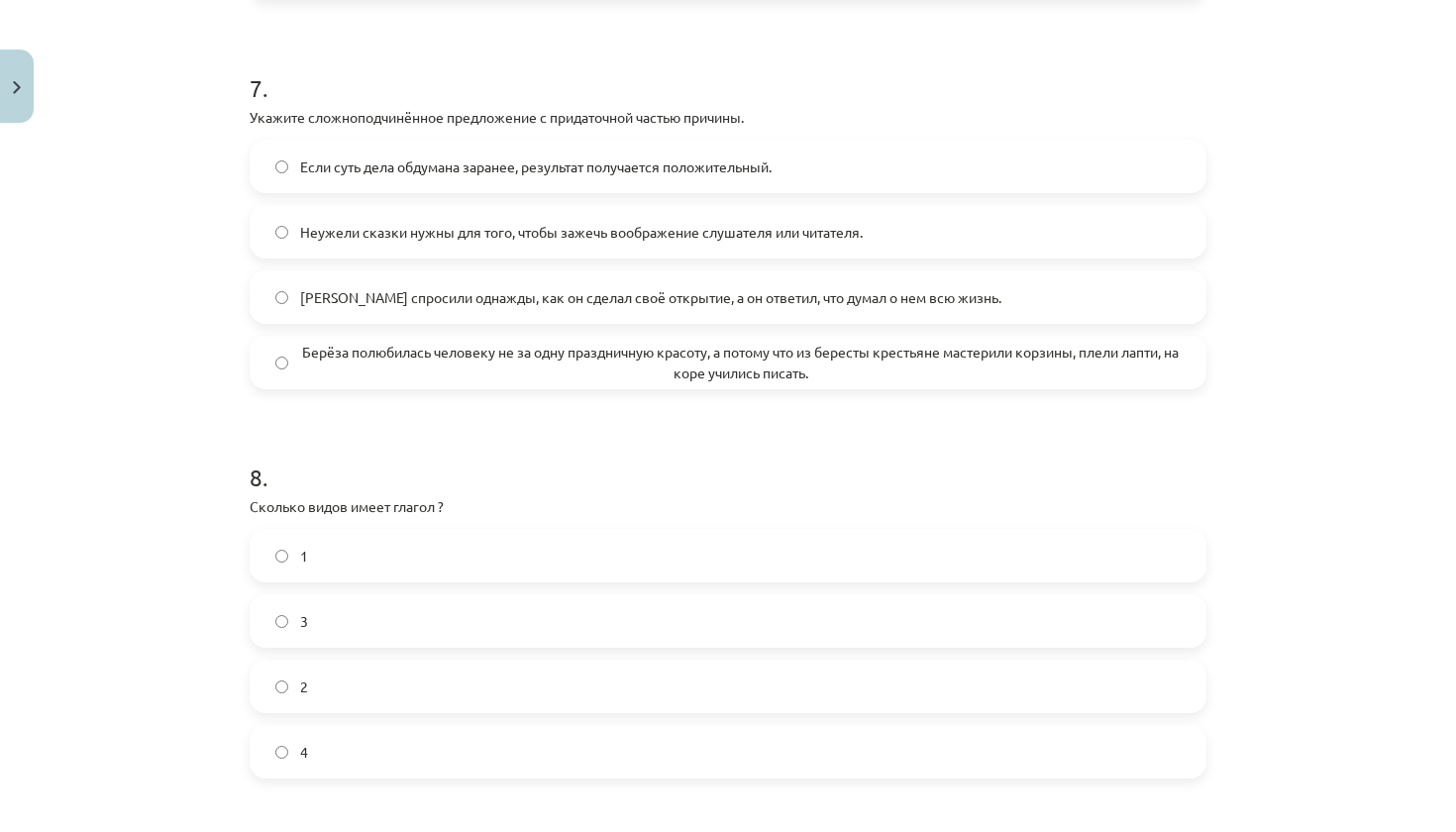
scroll to position [2966, 0]
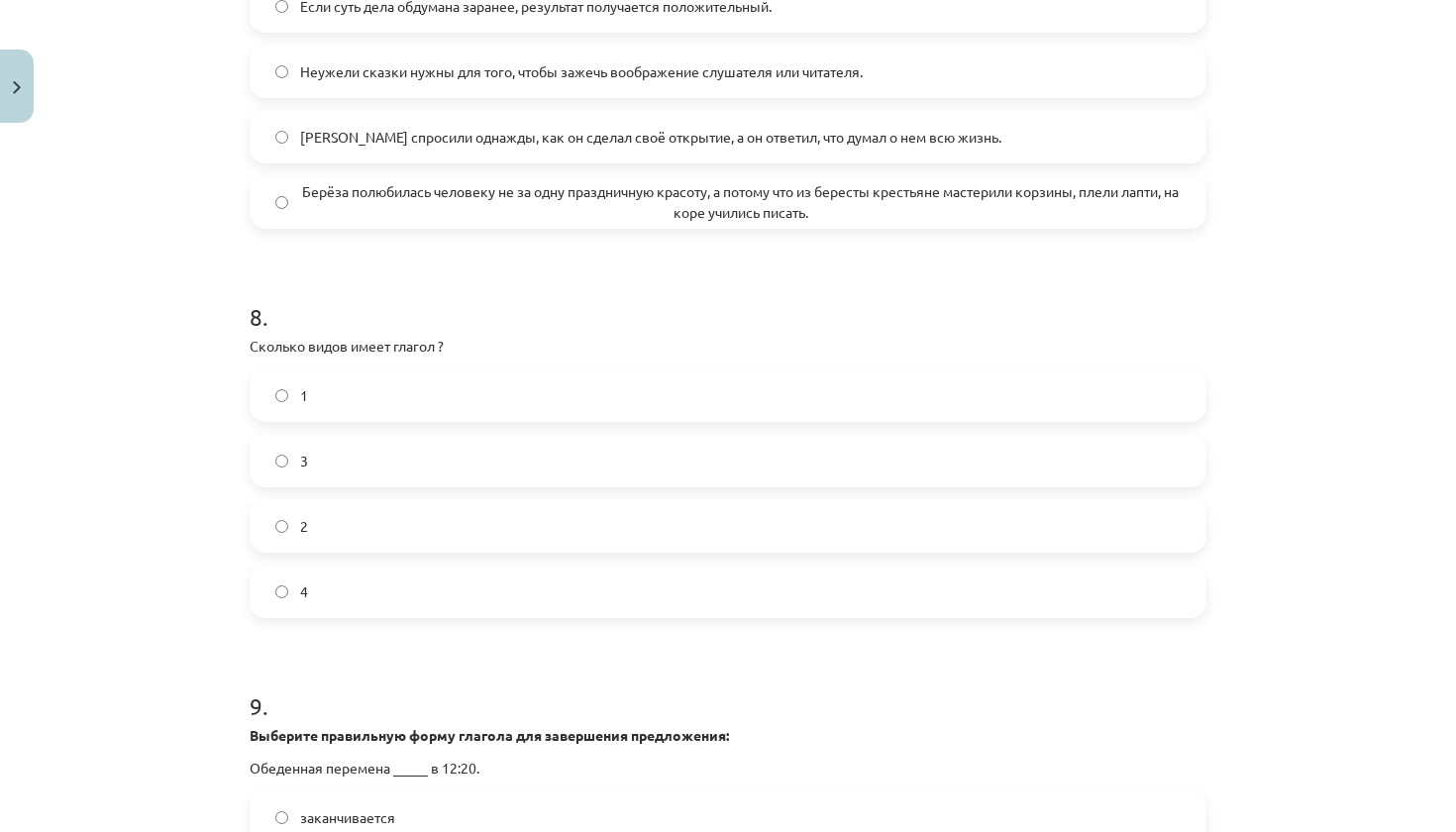
click at [667, 550] on label "2" at bounding box center [728, 526] width 953 height 50
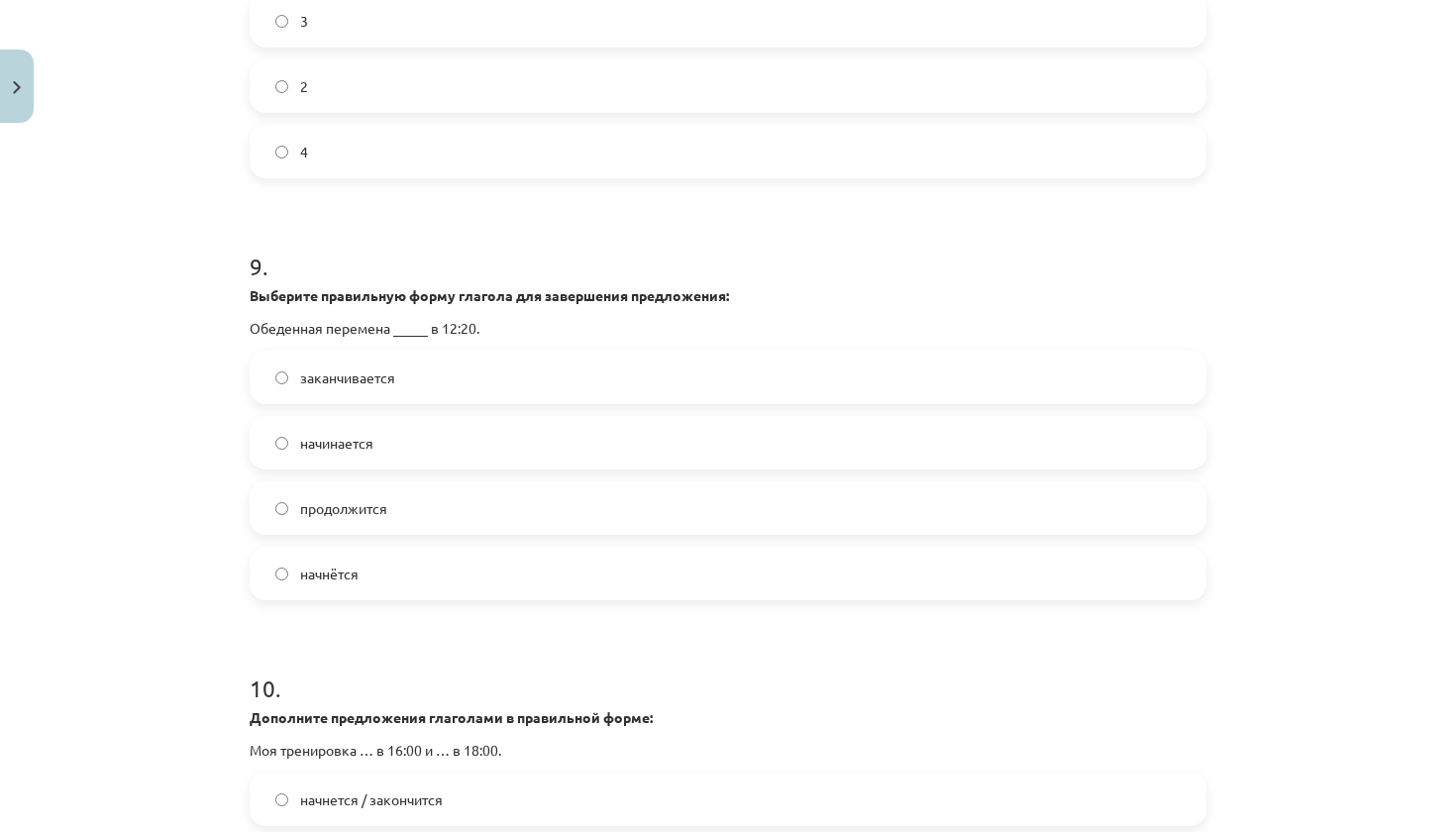
scroll to position [3417, 0]
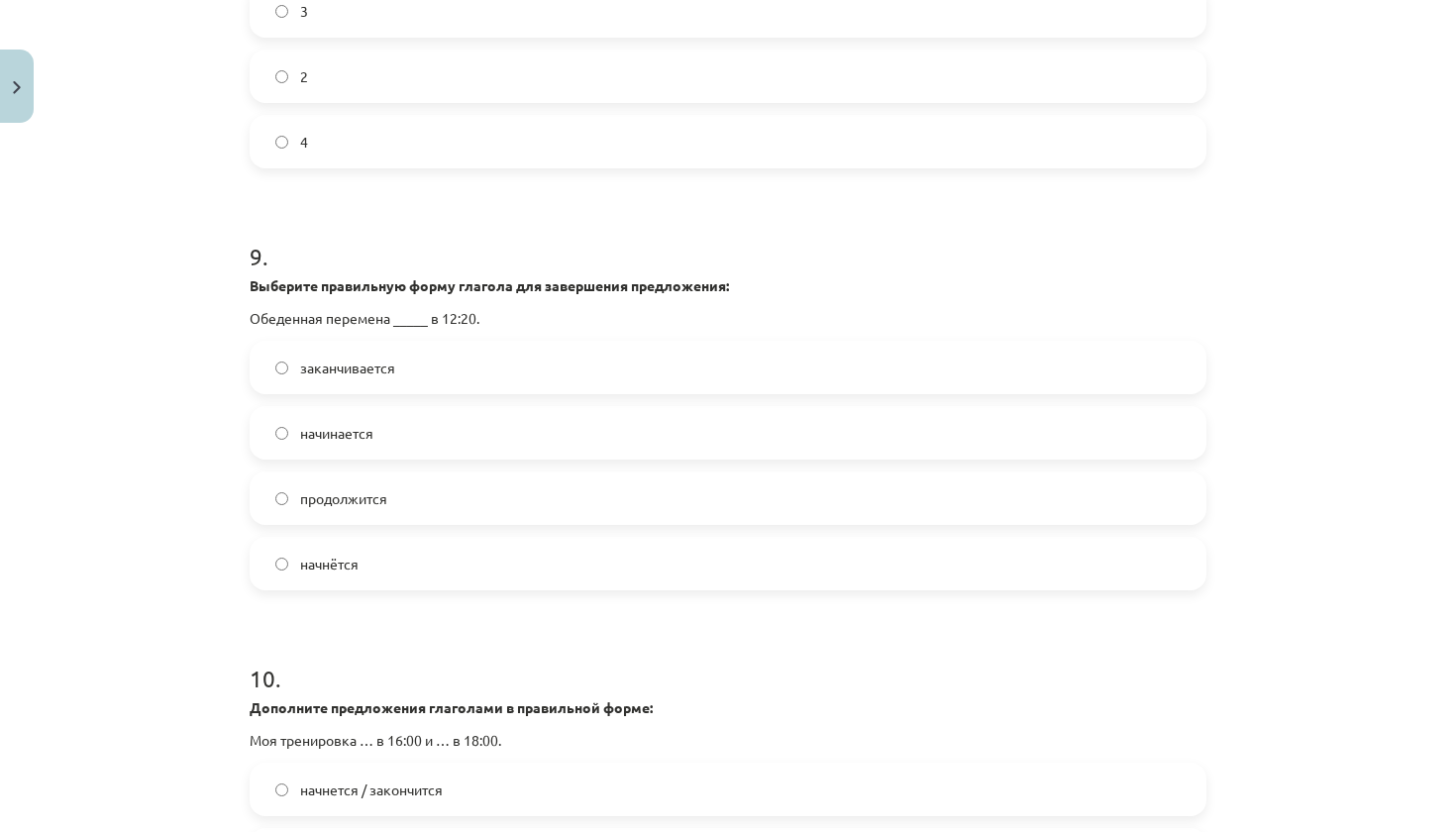
click at [458, 457] on label "начинается" at bounding box center [728, 433] width 953 height 50
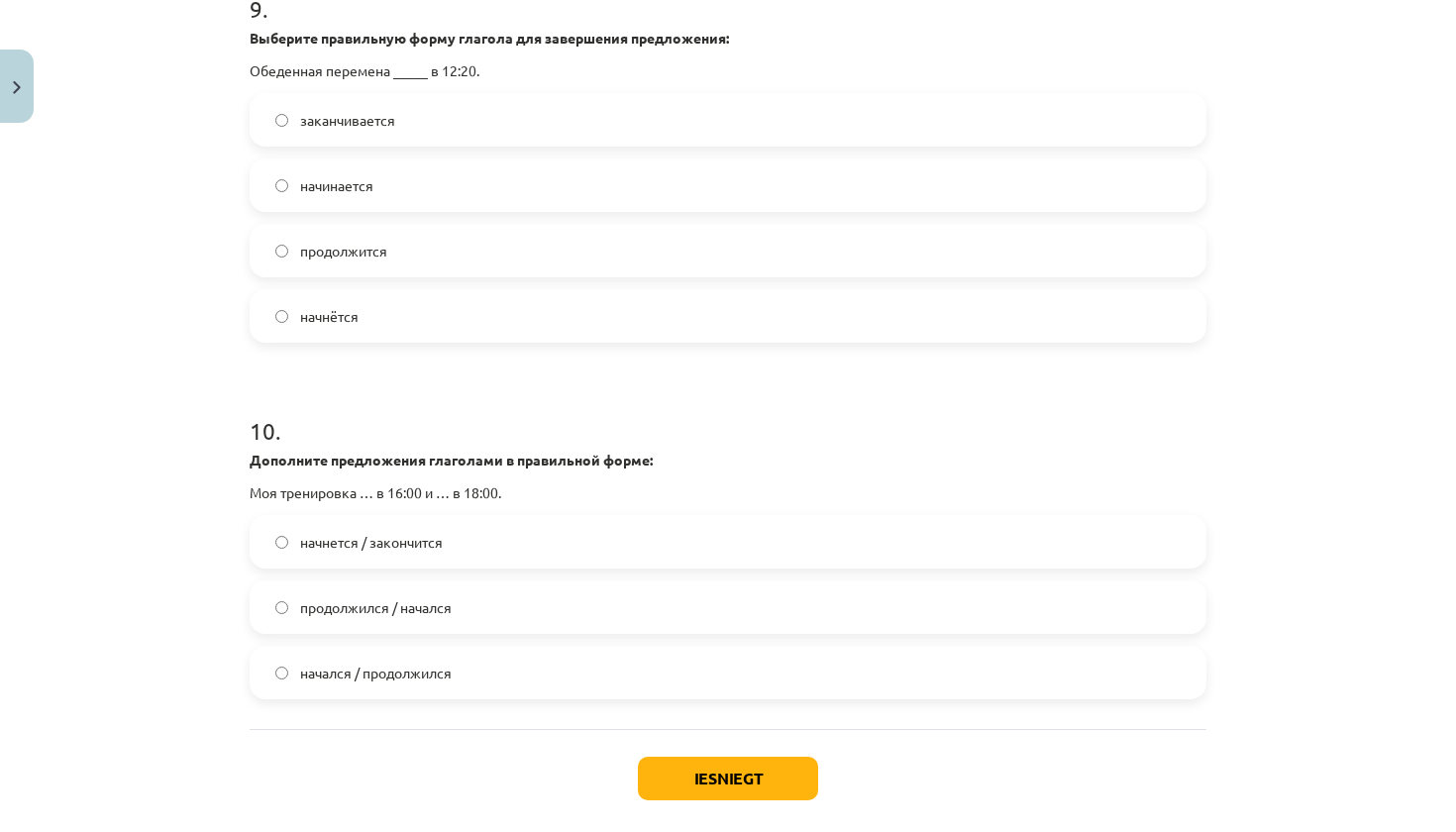
scroll to position [3688, 0]
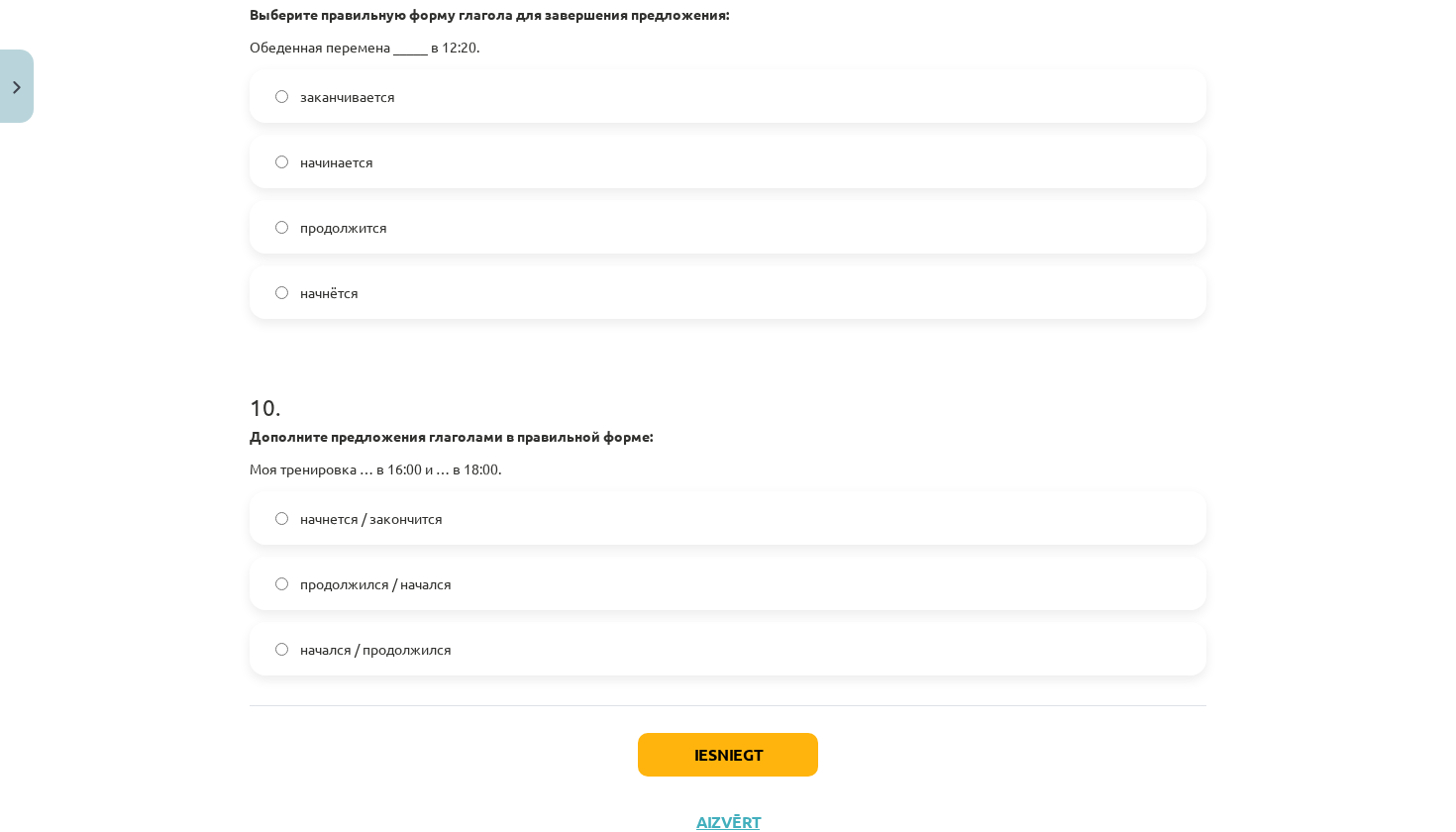
click at [639, 543] on label "начнется / закончится" at bounding box center [728, 518] width 953 height 50
click at [721, 776] on button "Iesniegt" at bounding box center [728, 755] width 180 height 44
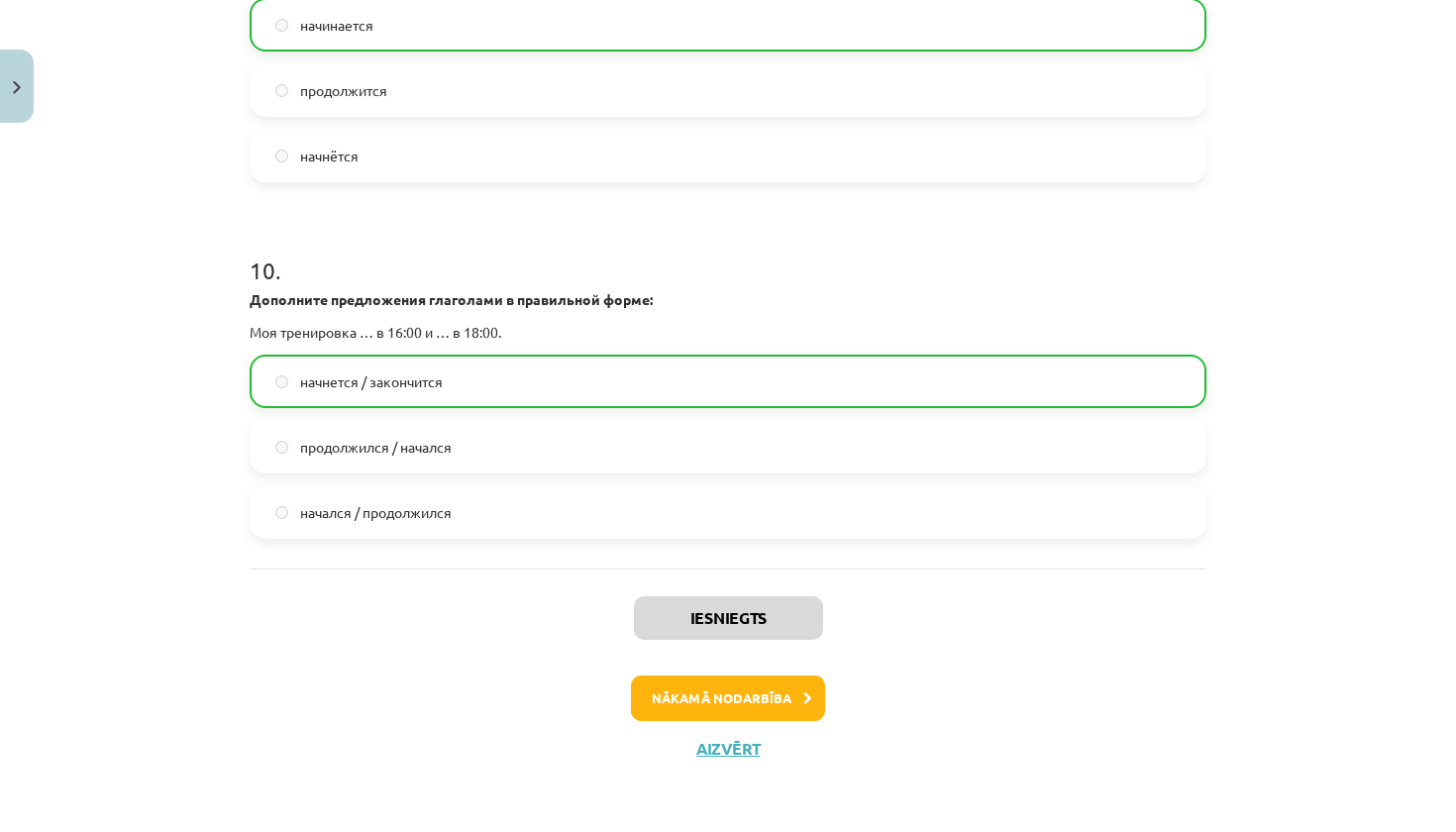
scroll to position [3847, 0]
click at [691, 703] on button "Nākamā nodarbība" at bounding box center [728, 698] width 194 height 46
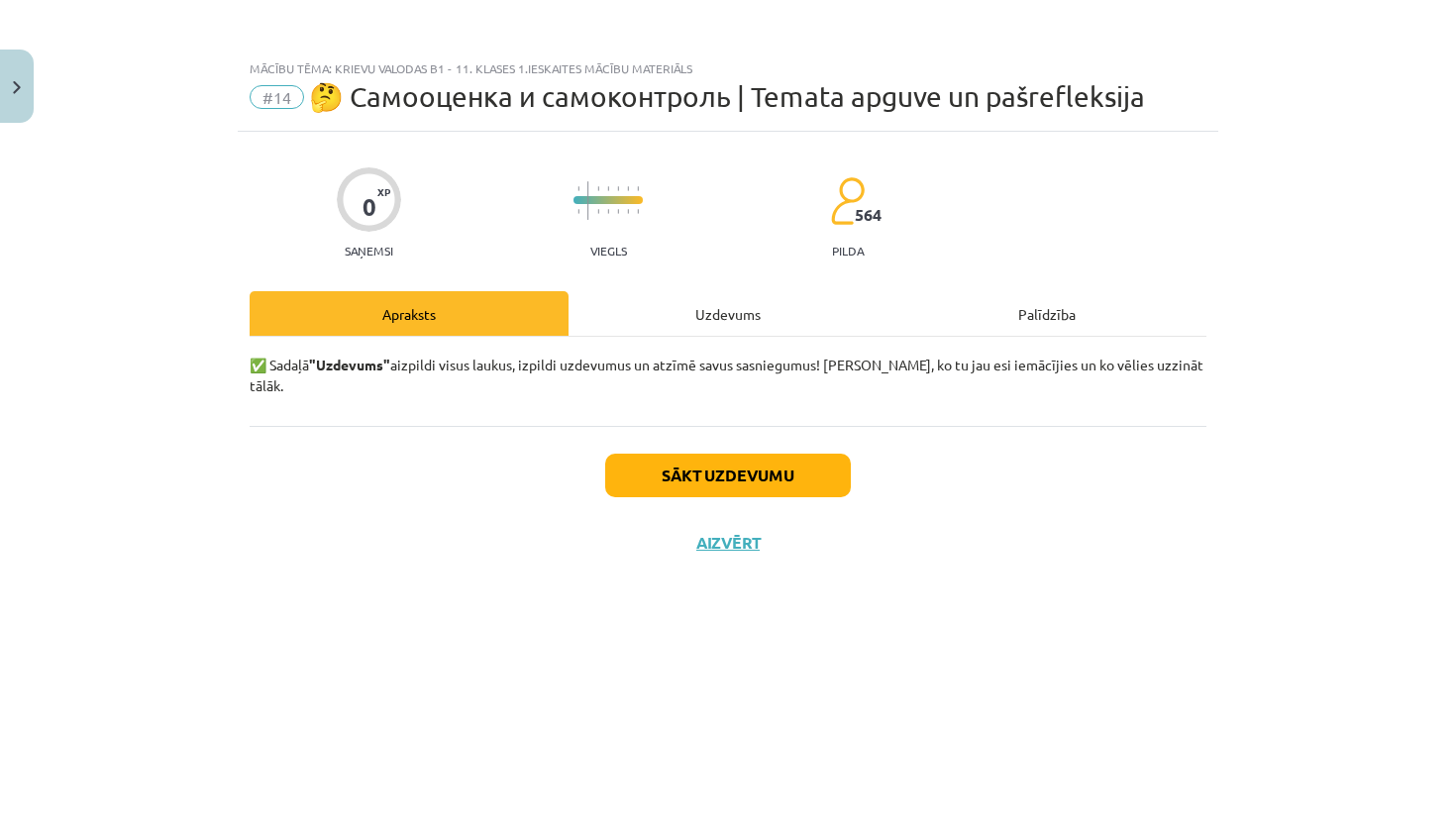
scroll to position [0, 0]
click at [796, 468] on button "Sākt uzdevumu" at bounding box center [728, 475] width 246 height 44
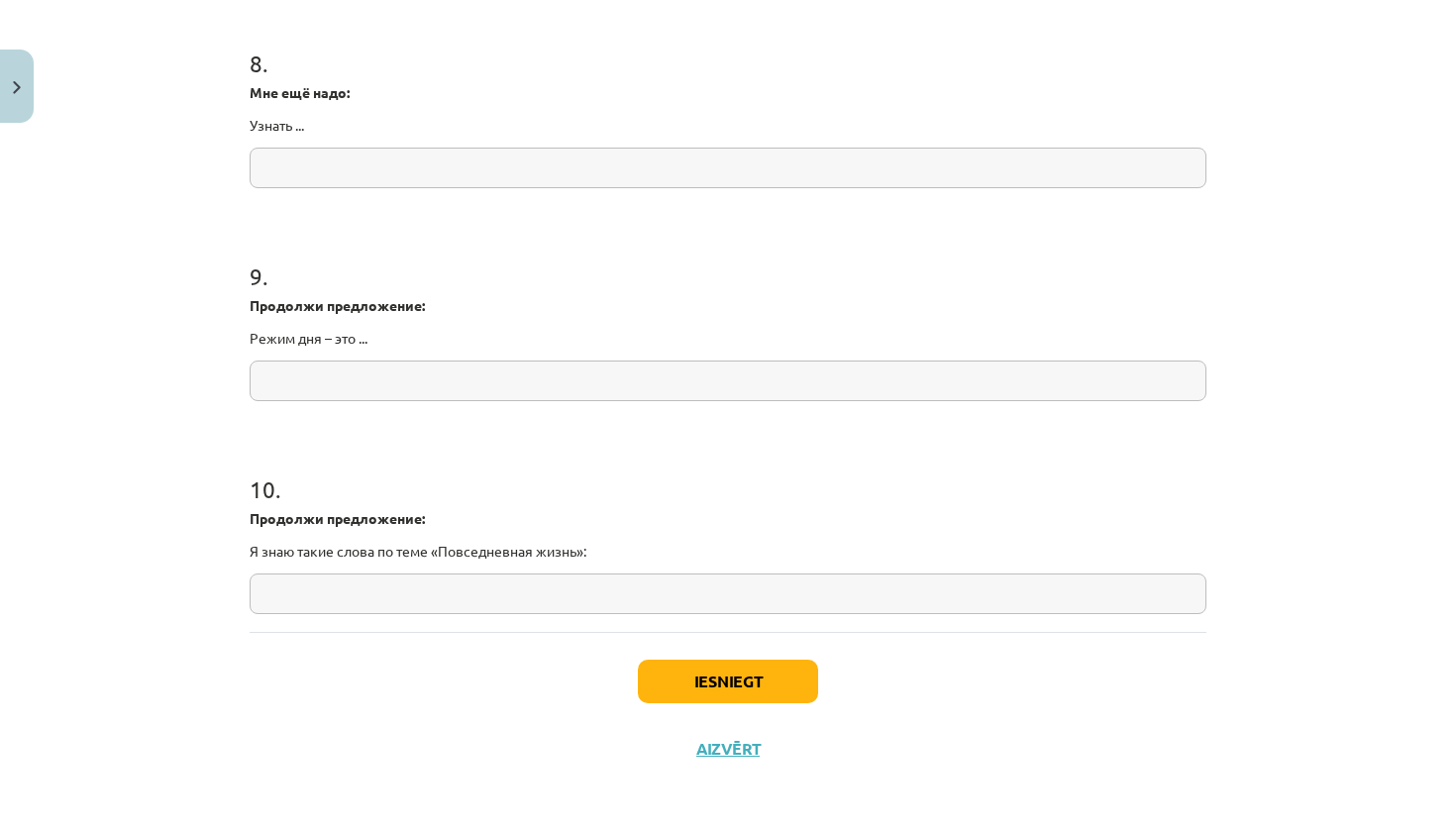
scroll to position [2539, 0]
click at [737, 665] on button "Iesniegt" at bounding box center [728, 682] width 180 height 44
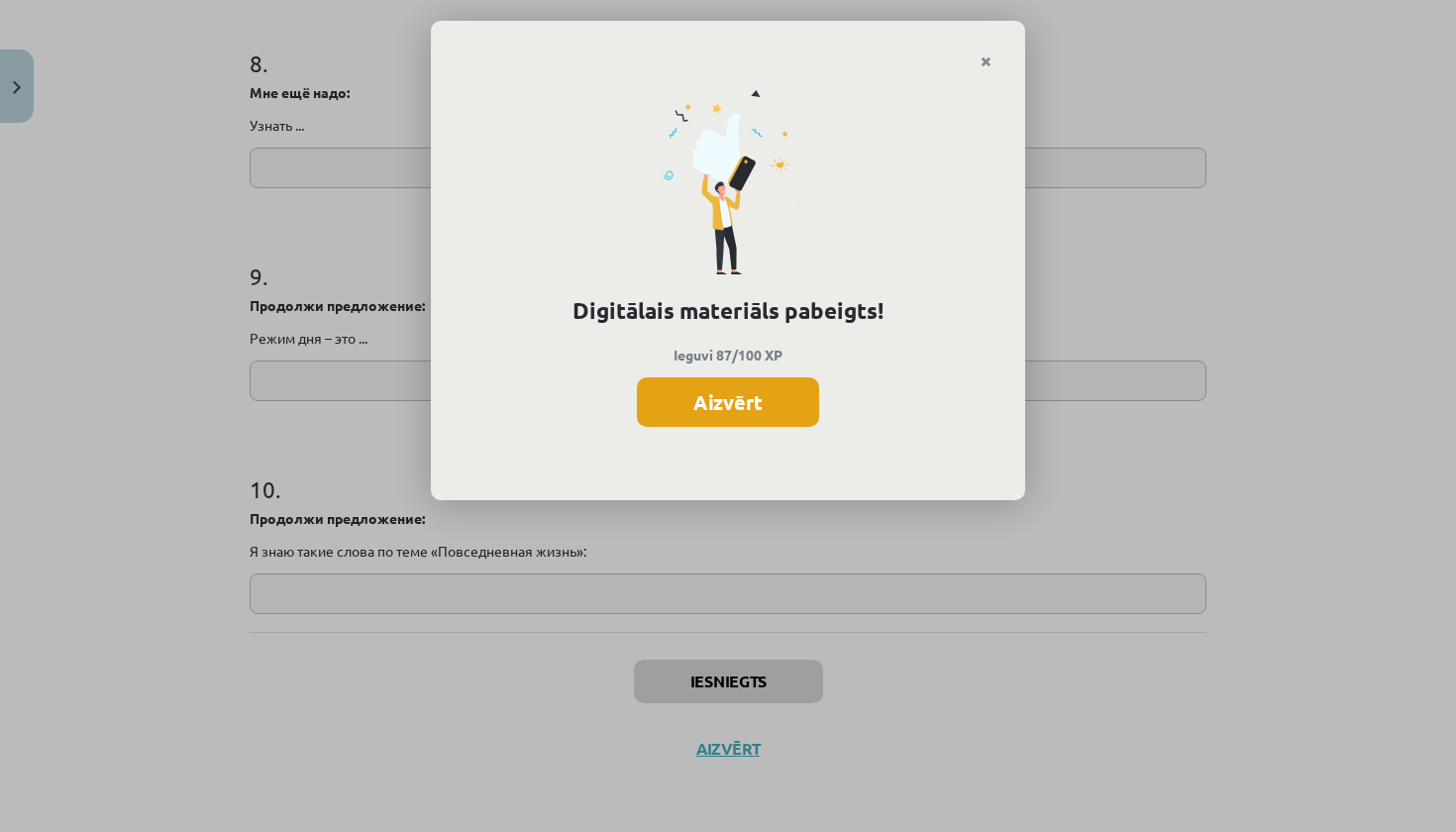
click at [776, 408] on button "Aizvērt" at bounding box center [728, 403] width 182 height 50
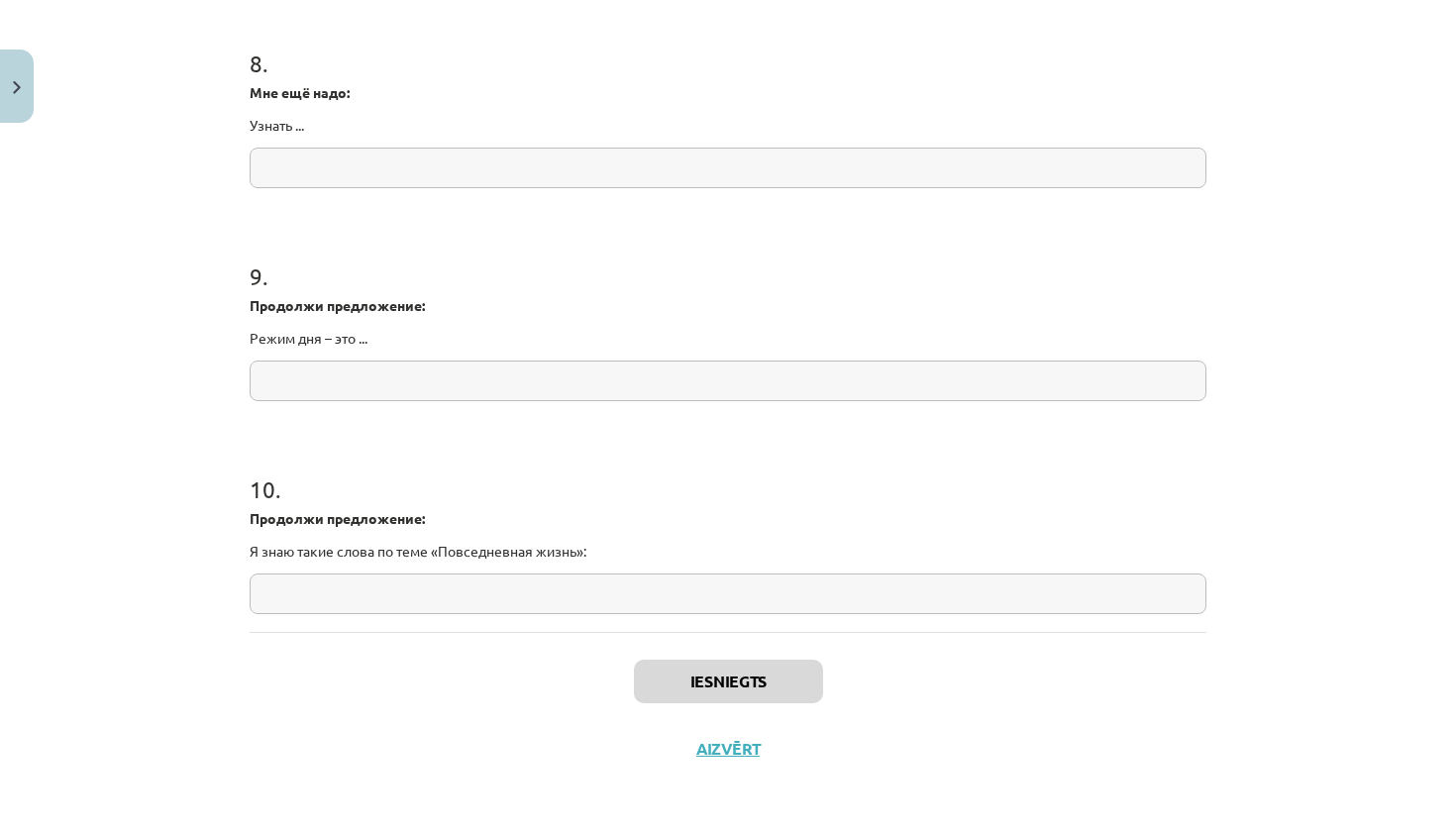
click at [741, 751] on button "Aizvērt" at bounding box center [728, 749] width 76 height 20
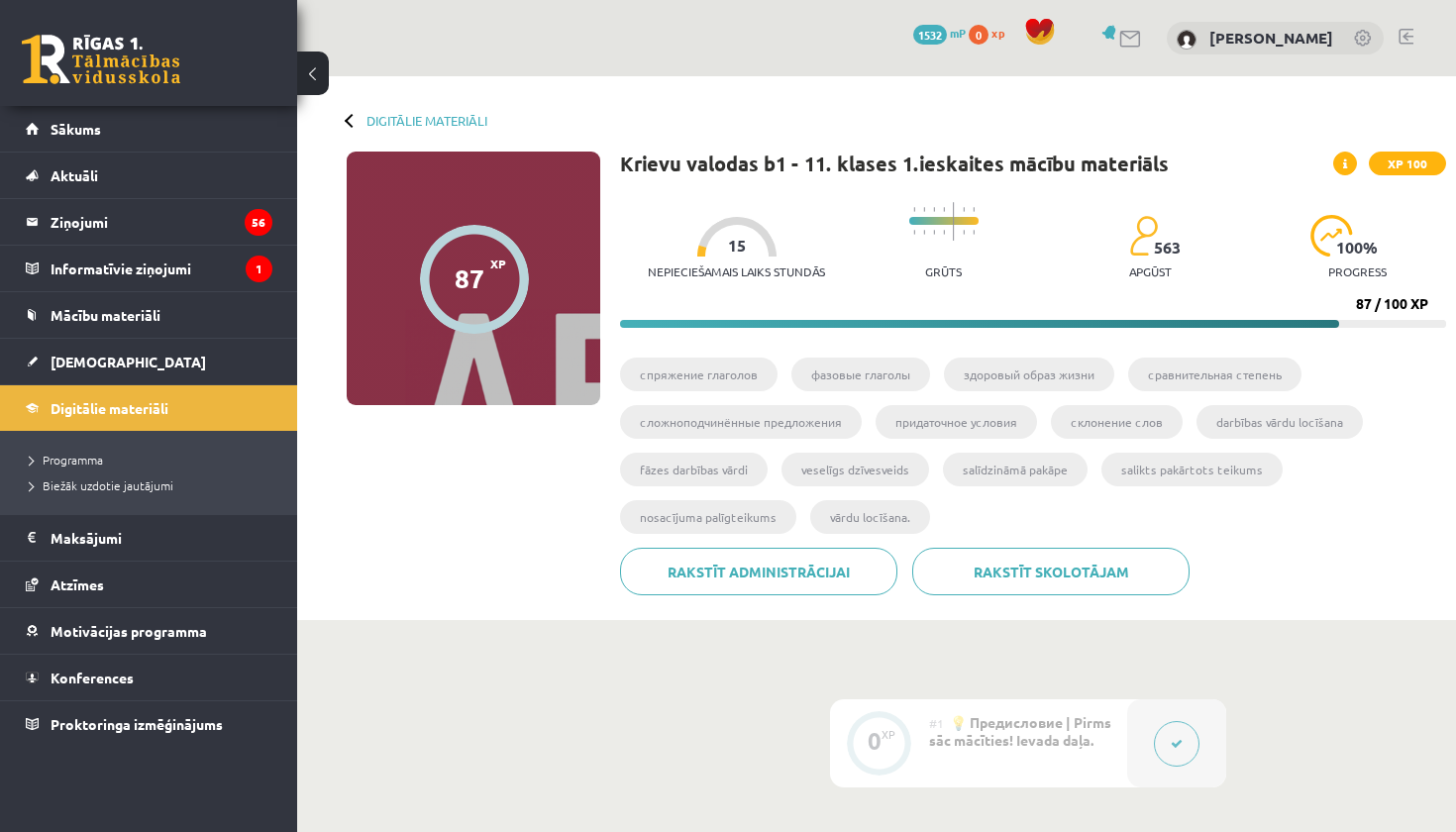
scroll to position [0, 0]
click at [992, 30] on span "xp" at bounding box center [998, 33] width 13 height 16
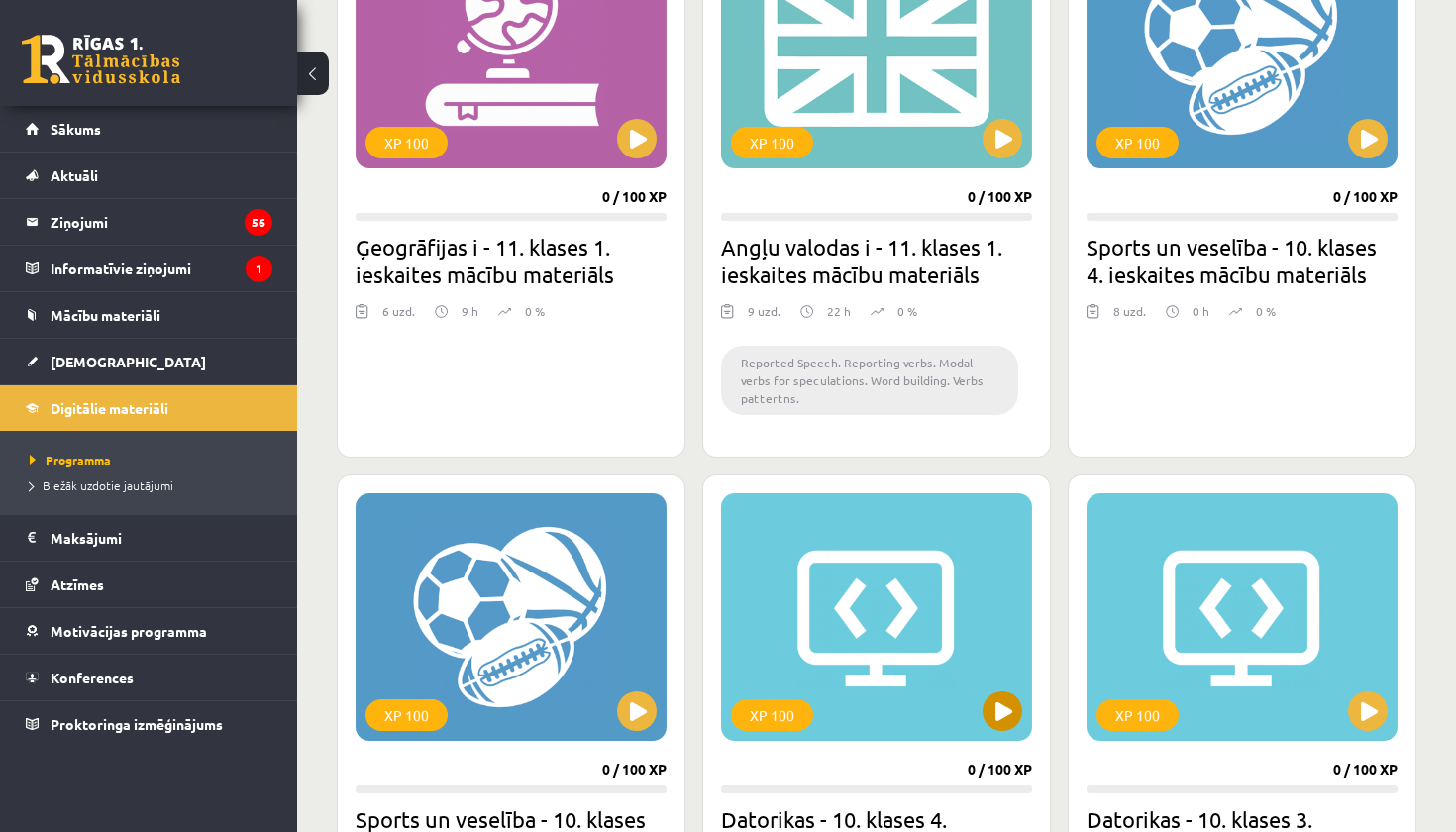
scroll to position [659, 0]
